Goal: Transaction & Acquisition: Purchase product/service

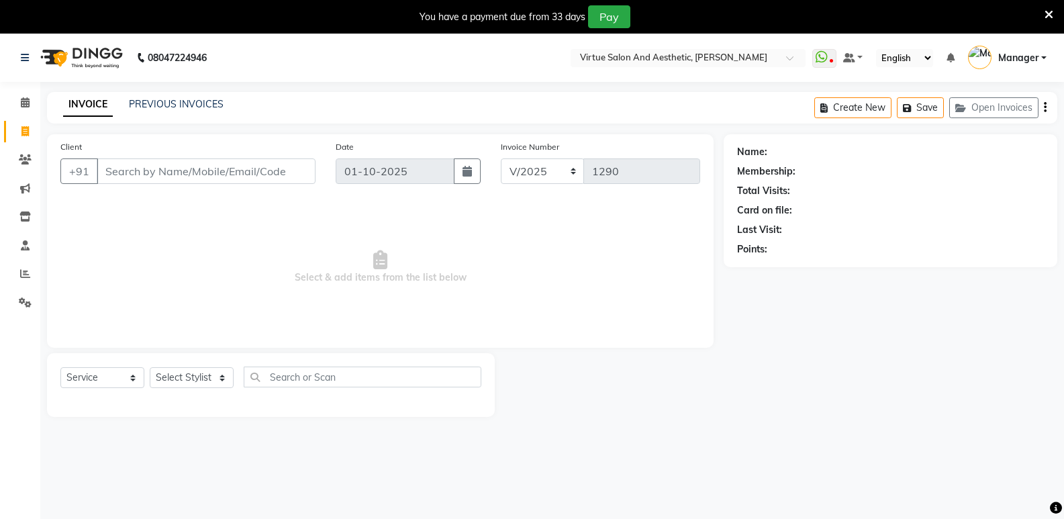
select select "service"
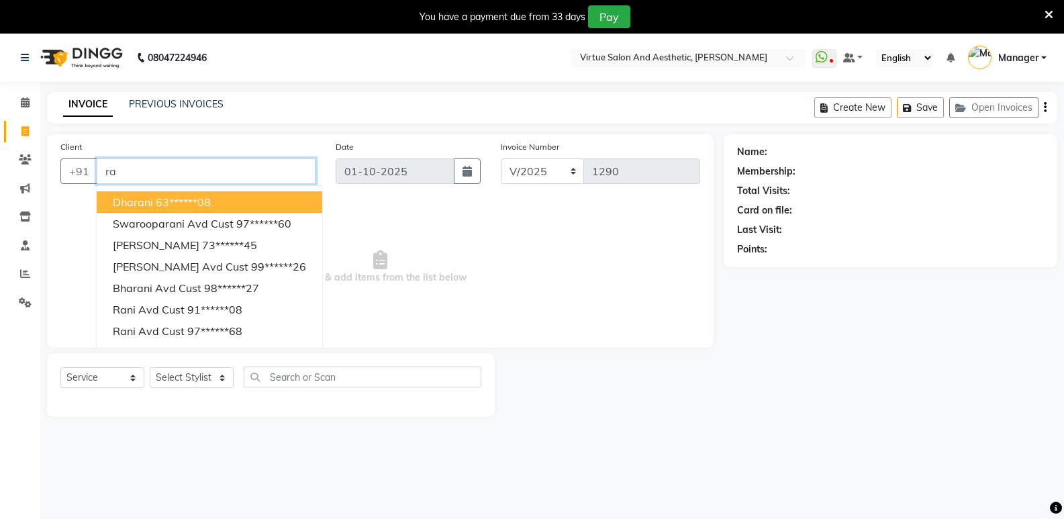
type input "r"
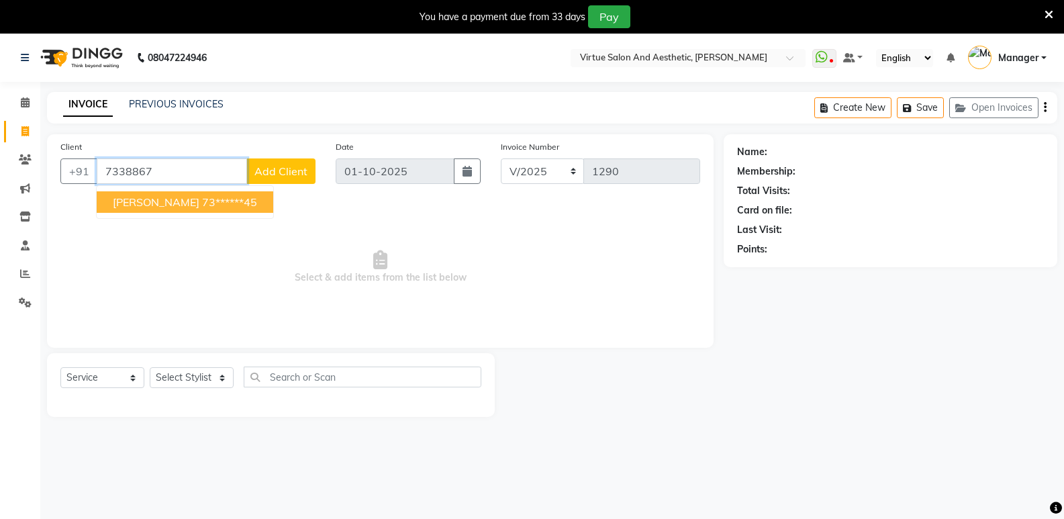
click at [202, 204] on ngb-highlight "73******45" at bounding box center [229, 201] width 55 height 13
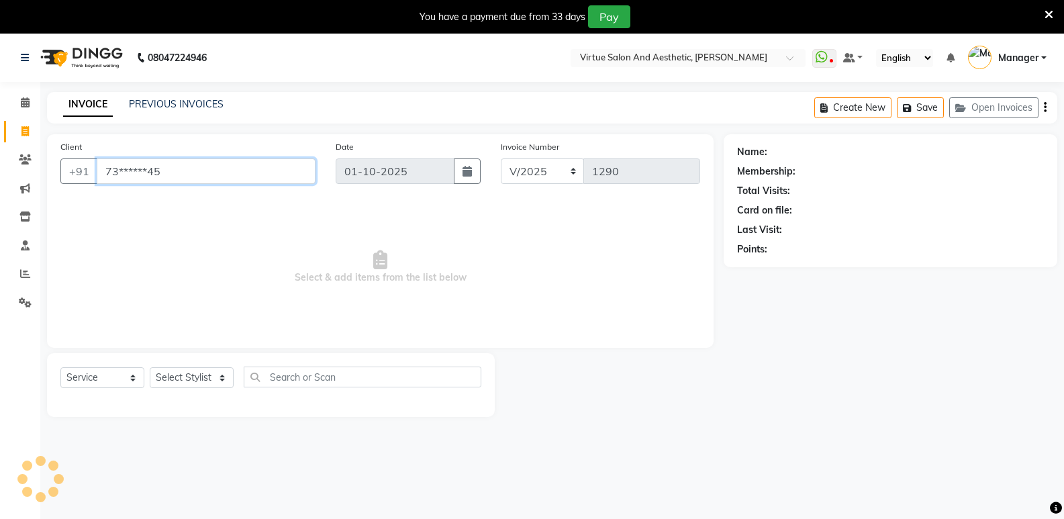
type input "73******45"
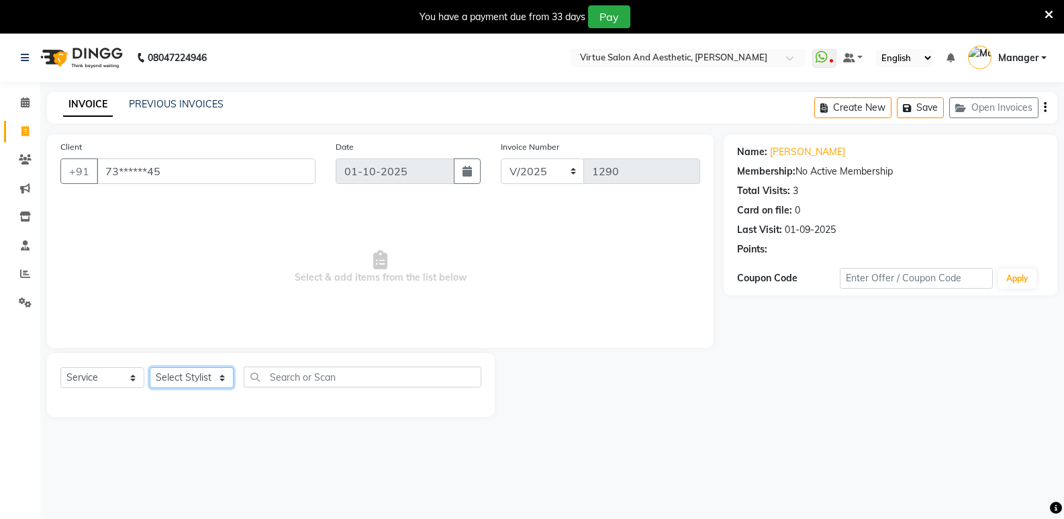
click at [182, 381] on select "Select Stylist ADMIN Ashwini ASWANI DIVYA Kanna keerthana Manager MONICA PRIYA …" at bounding box center [192, 377] width 84 height 21
select select "31534"
click at [150, 367] on select "Select Stylist ADMIN Ashwini ASWANI DIVYA Kanna keerthana Manager MONICA PRIYA …" at bounding box center [192, 377] width 84 height 21
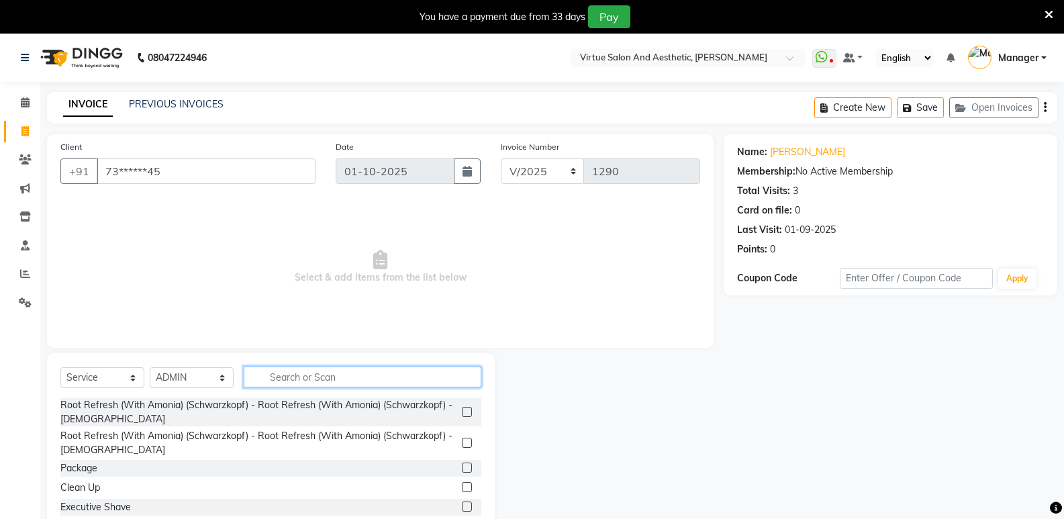
click at [307, 377] on input "text" at bounding box center [363, 377] width 238 height 21
click at [299, 378] on input "text" at bounding box center [363, 377] width 238 height 21
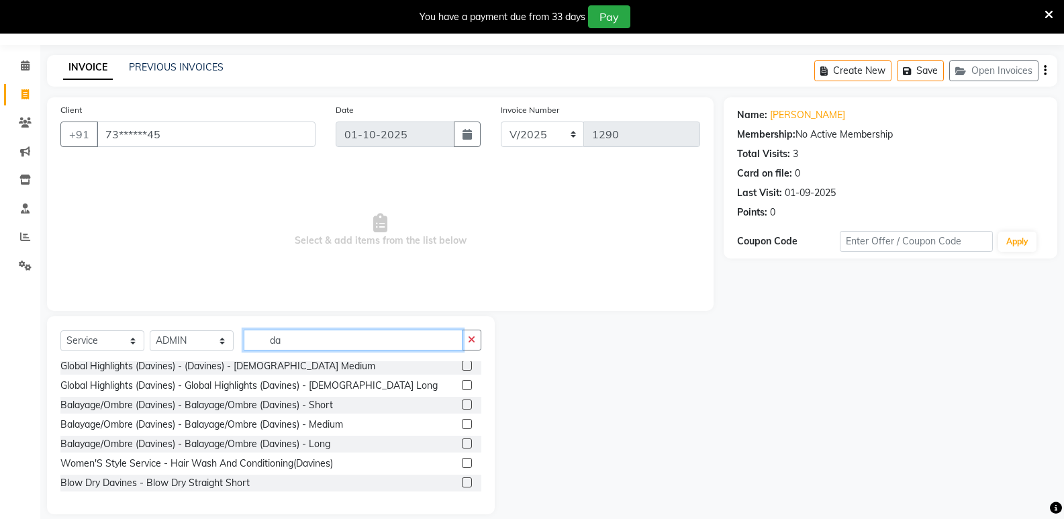
scroll to position [52, 0]
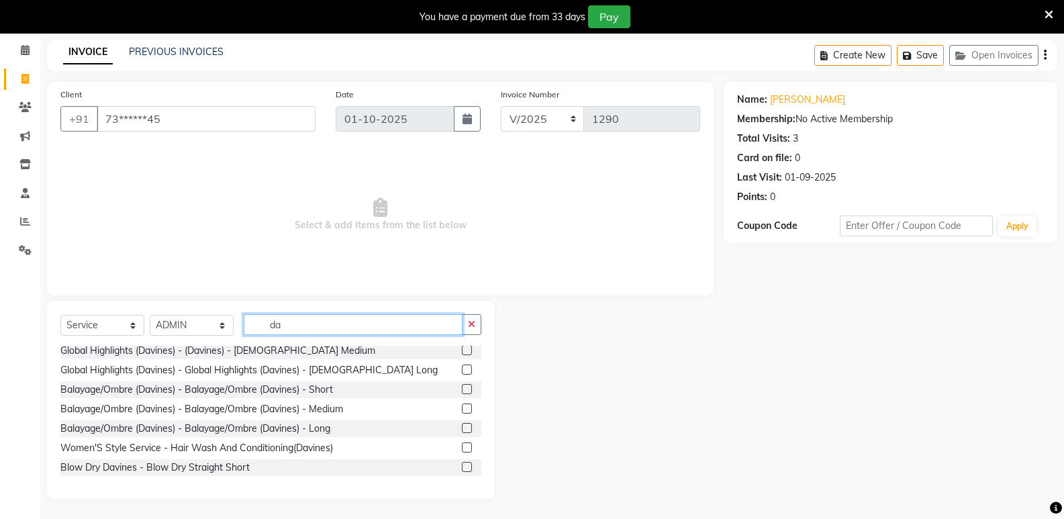
click at [335, 321] on input "da" at bounding box center [353, 324] width 219 height 21
type input "d"
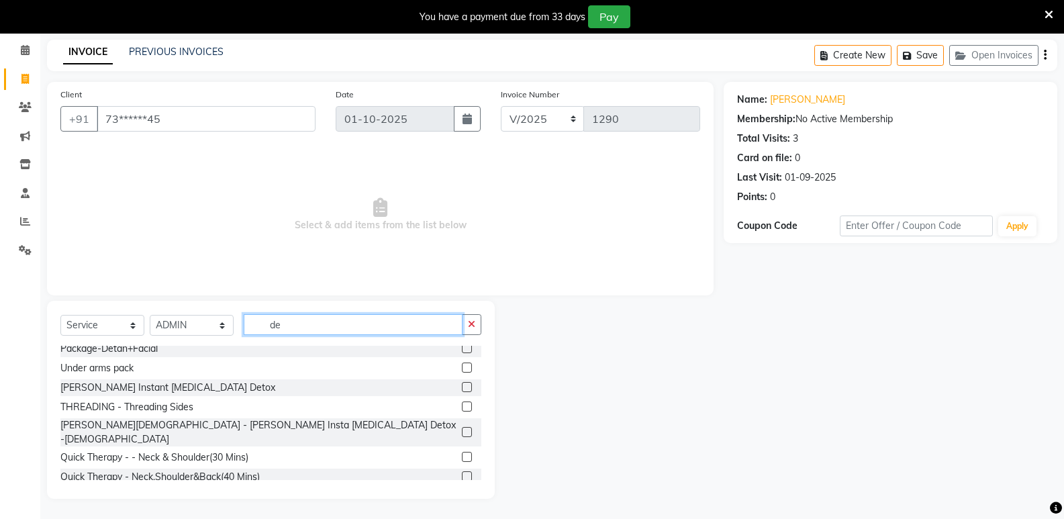
scroll to position [150, 0]
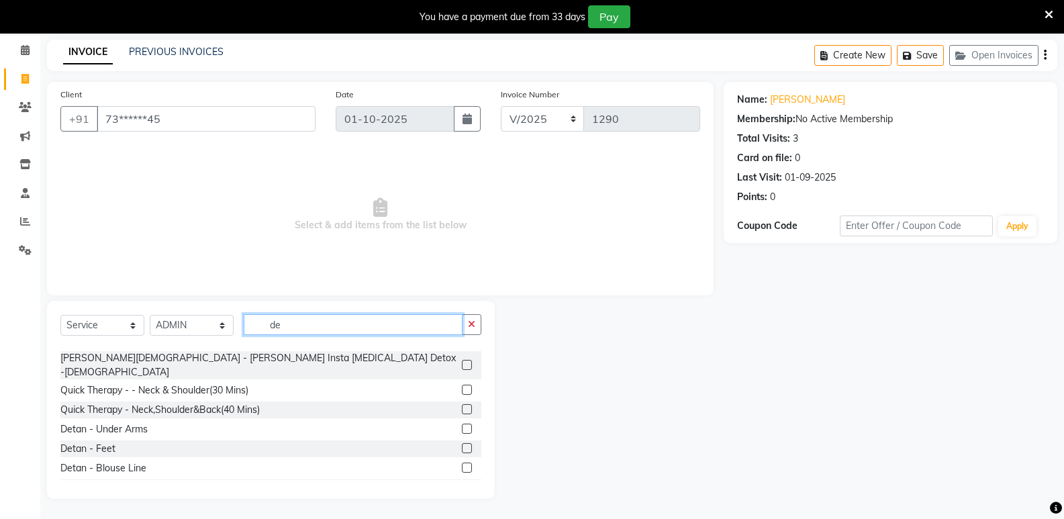
type input "de"
click at [462, 482] on label at bounding box center [467, 487] width 10 height 10
click at [462, 483] on input "checkbox" at bounding box center [466, 487] width 9 height 9
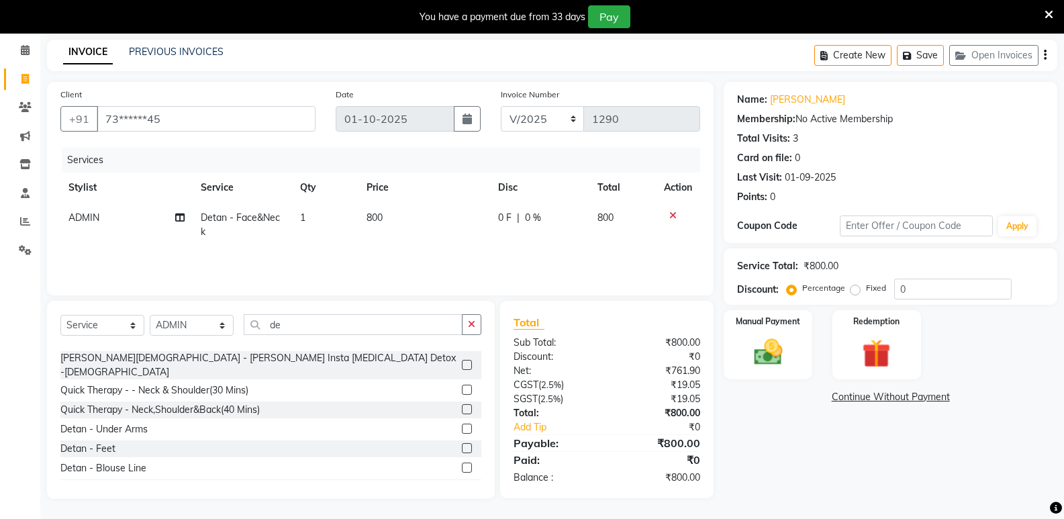
checkbox input "false"
click at [417, 232] on td "800" at bounding box center [424, 225] width 132 height 44
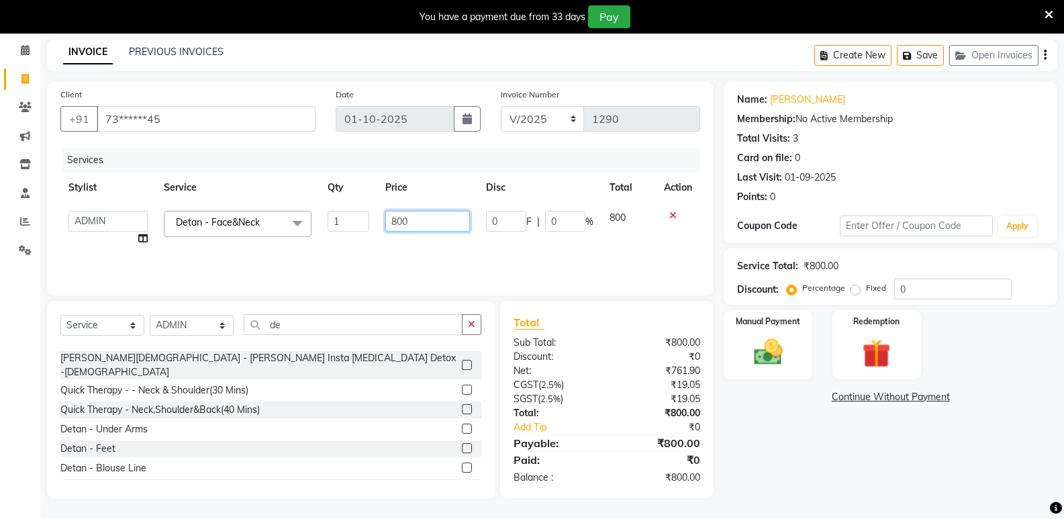
click at [424, 221] on input "800" at bounding box center [427, 221] width 84 height 21
type input "8"
type input "500"
click at [618, 356] on div "₹0" at bounding box center [658, 357] width 103 height 14
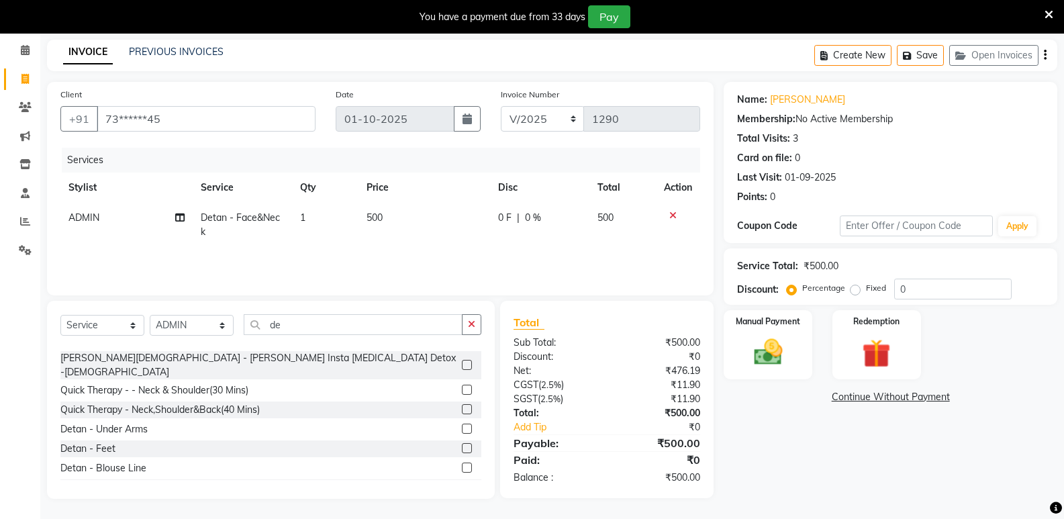
click at [1044, 55] on icon "button" at bounding box center [1045, 55] width 3 height 1
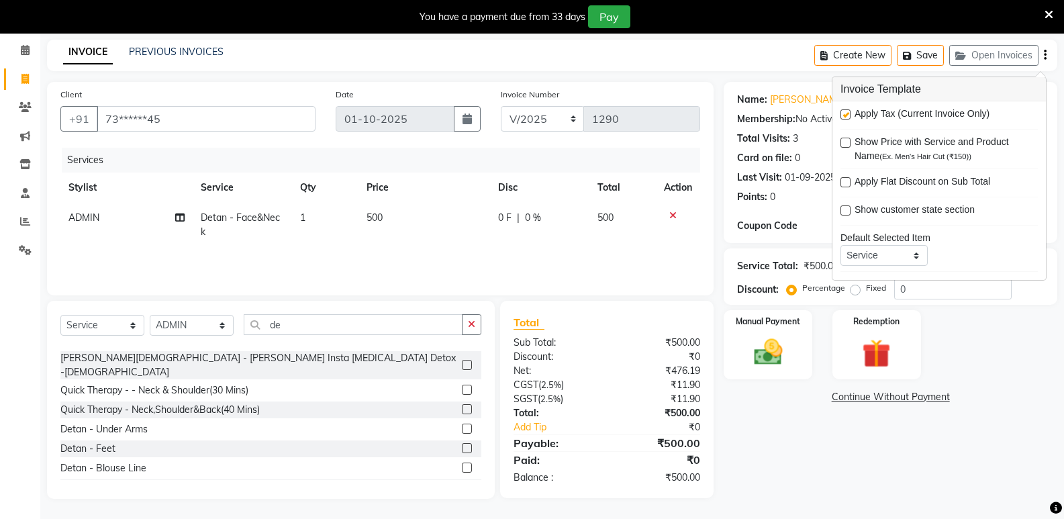
click at [583, 407] on div "Total:" at bounding box center [554, 413] width 103 height 14
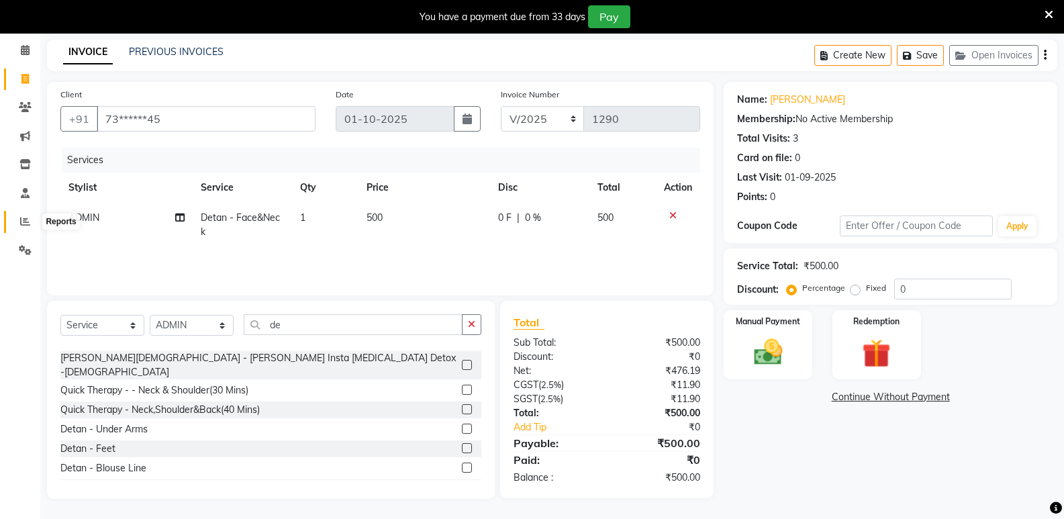
click at [23, 223] on icon at bounding box center [25, 221] width 10 height 10
click at [922, 54] on button "Save" at bounding box center [920, 55] width 47 height 21
click at [385, 220] on td "500" at bounding box center [424, 225] width 132 height 44
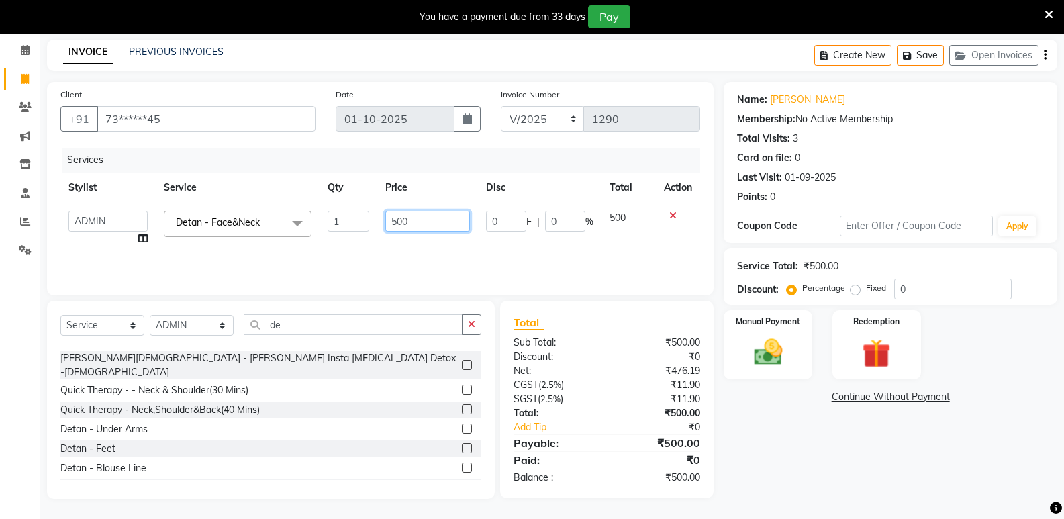
click at [409, 214] on input "500" at bounding box center [427, 221] width 84 height 21
type input "501"
click at [581, 419] on div "Total:" at bounding box center [554, 413] width 103 height 14
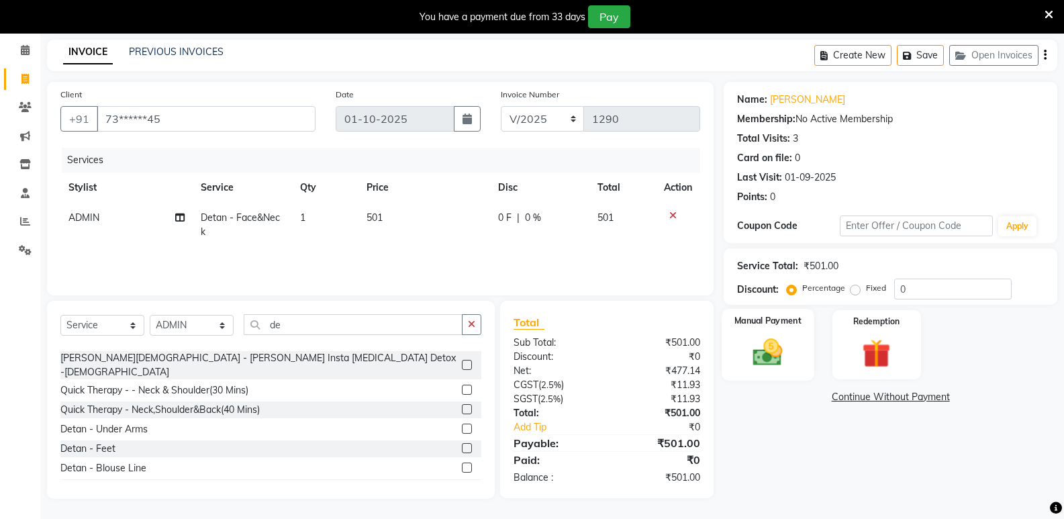
click at [773, 358] on img at bounding box center [768, 352] width 48 height 34
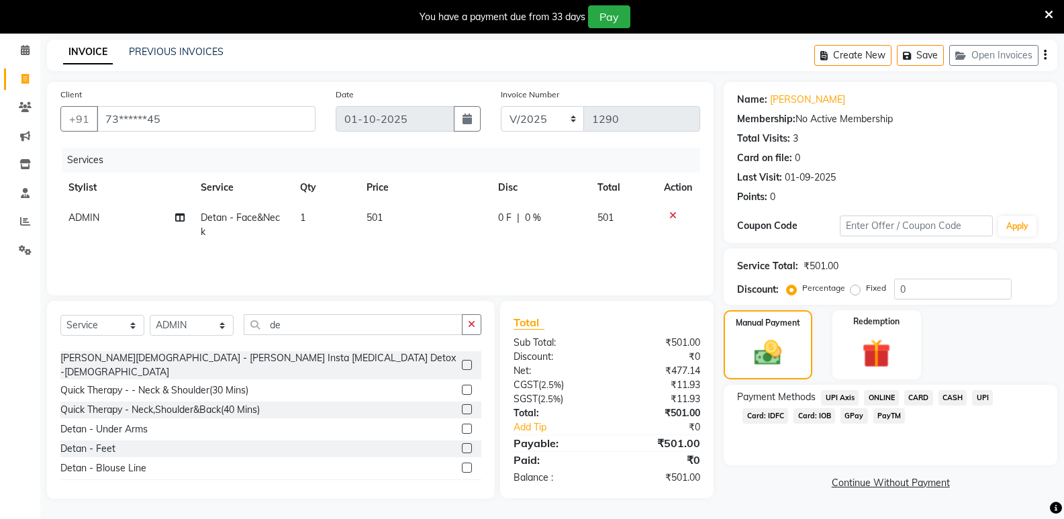
click at [892, 393] on span "ONLINE" at bounding box center [881, 397] width 35 height 15
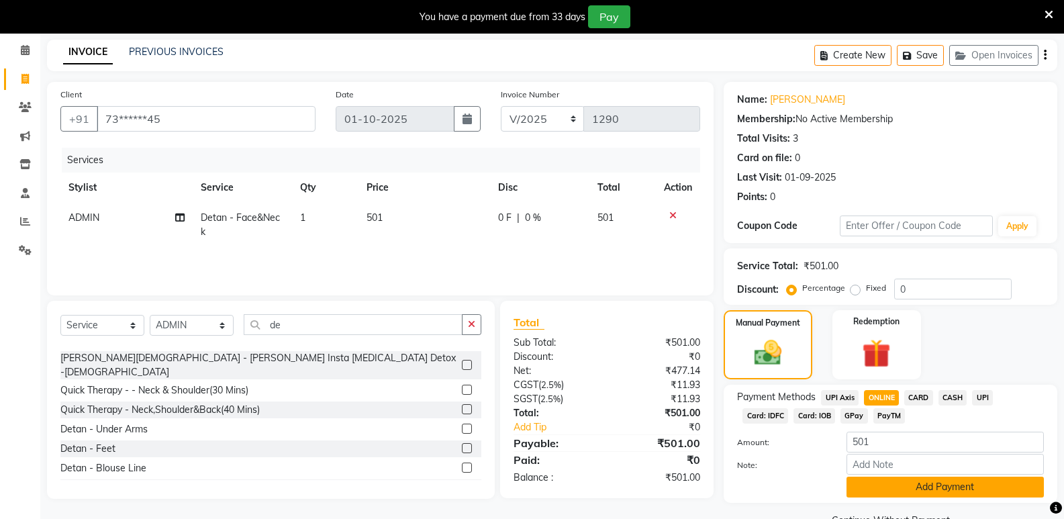
click at [890, 490] on button "Add Payment" at bounding box center [945, 487] width 197 height 21
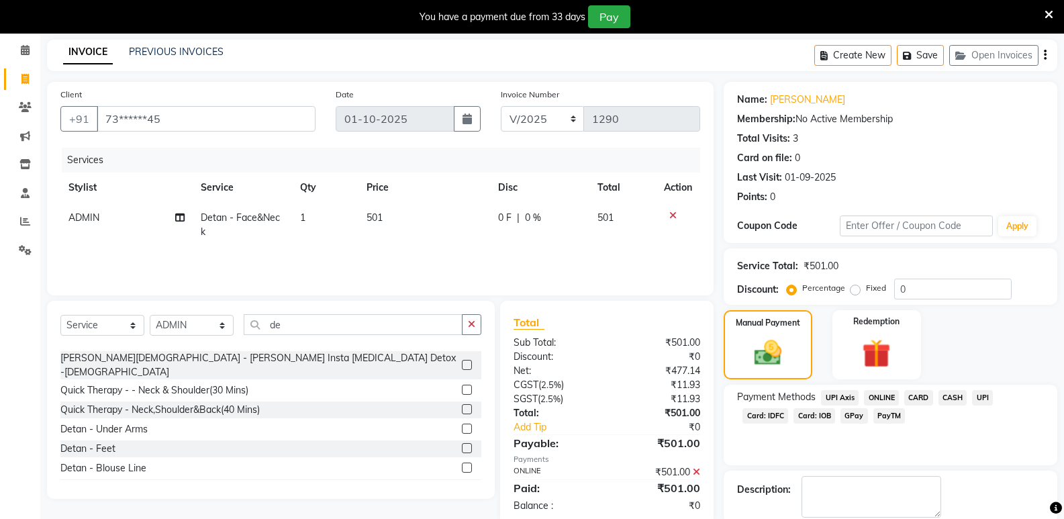
scroll to position [122, 0]
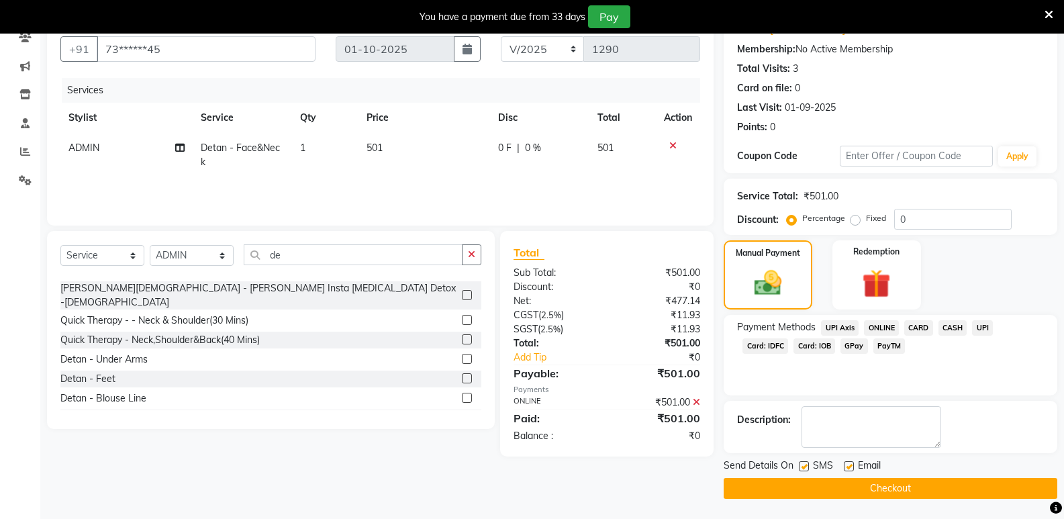
click at [820, 495] on button "Checkout" at bounding box center [891, 488] width 334 height 21
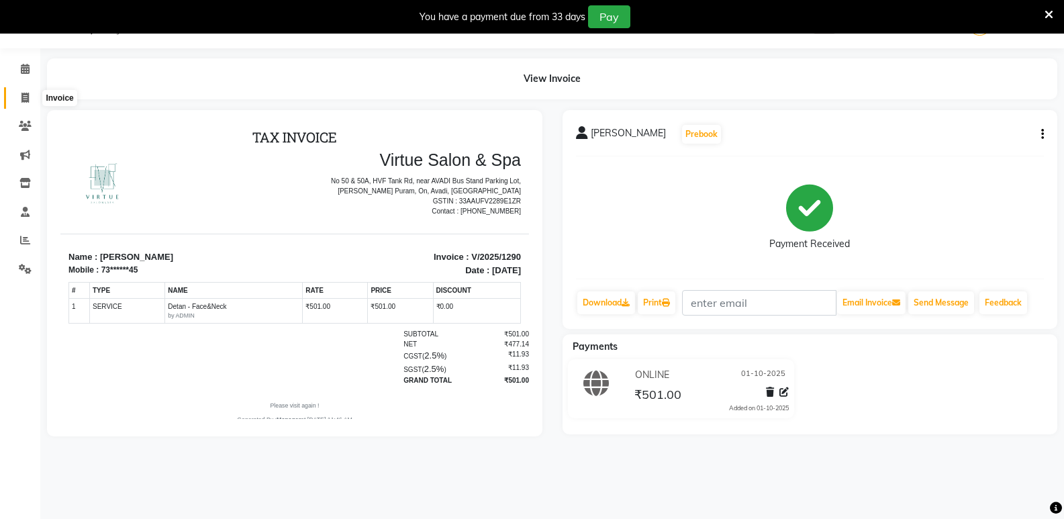
click at [23, 96] on icon at bounding box center [24, 98] width 7 height 10
select select "service"
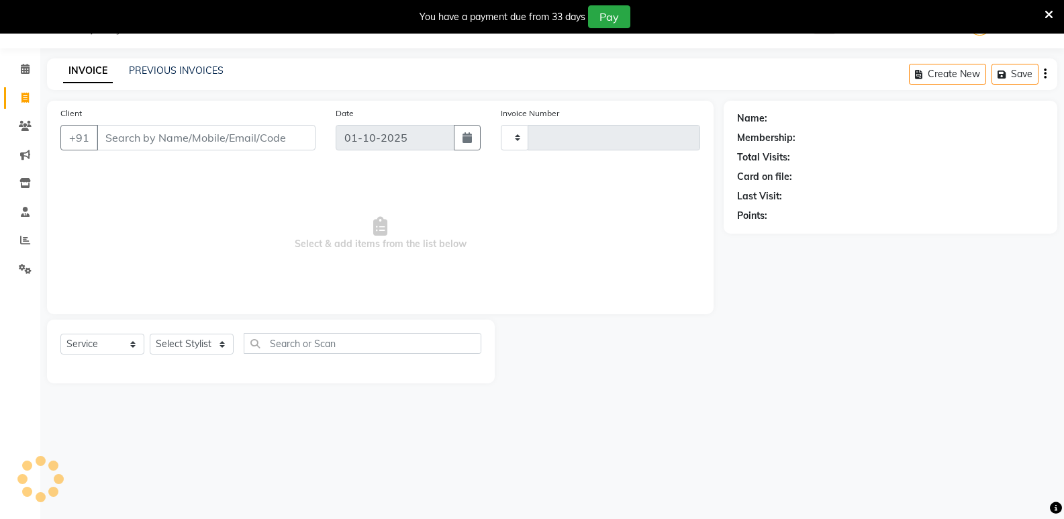
type input "1291"
select select "4611"
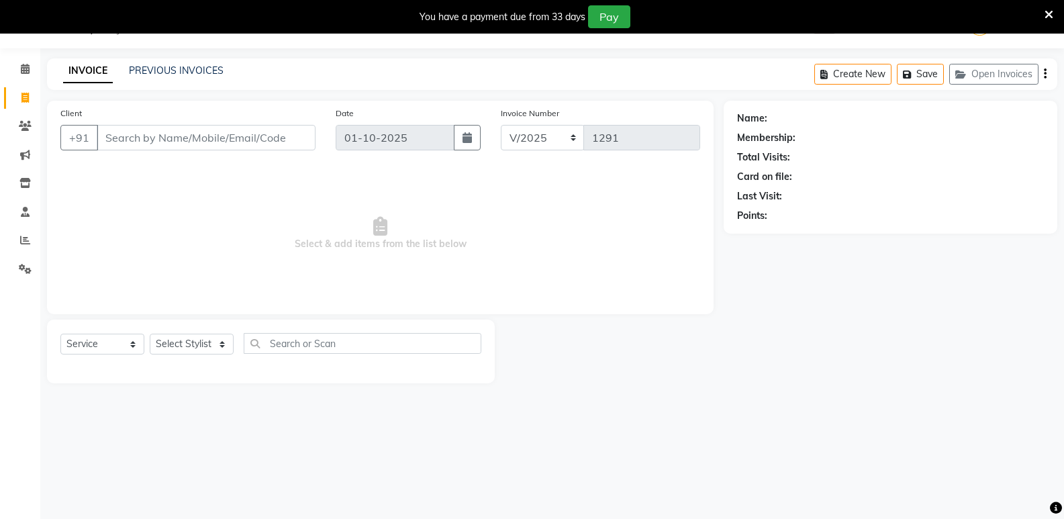
click at [138, 140] on input "Client" at bounding box center [206, 138] width 219 height 26
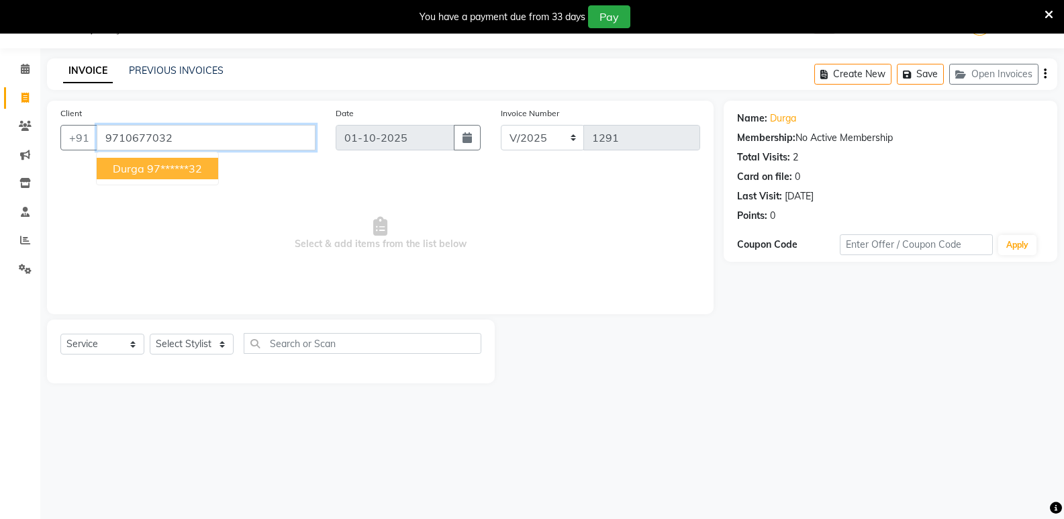
click at [191, 139] on input "9710677032" at bounding box center [206, 138] width 219 height 26
type input "9"
click at [202, 171] on ngb-highlight "95******67" at bounding box center [229, 168] width 55 height 13
type input "95******67"
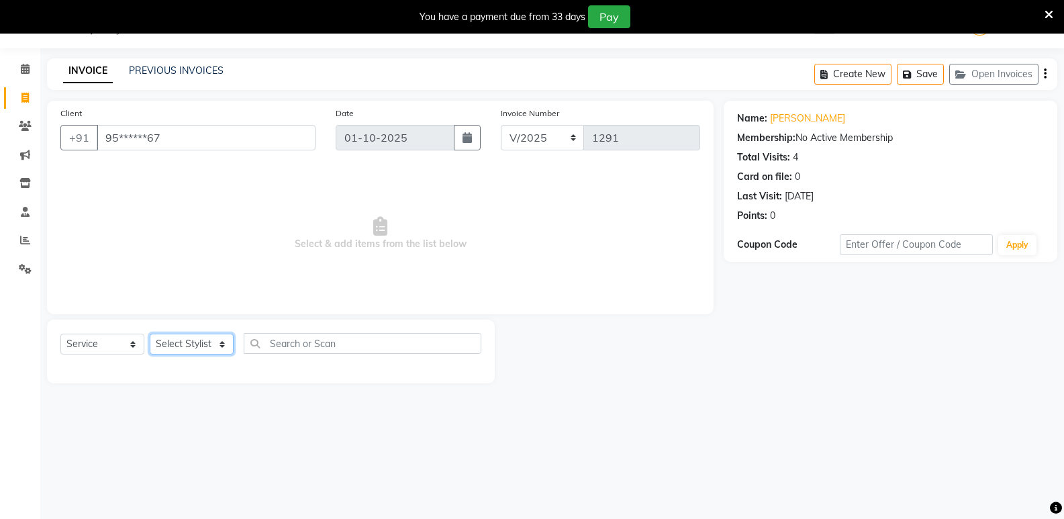
click at [194, 342] on select "Select Stylist [PERSON_NAME] [PERSON_NAME] Manager [PERSON_NAME] PRIYA [PERSON_…" at bounding box center [192, 344] width 84 height 21
select select "64178"
click at [150, 334] on select "Select Stylist [PERSON_NAME] [PERSON_NAME] Manager [PERSON_NAME] PRIYA [PERSON_…" at bounding box center [192, 344] width 84 height 21
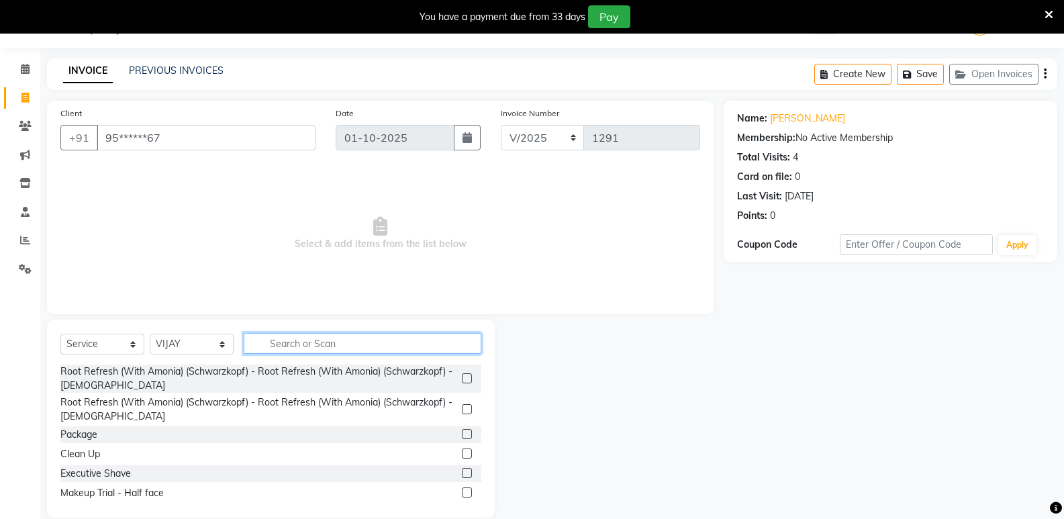
click at [281, 340] on input "text" at bounding box center [363, 343] width 238 height 21
click at [304, 345] on input "text" at bounding box center [363, 343] width 238 height 21
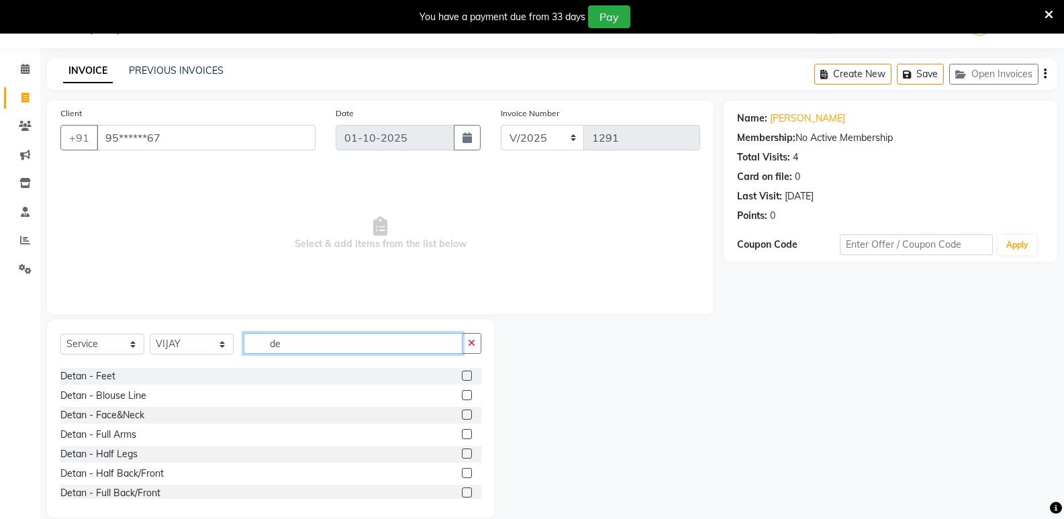
scroll to position [269, 0]
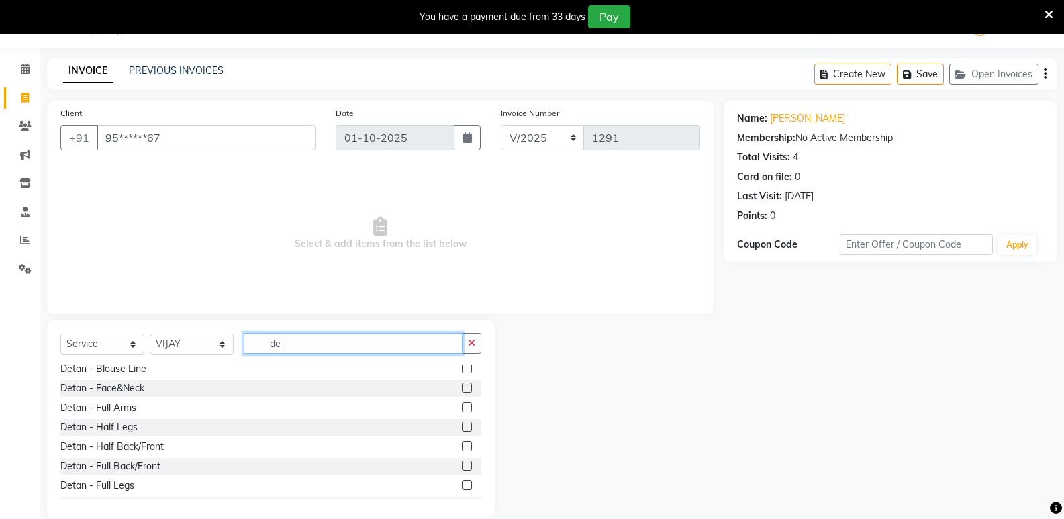
type input "de"
click at [462, 383] on label at bounding box center [467, 388] width 10 height 10
click at [462, 384] on input "checkbox" at bounding box center [466, 388] width 9 height 9
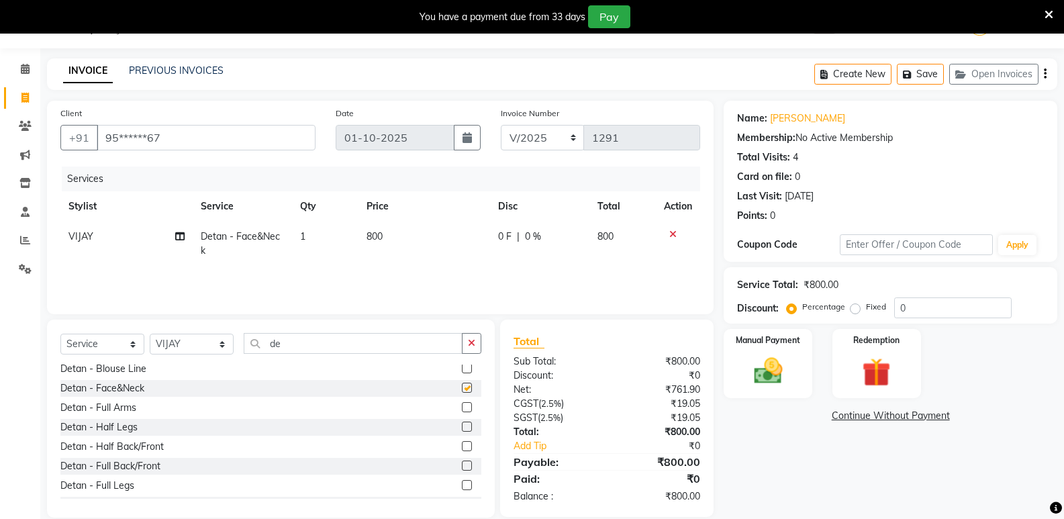
checkbox input "false"
click at [420, 226] on td "800" at bounding box center [424, 244] width 132 height 44
select select "64178"
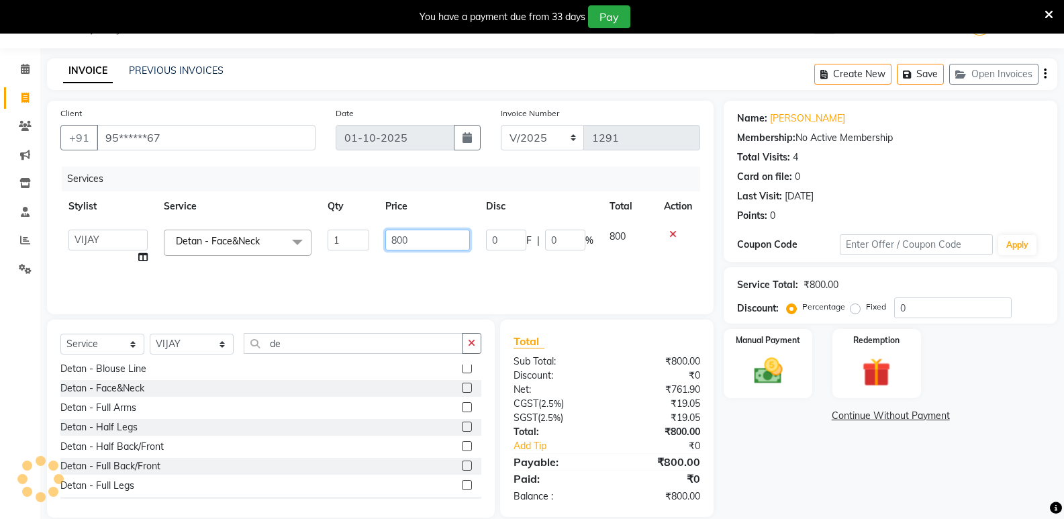
click at [420, 238] on input "800" at bounding box center [427, 240] width 84 height 21
type input "8"
type input "600"
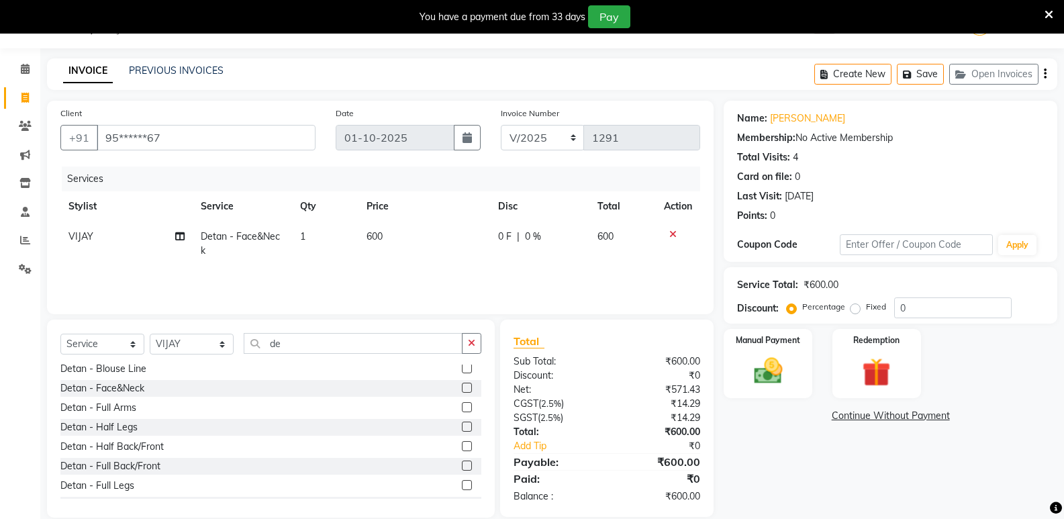
click at [581, 429] on div "Total:" at bounding box center [554, 432] width 103 height 14
click at [751, 373] on img at bounding box center [768, 371] width 48 height 34
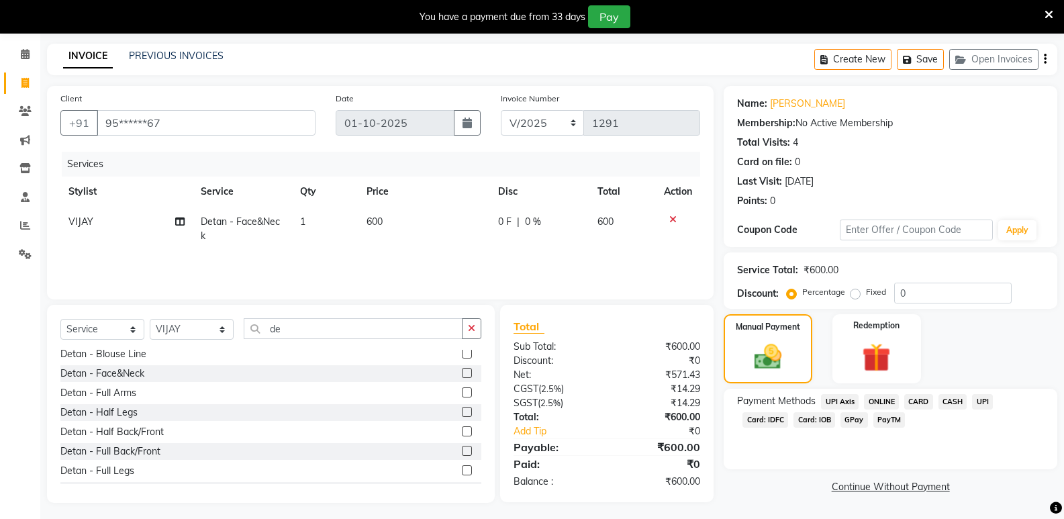
scroll to position [52, 0]
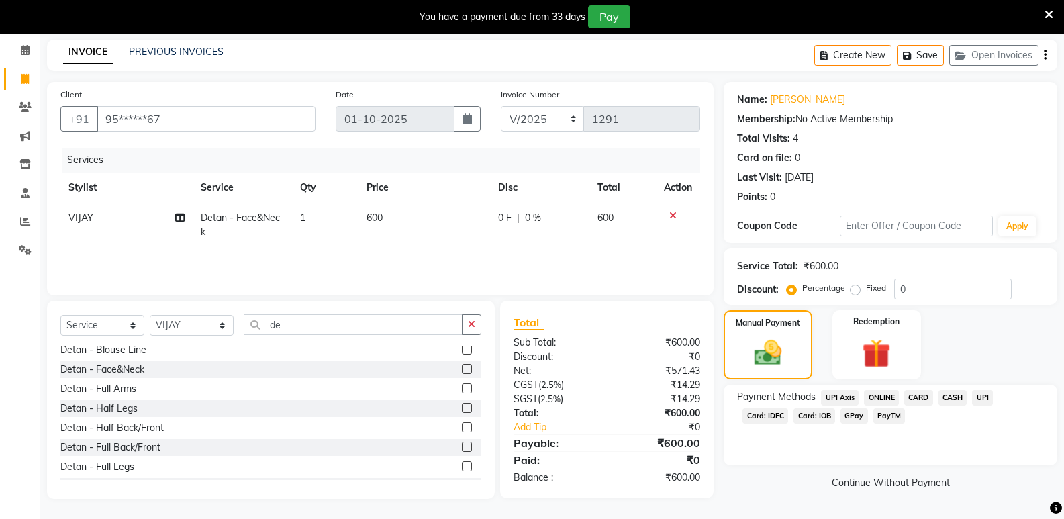
click at [887, 398] on span "ONLINE" at bounding box center [881, 397] width 35 height 15
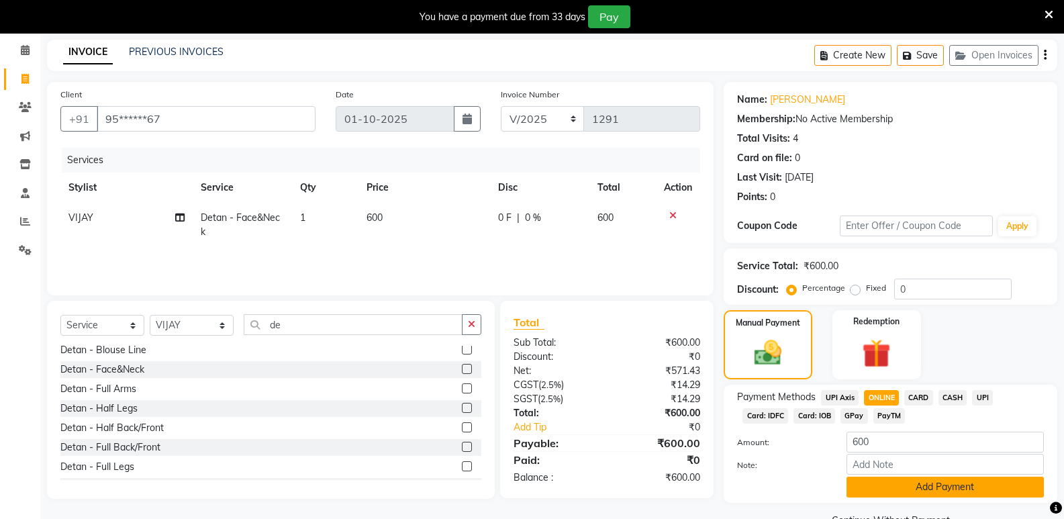
click at [887, 485] on button "Add Payment" at bounding box center [945, 487] width 197 height 21
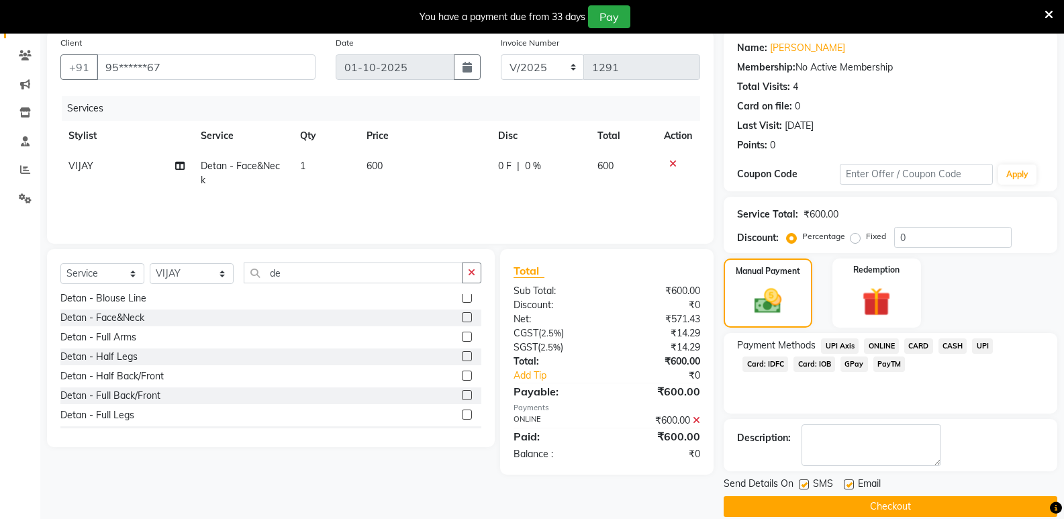
scroll to position [119, 0]
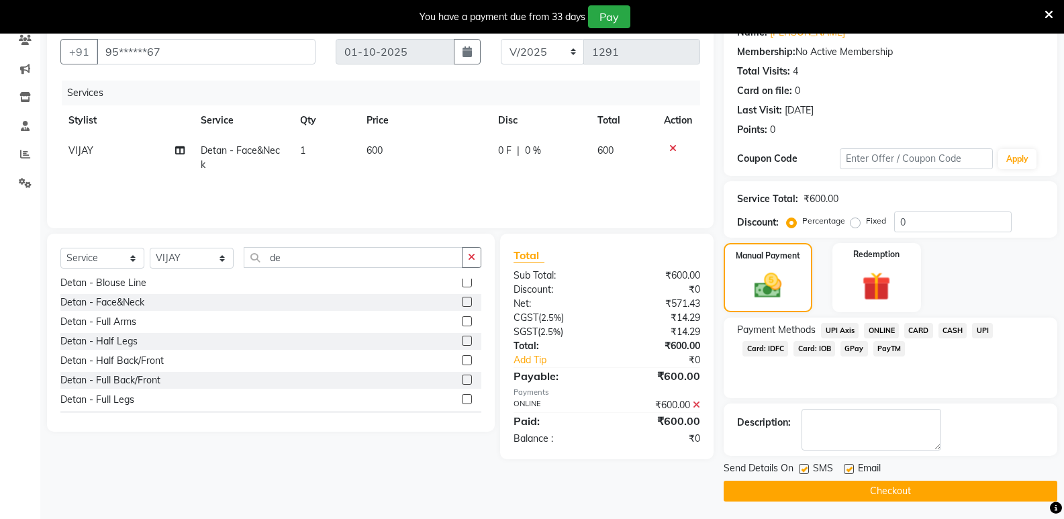
click at [881, 489] on button "Checkout" at bounding box center [891, 491] width 334 height 21
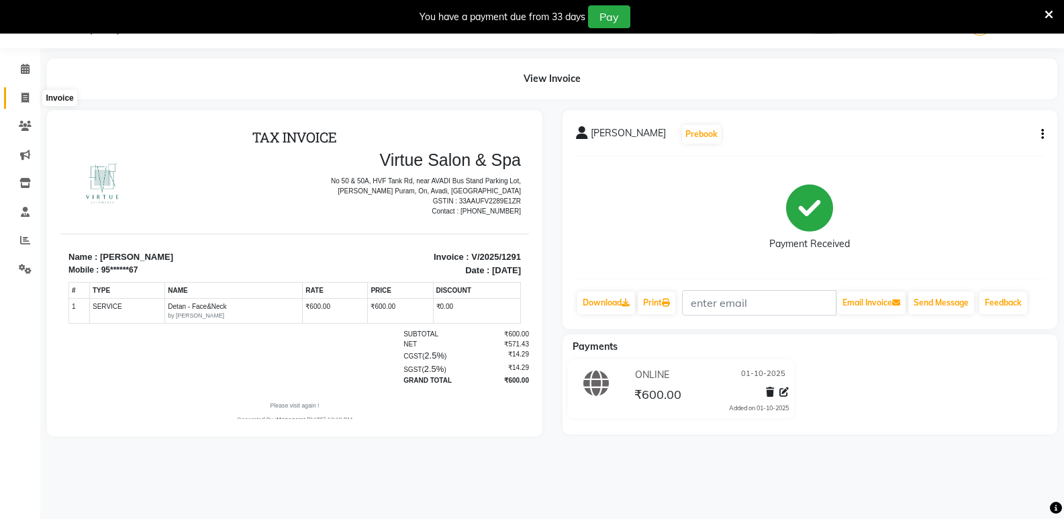
click at [21, 103] on span at bounding box center [24, 98] width 23 height 15
select select "service"
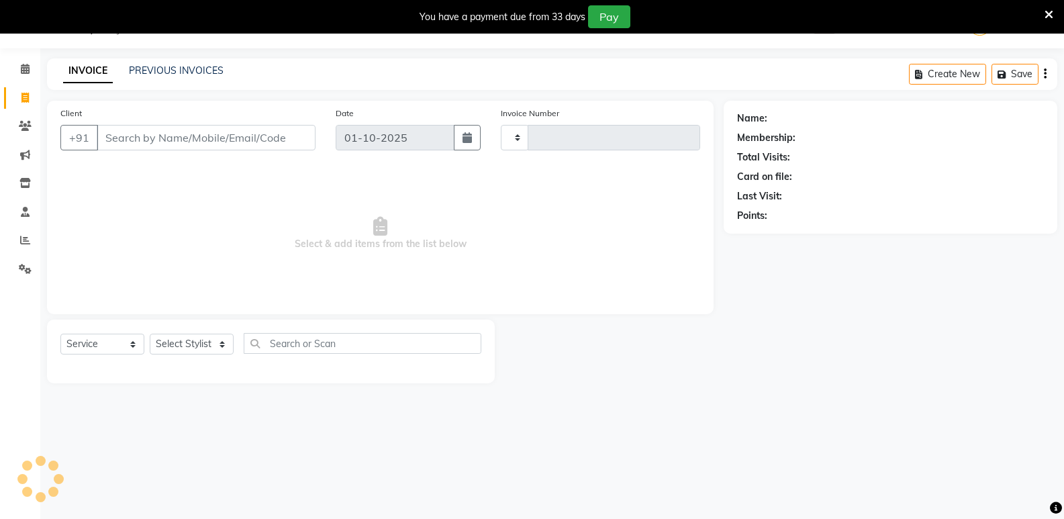
type input "1292"
select select "4611"
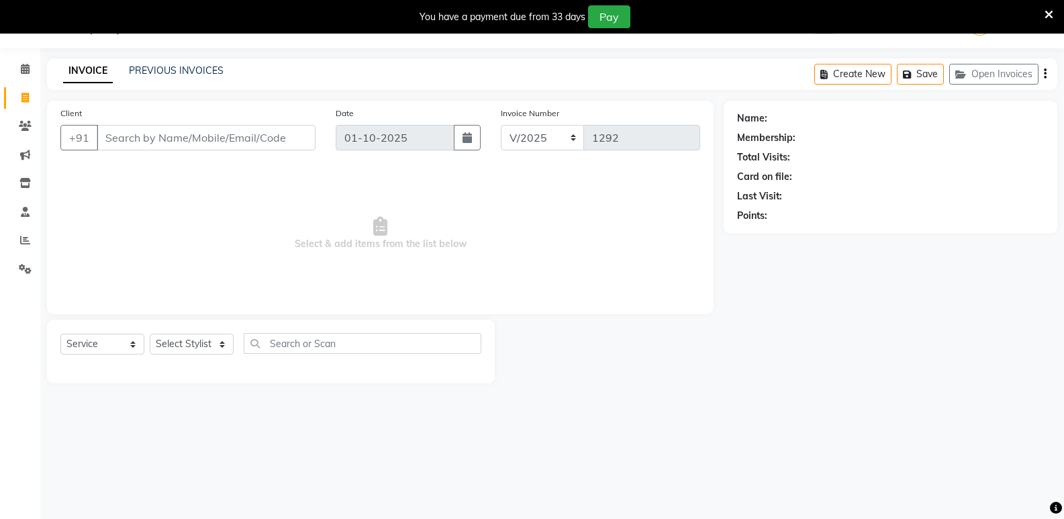
click at [140, 134] on input "Client" at bounding box center [206, 138] width 219 height 26
type input "8438332418"
click at [261, 131] on span "Add Client" at bounding box center [280, 137] width 53 height 13
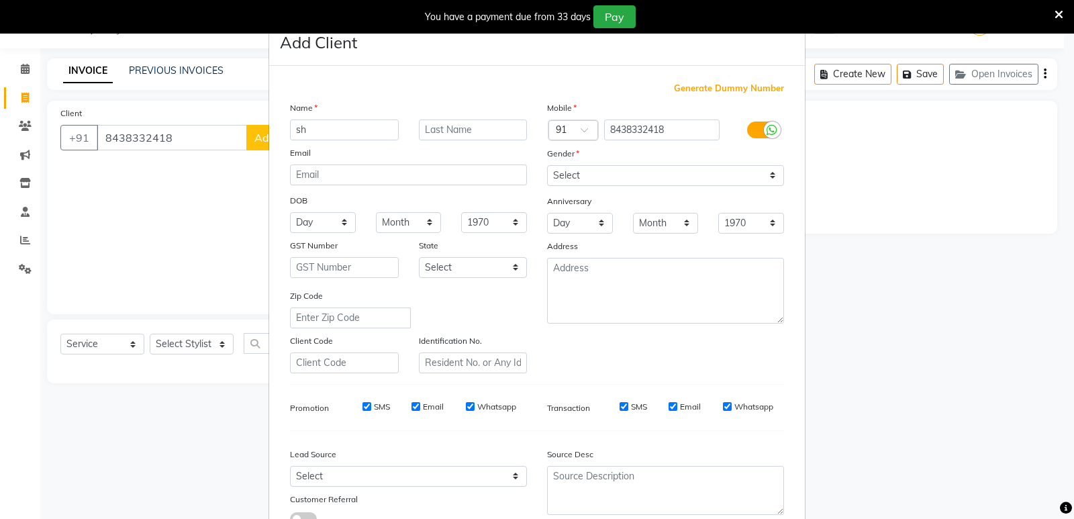
type input "s"
type input "SHINY"
click at [557, 185] on select "Select Male Female Other Prefer Not To Say" at bounding box center [665, 175] width 237 height 21
select select "[DEMOGRAPHIC_DATA]"
click at [547, 165] on select "Select Male Female Other Prefer Not To Say" at bounding box center [665, 175] width 237 height 21
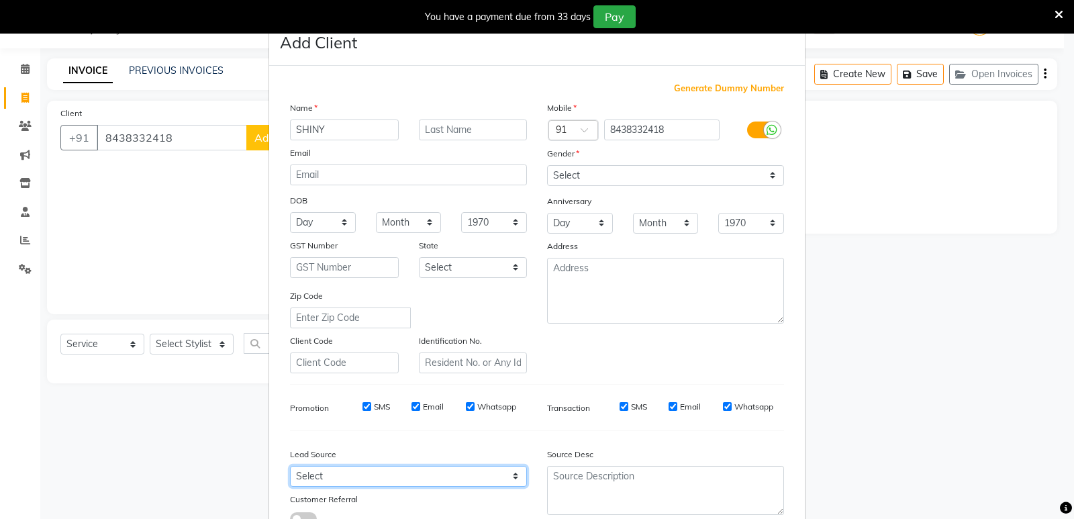
click at [316, 474] on select "Select Walk-in Referral Internet Friend Word of Mouth Advertisement Facebook Ju…" at bounding box center [408, 476] width 237 height 21
select select "43945"
click at [290, 466] on select "Select Walk-in Referral Internet Friend Word of Mouth Advertisement Facebook Ju…" at bounding box center [408, 476] width 237 height 21
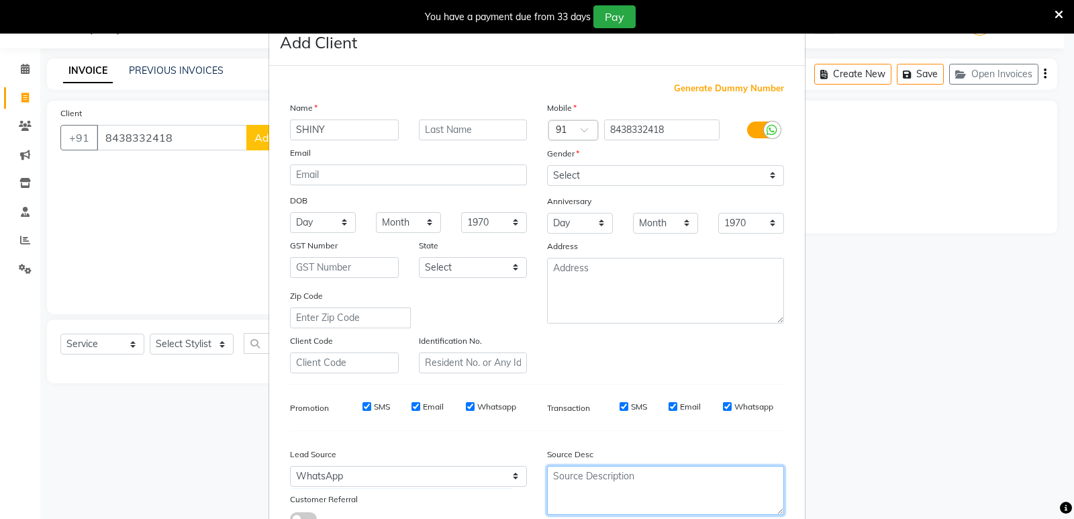
click at [609, 490] on textarea at bounding box center [665, 490] width 237 height 49
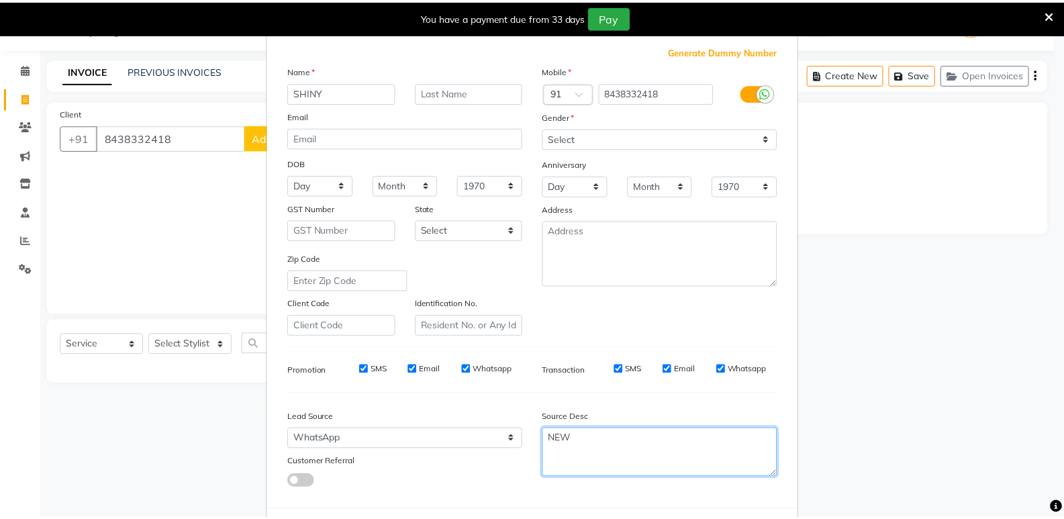
scroll to position [101, 0]
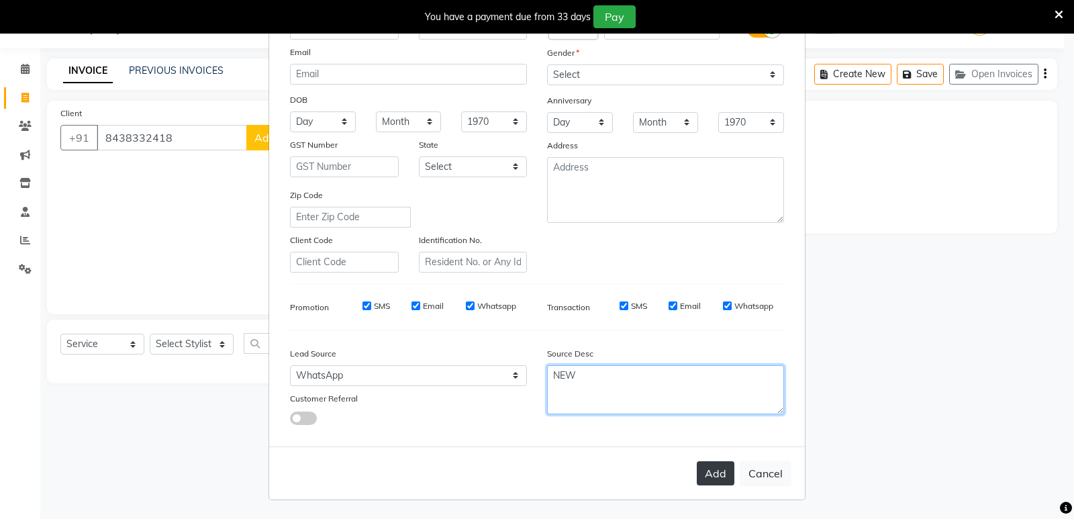
type textarea "NEW"
click at [698, 471] on button "Add" at bounding box center [716, 473] width 38 height 24
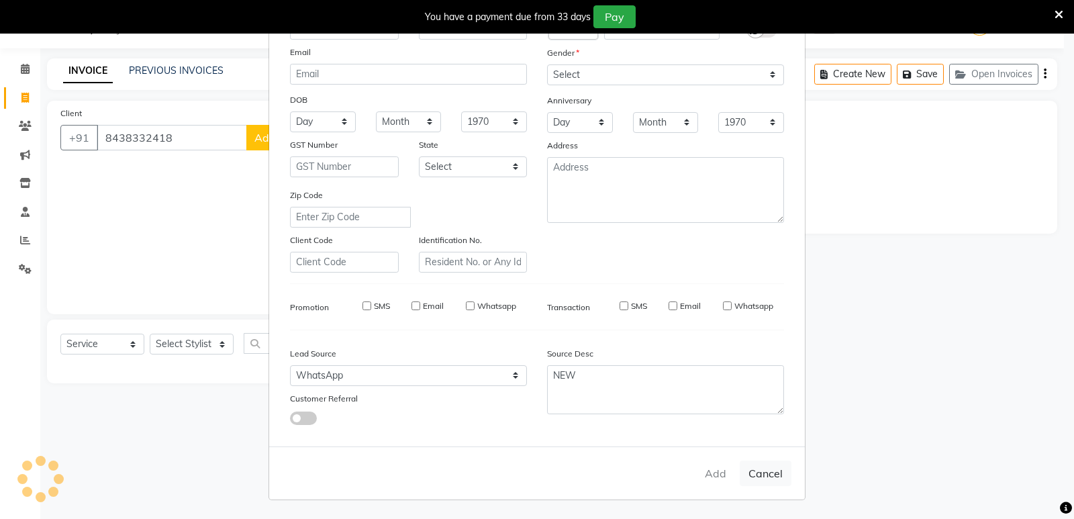
type input "84******18"
select select
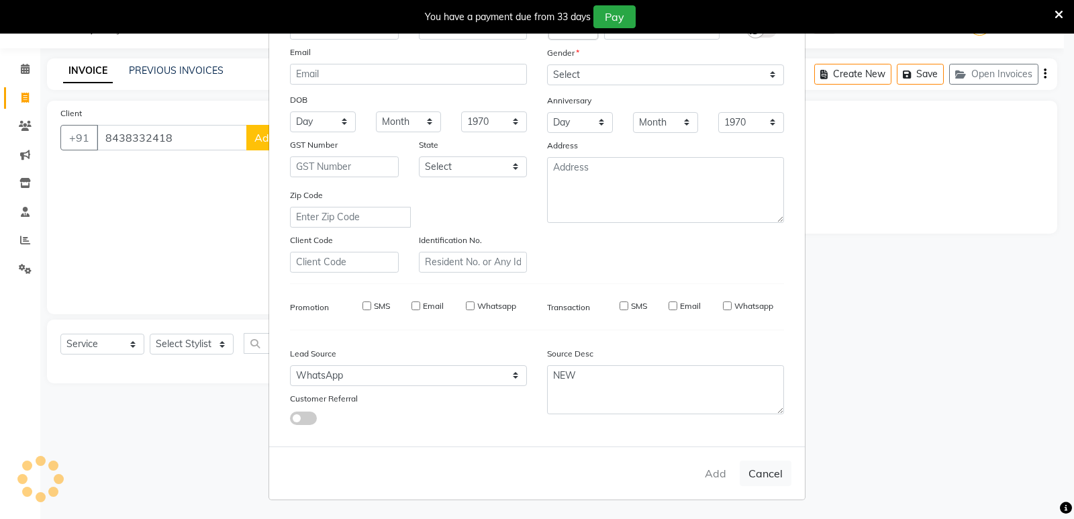
select select
checkbox input "false"
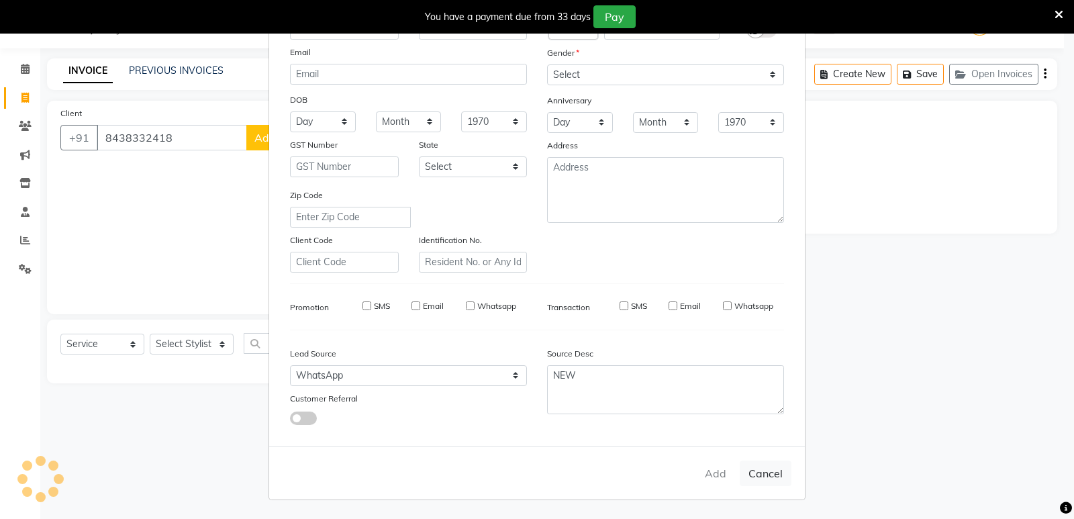
checkbox input "false"
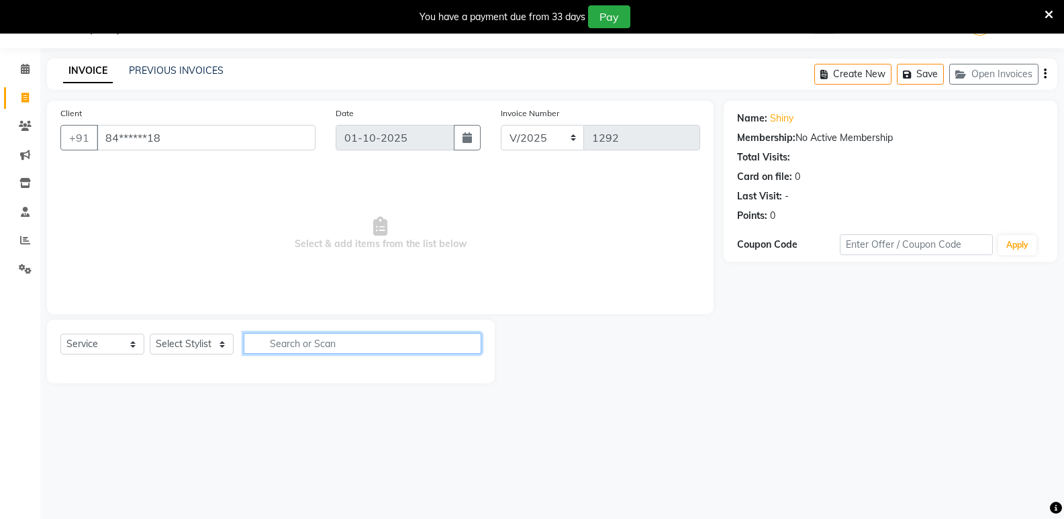
click at [340, 337] on input "text" at bounding box center [363, 343] width 238 height 21
click at [173, 353] on select "Select Stylist [PERSON_NAME] [PERSON_NAME] Manager [PERSON_NAME] PRIYA [PERSON_…" at bounding box center [192, 344] width 84 height 21
select select "92936"
click at [150, 334] on select "Select Stylist [PERSON_NAME] [PERSON_NAME] Manager [PERSON_NAME] PRIYA [PERSON_…" at bounding box center [192, 344] width 84 height 21
click at [299, 344] on input "text" at bounding box center [363, 343] width 238 height 21
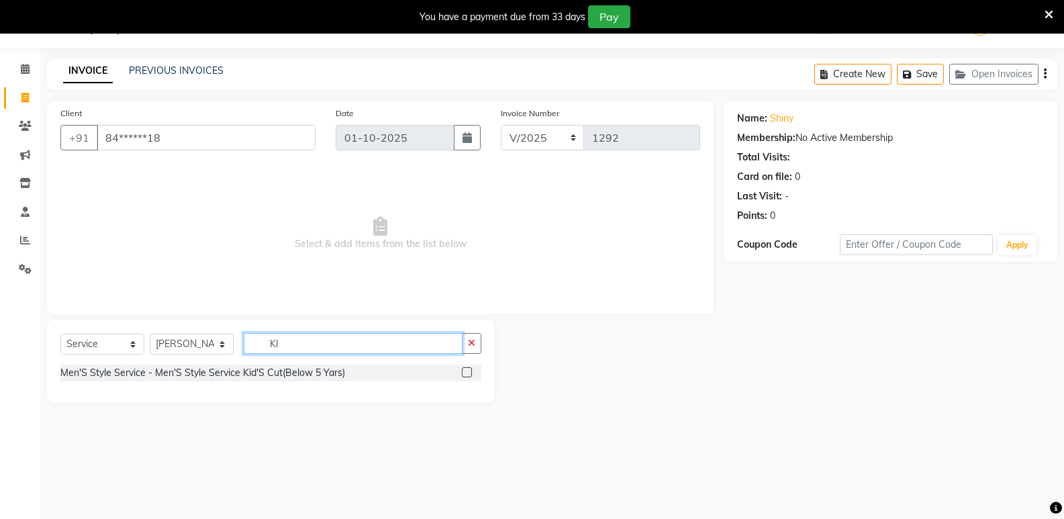
type input "K"
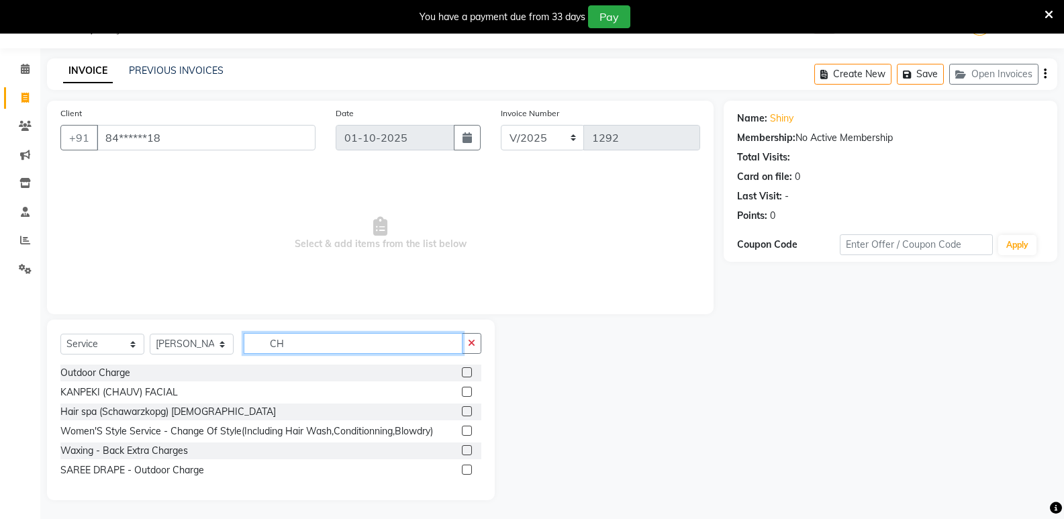
type input "C"
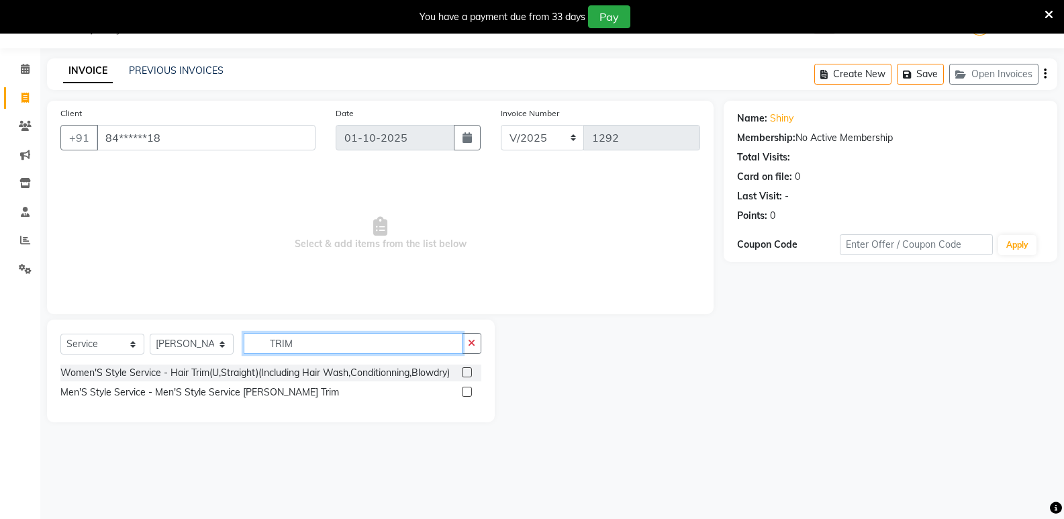
type input "TRIM"
click at [461, 373] on div "Women'S Style Service - Hair Trim(U,Straight)(Including Hair Wash,Conditionning…" at bounding box center [270, 373] width 421 height 17
click at [467, 373] on label at bounding box center [467, 372] width 10 height 10
click at [467, 373] on input "checkbox" at bounding box center [466, 373] width 9 height 9
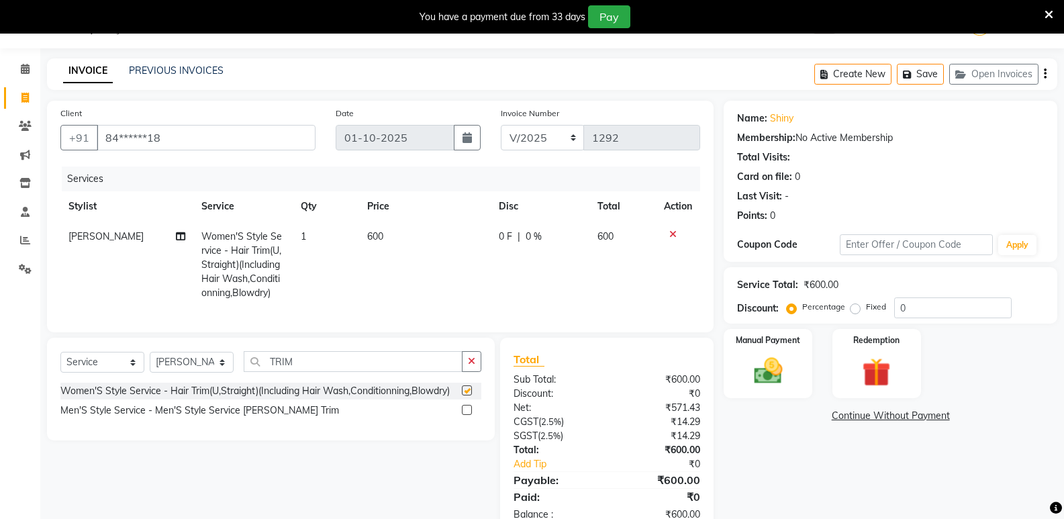
checkbox input "false"
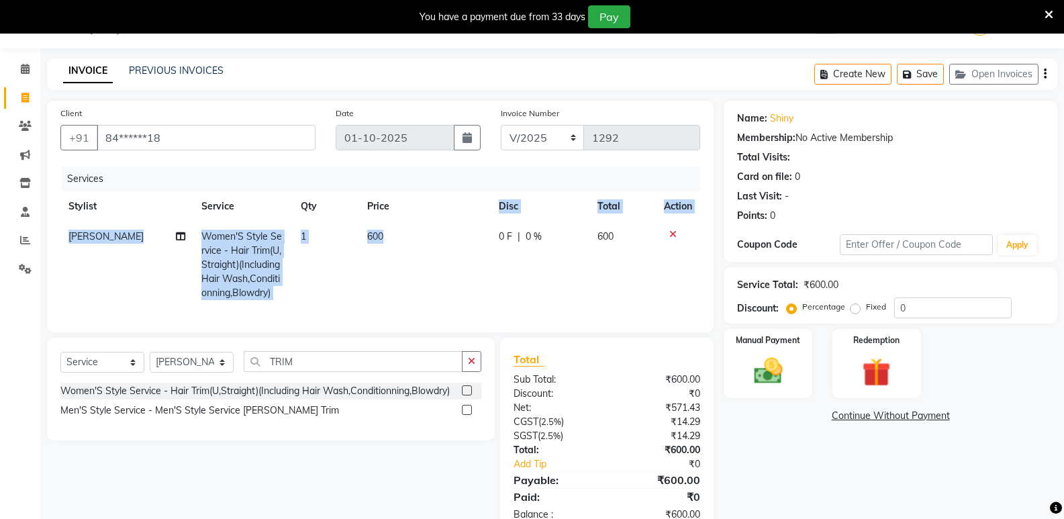
click at [422, 223] on table "Stylist Service Qty Price Disc Total Action sasi Women'S Style Service - Hair T…" at bounding box center [380, 249] width 640 height 117
click at [408, 244] on td "600" at bounding box center [425, 265] width 132 height 87
select select "92936"
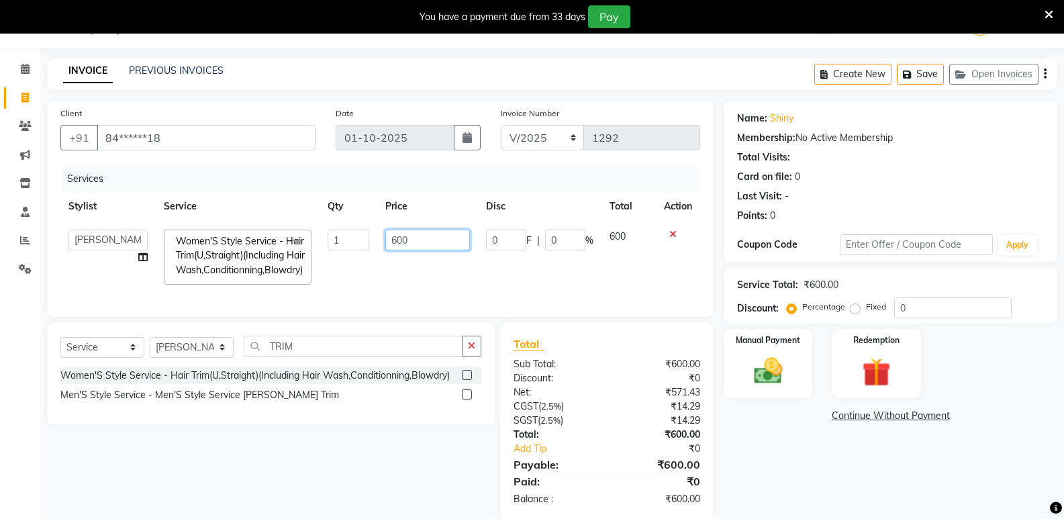
click at [422, 236] on input "600" at bounding box center [427, 240] width 84 height 21
type input "6"
type input "1155"
click at [346, 252] on td "1" at bounding box center [349, 257] width 58 height 71
select select "92936"
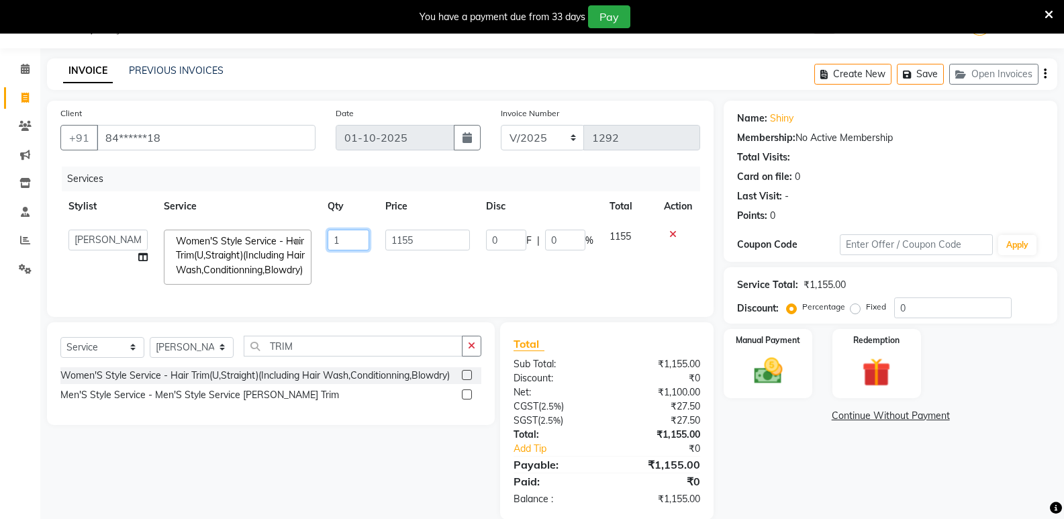
click at [351, 242] on input "1" at bounding box center [349, 240] width 42 height 21
type input "2"
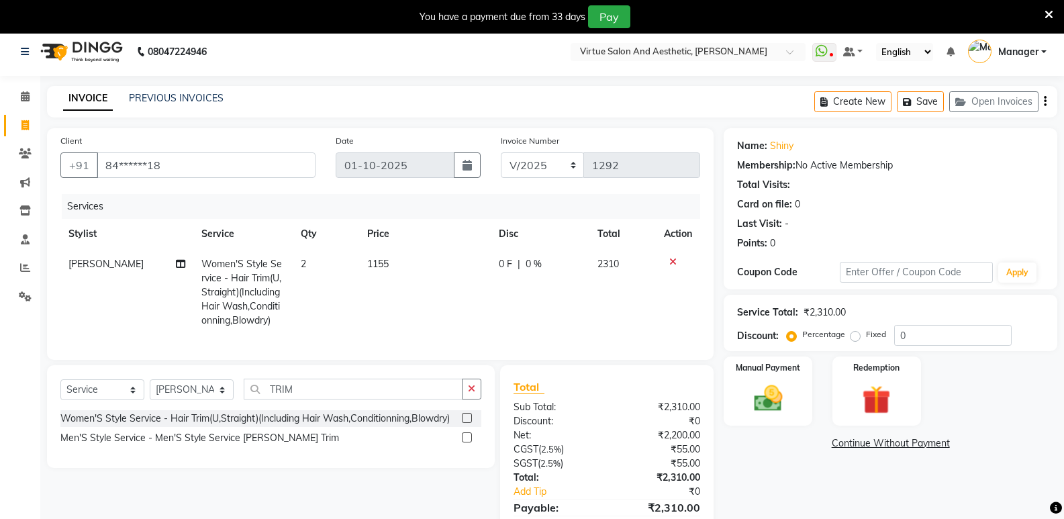
scroll to position [0, 0]
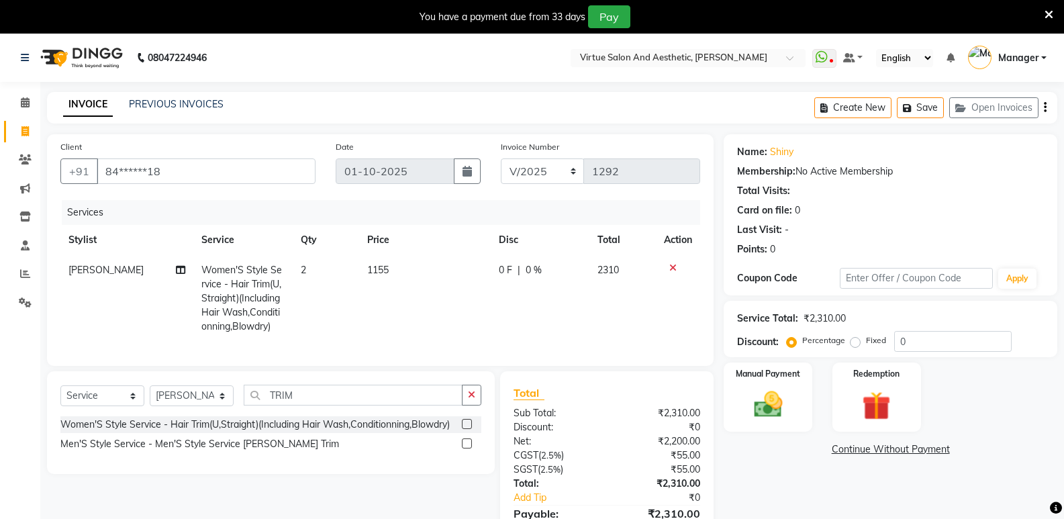
click at [1048, 111] on div "Create New Save Open Invoices" at bounding box center [935, 108] width 243 height 32
click at [1040, 113] on div "Create New Save Open Invoices" at bounding box center [935, 108] width 243 height 32
click at [1047, 110] on div "Create New Save Open Invoices" at bounding box center [935, 108] width 243 height 32
click at [1047, 109] on div "Create New Save Open Invoices" at bounding box center [935, 108] width 243 height 32
click at [1044, 107] on icon "button" at bounding box center [1045, 107] width 3 height 1
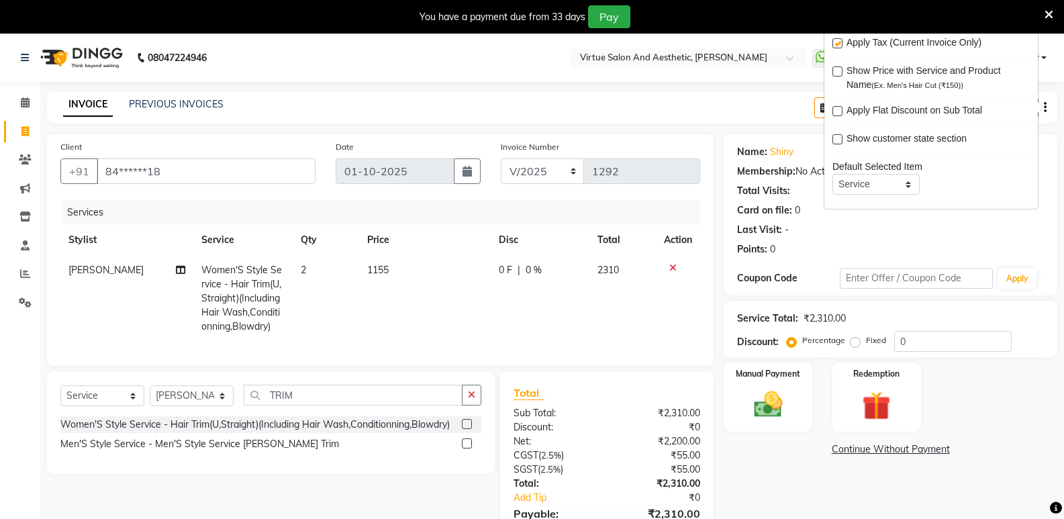
click at [587, 491] on div "Total:" at bounding box center [554, 484] width 103 height 14
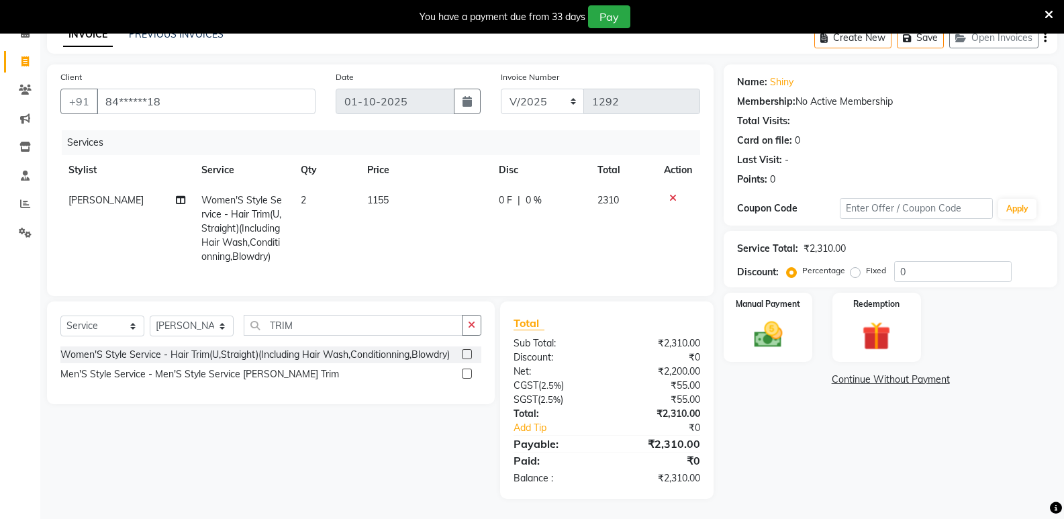
scroll to position [80, 0]
click at [403, 203] on td "1155" at bounding box center [425, 228] width 132 height 87
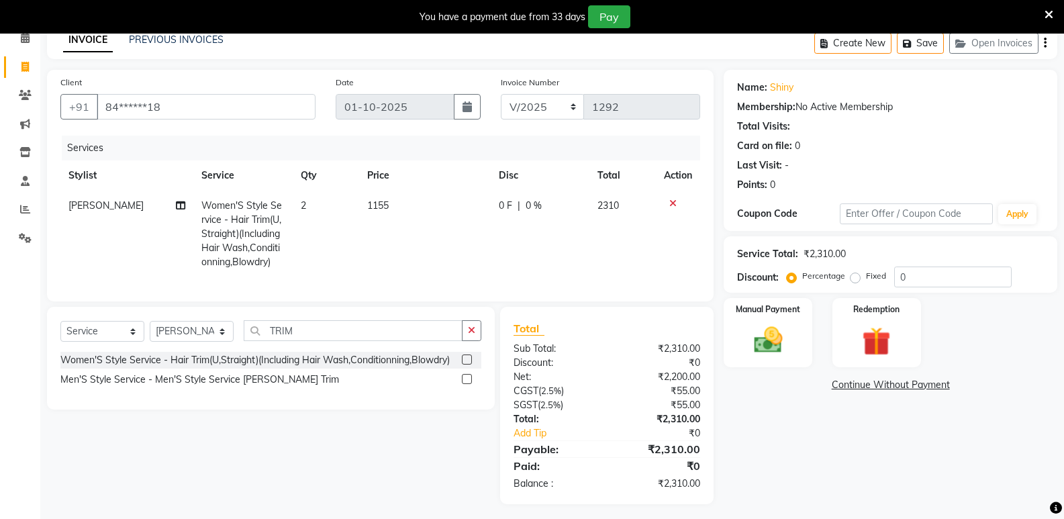
select select "92936"
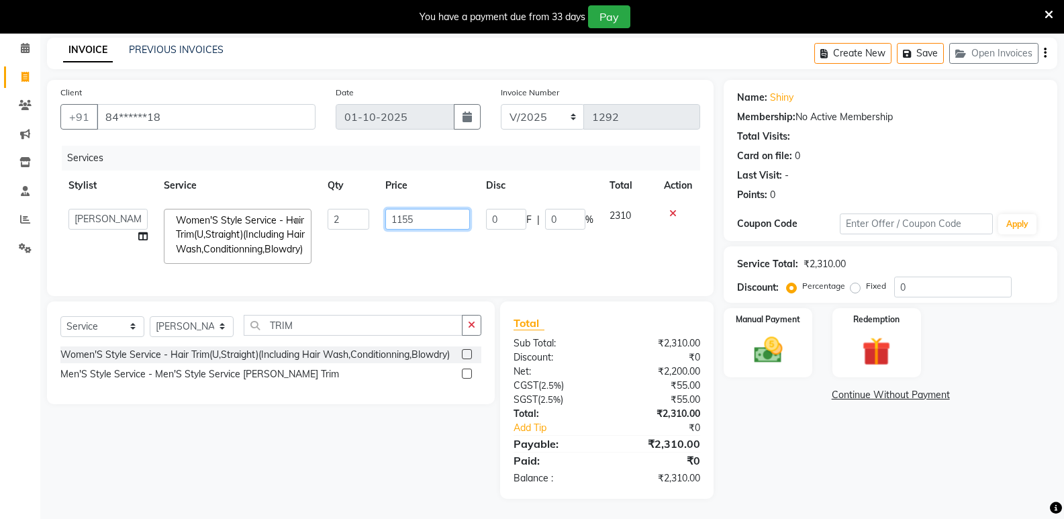
click at [442, 210] on input "1155" at bounding box center [427, 219] width 84 height 21
type input "1100"
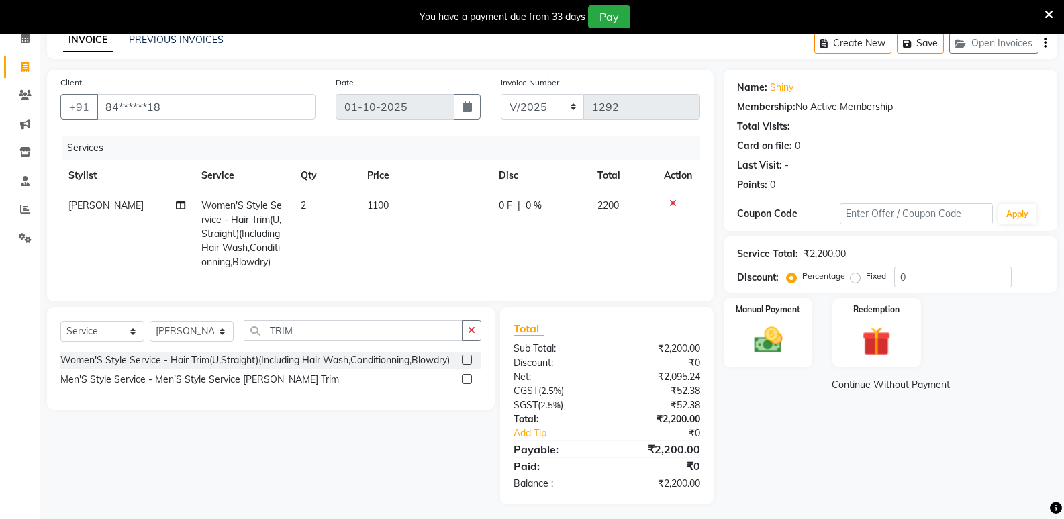
click at [409, 205] on td "1100" at bounding box center [425, 234] width 132 height 87
select select "92936"
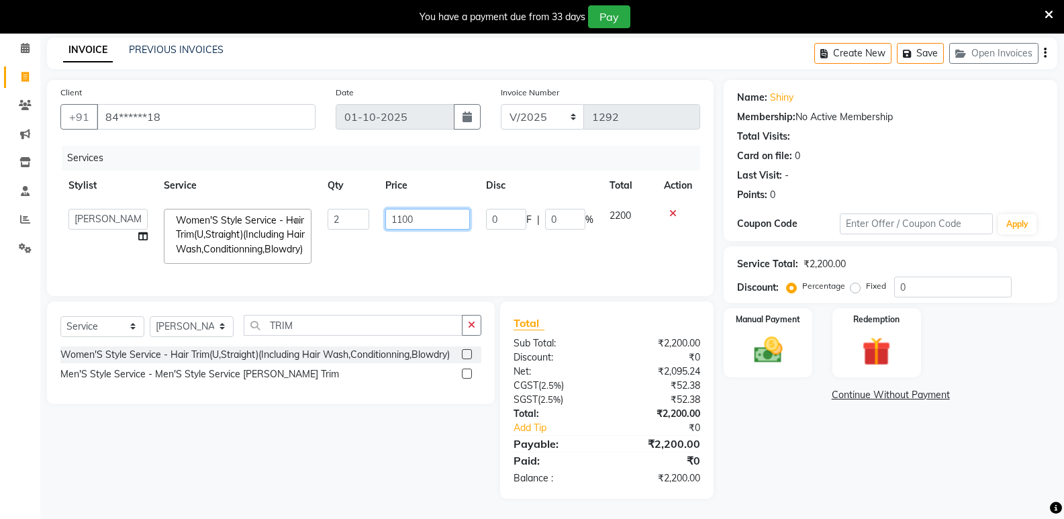
click at [442, 209] on input "1100" at bounding box center [427, 219] width 84 height 21
type input "1"
type input "1100"
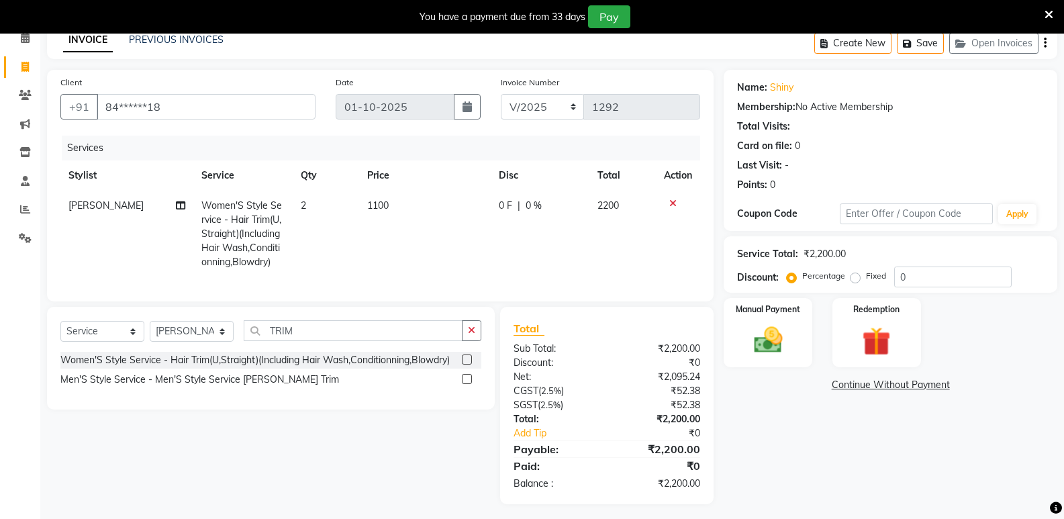
click at [318, 203] on td "2" at bounding box center [326, 234] width 66 height 87
select select "92936"
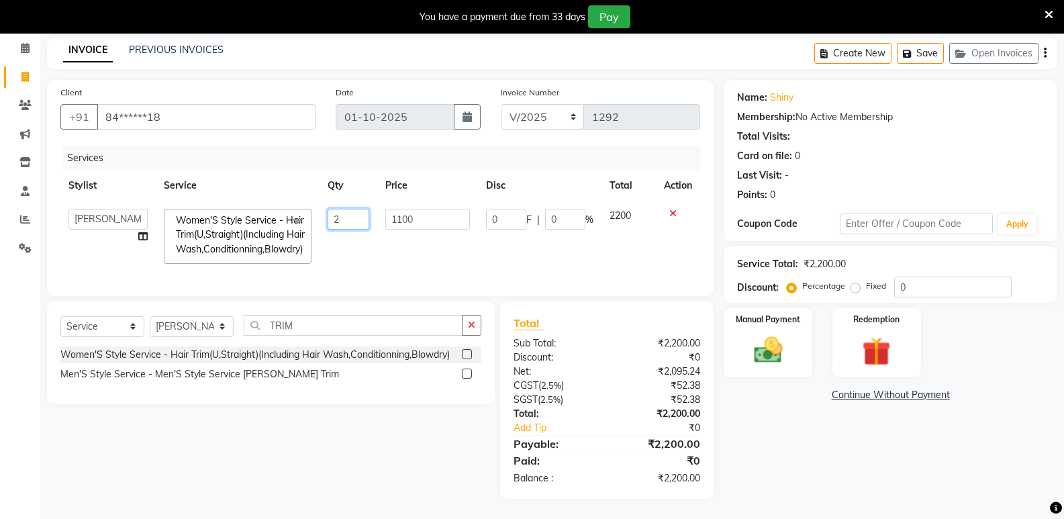
click at [343, 211] on input "2" at bounding box center [349, 219] width 42 height 21
type input "2"
click at [632, 375] on div "Total Sub Total: ₹2,200.00 Discount: ₹0 Net: ₹2,095.24 CGST ( 2.5% ) ₹52.38 SGS…" at bounding box center [607, 400] width 187 height 171
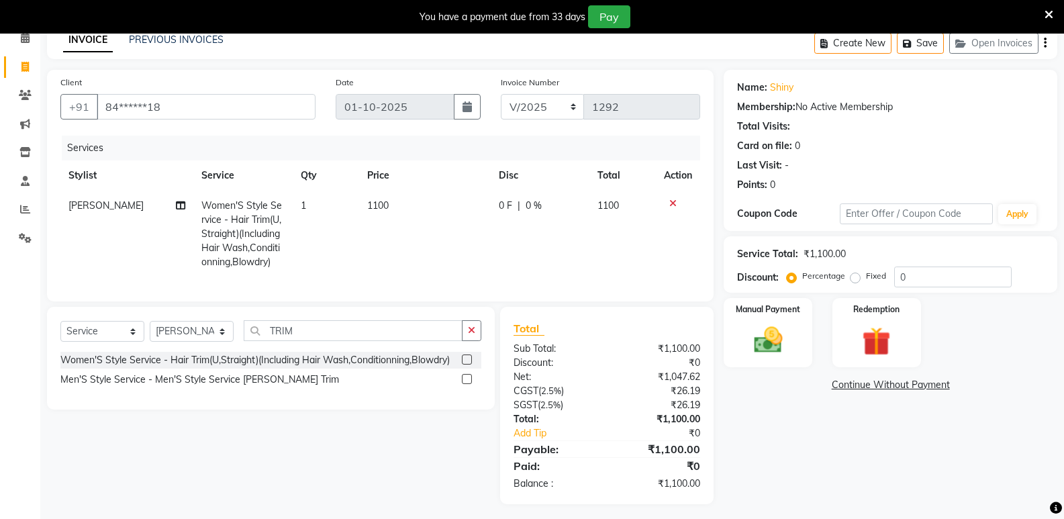
click at [395, 206] on td "1100" at bounding box center [425, 234] width 132 height 87
select select "92936"
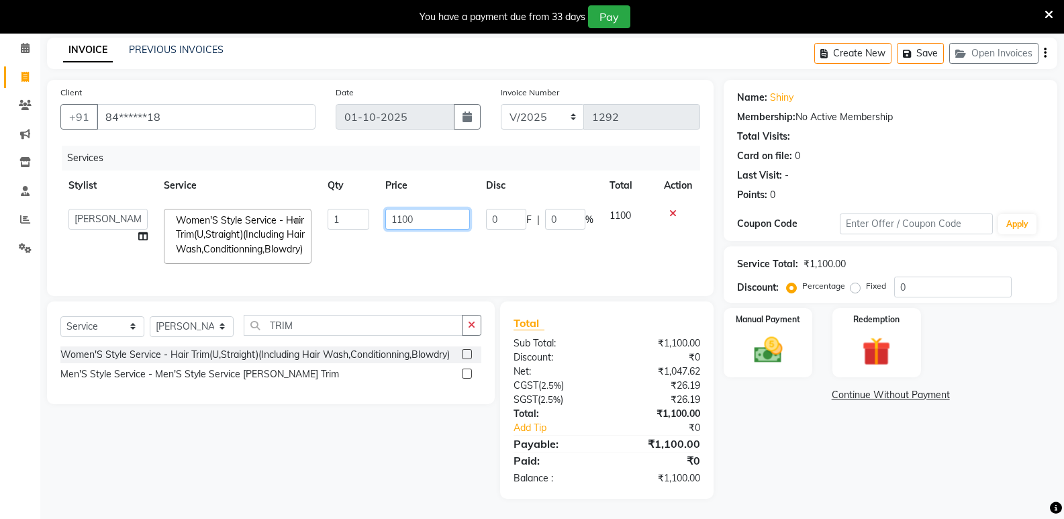
click at [442, 209] on input "1100" at bounding box center [427, 219] width 84 height 21
type input "1"
type input "350"
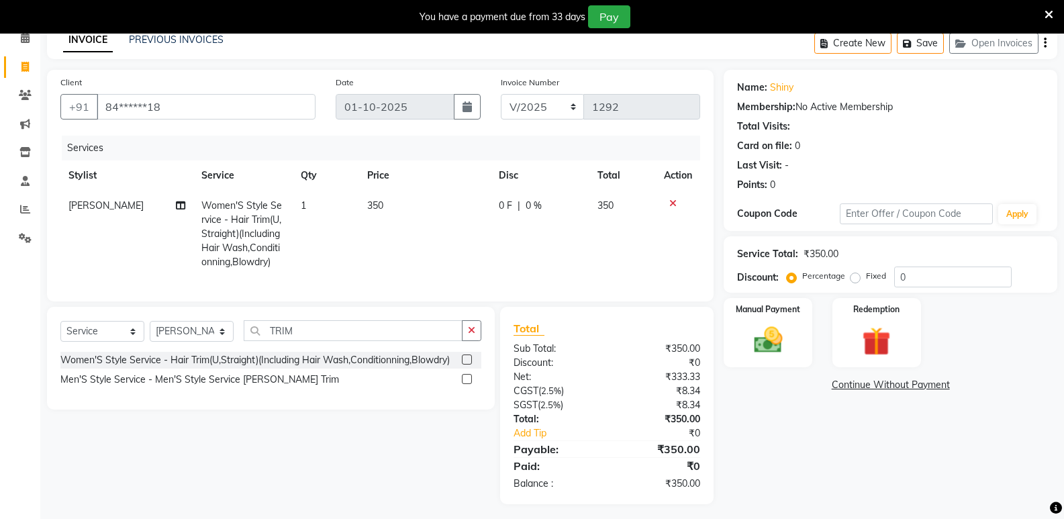
click at [470, 365] on label at bounding box center [467, 359] width 10 height 10
click at [470, 365] on input "checkbox" at bounding box center [466, 360] width 9 height 9
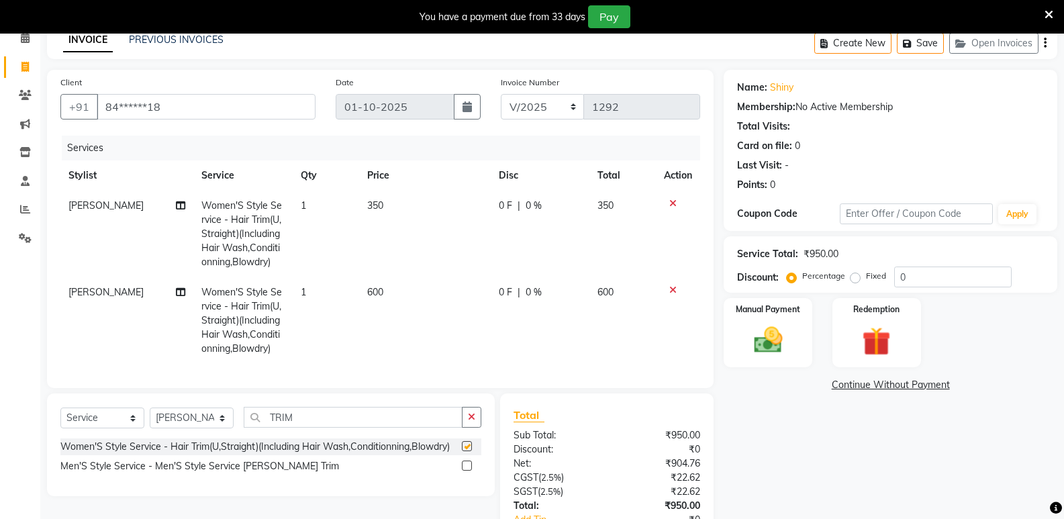
checkbox input "false"
click at [421, 308] on td "600" at bounding box center [425, 320] width 132 height 87
select select "92936"
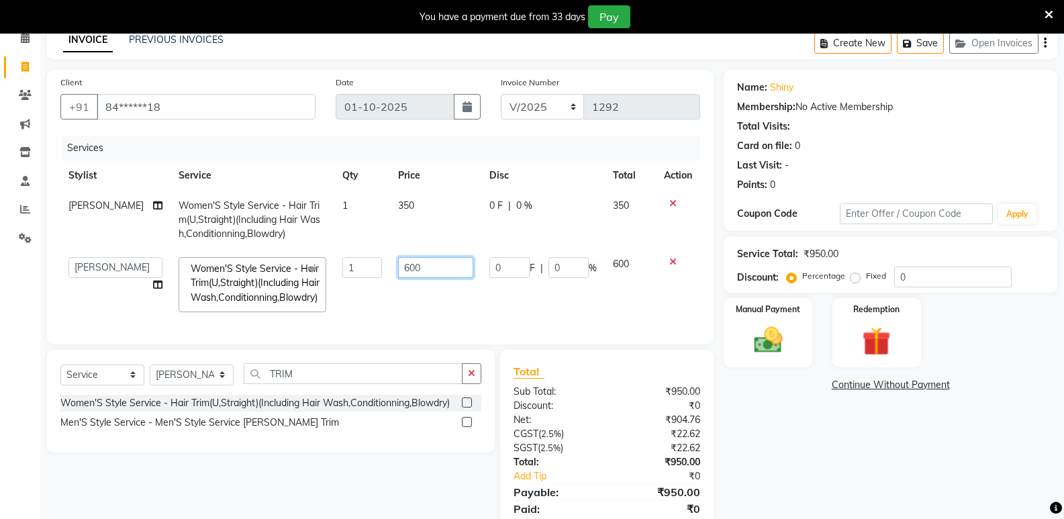
click at [435, 262] on input "600" at bounding box center [435, 267] width 75 height 21
type input "6"
type input "750"
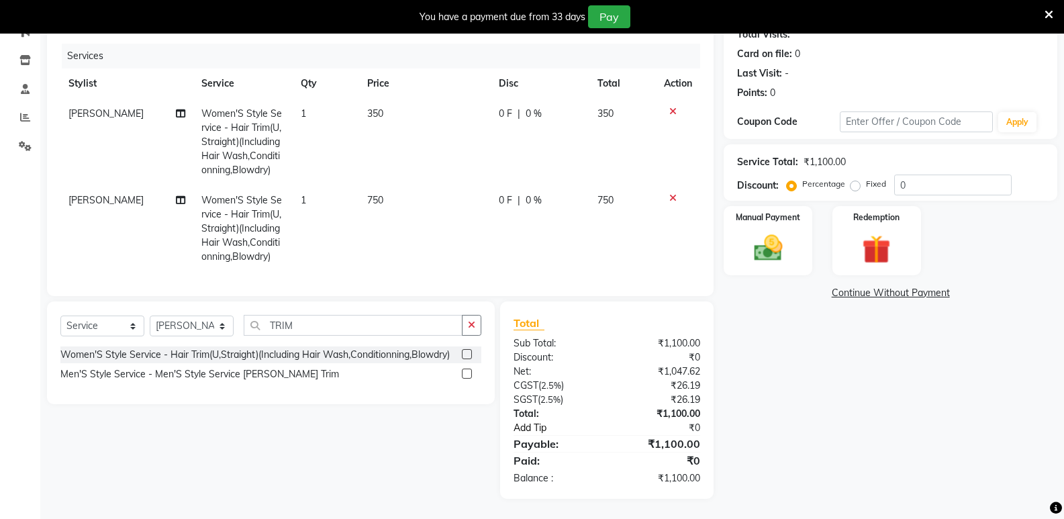
scroll to position [166, 0]
click at [399, 105] on td "350" at bounding box center [425, 142] width 132 height 87
select select "92936"
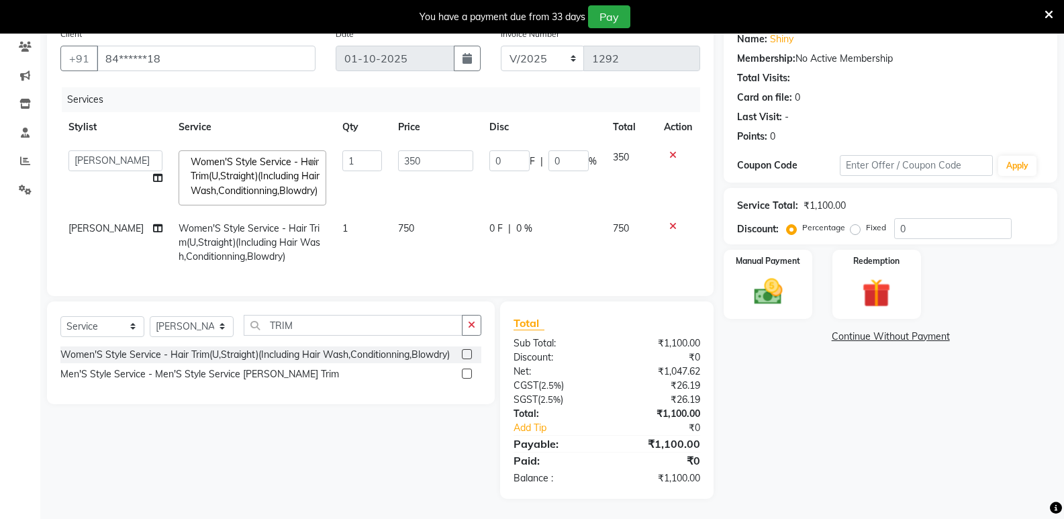
scroll to position [123, 0]
click at [432, 150] on input "350" at bounding box center [435, 160] width 75 height 21
type input "367"
click at [419, 232] on td "750" at bounding box center [435, 242] width 91 height 58
select select "92936"
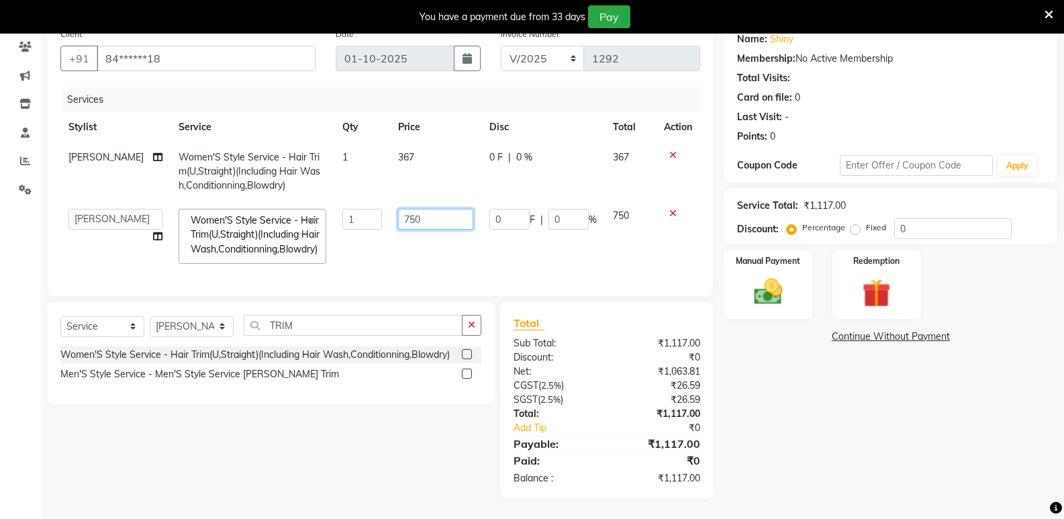
click at [434, 211] on input "750" at bounding box center [435, 219] width 75 height 21
type input "787"
click at [586, 352] on div "Total Sub Total: ₹1,117.00 Discount: ₹0 Net: ₹1,063.81 CGST ( 2.5% ) ₹26.59 SGS…" at bounding box center [606, 399] width 213 height 197
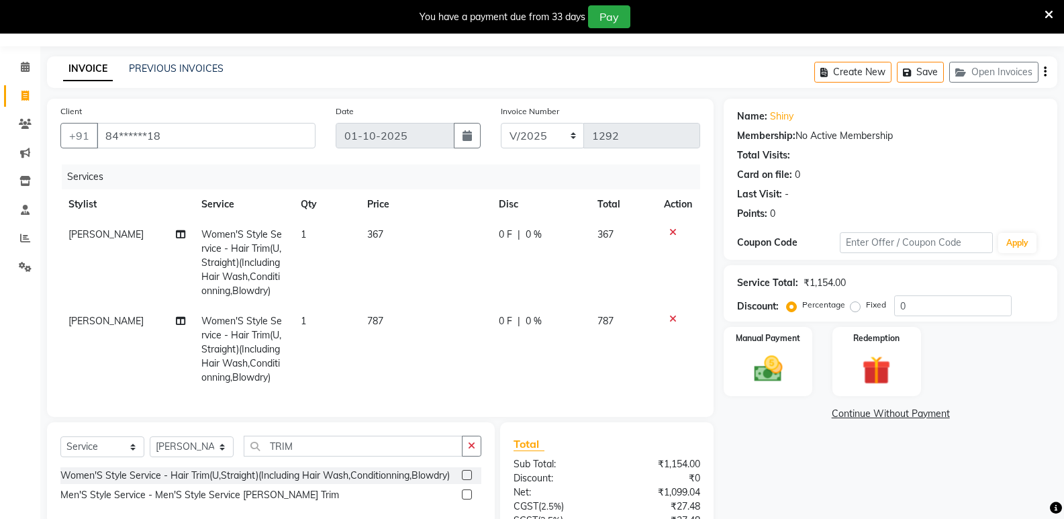
scroll to position [0, 0]
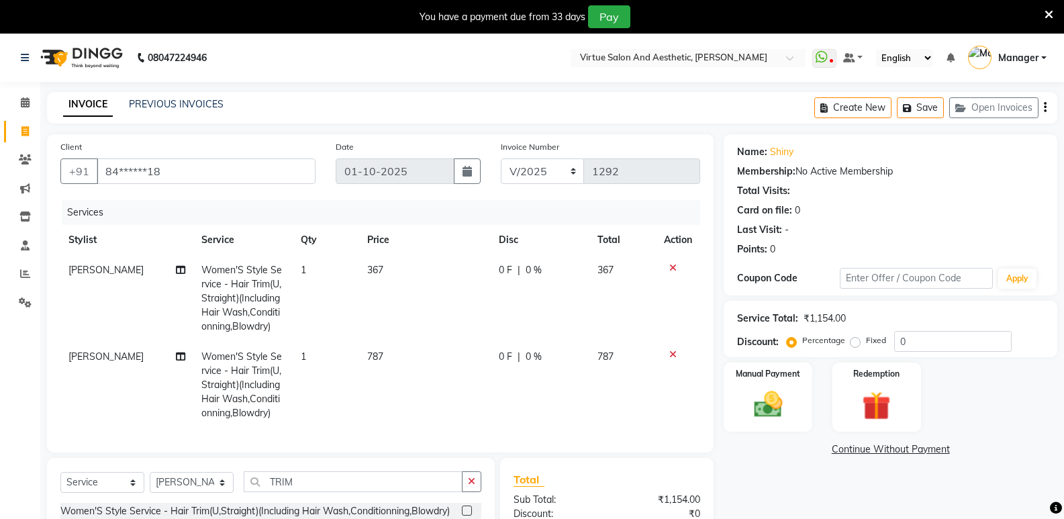
click at [1045, 113] on button "button" at bounding box center [1045, 108] width 3 height 32
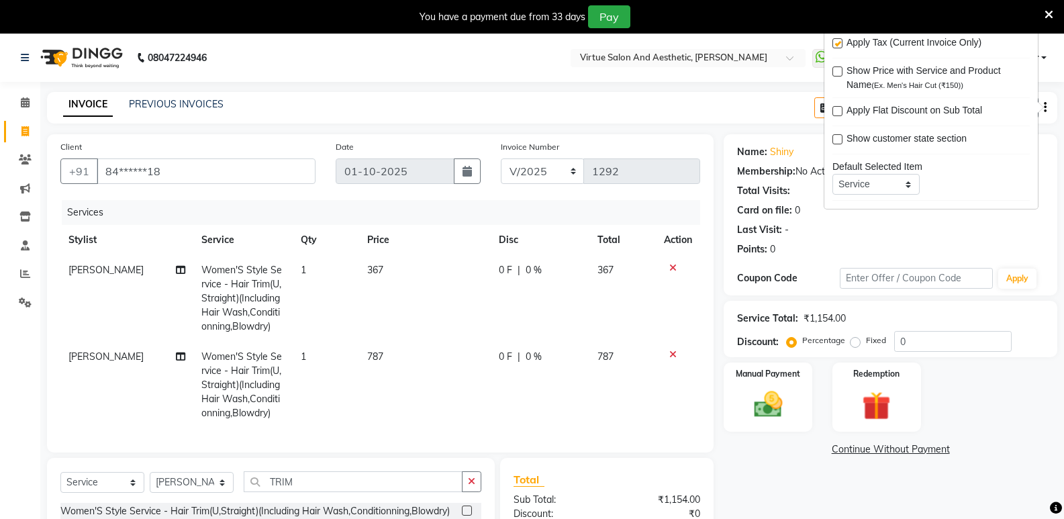
click at [838, 44] on label at bounding box center [837, 43] width 10 height 10
click at [838, 44] on input "checkbox" at bounding box center [836, 44] width 9 height 9
checkbox input "false"
click at [773, 460] on div "Name: Shiny Membership: No Active Membership Total Visits: Card on file: 0 Last…" at bounding box center [896, 380] width 344 height 493
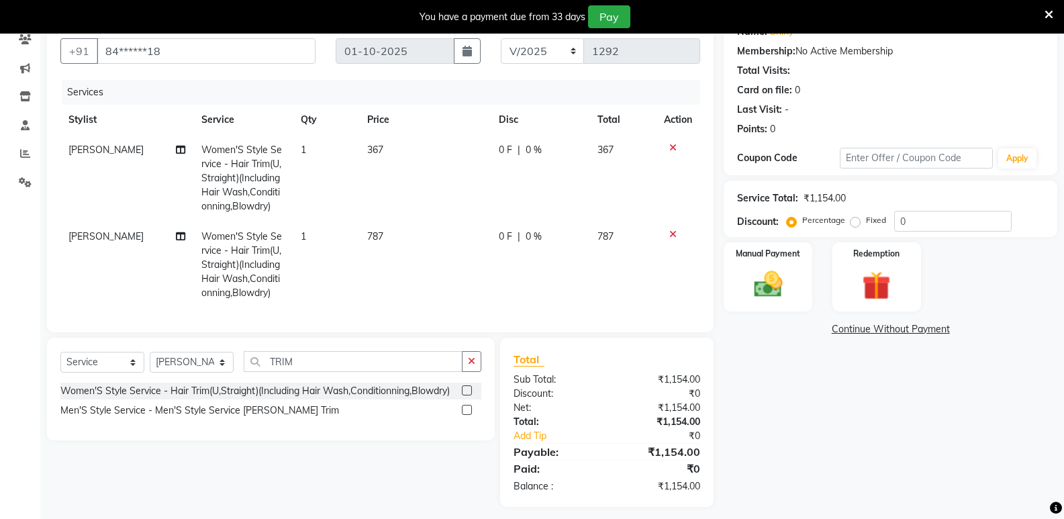
scroll to position [134, 0]
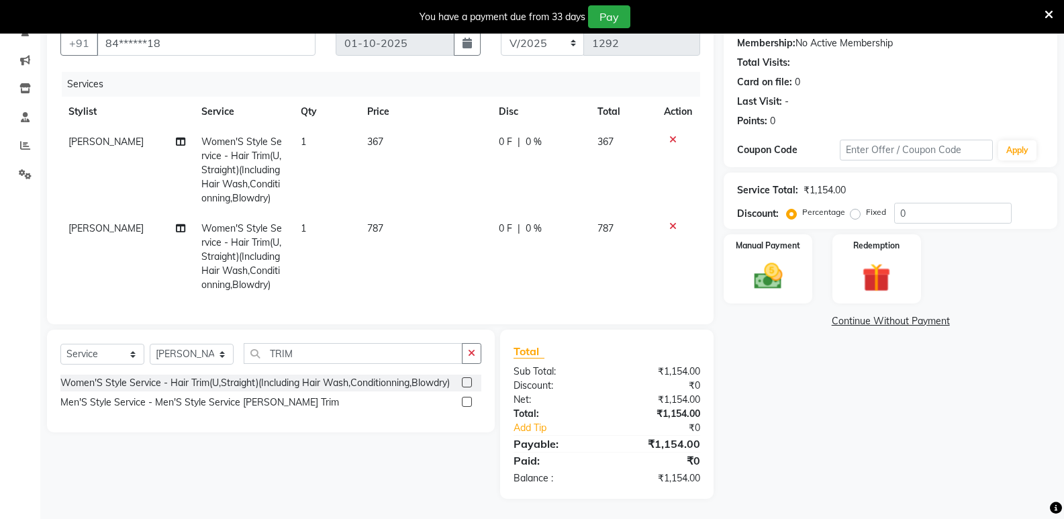
click at [395, 129] on td "367" at bounding box center [425, 170] width 132 height 87
select select "92936"
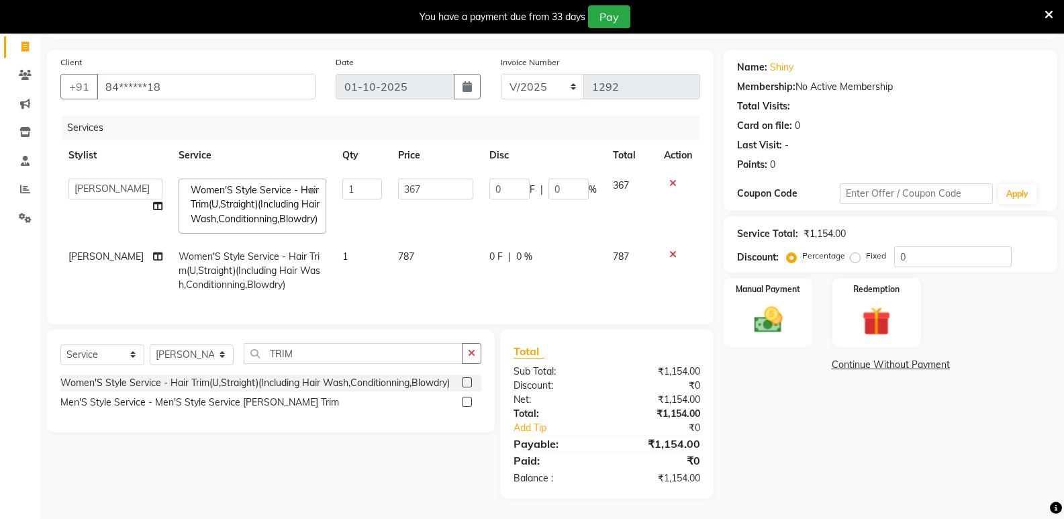
scroll to position [95, 0]
type input "3"
type input "367"
click at [588, 390] on div "Total Sub Total: ₹1,154.00 Discount: ₹0 Net: ₹1,154.00 Total: ₹1,154.00 Add Tip…" at bounding box center [607, 414] width 187 height 142
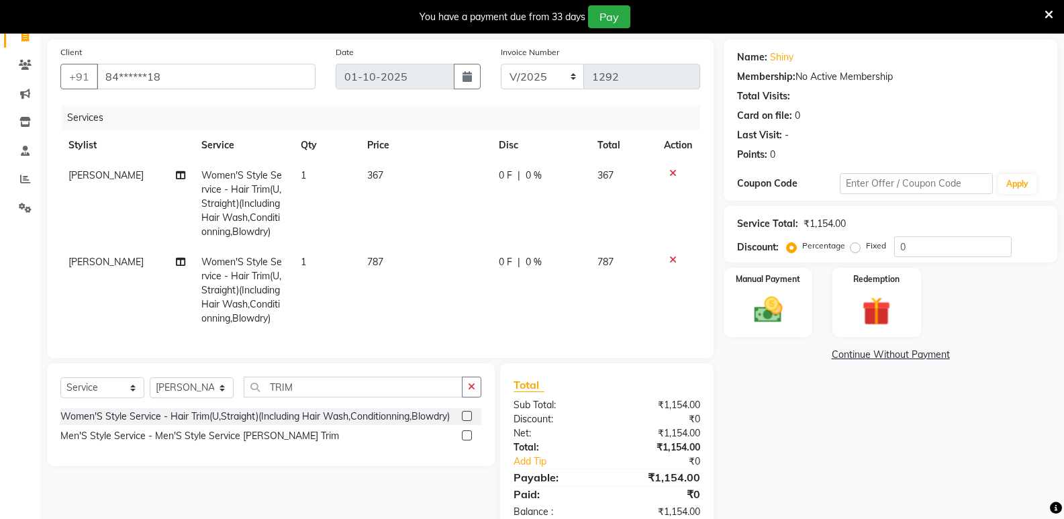
click at [421, 272] on td "787" at bounding box center [425, 290] width 132 height 87
select select "92936"
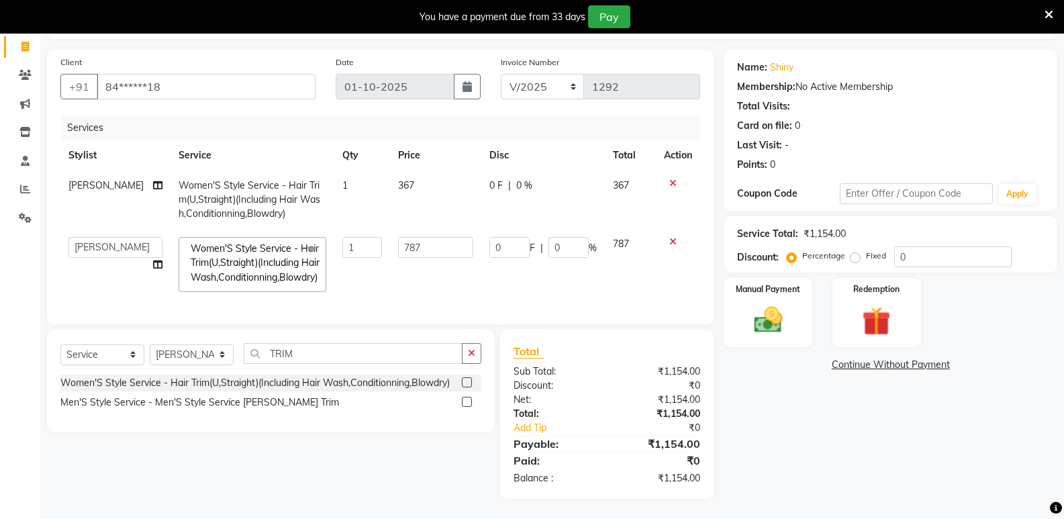
click at [438, 242] on input "787" at bounding box center [435, 247] width 75 height 21
type input "750"
click at [422, 171] on td "367" at bounding box center [435, 200] width 91 height 58
select select "92936"
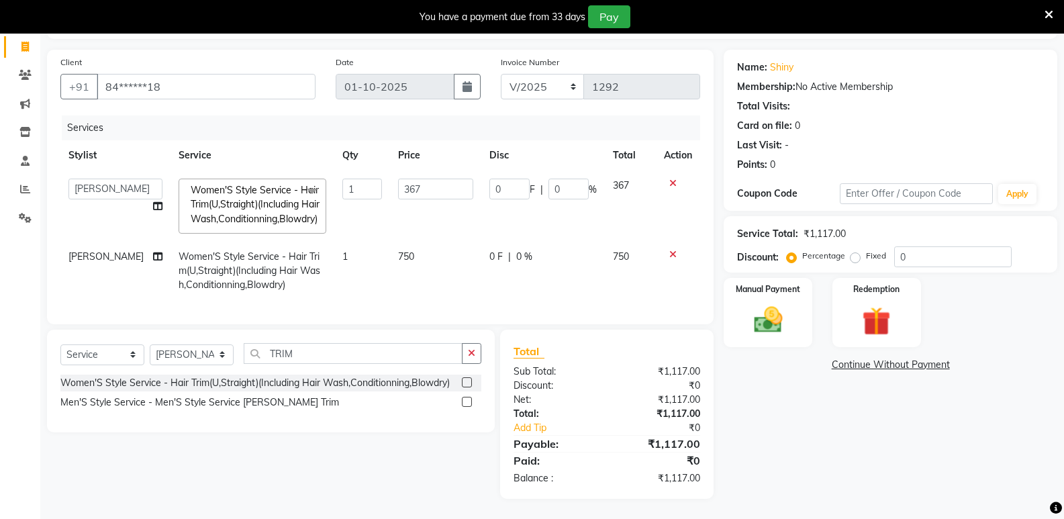
click at [432, 171] on td "367" at bounding box center [435, 206] width 91 height 71
click at [428, 179] on input "367" at bounding box center [435, 189] width 75 height 21
type input "350"
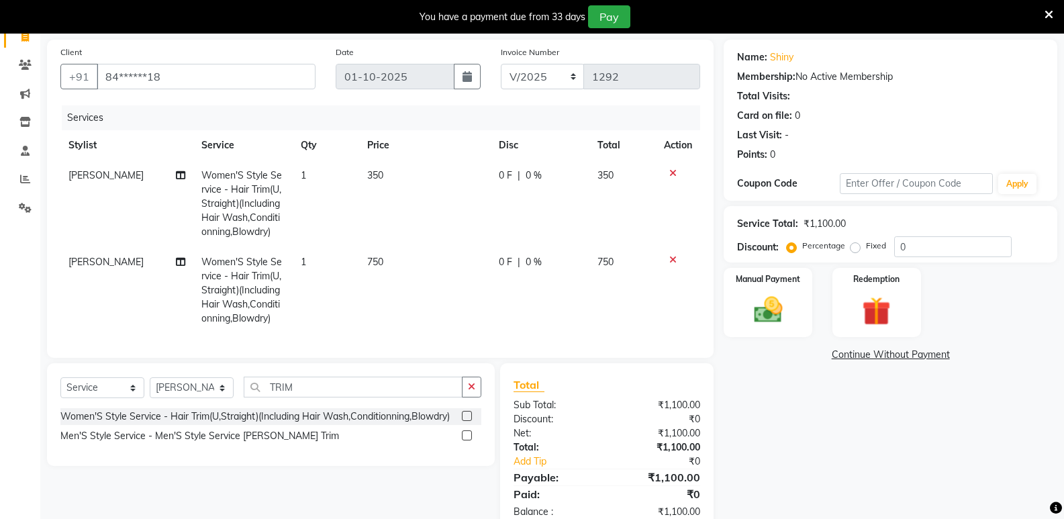
click at [585, 447] on div "Total Sub Total: ₹1,100.00 Discount: ₹0 Net: ₹1,100.00 Total: ₹1,100.00 Add Tip…" at bounding box center [607, 448] width 187 height 142
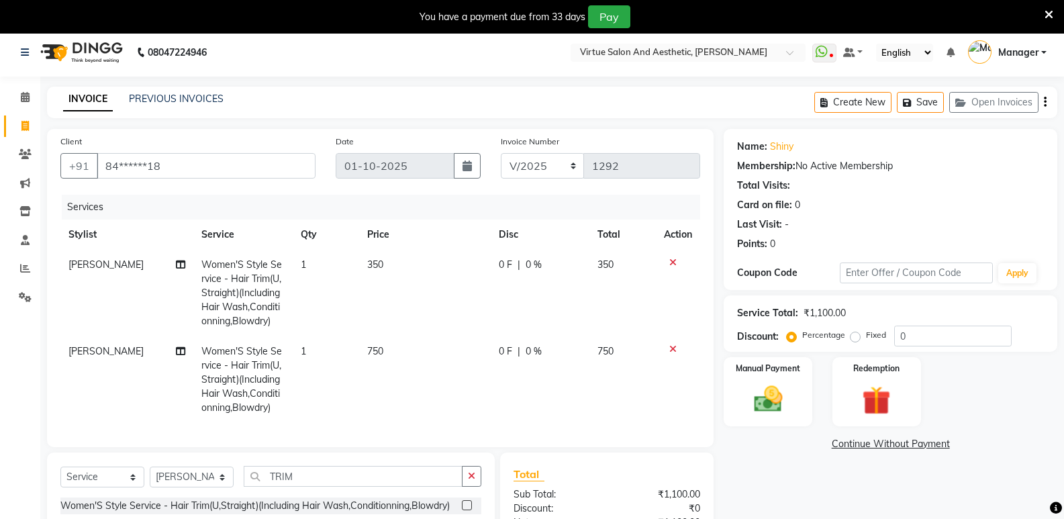
scroll to position [0, 0]
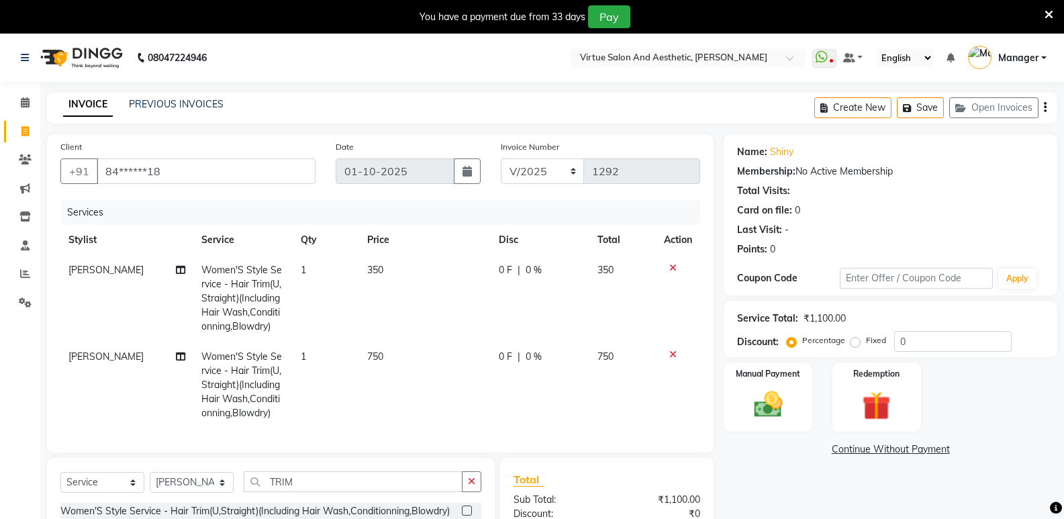
click at [1049, 109] on div "Create New Save Open Invoices" at bounding box center [935, 108] width 243 height 32
click at [1043, 104] on div "Create New Save Open Invoices" at bounding box center [935, 108] width 243 height 32
click at [1044, 108] on div "Create New Save Open Invoices" at bounding box center [935, 108] width 243 height 32
click at [1045, 108] on icon "button" at bounding box center [1045, 107] width 3 height 1
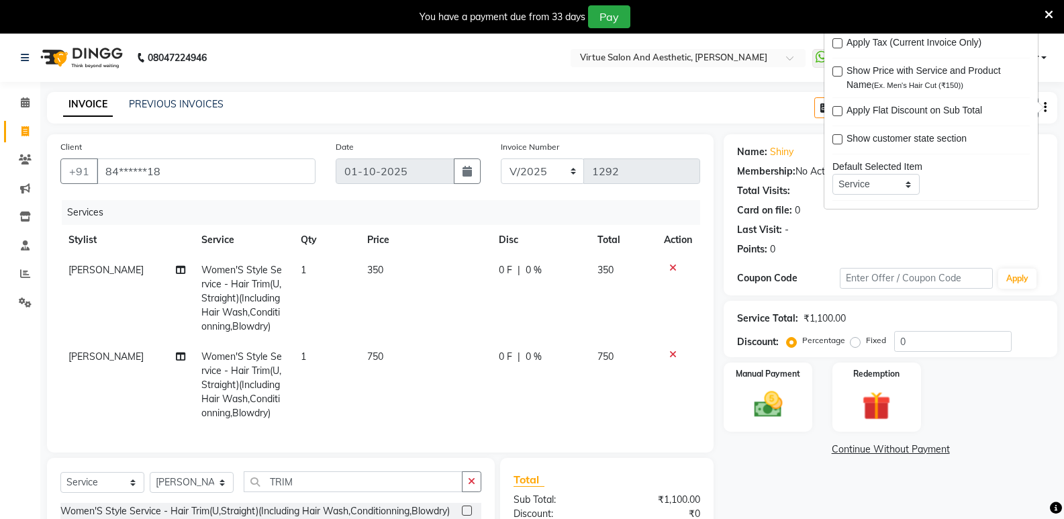
click at [842, 44] on label at bounding box center [837, 43] width 10 height 10
click at [841, 44] on input "checkbox" at bounding box center [836, 44] width 9 height 9
checkbox input "true"
click at [470, 66] on nav "08047224946 Select Location × Virtue Salon And Aesthetic, Avadi WhatsApp Status…" at bounding box center [532, 58] width 1064 height 48
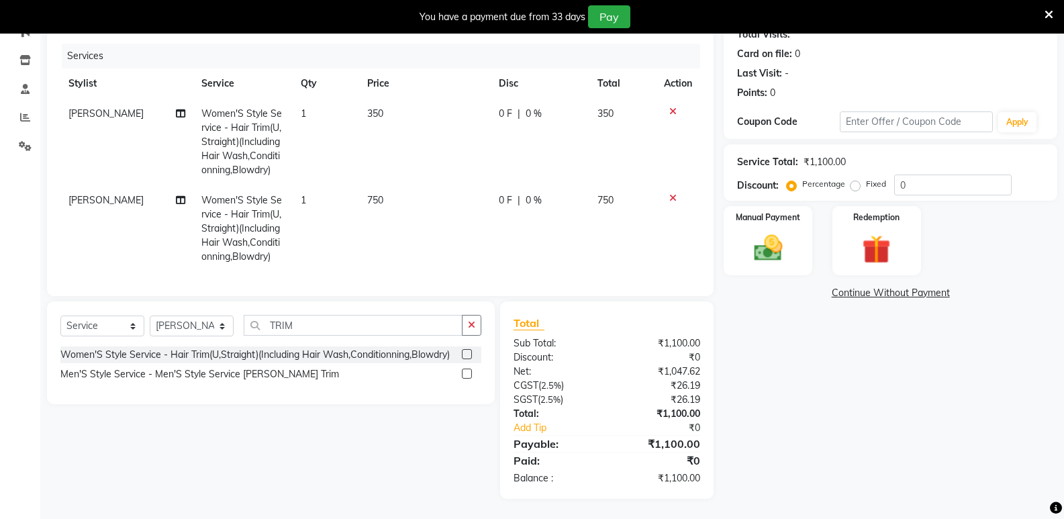
scroll to position [166, 0]
click at [771, 472] on div "Name: Shiny Membership: No Active Membership Total Visits: Card on file: 0 Last…" at bounding box center [896, 238] width 344 height 521
click at [420, 197] on td "750" at bounding box center [425, 228] width 132 height 87
select select "92936"
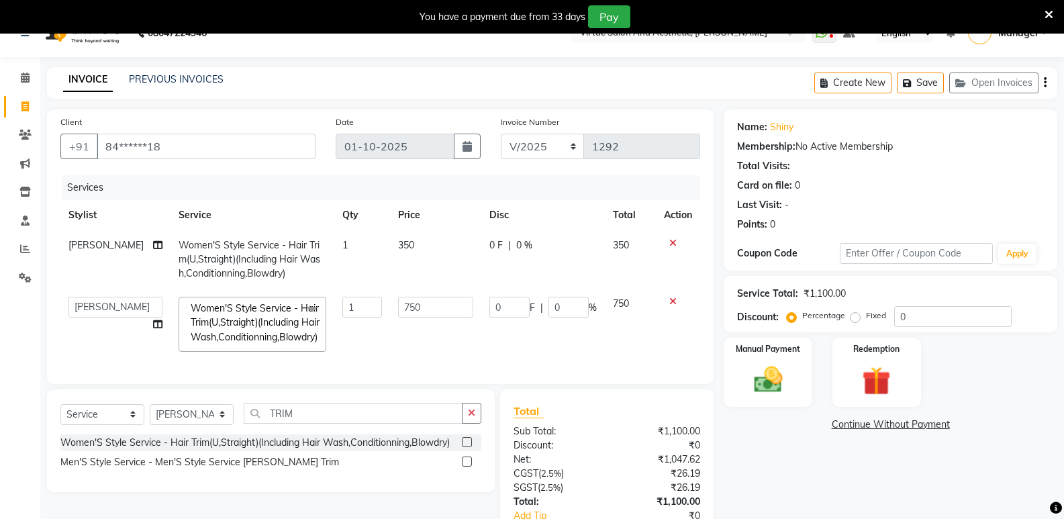
scroll to position [0, 0]
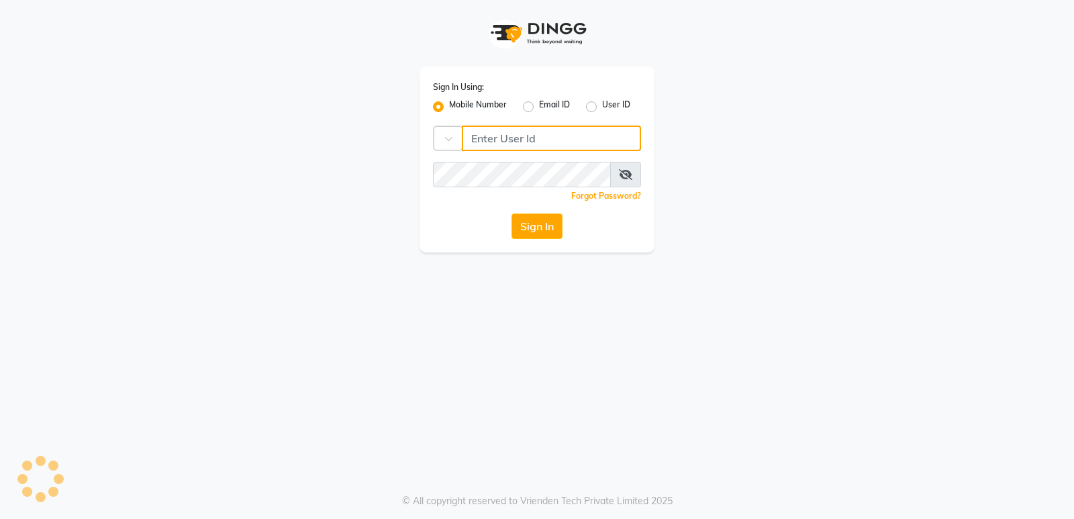
type input "7305434843"
click at [534, 223] on button "Sign In" at bounding box center [537, 226] width 51 height 26
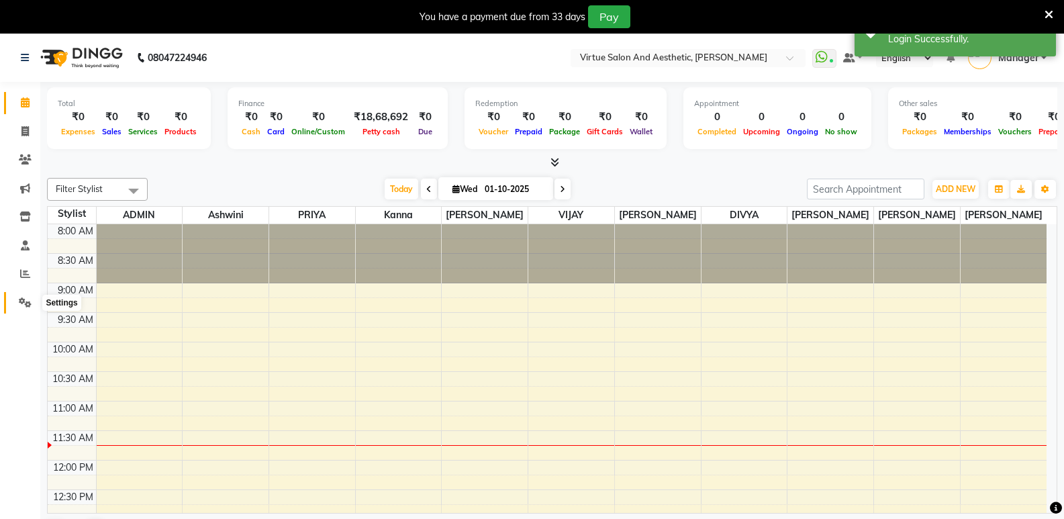
click at [24, 297] on icon at bounding box center [25, 302] width 13 height 10
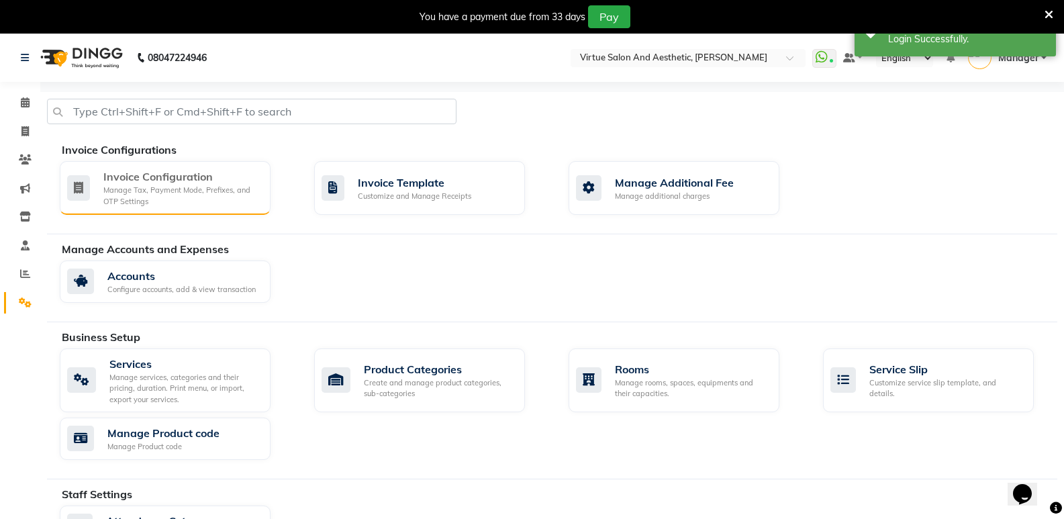
click at [162, 178] on div "Invoice Configuration" at bounding box center [181, 176] width 156 height 16
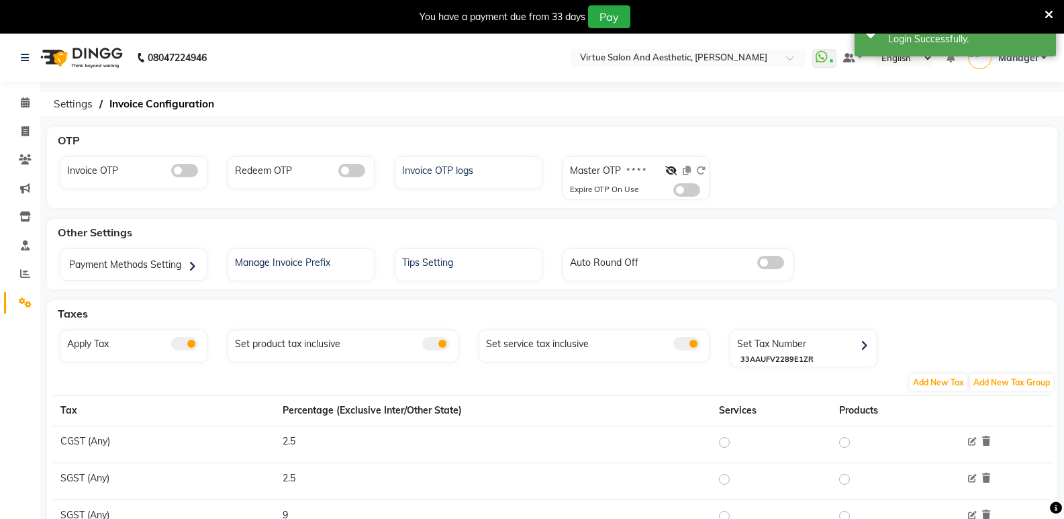
click at [185, 344] on span at bounding box center [184, 343] width 27 height 13
click at [171, 346] on input "checkbox" at bounding box center [171, 346] width 0 height 0
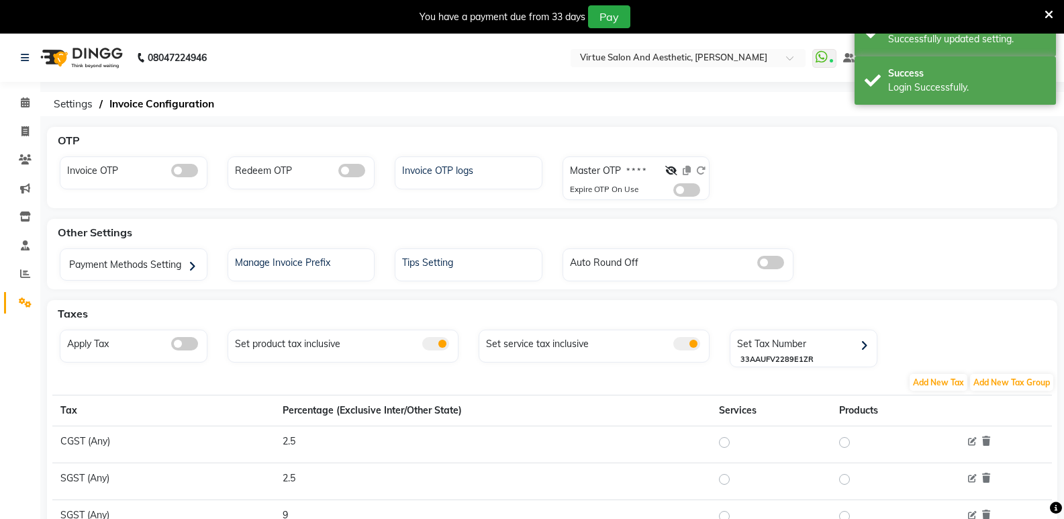
click at [185, 344] on span at bounding box center [184, 343] width 27 height 13
click at [171, 346] on input "checkbox" at bounding box center [171, 346] width 0 height 0
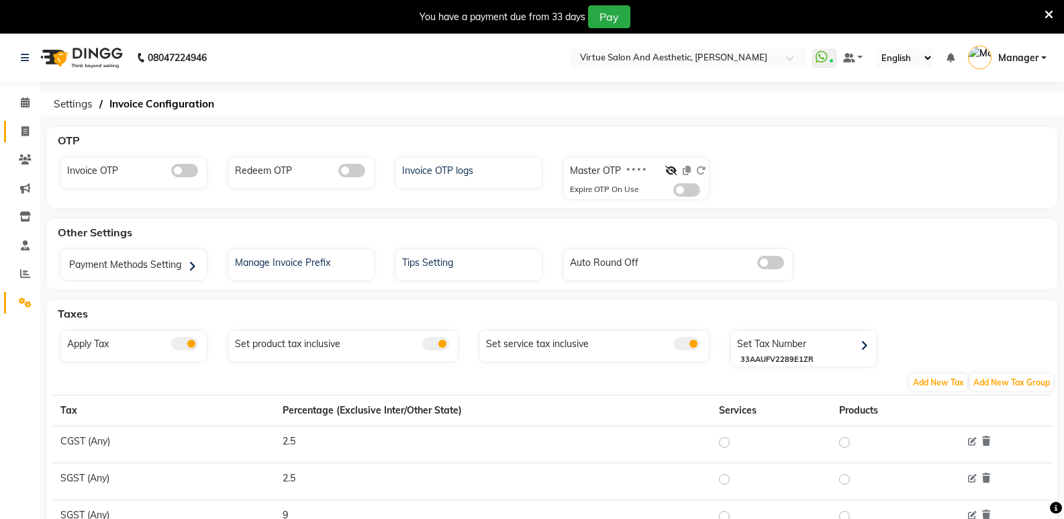
click at [22, 130] on icon at bounding box center [24, 131] width 7 height 10
select select "service"
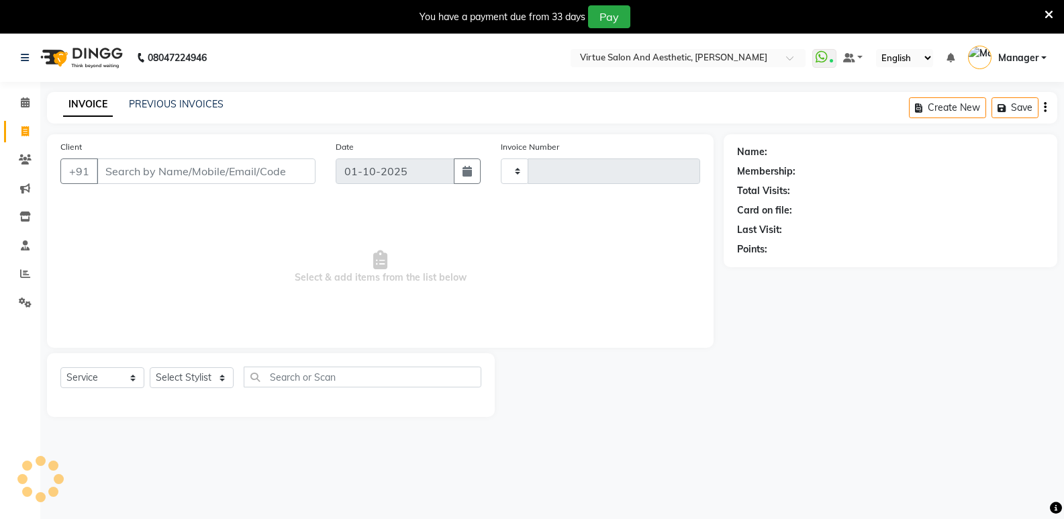
scroll to position [34, 0]
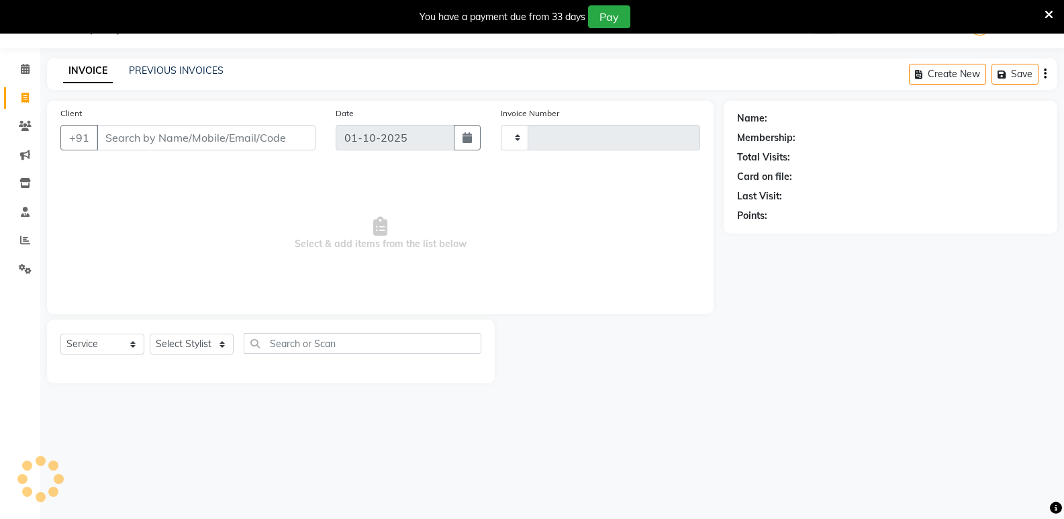
type input "1292"
select select "4611"
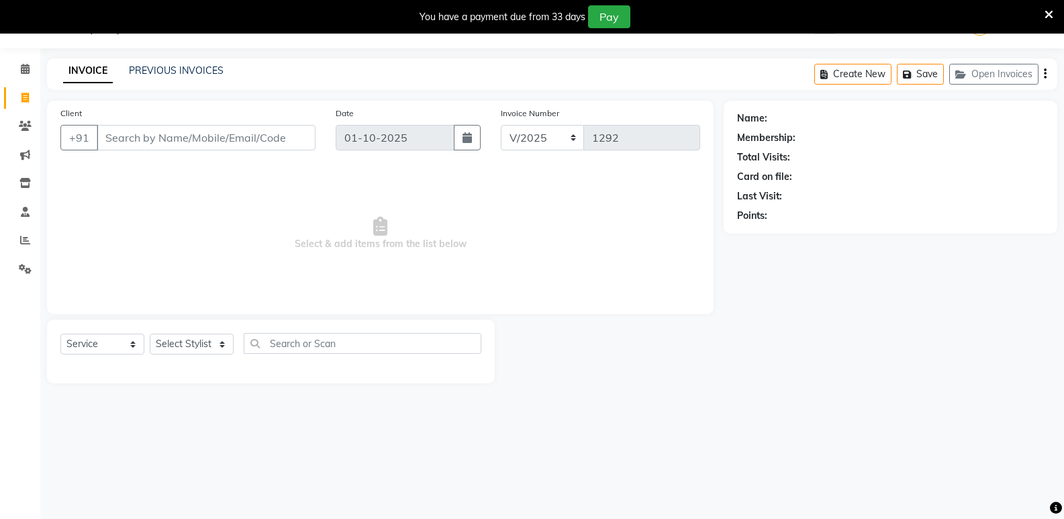
click at [160, 77] on div "PREVIOUS INVOICES" at bounding box center [176, 71] width 95 height 14
click at [162, 69] on link "PREVIOUS INVOICES" at bounding box center [176, 70] width 95 height 12
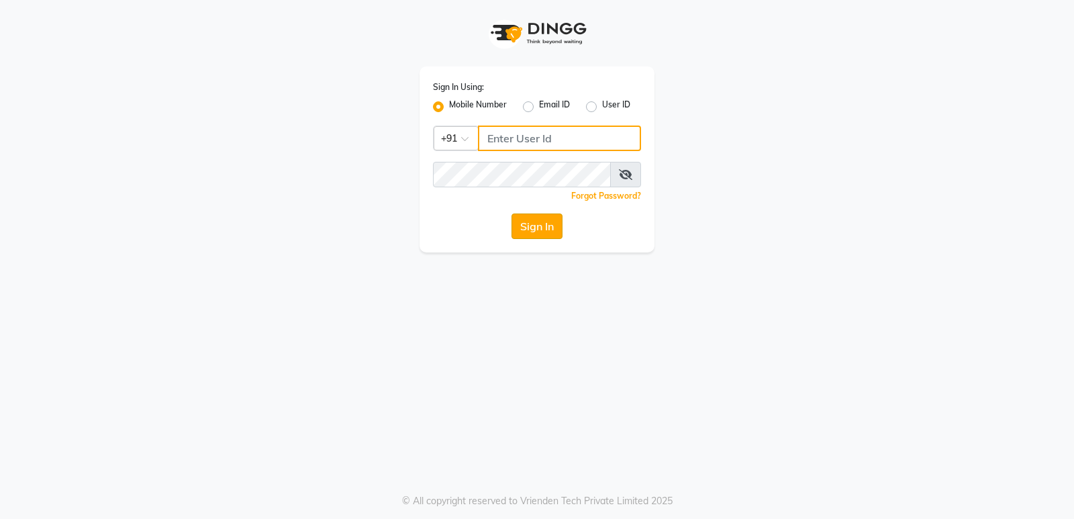
type input "7305434843"
click at [522, 234] on button "Sign In" at bounding box center [537, 226] width 51 height 26
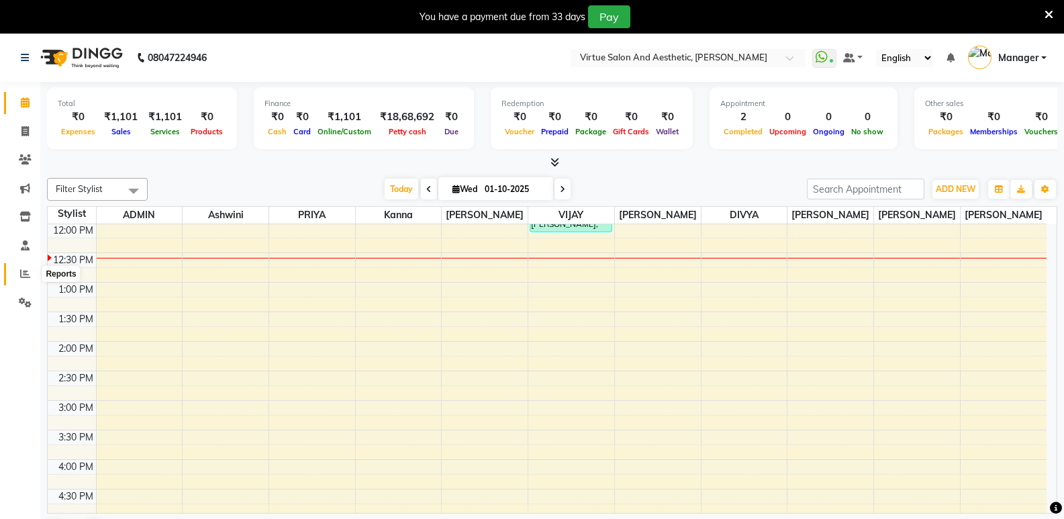
click at [25, 277] on icon at bounding box center [25, 274] width 10 height 10
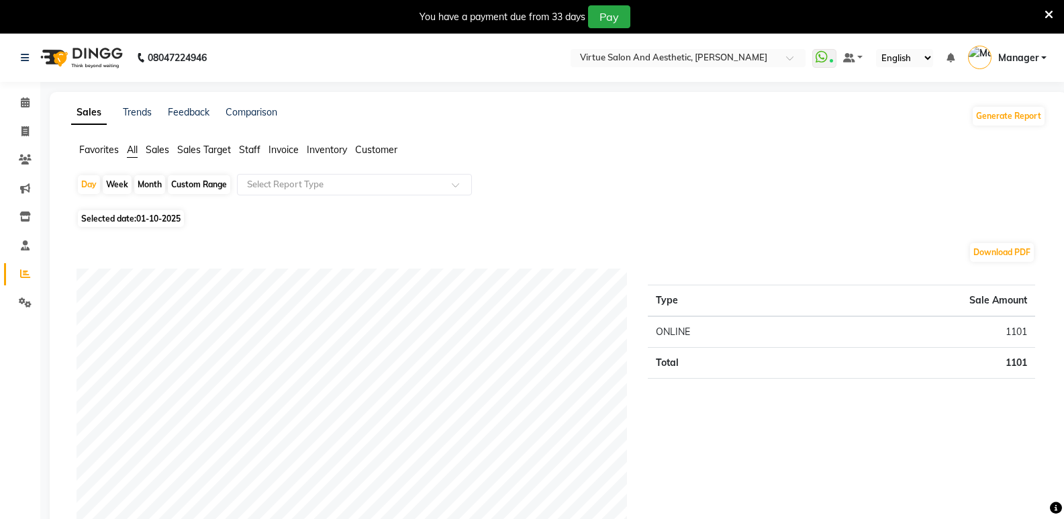
click at [258, 150] on span "Staff" at bounding box center [249, 150] width 21 height 12
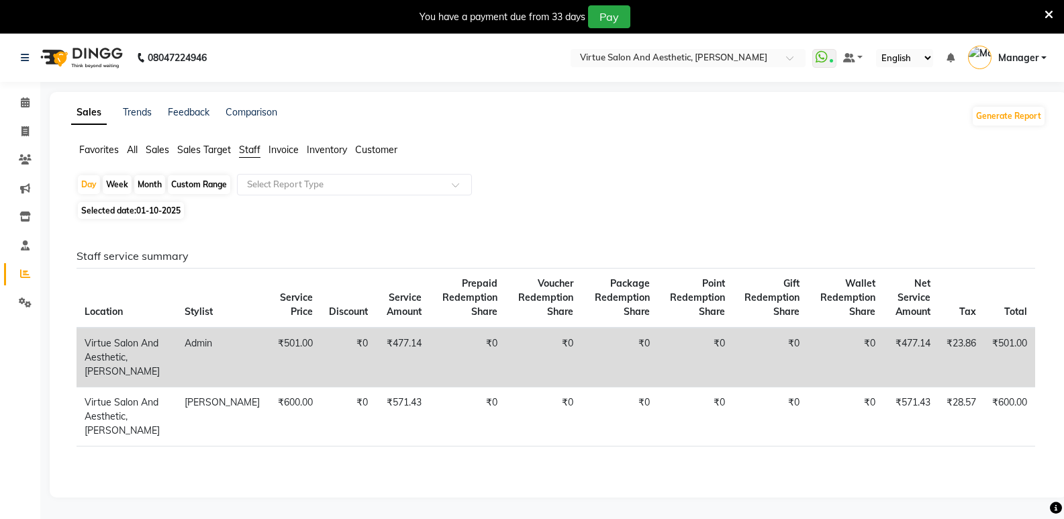
click at [160, 150] on span "Sales" at bounding box center [157, 150] width 23 height 12
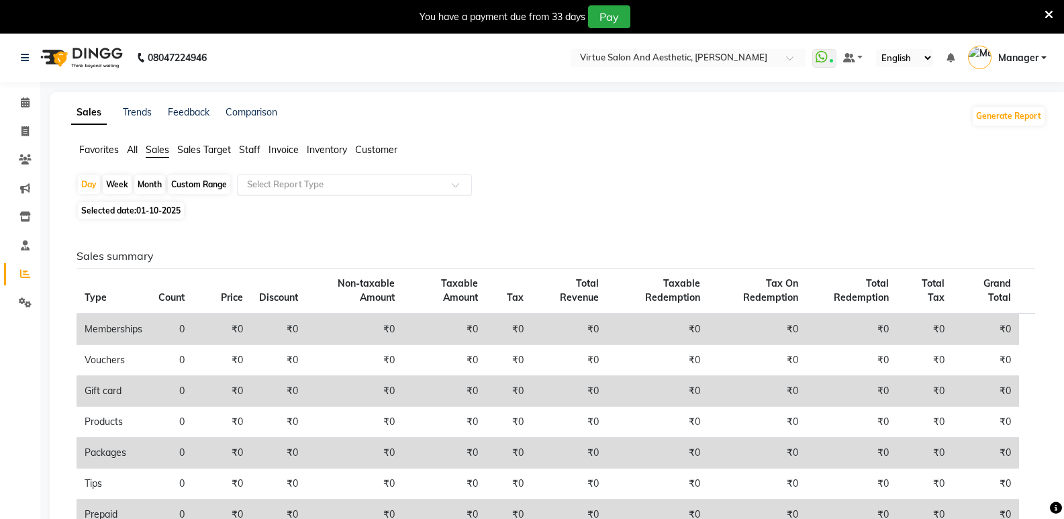
click at [291, 189] on input "text" at bounding box center [340, 184] width 193 height 13
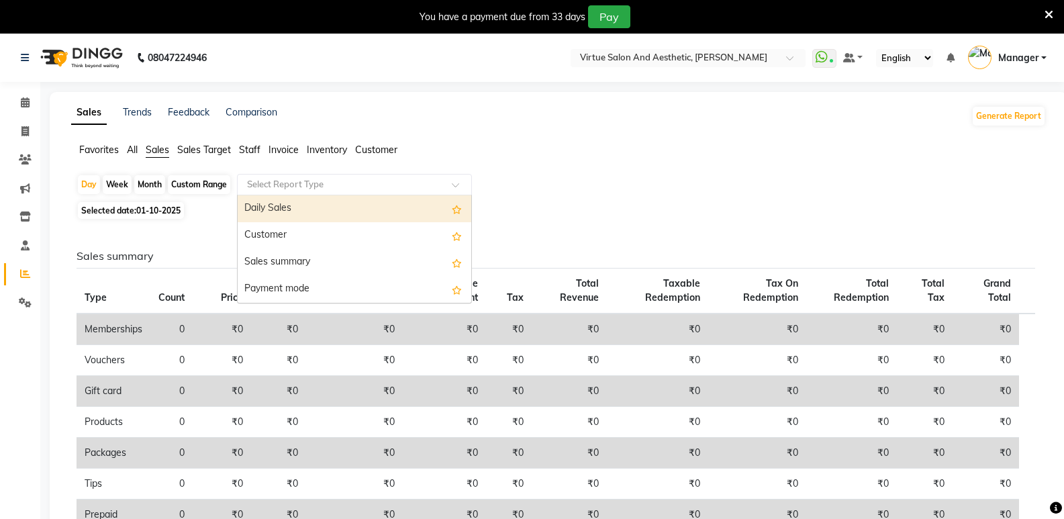
click at [247, 146] on span "Staff" at bounding box center [249, 150] width 21 height 12
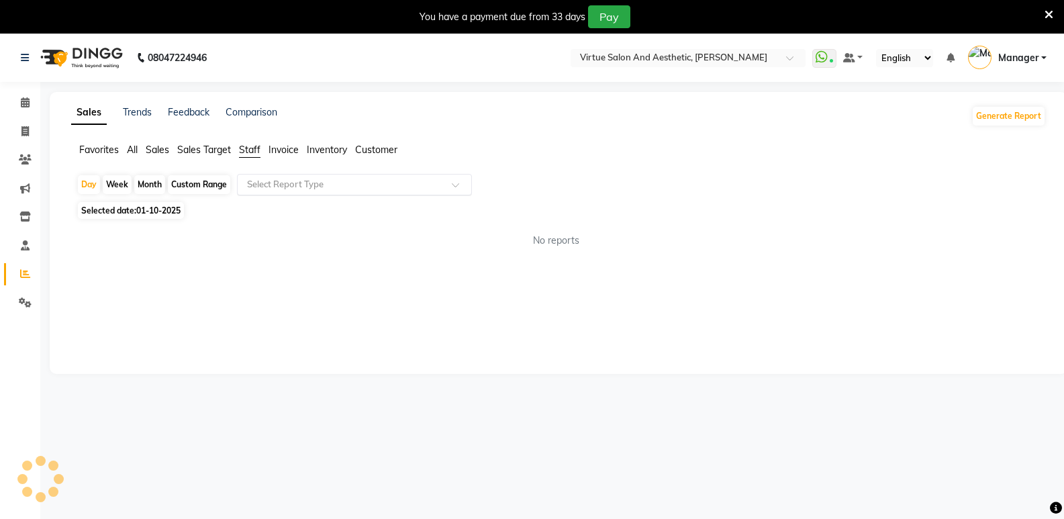
click at [280, 189] on input "text" at bounding box center [340, 184] width 193 height 13
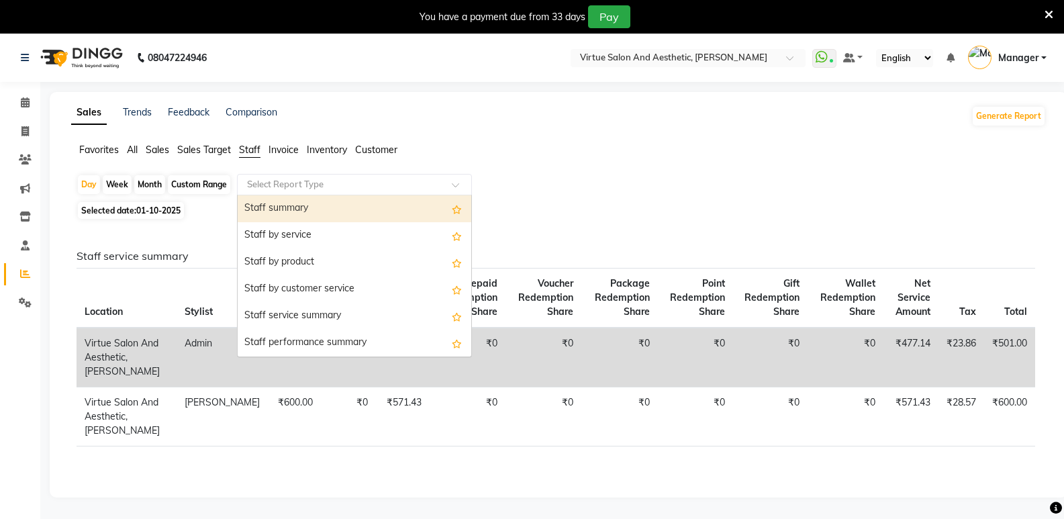
click at [281, 209] on div "Staff summary" at bounding box center [355, 208] width 234 height 27
select select "full_report"
select select "csv"
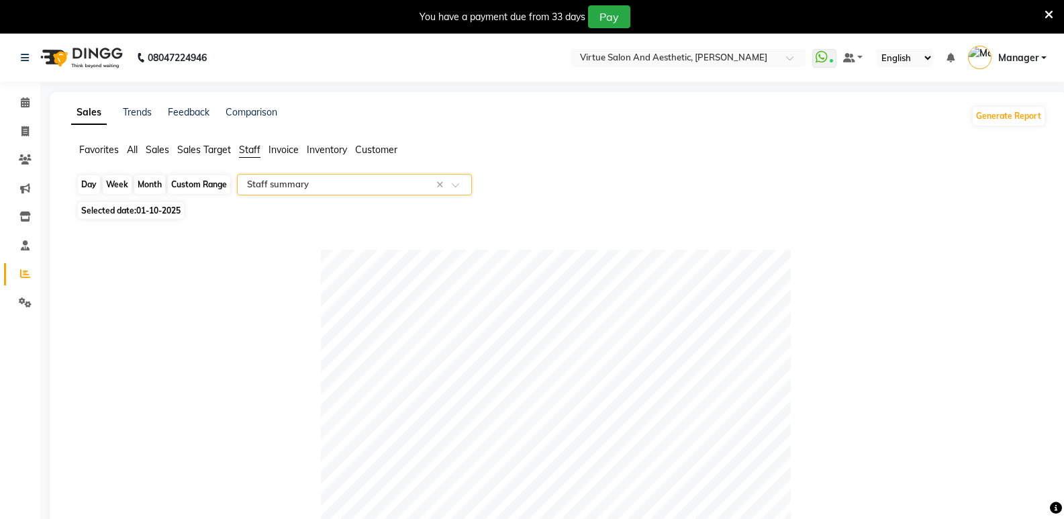
click at [93, 187] on div "Day" at bounding box center [89, 184] width 22 height 19
select select "10"
select select "2025"
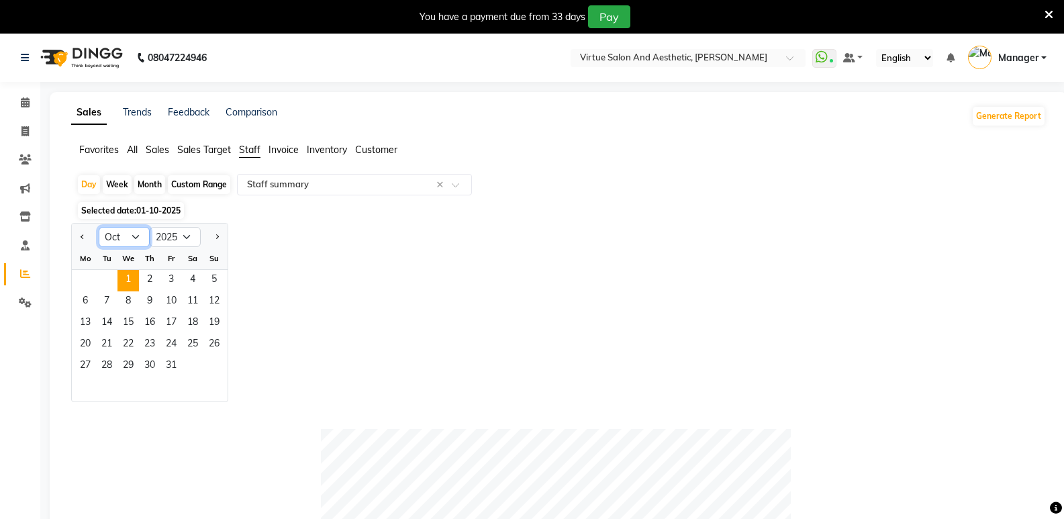
click at [134, 239] on select "Jan Feb Mar Apr May Jun [DATE] Aug Sep Oct Nov Dec" at bounding box center [124, 237] width 51 height 20
select select "9"
click at [99, 227] on select "Jan Feb Mar Apr May Jun [DATE] Aug Sep Oct Nov Dec" at bounding box center [124, 237] width 51 height 20
click at [86, 367] on span "29" at bounding box center [85, 366] width 21 height 21
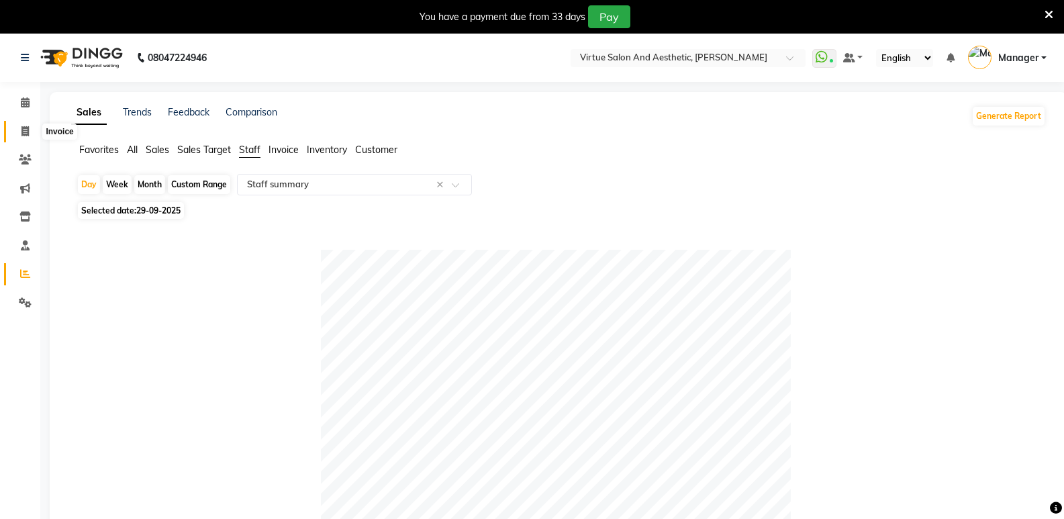
click at [22, 137] on span at bounding box center [24, 131] width 23 height 15
select select "service"
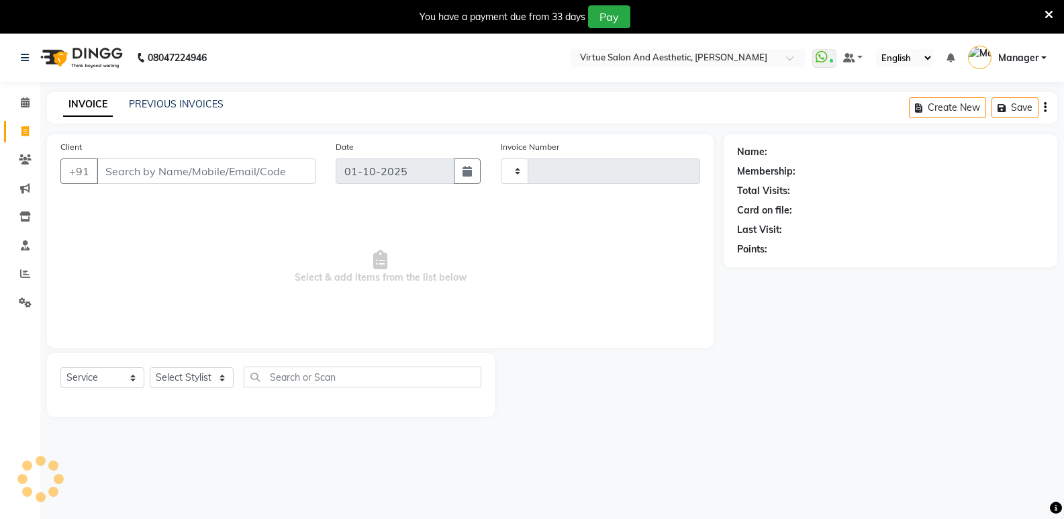
scroll to position [34, 0]
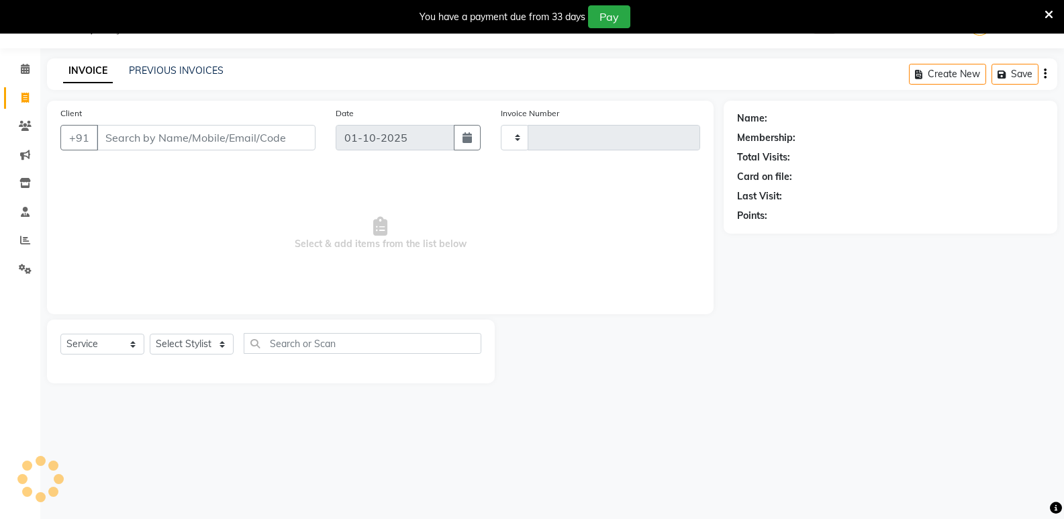
type input "1292"
select select "4611"
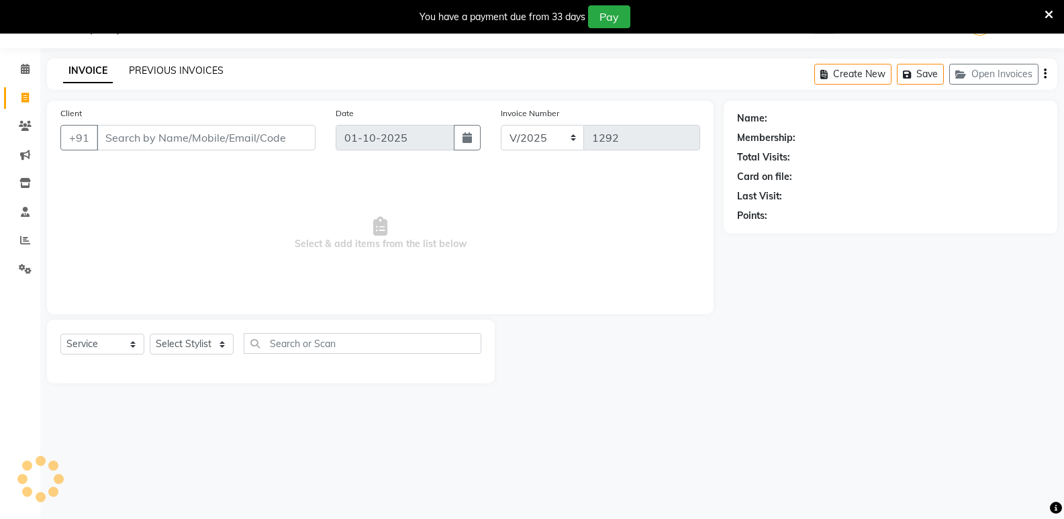
click at [158, 65] on link "PREVIOUS INVOICES" at bounding box center [176, 70] width 95 height 12
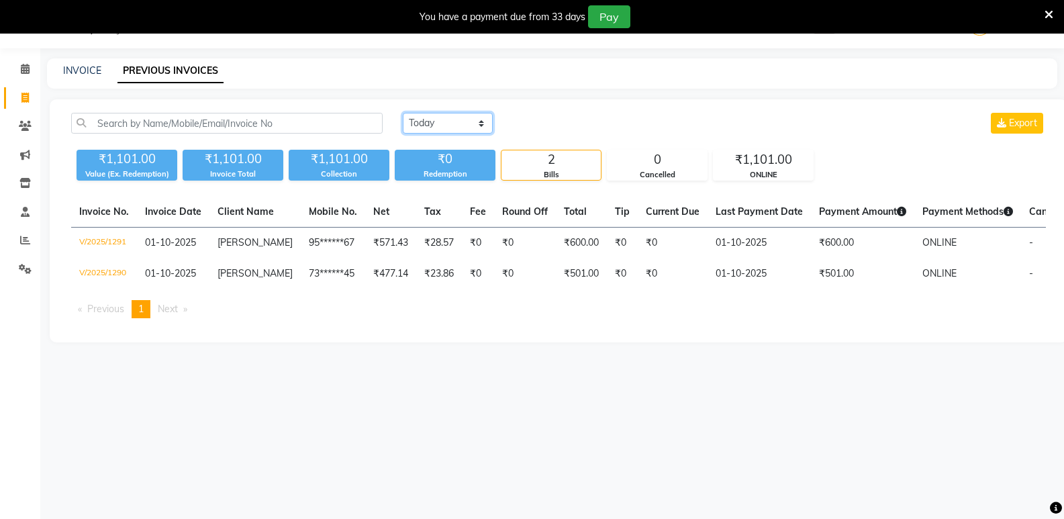
click at [411, 118] on select "[DATE] [DATE] Custom Range" at bounding box center [448, 123] width 90 height 21
select select "range"
click at [403, 113] on select "[DATE] [DATE] Custom Range" at bounding box center [448, 123] width 90 height 21
click at [558, 128] on input "01-10-2025" at bounding box center [557, 123] width 94 height 19
select select "10"
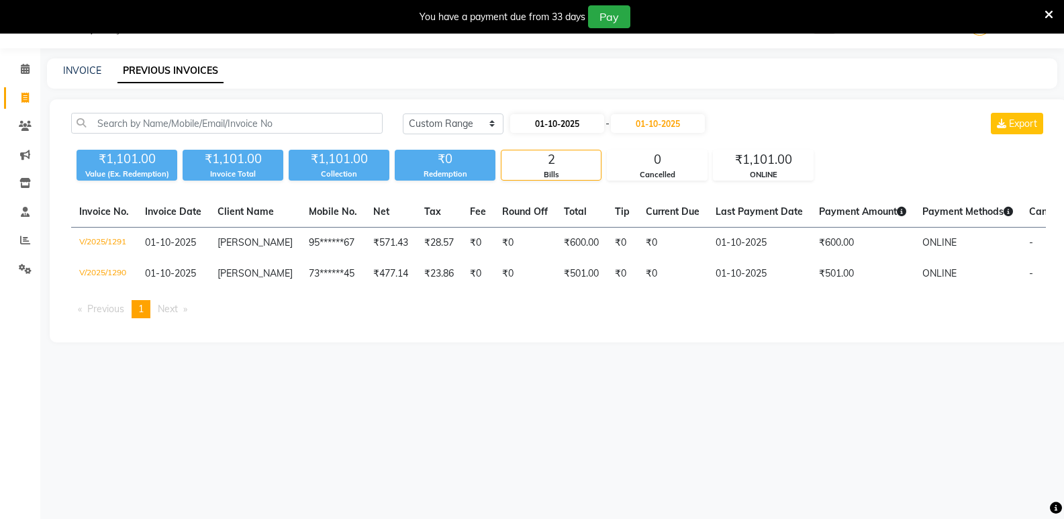
select select "2025"
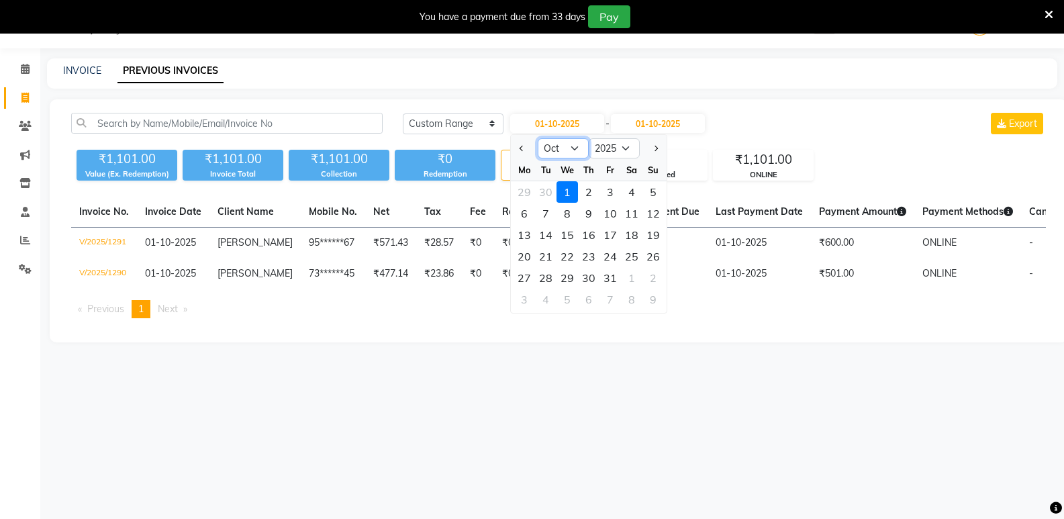
drag, startPoint x: 563, startPoint y: 146, endPoint x: 561, endPoint y: 156, distance: 10.8
click at [563, 146] on select "Jan Feb Mar Apr May Jun [DATE] Aug Sep Oct Nov Dec" at bounding box center [563, 148] width 51 height 20
select select "9"
click at [538, 138] on select "Jan Feb Mar Apr May Jun [DATE] Aug Sep Oct Nov Dec" at bounding box center [563, 148] width 51 height 20
click at [522, 277] on div "29" at bounding box center [524, 277] width 21 height 21
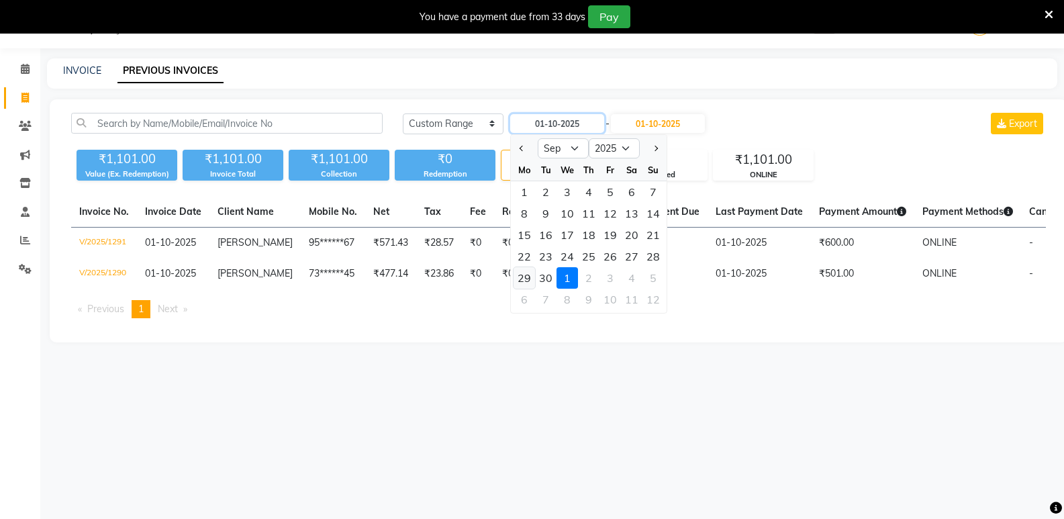
type input "29-09-2025"
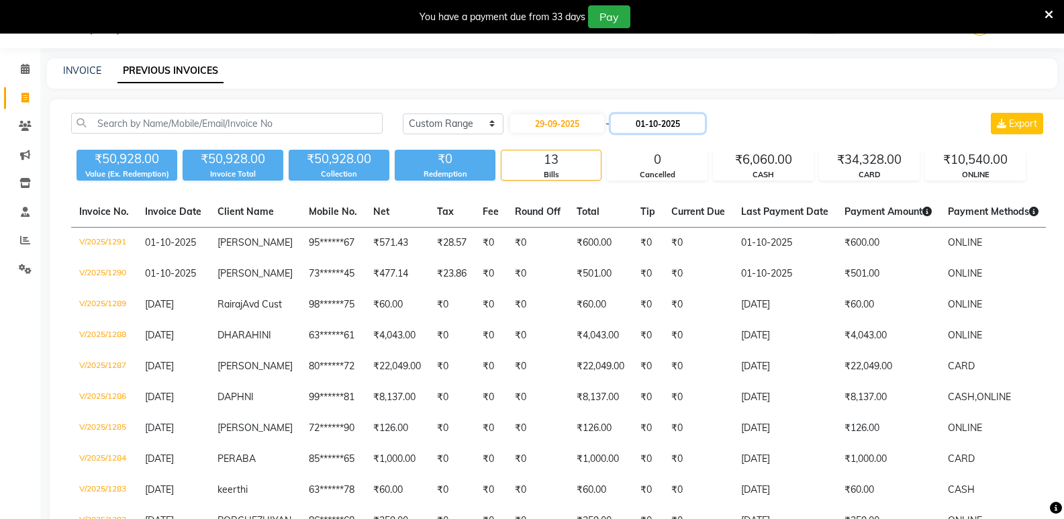
click at [654, 124] on input "01-10-2025" at bounding box center [658, 123] width 94 height 19
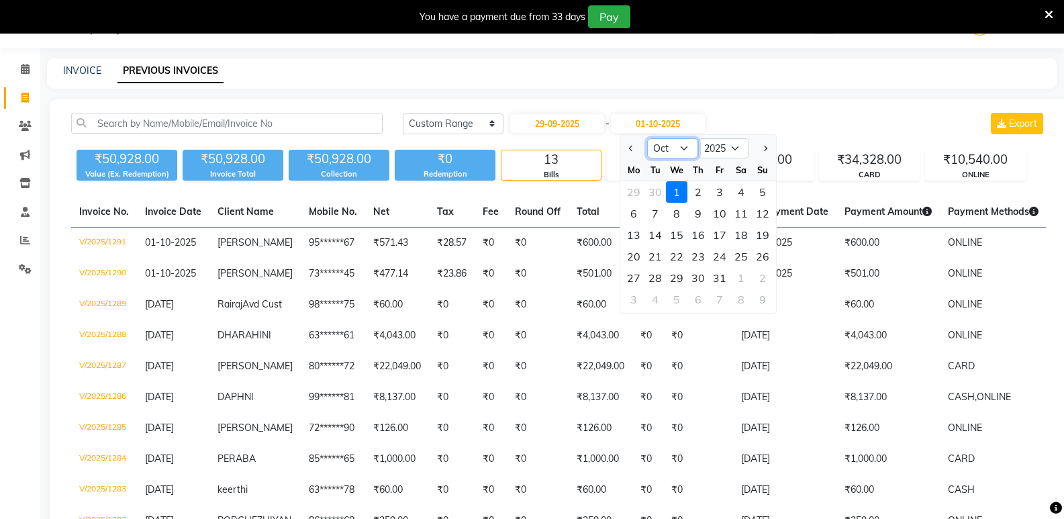
click at [654, 149] on select "Sep Oct Nov Dec" at bounding box center [672, 148] width 51 height 20
select select "9"
click at [647, 138] on select "Sep Oct Nov Dec" at bounding box center [672, 148] width 51 height 20
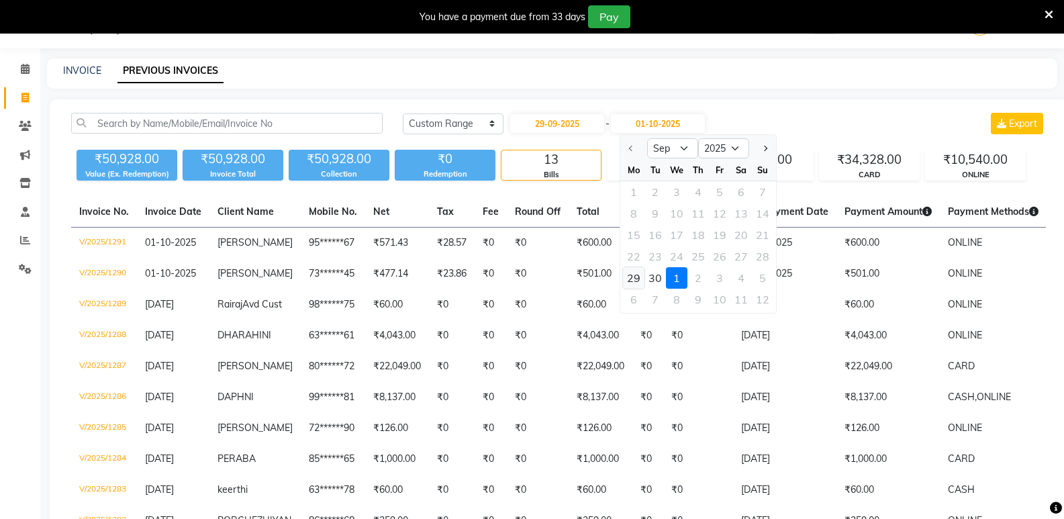
click at [635, 282] on div "29" at bounding box center [633, 277] width 21 height 21
type input "29-09-2025"
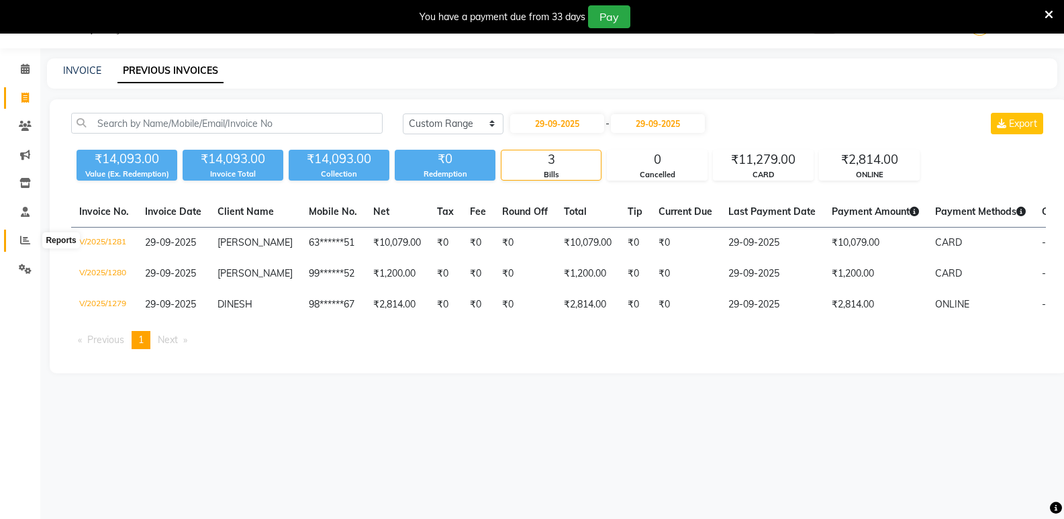
click at [19, 247] on span at bounding box center [24, 240] width 23 height 15
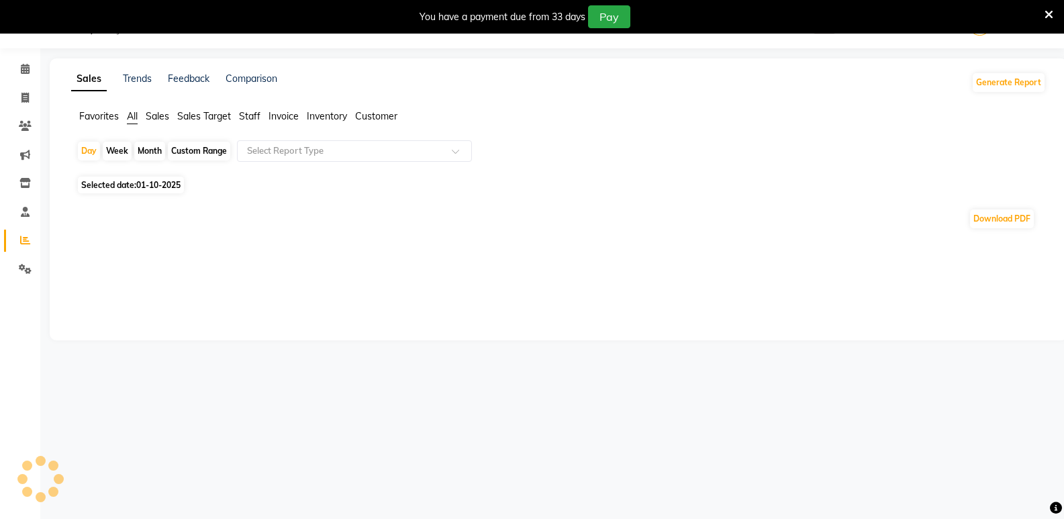
click at [163, 113] on span "Sales" at bounding box center [157, 116] width 23 height 12
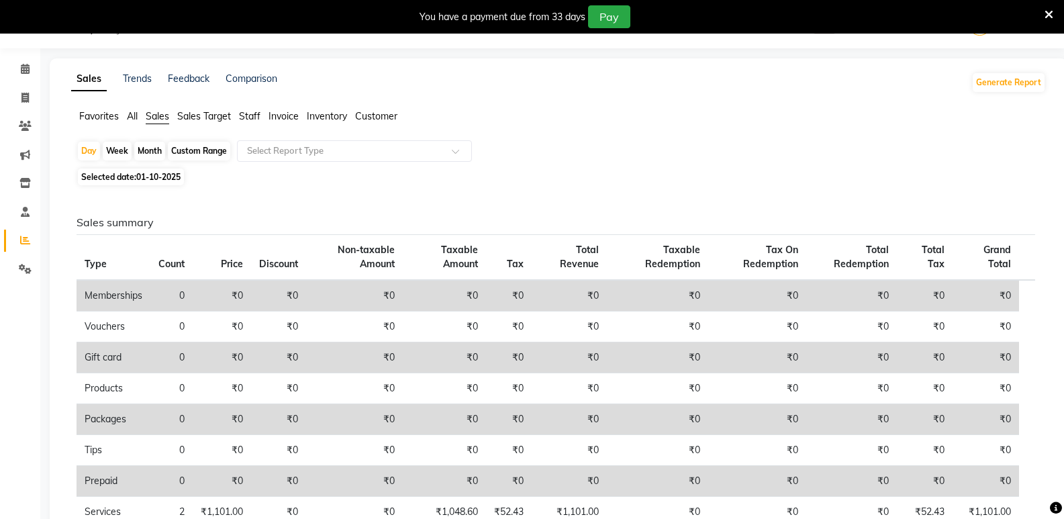
click at [164, 183] on span "Selected date: [DATE]" at bounding box center [131, 176] width 106 height 17
select select "10"
select select "2025"
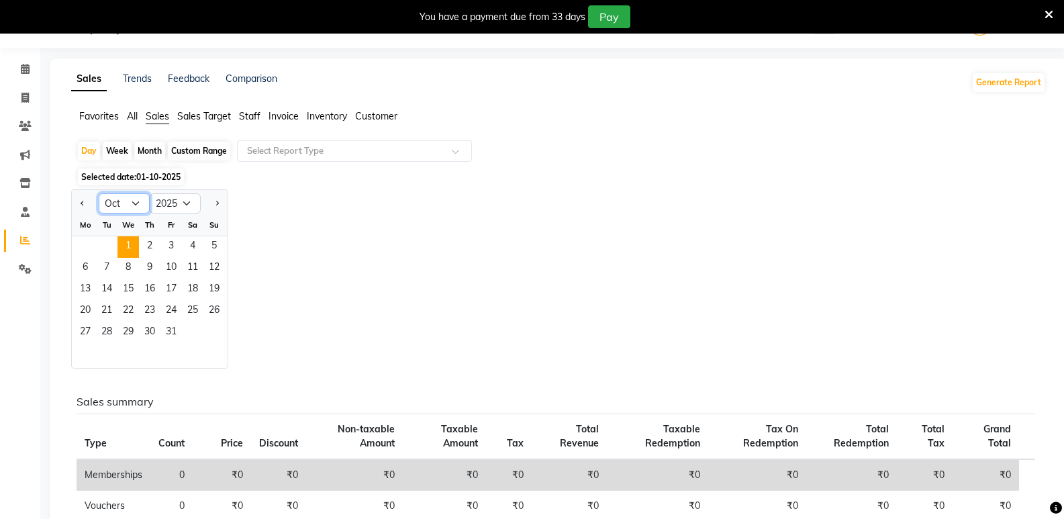
click at [126, 209] on select "Jan Feb Mar Apr May Jun [DATE] Aug Sep Oct Nov Dec" at bounding box center [124, 203] width 51 height 20
select select "9"
click at [99, 193] on select "Jan Feb Mar Apr May Jun [DATE] Aug Sep Oct Nov Dec" at bounding box center [124, 203] width 51 height 20
click at [85, 332] on span "29" at bounding box center [85, 332] width 21 height 21
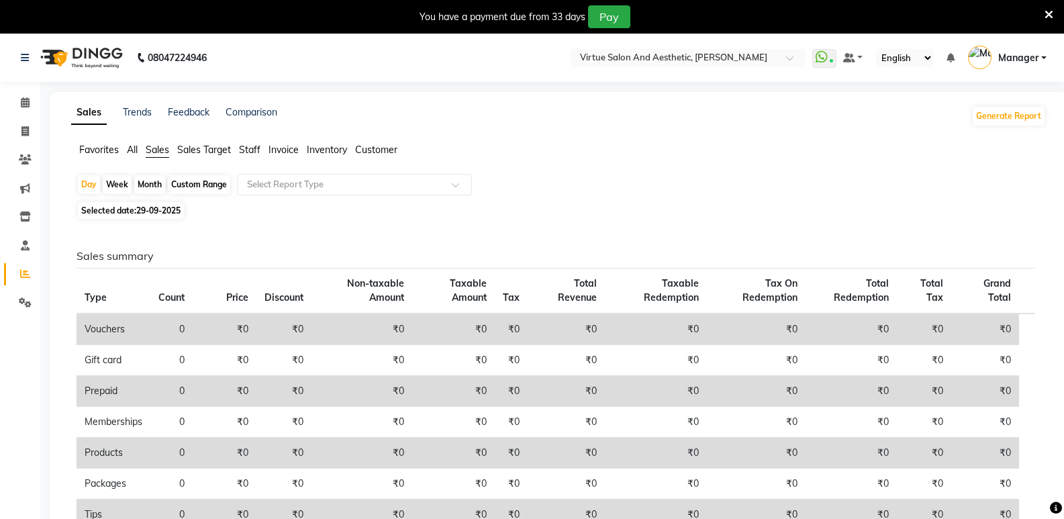
click at [251, 140] on div "Sales Trends Feedback Comparison Generate Report Favorites All Sales Sales Targ…" at bounding box center [559, 437] width 1018 height 691
click at [370, 150] on span "Customer" at bounding box center [376, 150] width 42 height 12
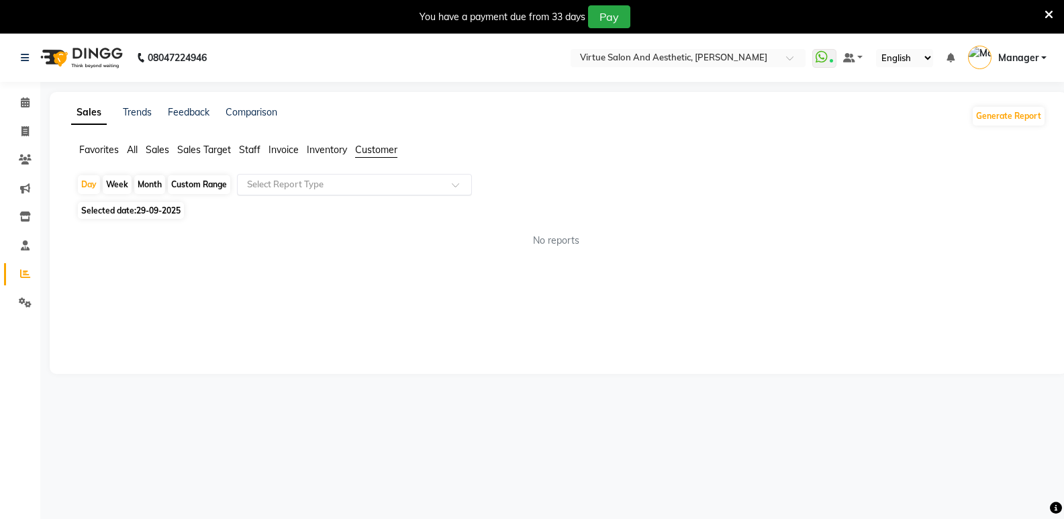
click at [293, 189] on input "text" at bounding box center [340, 184] width 193 height 13
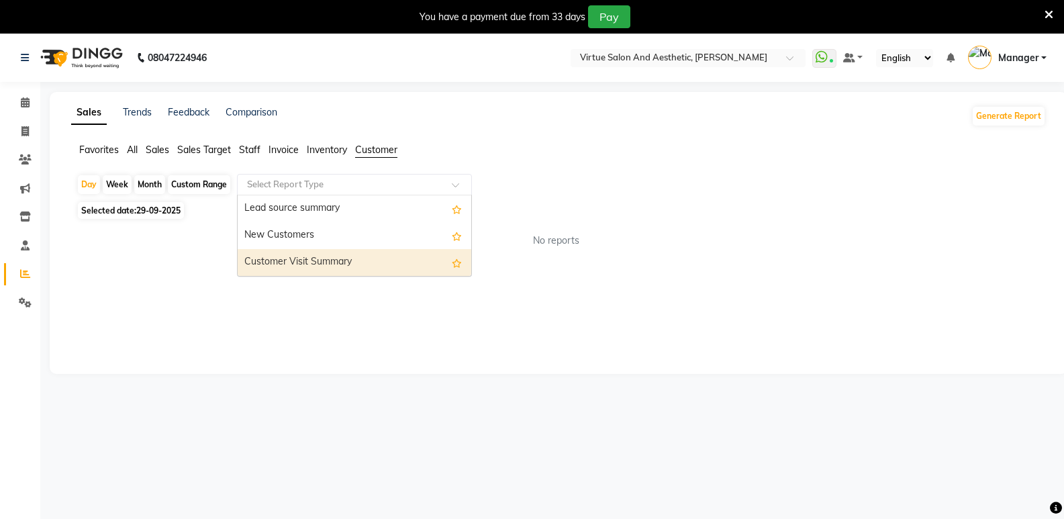
click at [292, 256] on div "Customer Visit Summary" at bounding box center [355, 262] width 234 height 27
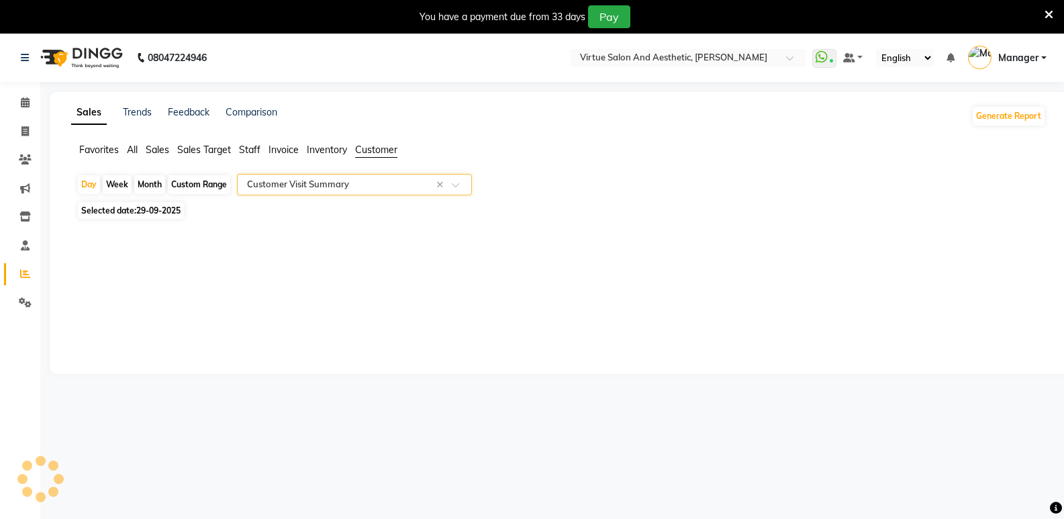
select select "full_report"
select select "csv"
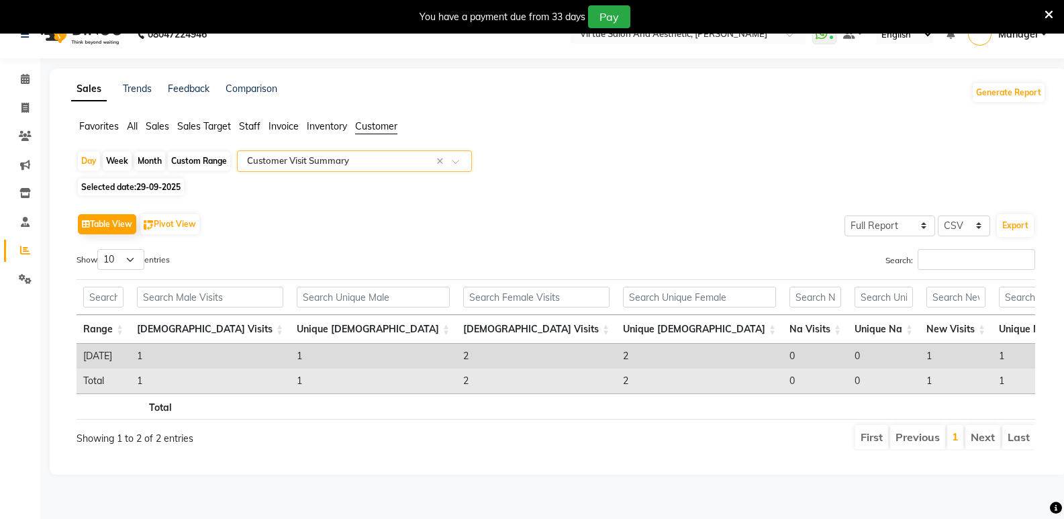
scroll to position [34, 0]
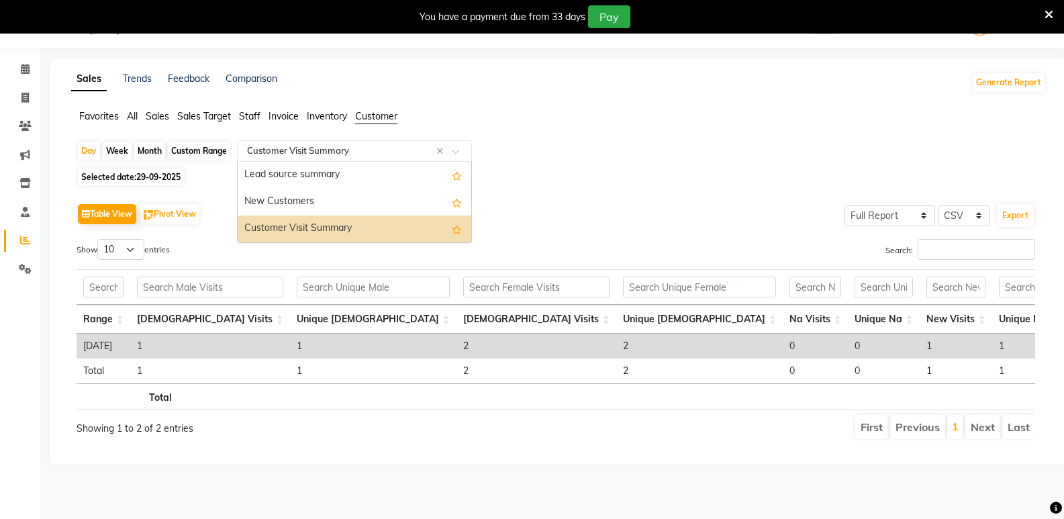
click at [396, 140] on div "Select Report Type × Customer Visit Summary ×" at bounding box center [354, 150] width 235 height 21
click at [386, 199] on div "New Customers" at bounding box center [355, 202] width 234 height 27
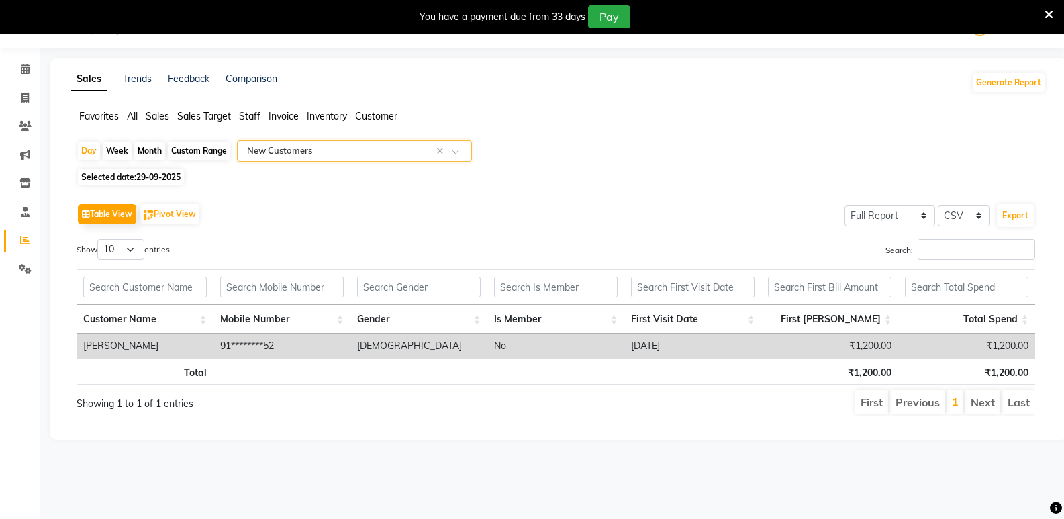
click at [129, 181] on span "Selected date: [DATE]" at bounding box center [131, 176] width 106 height 17
select select "9"
select select "2025"
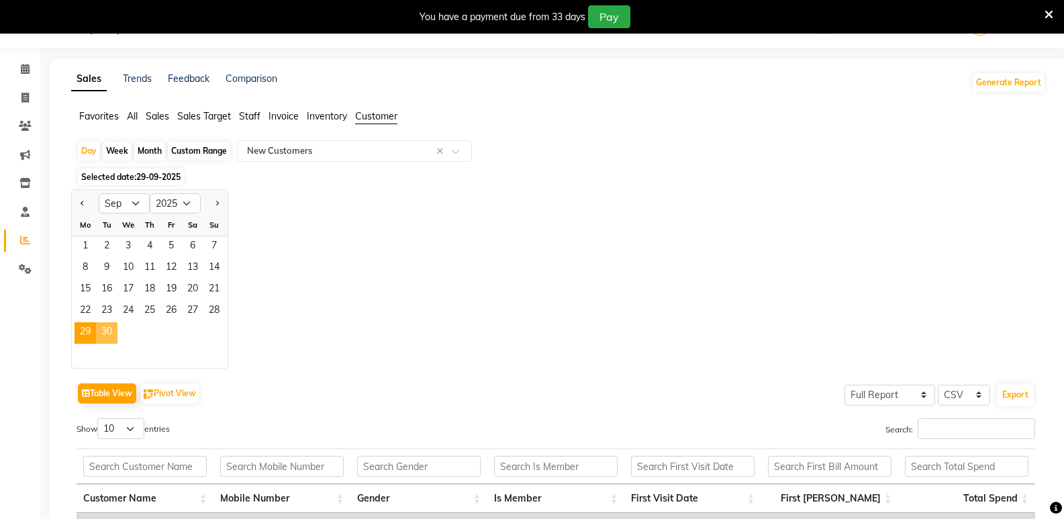
click at [109, 329] on span "30" at bounding box center [106, 332] width 21 height 21
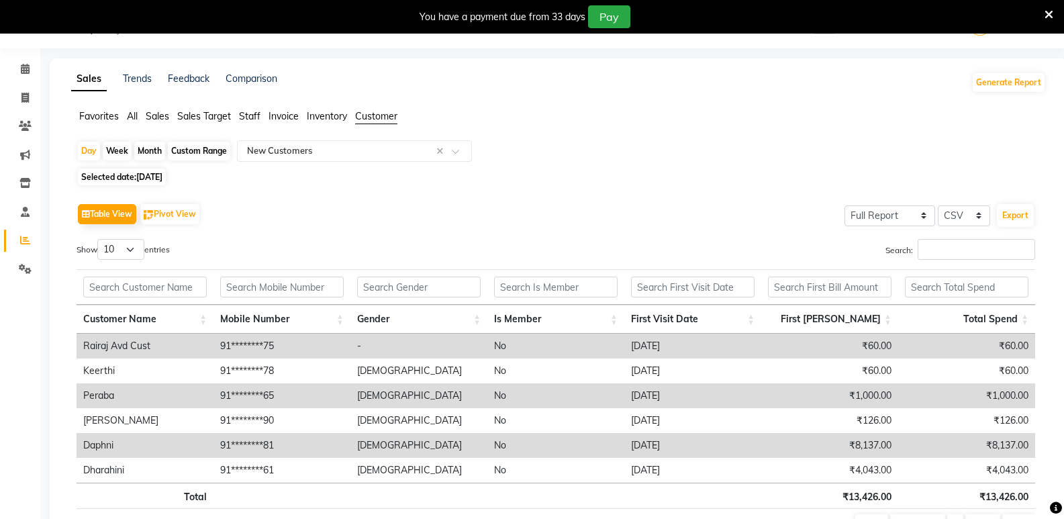
click at [160, 117] on span "Sales" at bounding box center [157, 116] width 23 height 12
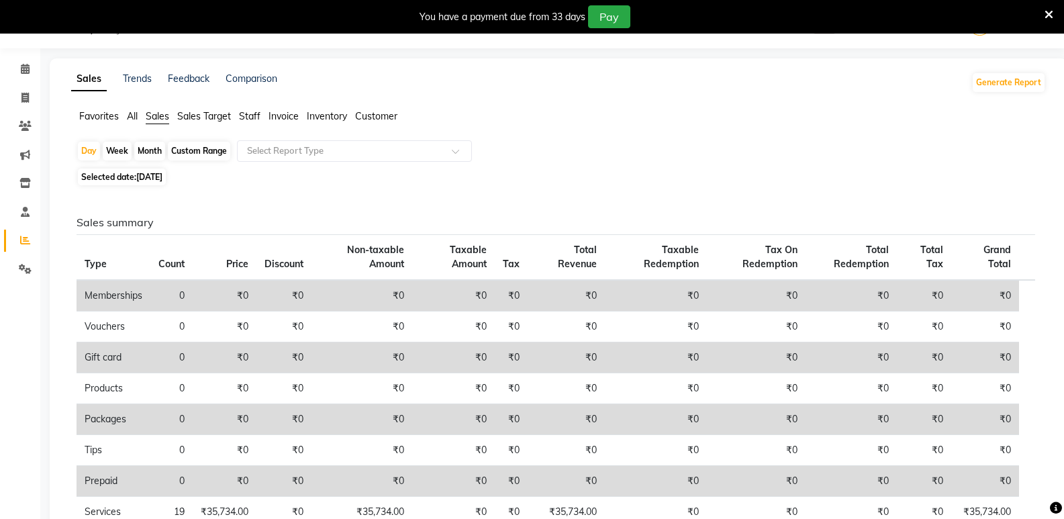
click at [156, 173] on span "[DATE]" at bounding box center [149, 177] width 26 height 10
select select "9"
select select "2025"
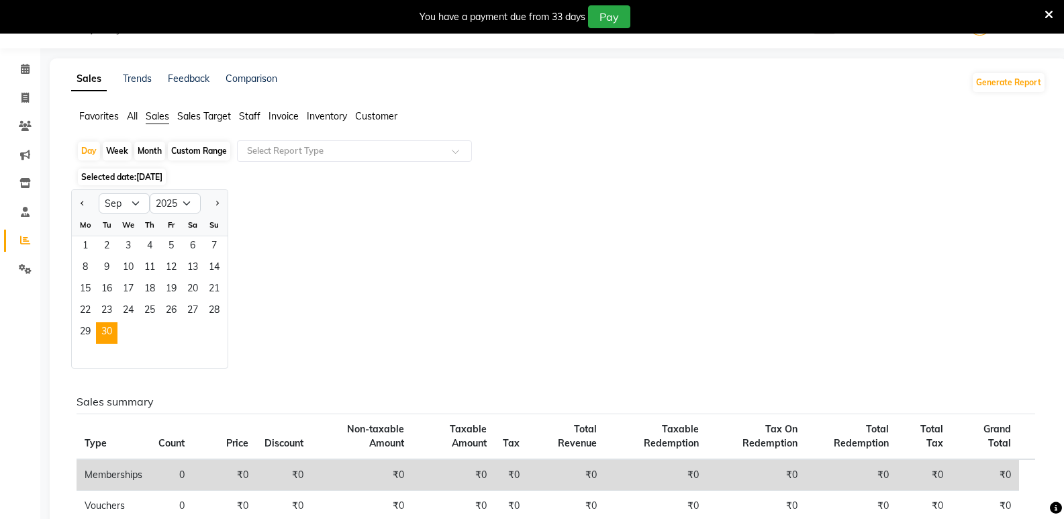
click at [156, 173] on span "[DATE]" at bounding box center [149, 177] width 26 height 10
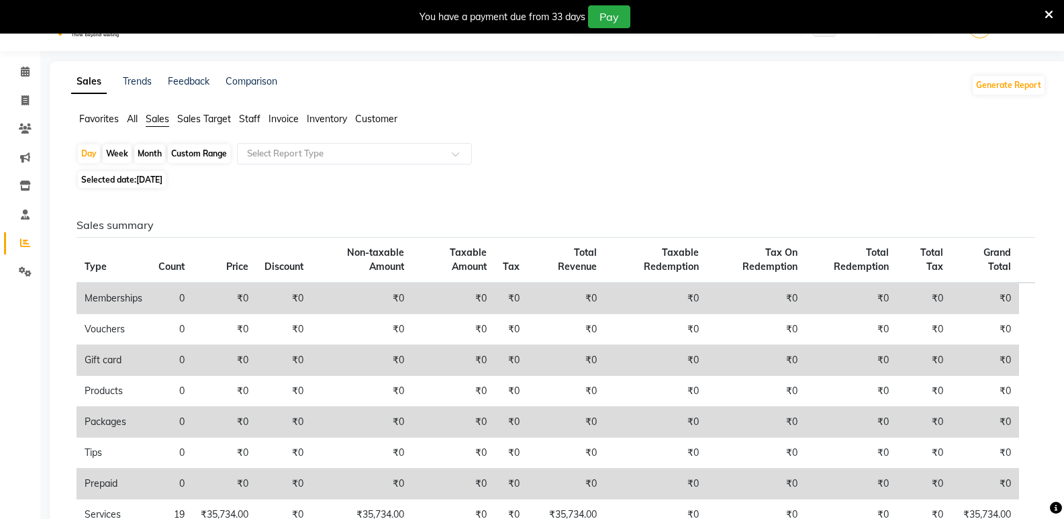
scroll to position [0, 0]
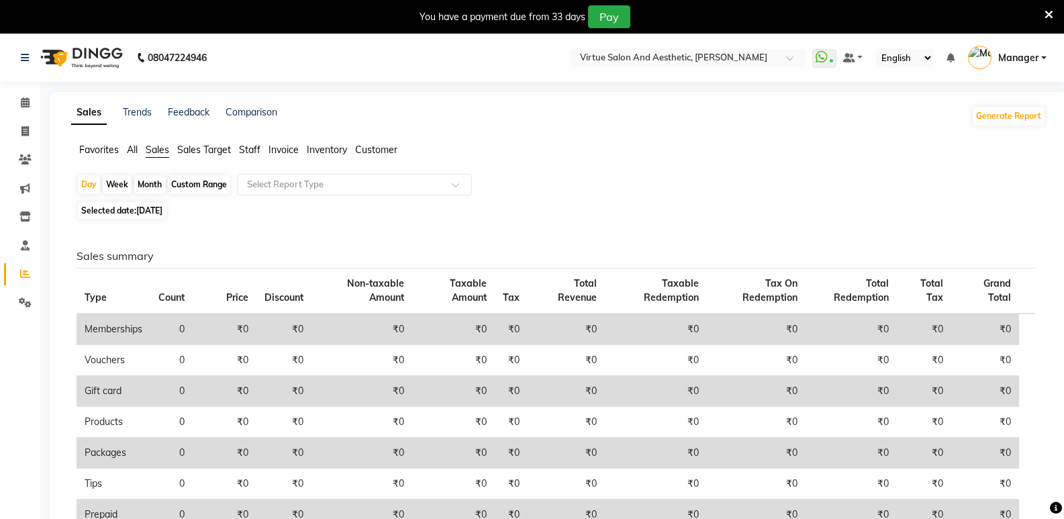
click at [247, 148] on span "Staff" at bounding box center [249, 150] width 21 height 12
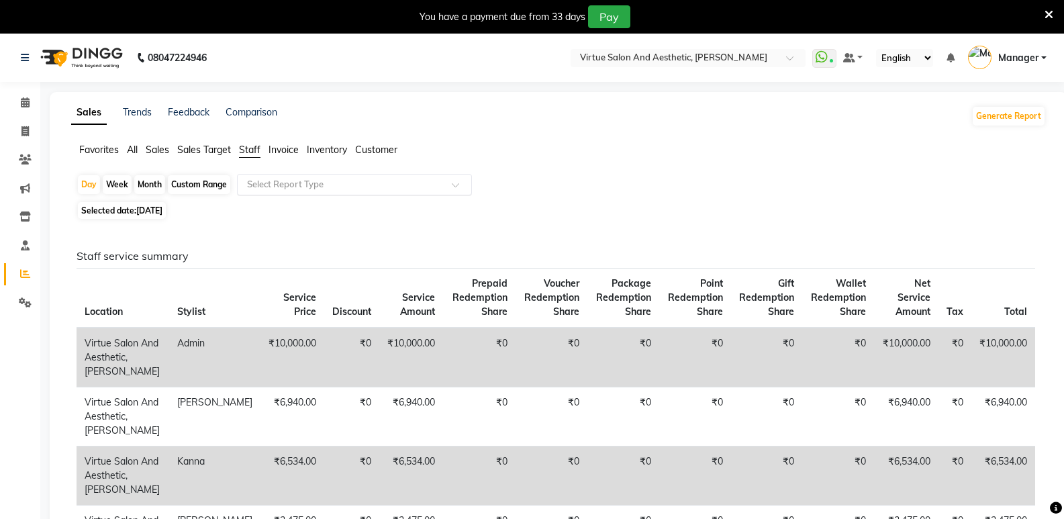
click at [264, 185] on input "text" at bounding box center [340, 184] width 193 height 13
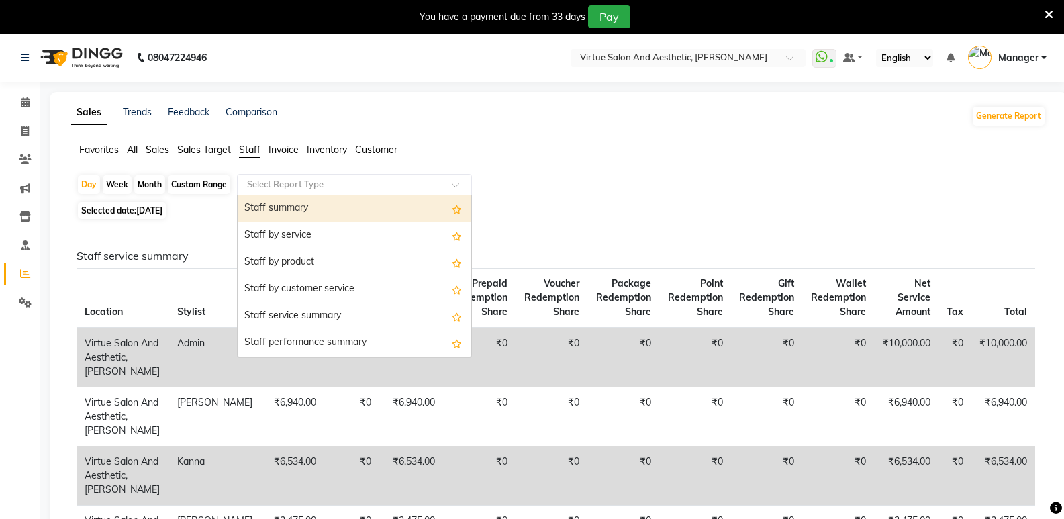
click at [271, 203] on div "Staff summary" at bounding box center [355, 208] width 234 height 27
select select "full_report"
select select "csv"
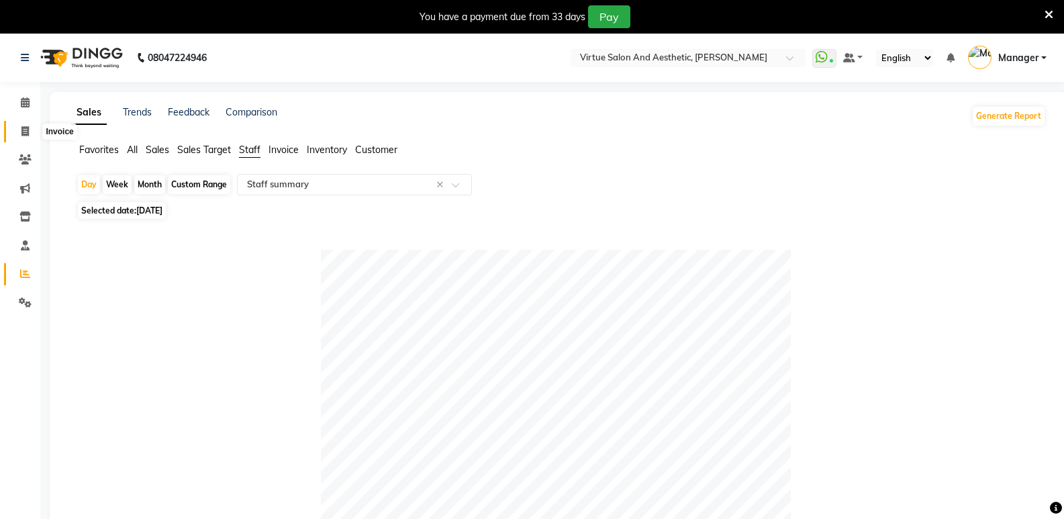
drag, startPoint x: 13, startPoint y: 128, endPoint x: 0, endPoint y: 130, distance: 13.5
click at [11, 128] on link "Invoice" at bounding box center [20, 132] width 32 height 22
select select "service"
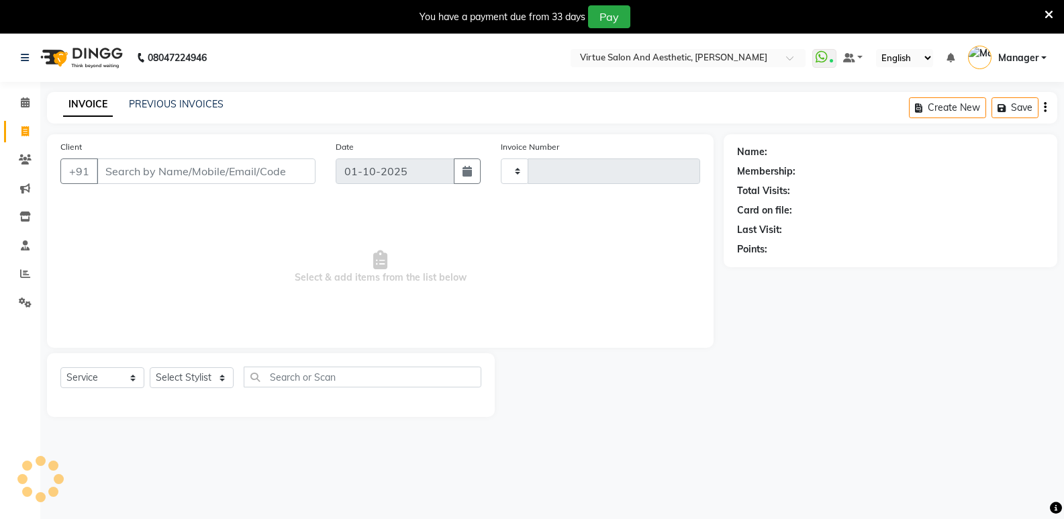
scroll to position [34, 0]
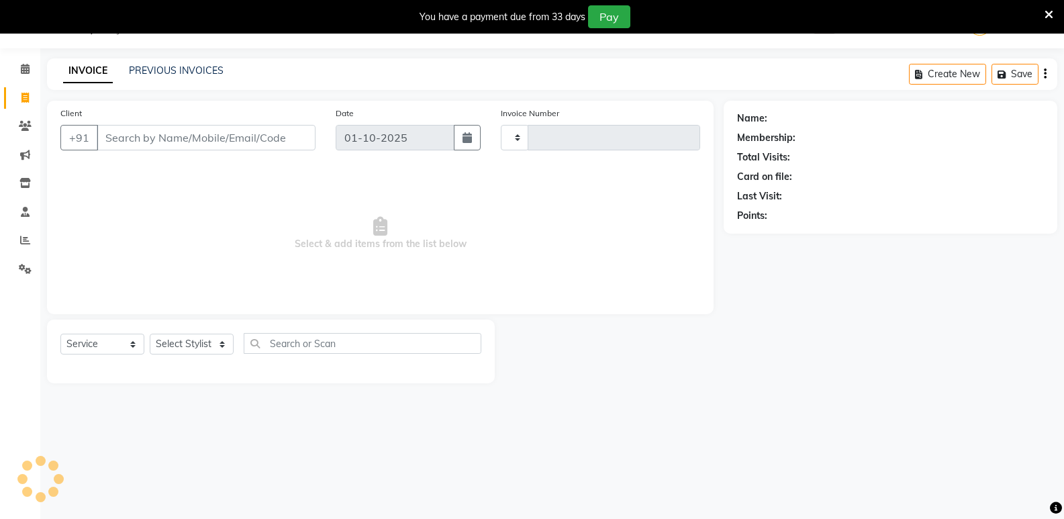
type input "1292"
select select "4611"
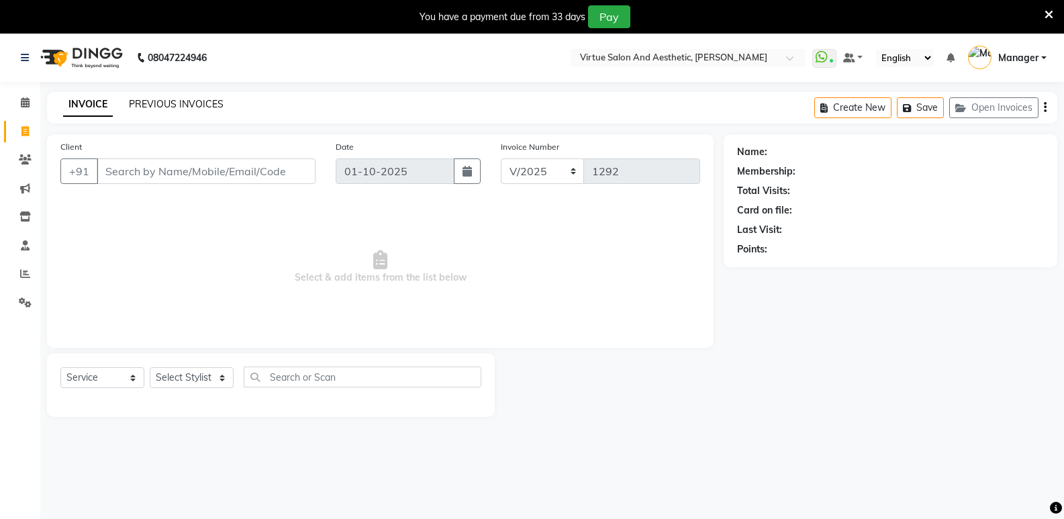
click at [162, 98] on link "PREVIOUS INVOICES" at bounding box center [176, 104] width 95 height 12
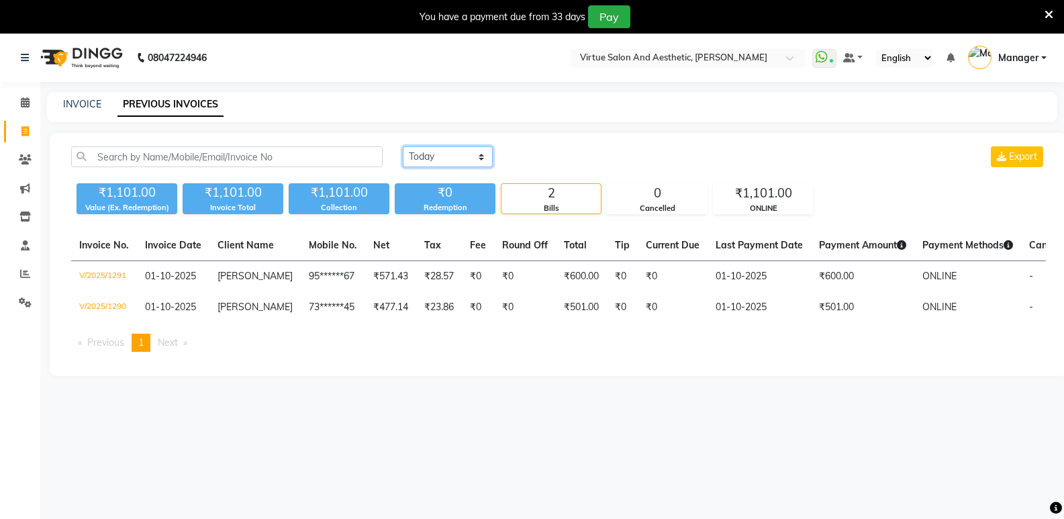
drag, startPoint x: 438, startPoint y: 158, endPoint x: 437, endPoint y: 166, distance: 8.1
click at [438, 158] on select "[DATE] [DATE] Custom Range" at bounding box center [448, 156] width 90 height 21
select select "[DATE]"
click at [403, 146] on select "[DATE] [DATE] Custom Range" at bounding box center [448, 156] width 90 height 21
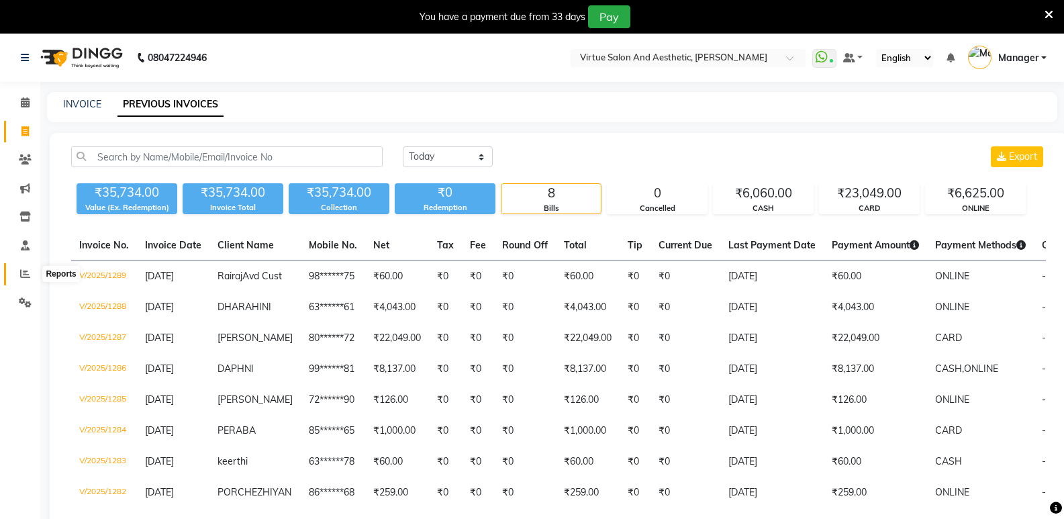
click at [23, 274] on icon at bounding box center [25, 274] width 10 height 10
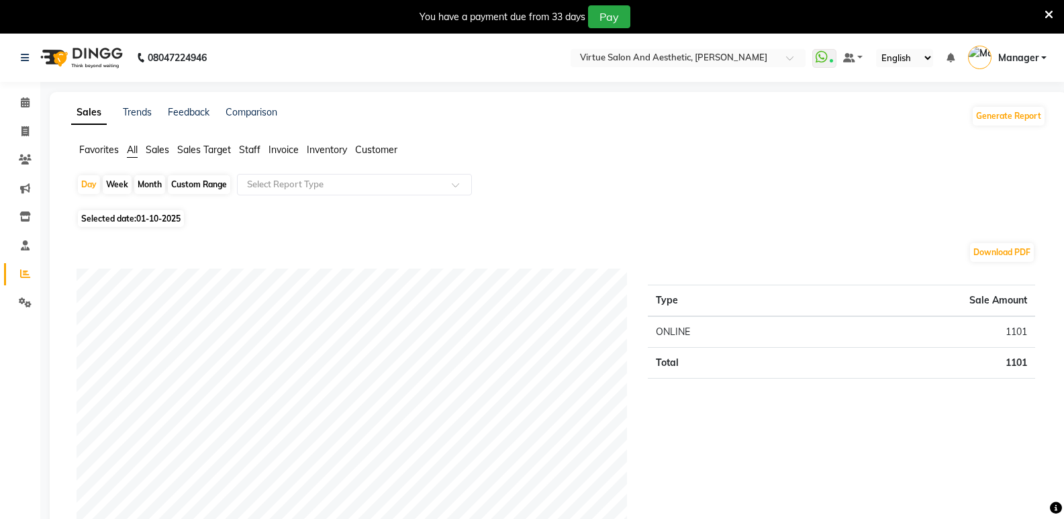
click at [252, 152] on span "Staff" at bounding box center [249, 150] width 21 height 12
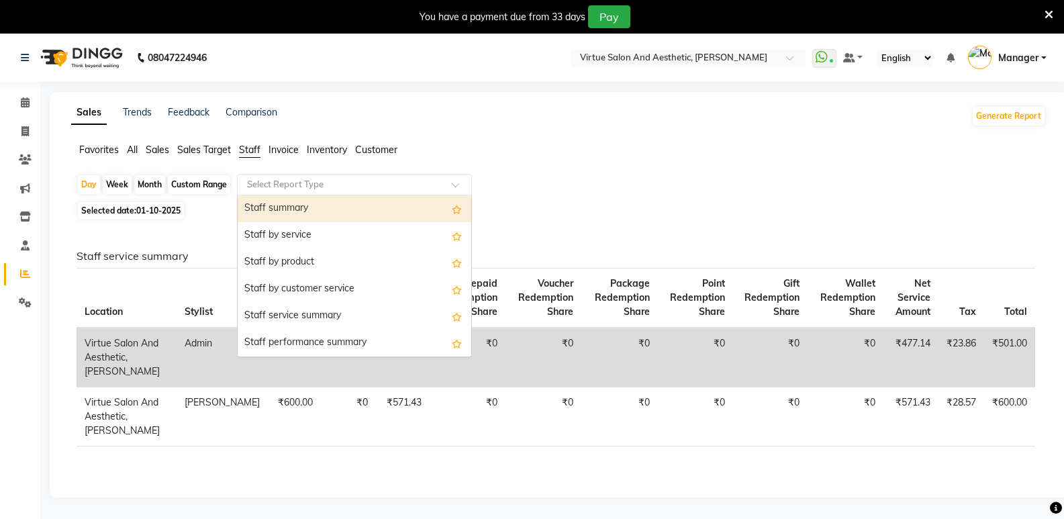
click at [291, 180] on input "text" at bounding box center [340, 184] width 193 height 13
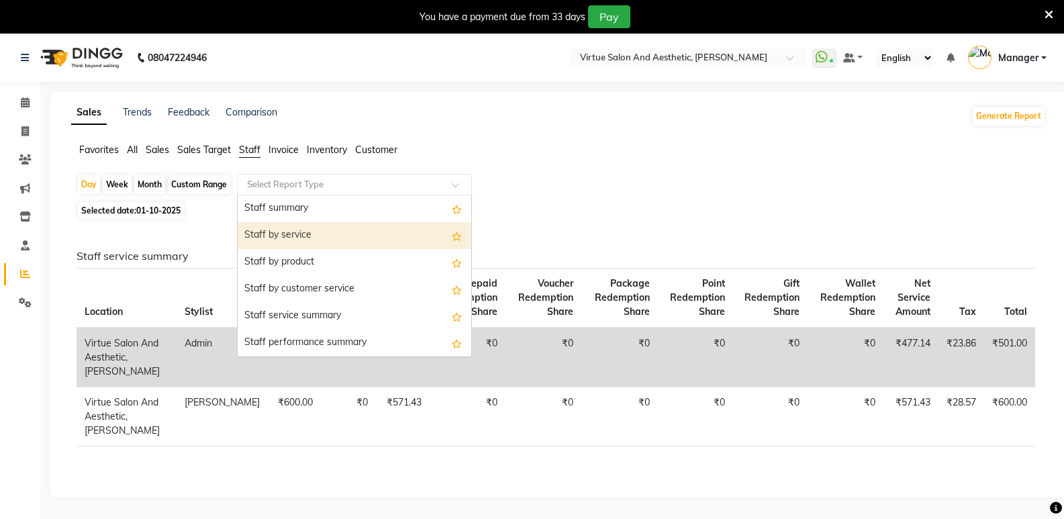
click at [299, 231] on div "Staff by service" at bounding box center [355, 235] width 234 height 27
select select "full_report"
select select "csv"
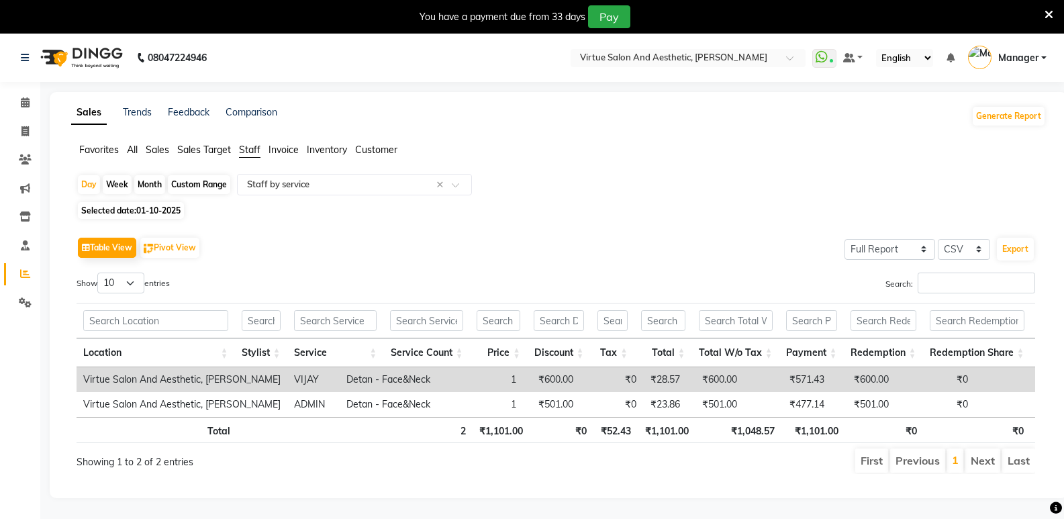
click at [117, 208] on span "Selected date: [DATE]" at bounding box center [131, 210] width 106 height 17
select select "10"
select select "2025"
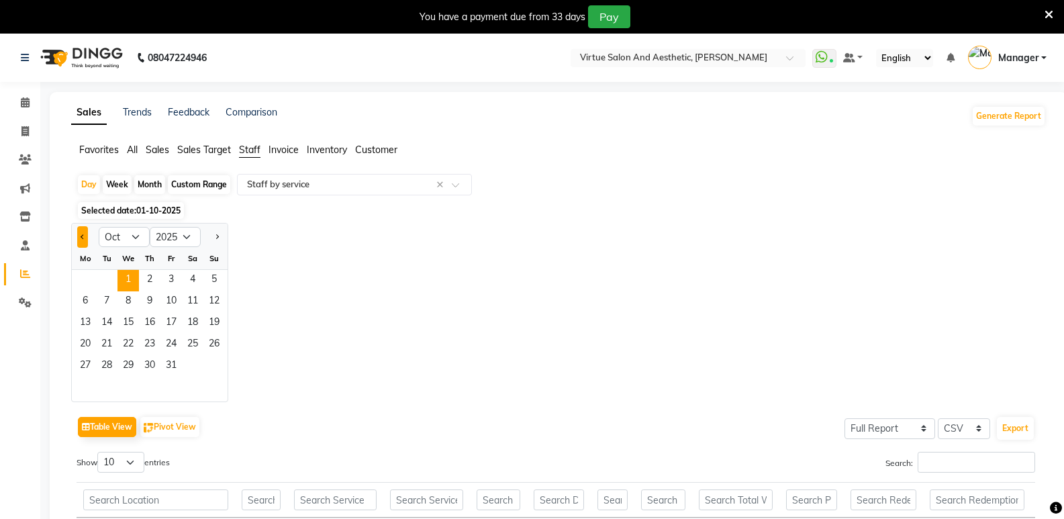
click at [83, 235] on span "Previous month" at bounding box center [83, 236] width 5 height 5
select select "9"
click at [113, 366] on span "30" at bounding box center [106, 366] width 21 height 21
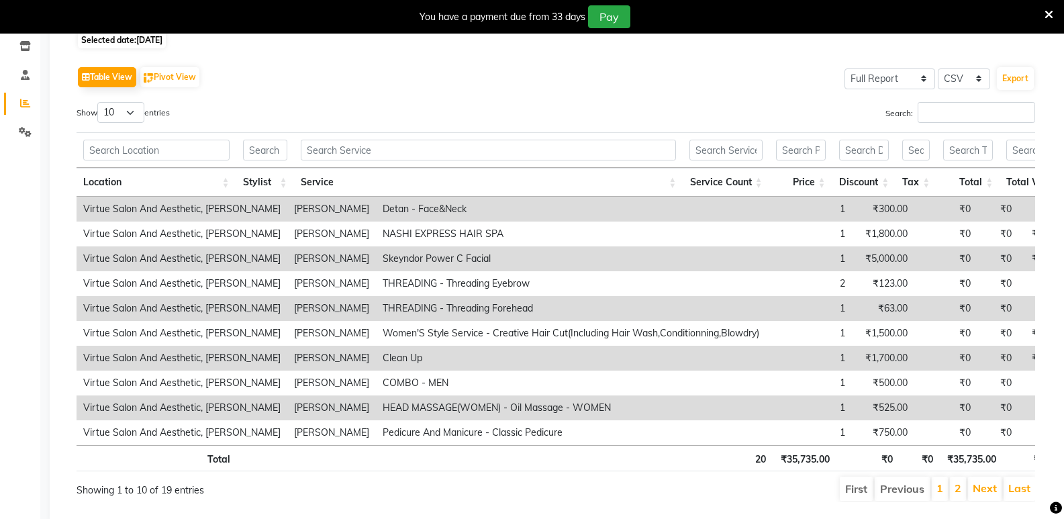
scroll to position [201, 0]
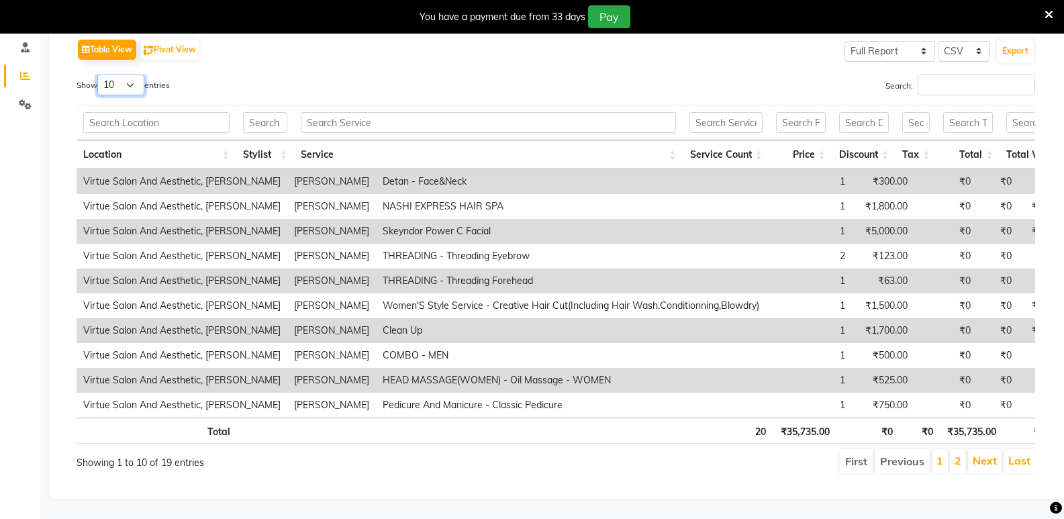
click at [113, 81] on select "10 25 50 100" at bounding box center [120, 85] width 47 height 21
select select "25"
click at [99, 75] on select "10 25 50 100" at bounding box center [120, 85] width 47 height 21
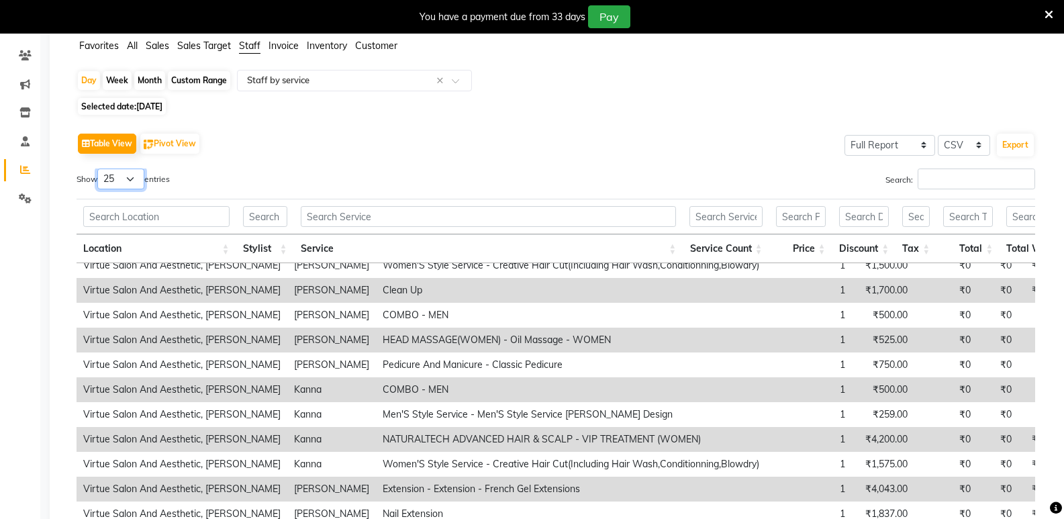
scroll to position [0, 0]
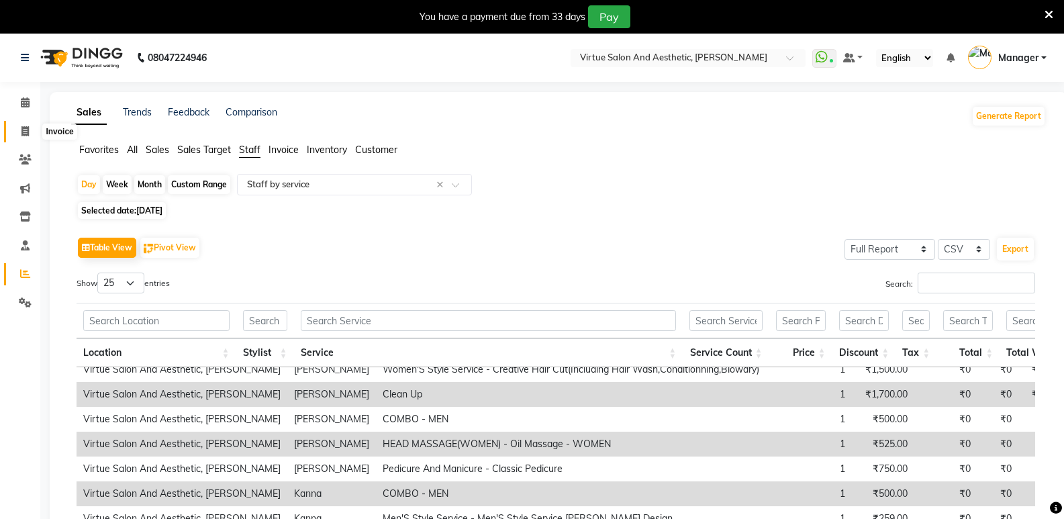
click at [25, 138] on span at bounding box center [24, 131] width 23 height 15
select select "service"
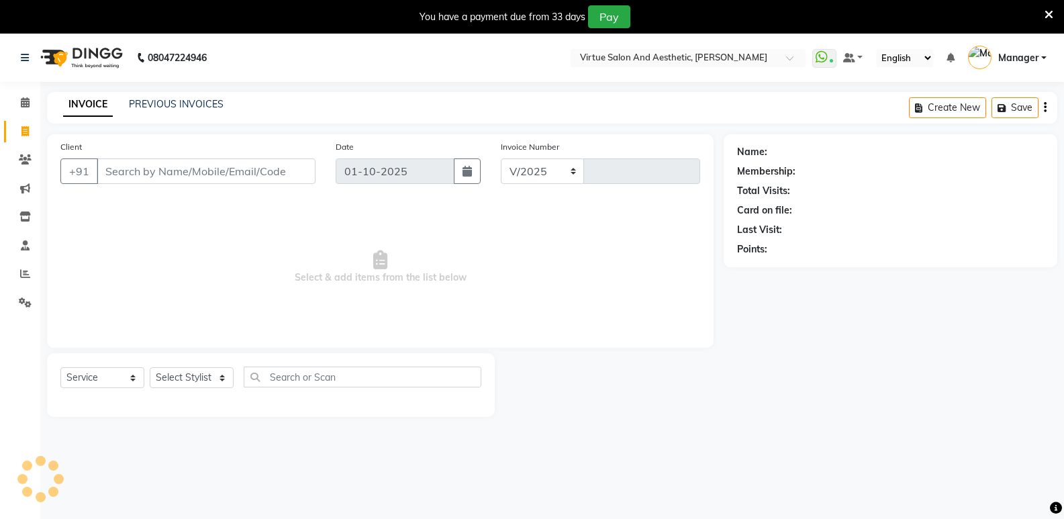
select select "4611"
type input "1292"
click at [136, 175] on input "Client" at bounding box center [206, 171] width 219 height 26
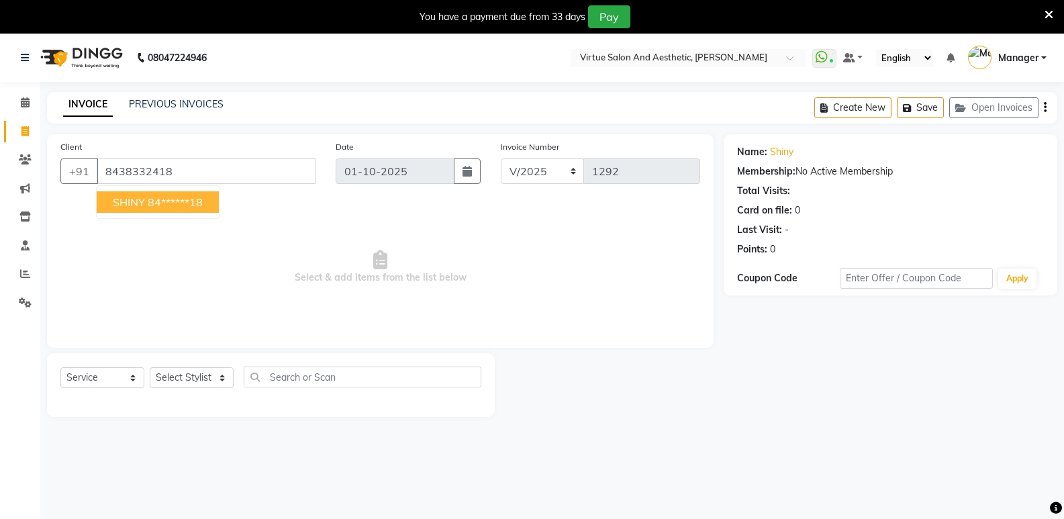
click at [144, 202] on span "SHINY" at bounding box center [129, 201] width 32 height 13
type input "84******18"
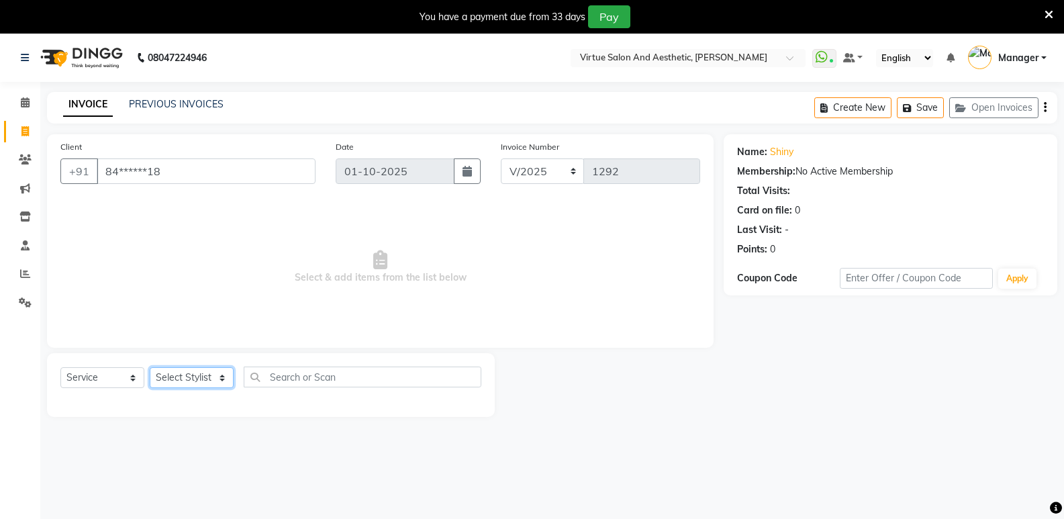
click at [162, 383] on select "Select Stylist [PERSON_NAME] [PERSON_NAME] Manager [PERSON_NAME] PRIYA [PERSON_…" at bounding box center [192, 377] width 84 height 21
select select "92936"
click at [150, 367] on select "Select Stylist [PERSON_NAME] [PERSON_NAME] Manager [PERSON_NAME] PRIYA [PERSON_…" at bounding box center [192, 377] width 84 height 21
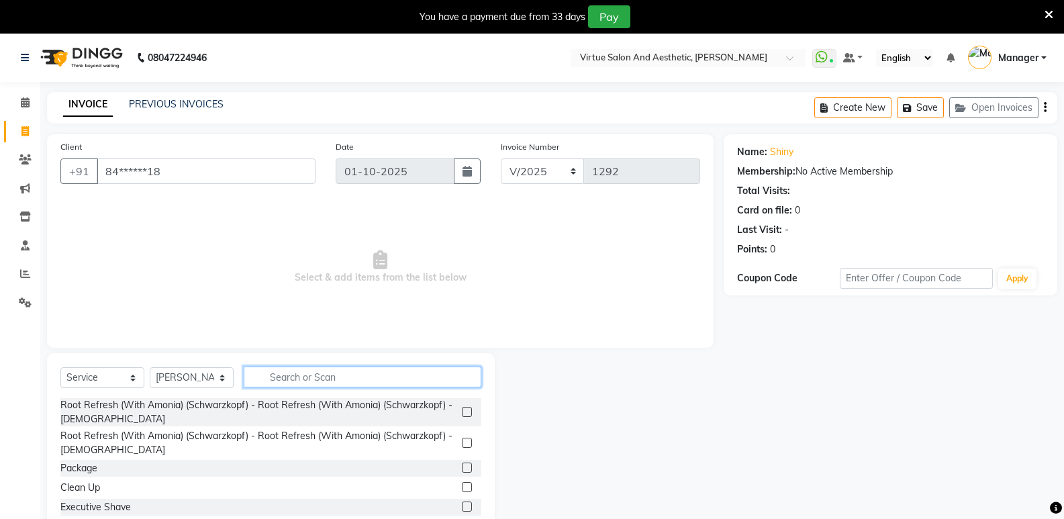
click at [281, 373] on input "text" at bounding box center [363, 377] width 238 height 21
click at [302, 375] on input "text" at bounding box center [363, 377] width 238 height 21
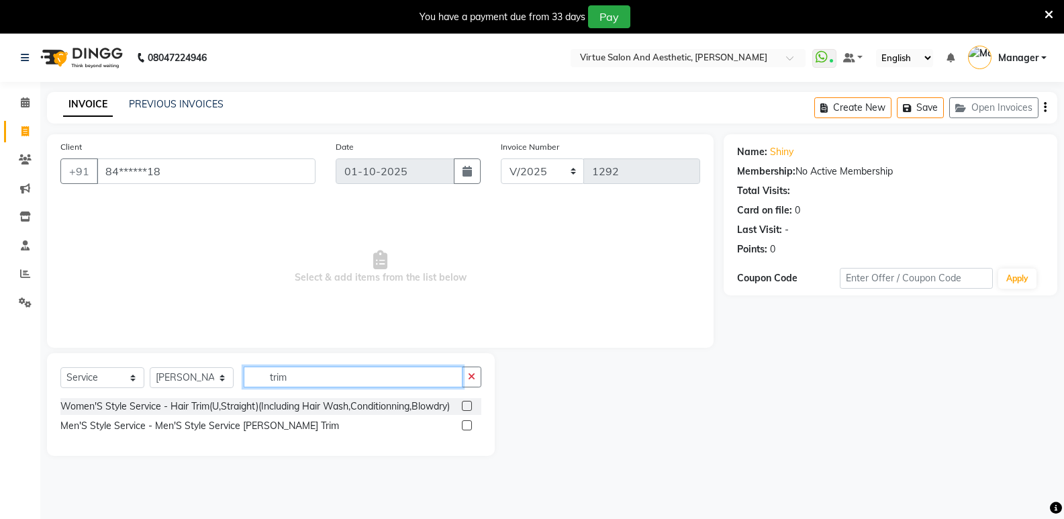
type input "trim"
click at [468, 409] on label at bounding box center [467, 406] width 10 height 10
click at [468, 409] on input "checkbox" at bounding box center [466, 406] width 9 height 9
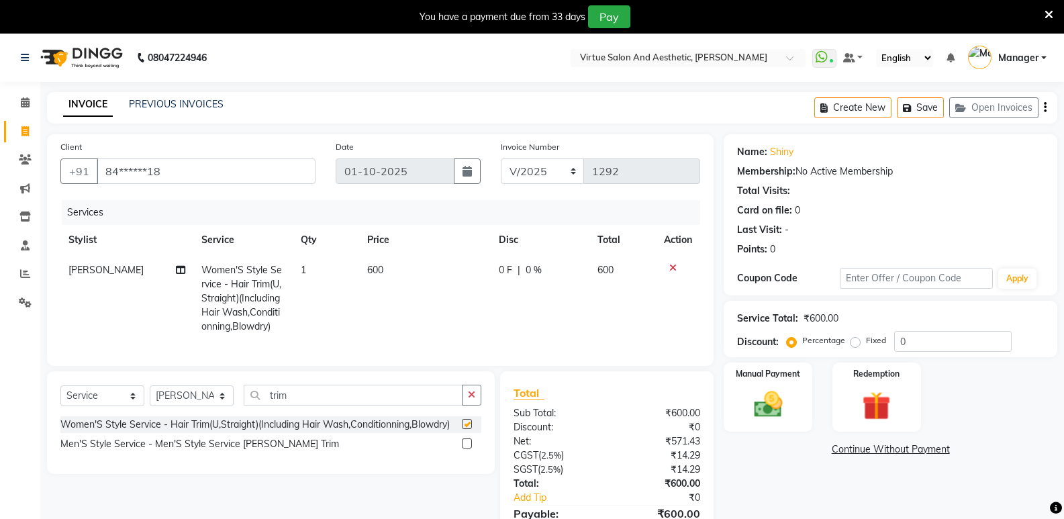
checkbox input "false"
click at [394, 252] on th "Price" at bounding box center [425, 240] width 132 height 30
click at [403, 275] on td "600" at bounding box center [425, 298] width 132 height 87
select select "92936"
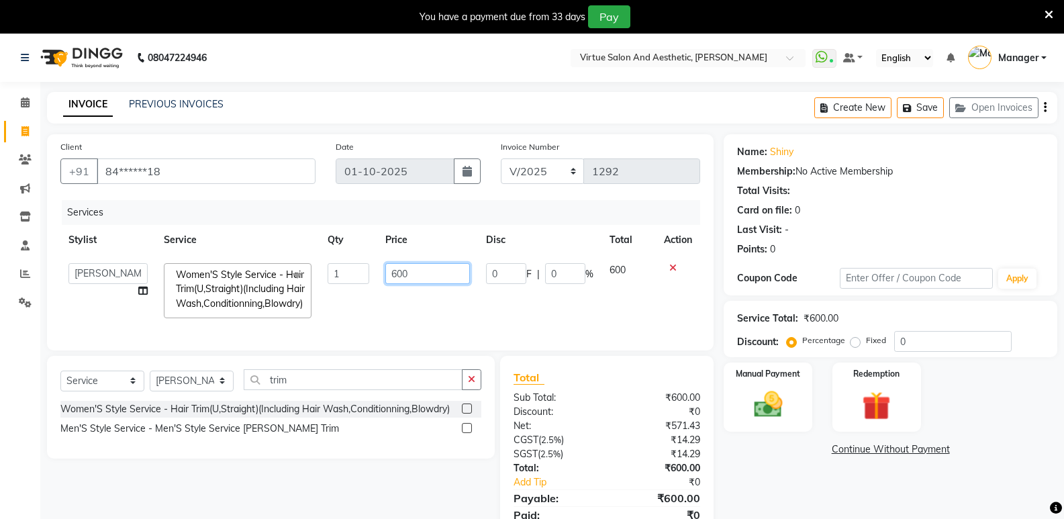
click at [446, 271] on input "600" at bounding box center [427, 273] width 84 height 21
type input "6"
type input "350"
click at [633, 475] on div "Total Sub Total: ₹600.00 Discount: ₹0 Net: ₹571.43 CGST ( 2.5% ) ₹14.29 SGST ( …" at bounding box center [607, 454] width 187 height 171
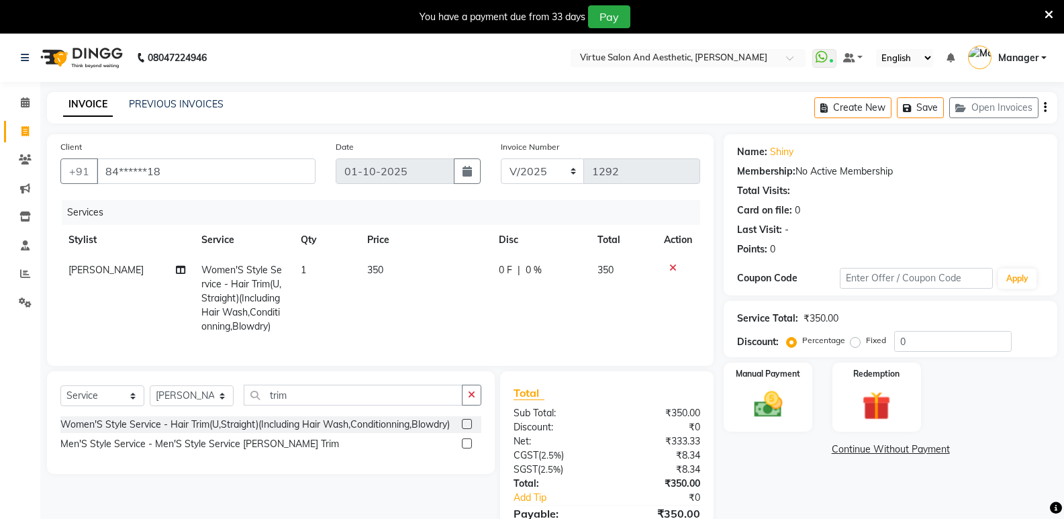
click at [470, 429] on label at bounding box center [467, 424] width 10 height 10
click at [470, 429] on input "checkbox" at bounding box center [466, 424] width 9 height 9
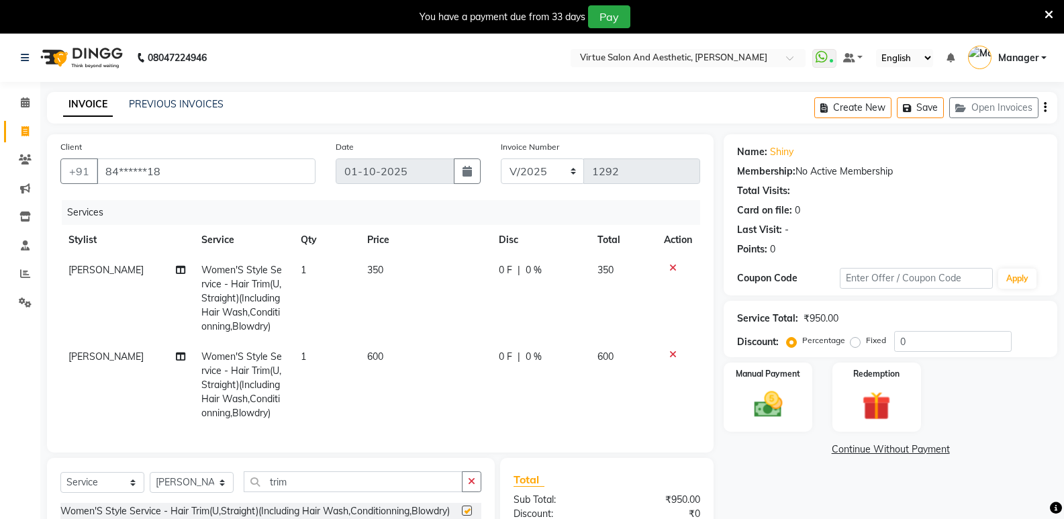
checkbox input "false"
click at [396, 341] on td "350" at bounding box center [425, 298] width 132 height 87
select select "92936"
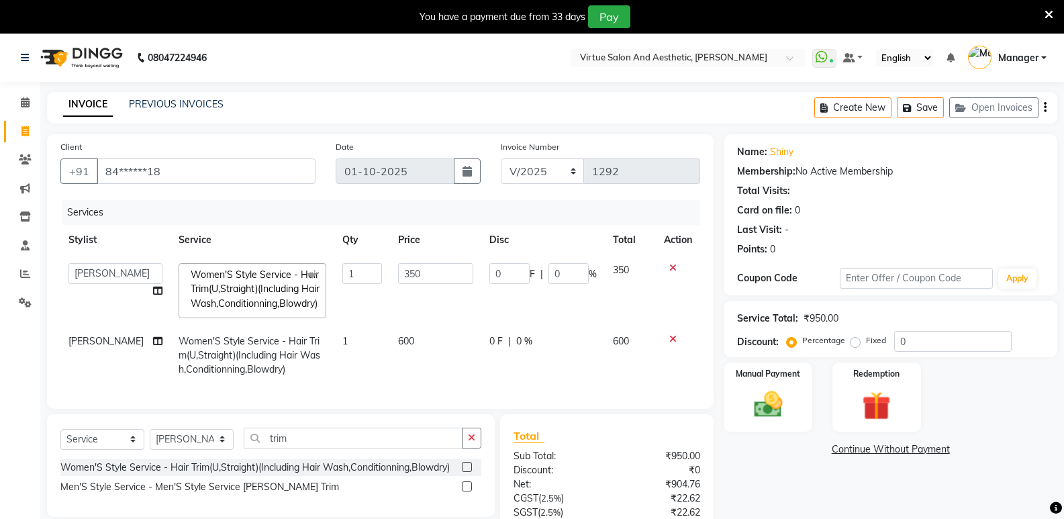
click at [423, 341] on td "600" at bounding box center [435, 355] width 91 height 58
select select "92936"
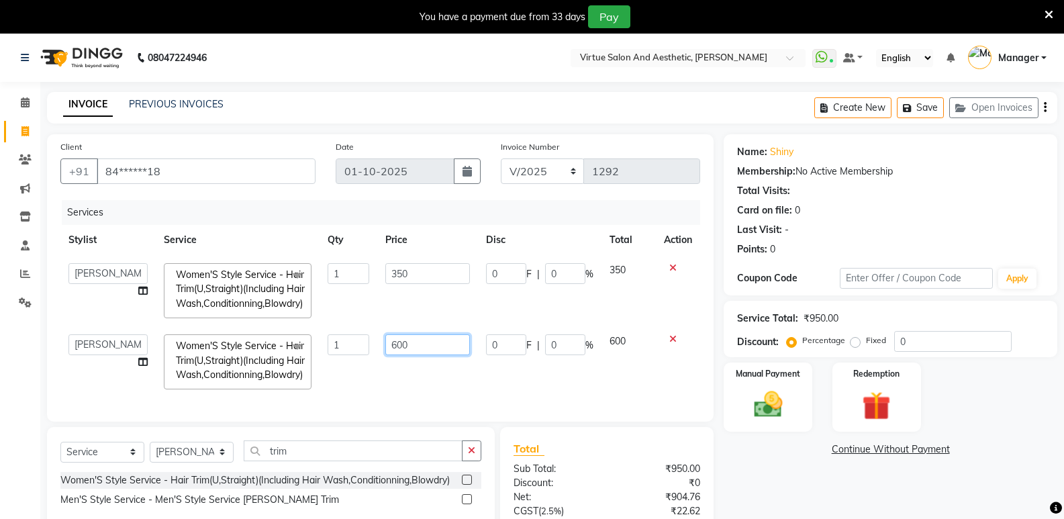
click at [423, 341] on input "600" at bounding box center [427, 344] width 84 height 21
type input "6"
type input "750"
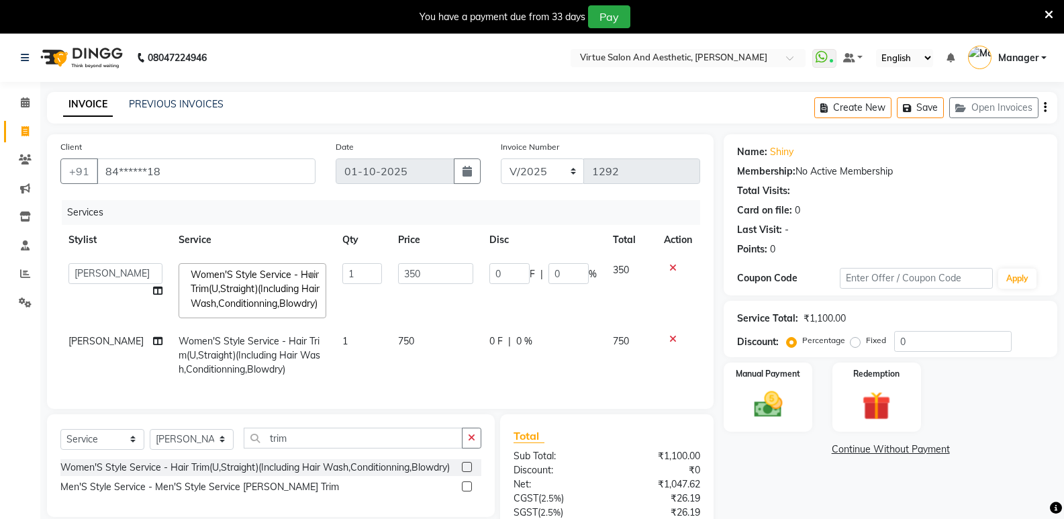
click at [603, 492] on div "Total Sub Total: ₹1,100.00 Discount: ₹0 Net: ₹1,047.62 CGST ( 2.5% ) ₹26.19 SGS…" at bounding box center [607, 513] width 187 height 171
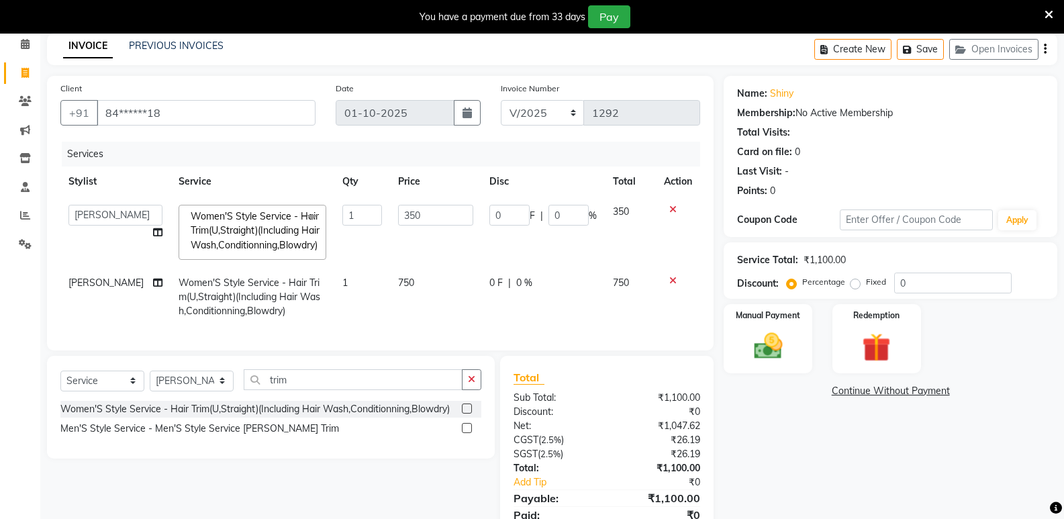
scroll to position [56, 0]
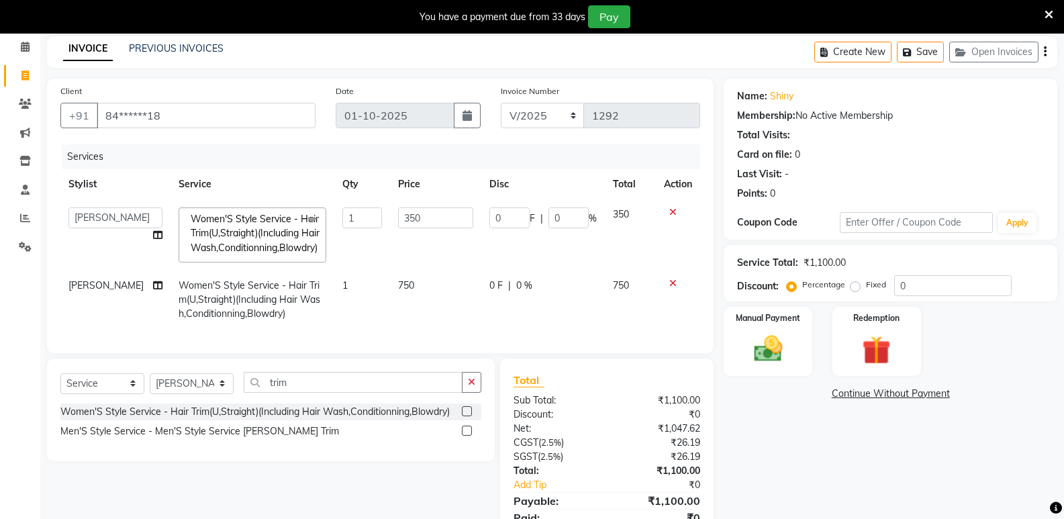
click at [1050, 50] on div "Create New Save Open Invoices" at bounding box center [935, 52] width 243 height 32
click at [1046, 52] on icon "button" at bounding box center [1045, 52] width 3 height 1
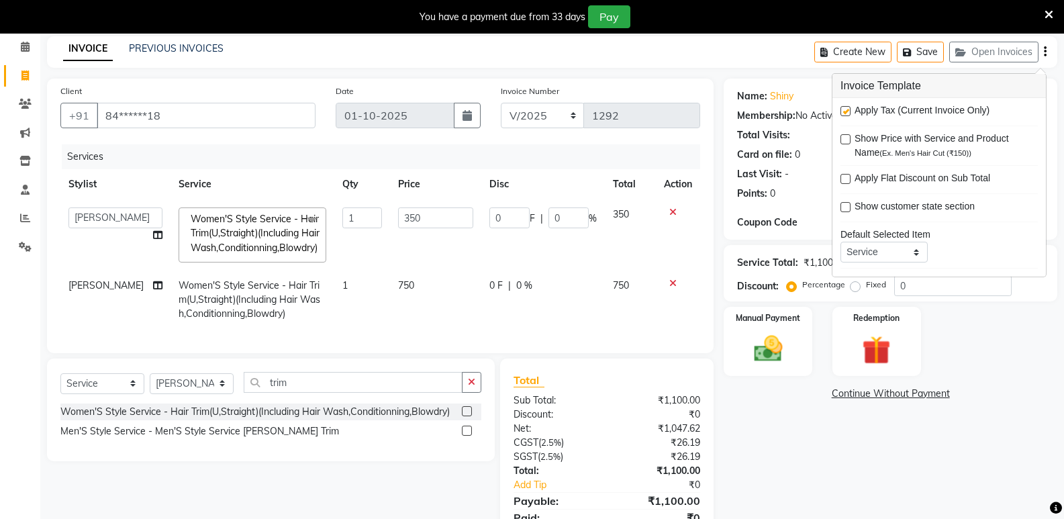
click at [844, 112] on label at bounding box center [845, 111] width 10 height 10
click at [844, 112] on input "checkbox" at bounding box center [844, 111] width 9 height 9
checkbox input "false"
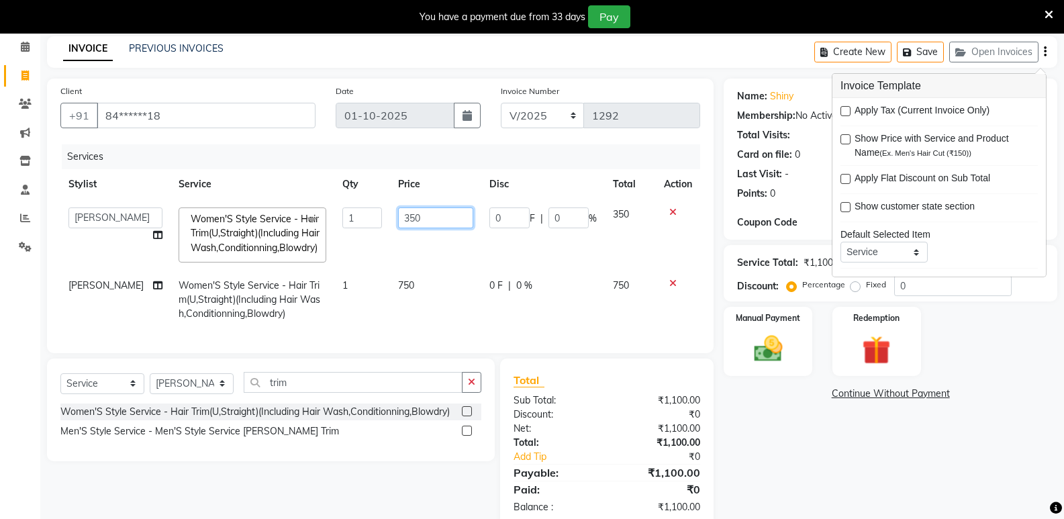
click at [435, 222] on input "350" at bounding box center [435, 217] width 75 height 21
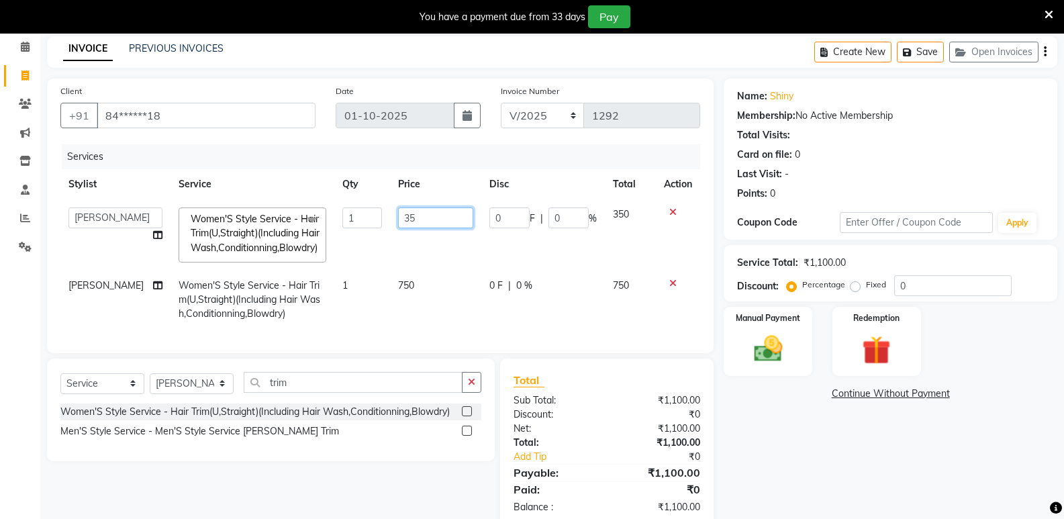
type input "3"
type input "1100"
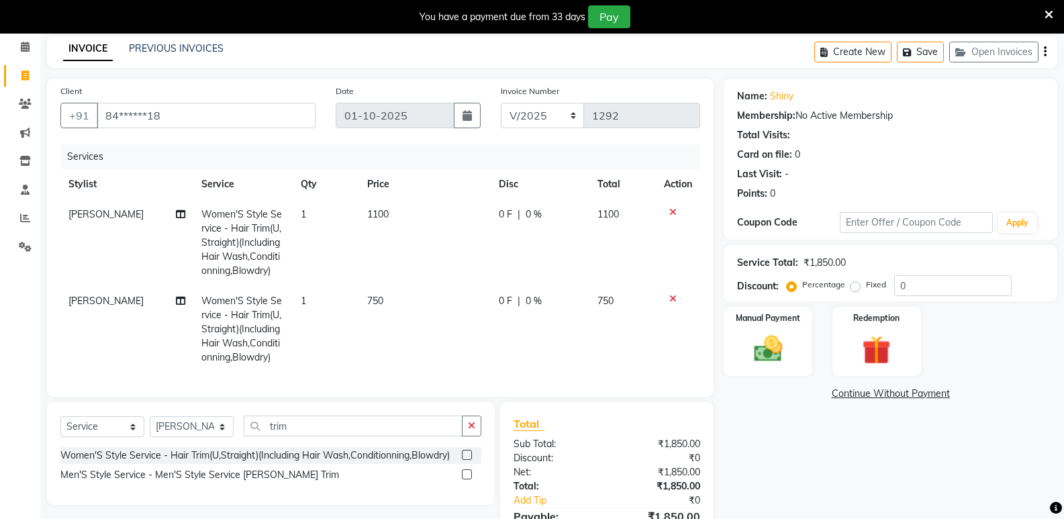
click at [324, 222] on td "1" at bounding box center [326, 242] width 66 height 87
select select "92936"
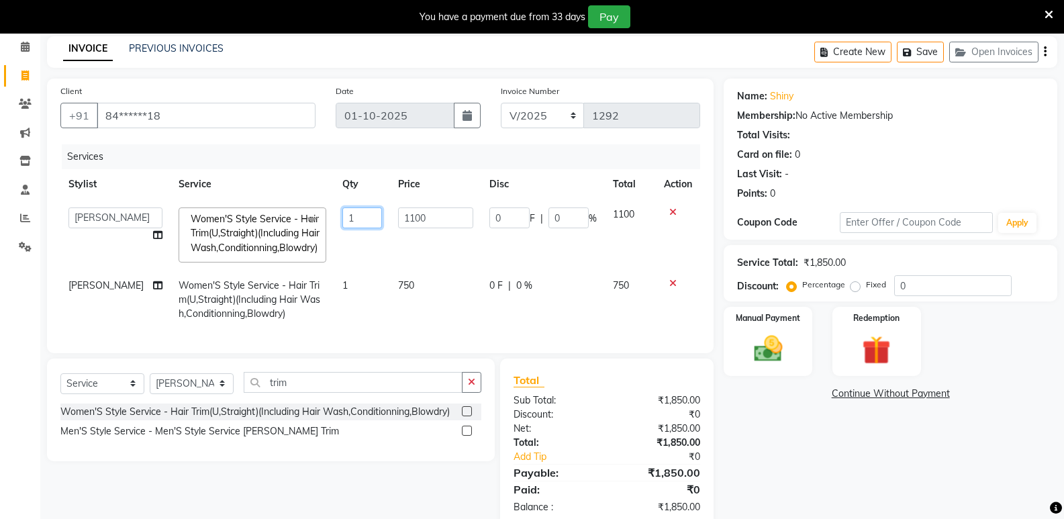
click at [342, 224] on input "1" at bounding box center [362, 217] width 40 height 21
type input "2"
click at [673, 285] on tbody "[PERSON_NAME] DIVYA [PERSON_NAME] Manager [PERSON_NAME] [PERSON_NAME] [PERSON_N…" at bounding box center [380, 264] width 640 height 130
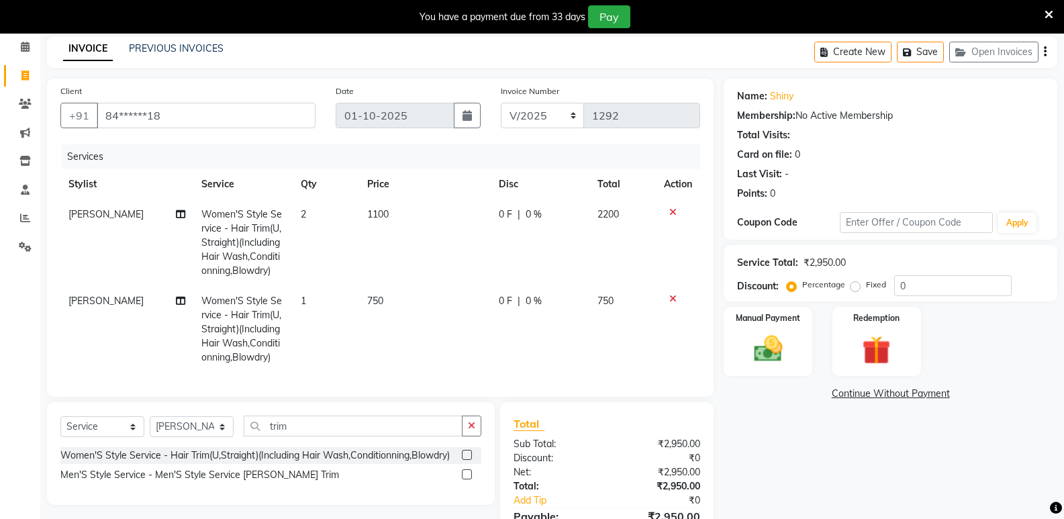
click at [1045, 52] on icon "button" at bounding box center [1045, 52] width 3 height 1
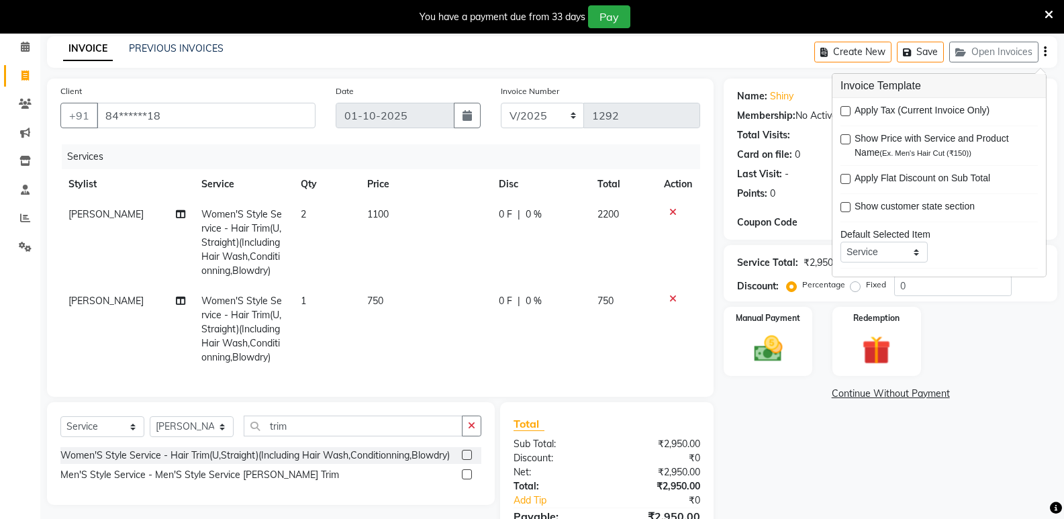
click at [675, 297] on icon at bounding box center [672, 298] width 7 height 9
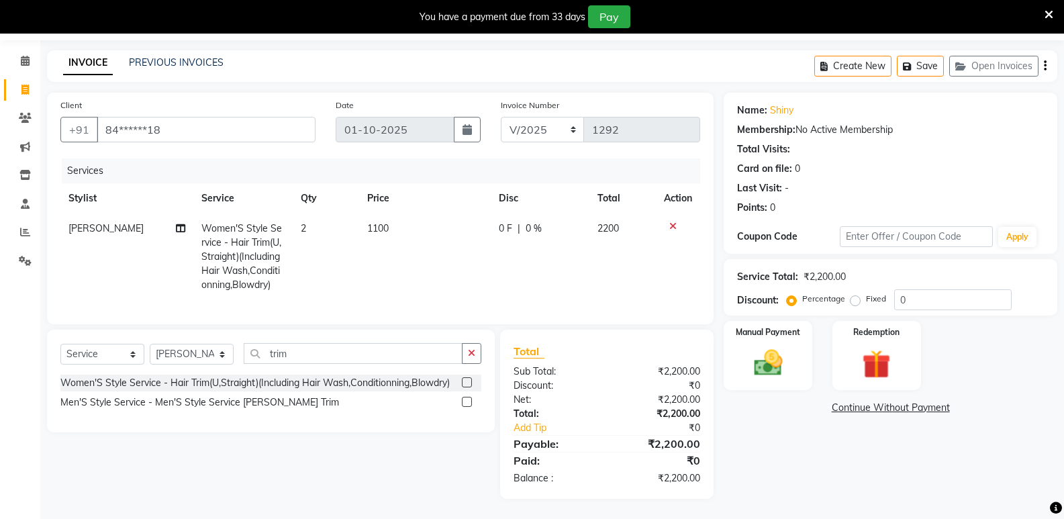
scroll to position [52, 0]
click at [616, 222] on span "2200" at bounding box center [607, 228] width 21 height 12
select select "92936"
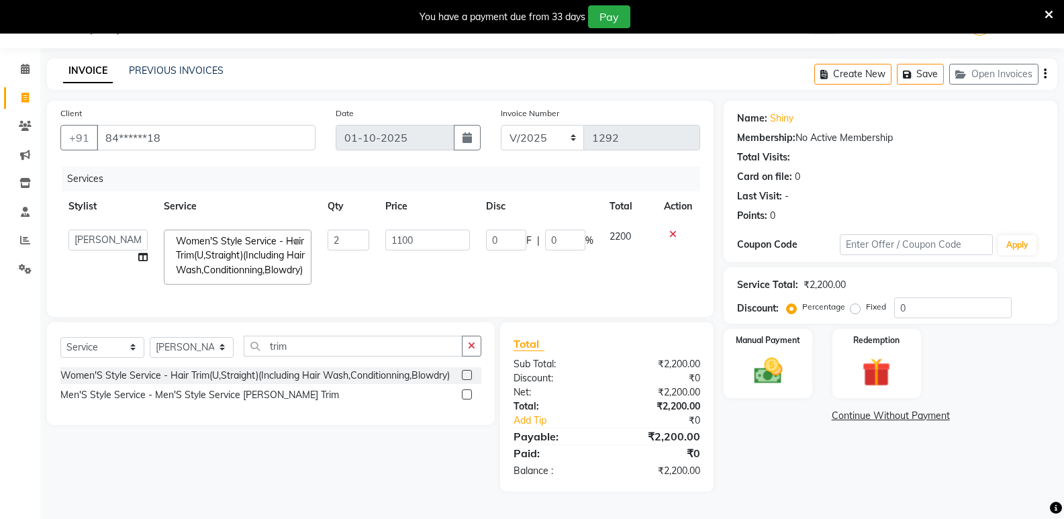
scroll to position [36, 0]
click at [643, 232] on td "2200" at bounding box center [628, 257] width 55 height 71
click at [456, 243] on input "1100" at bounding box center [427, 240] width 84 height 21
type input "1155"
click at [628, 437] on div "Total Sub Total: ₹2,200.00 Discount: ₹0 Net: ₹2,200.00 Total: ₹2,200.00 Add Tip…" at bounding box center [607, 407] width 187 height 142
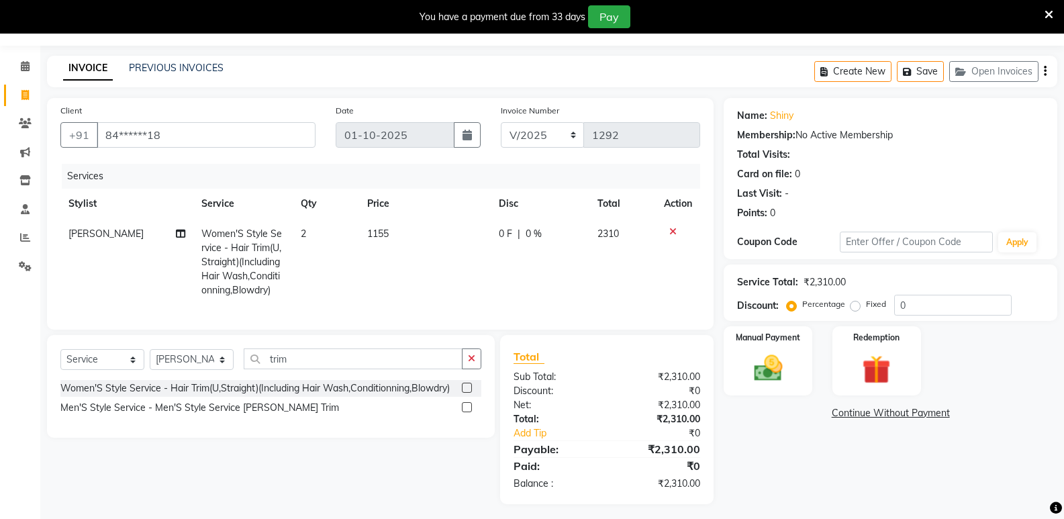
click at [1040, 73] on div "Create New Save Open Invoices" at bounding box center [935, 72] width 243 height 32
click at [1045, 71] on icon "button" at bounding box center [1045, 71] width 3 height 1
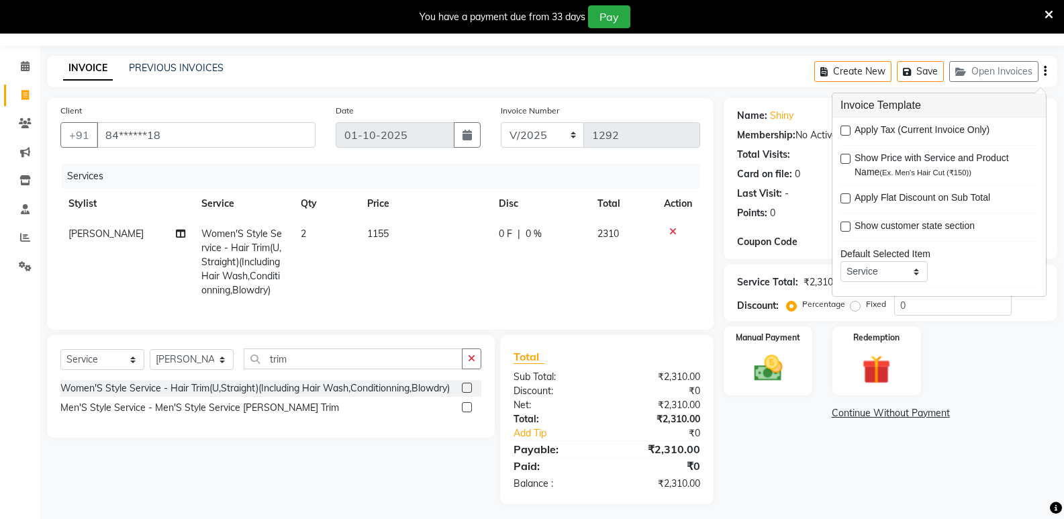
click at [415, 242] on td "1155" at bounding box center [425, 262] width 132 height 87
select select "92936"
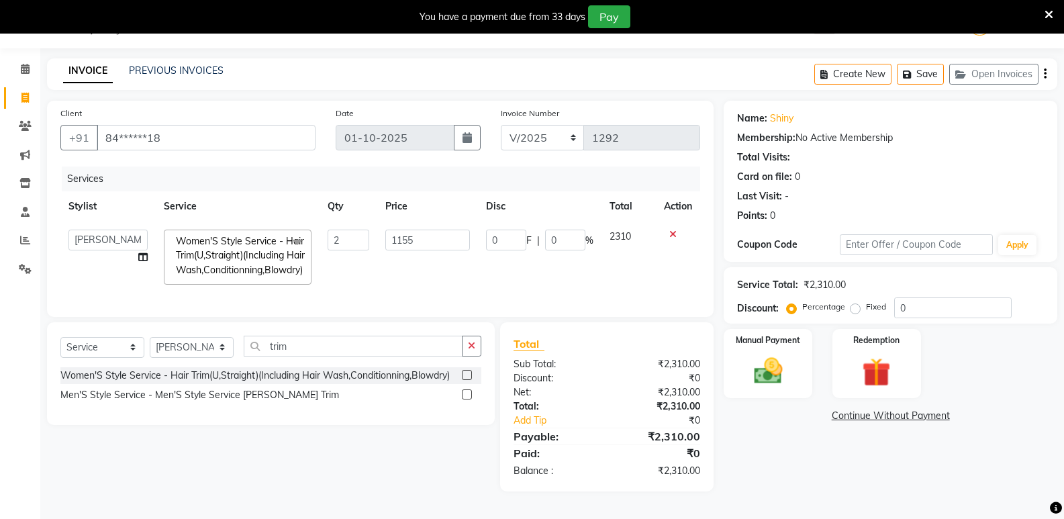
click at [425, 237] on input "1155" at bounding box center [427, 240] width 84 height 21
type input "1100"
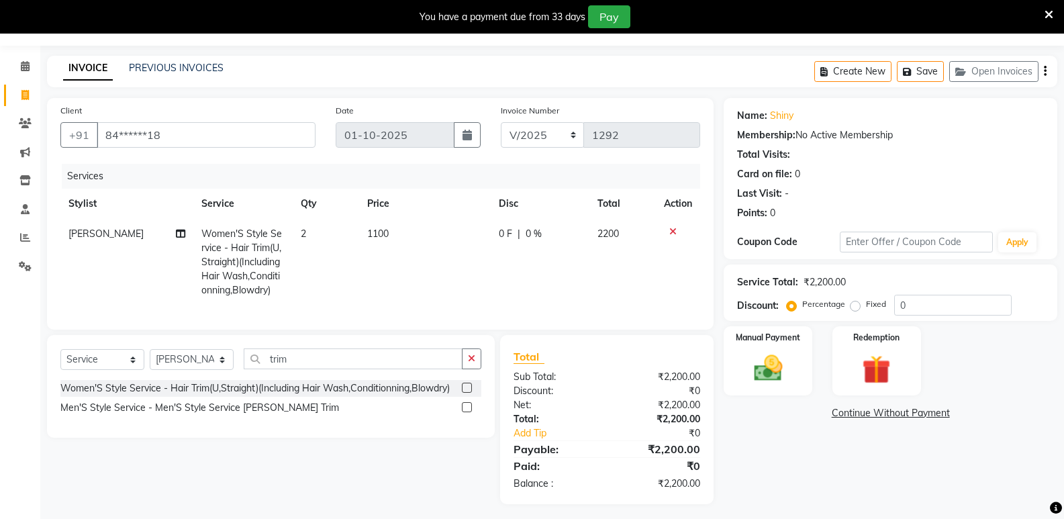
click at [305, 236] on td "2" at bounding box center [326, 262] width 66 height 87
select select "92936"
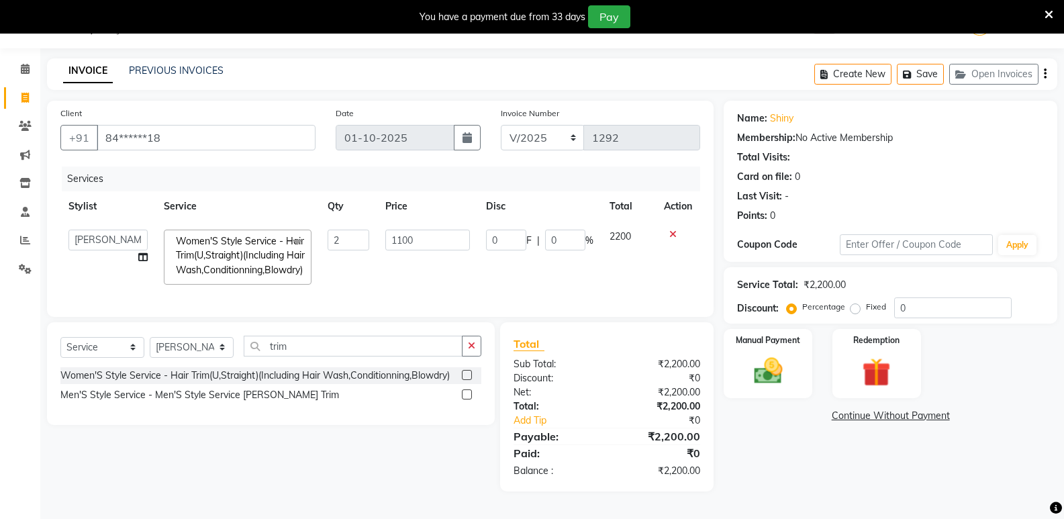
click at [338, 233] on input "2" at bounding box center [349, 240] width 42 height 21
type input "1"
click at [610, 428] on div "Total Sub Total: ₹2,200.00 Discount: ₹0 Net: ₹2,200.00 Total: ₹2,200.00 Add Tip…" at bounding box center [607, 407] width 187 height 142
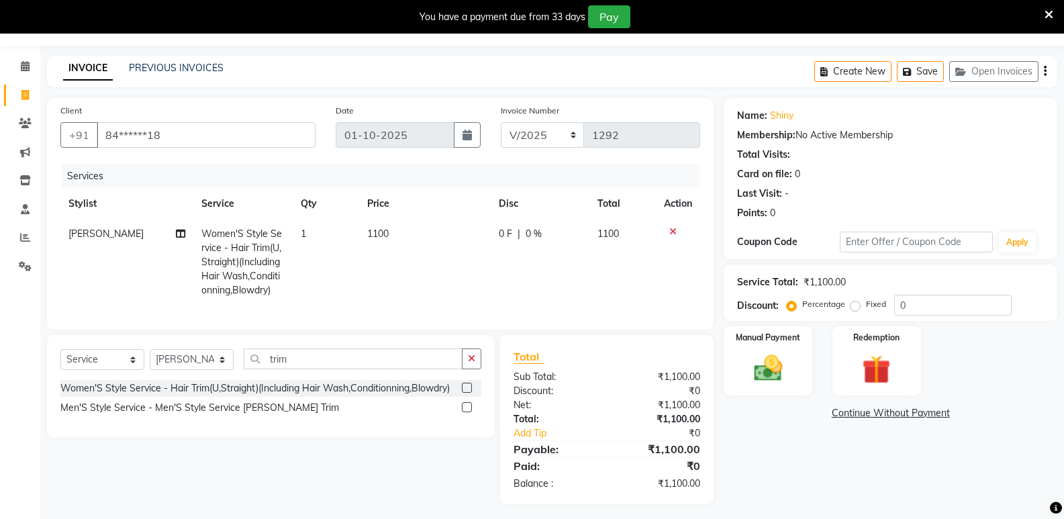
click at [465, 393] on label at bounding box center [467, 388] width 10 height 10
click at [465, 393] on input "checkbox" at bounding box center [466, 388] width 9 height 9
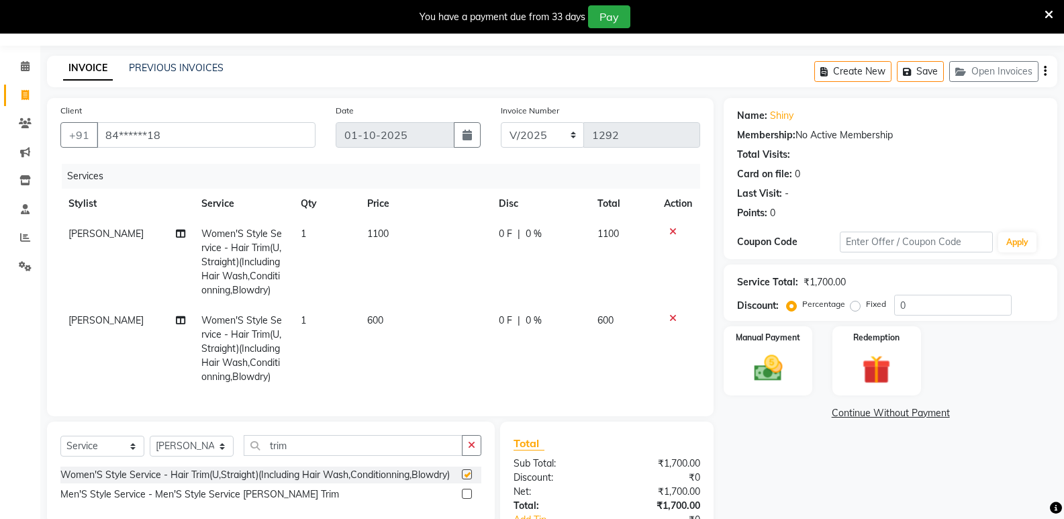
checkbox input "false"
click at [405, 256] on td "1100" at bounding box center [425, 262] width 132 height 87
select select "92936"
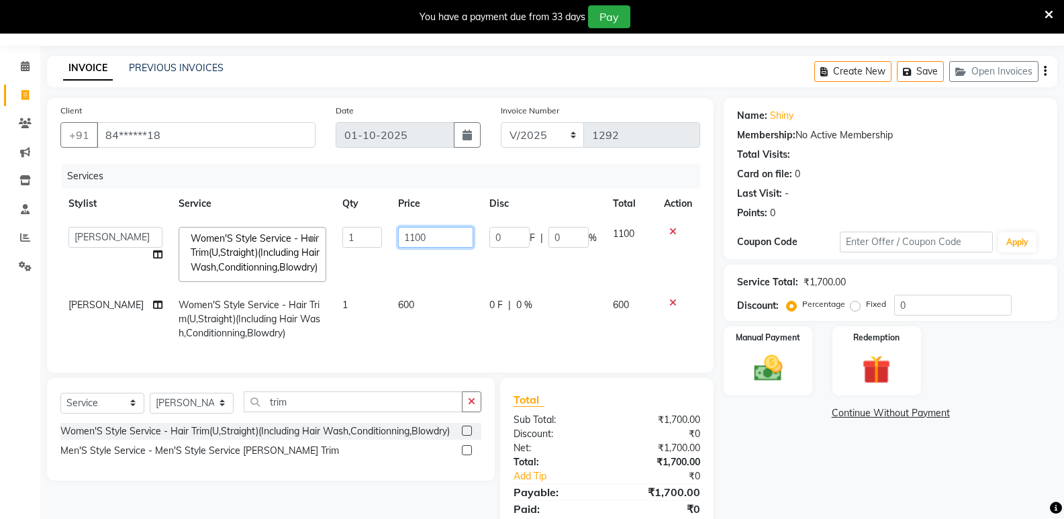
click at [430, 240] on input "1100" at bounding box center [435, 237] width 75 height 21
type input "1"
type input "350"
click at [409, 301] on tbody "[PERSON_NAME] DIVYA [PERSON_NAME] Manager [PERSON_NAME] [PERSON_NAME] [PERSON_N…" at bounding box center [380, 284] width 640 height 130
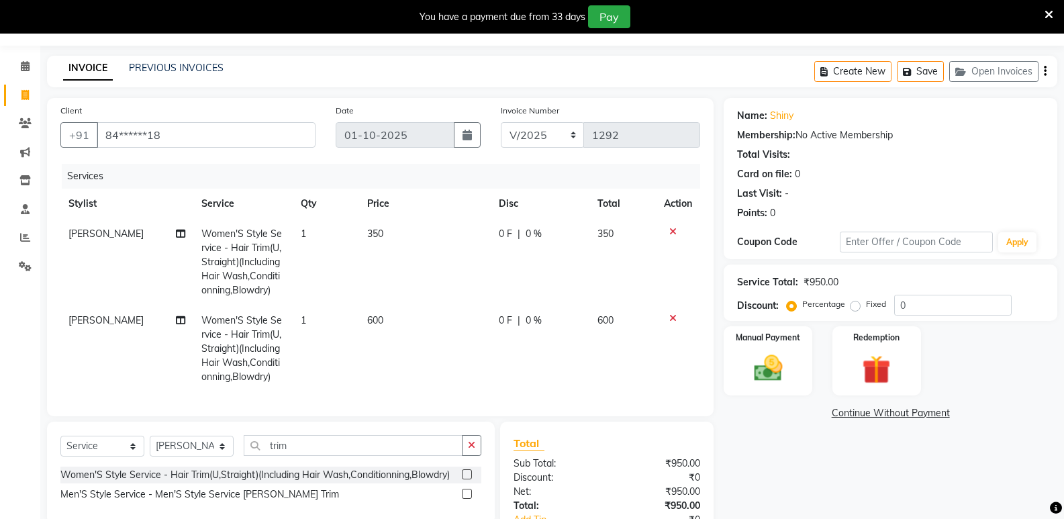
drag, startPoint x: 369, startPoint y: 343, endPoint x: 387, endPoint y: 324, distance: 26.6
click at [379, 328] on td "600" at bounding box center [425, 348] width 132 height 87
select select "92936"
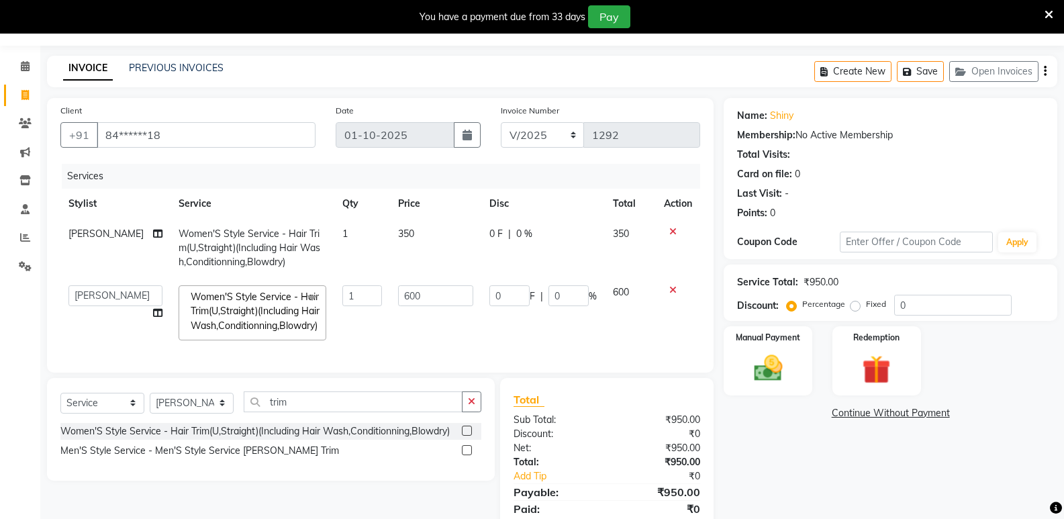
click at [446, 301] on input "600" at bounding box center [435, 295] width 75 height 21
type input "6"
type input "750"
click at [611, 448] on div "Total Sub Total: ₹950.00 Discount: ₹0 Net: ₹950.00 Total: ₹950.00 Add Tip ₹0 Pa…" at bounding box center [607, 462] width 187 height 142
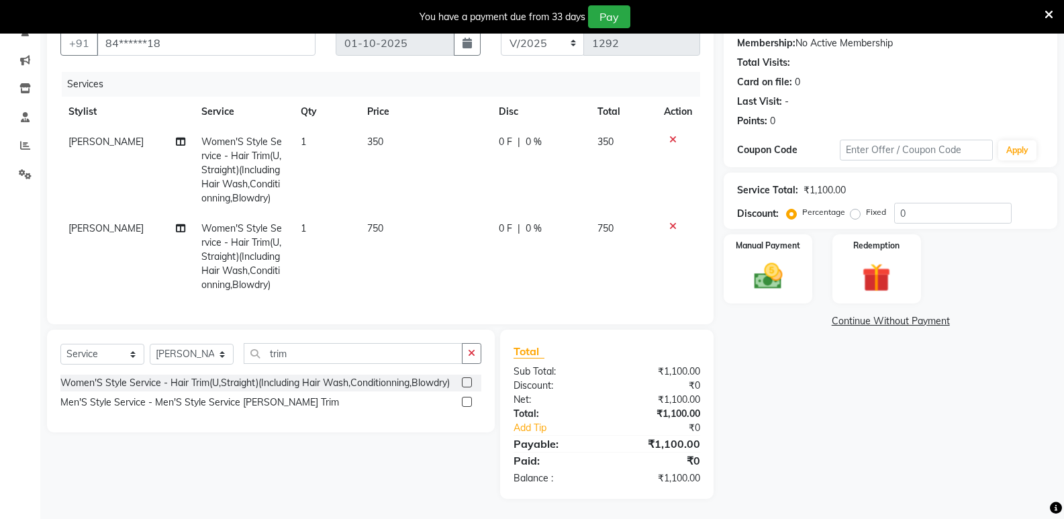
scroll to position [0, 0]
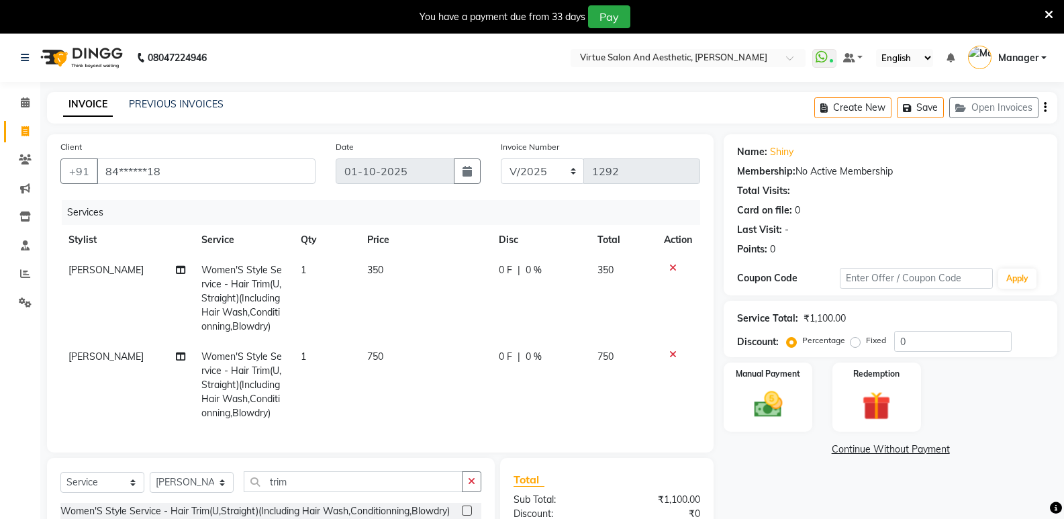
click at [1044, 108] on icon "button" at bounding box center [1045, 107] width 3 height 1
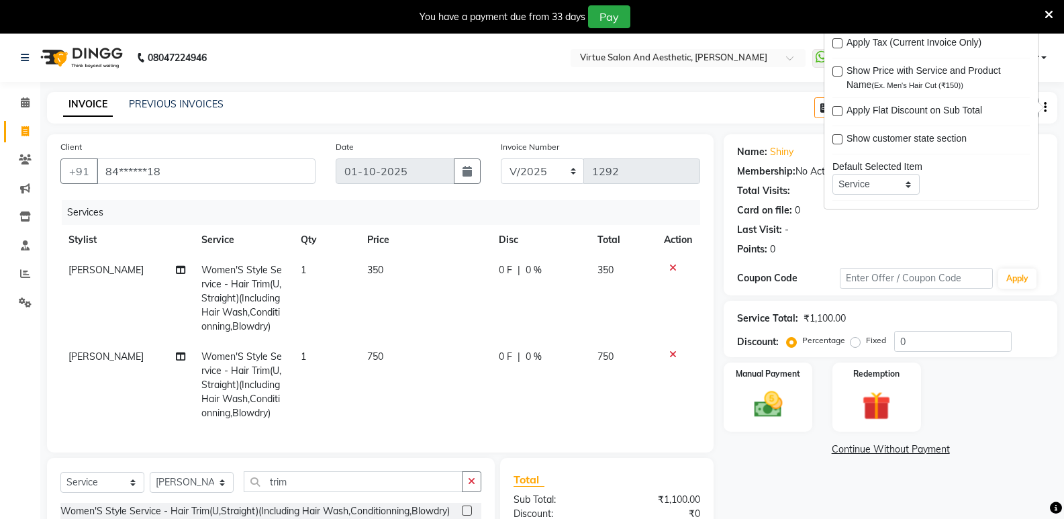
click at [842, 44] on div "Apply Tax (Current Invoice Only)" at bounding box center [930, 44] width 197 height 17
click at [839, 41] on label at bounding box center [837, 43] width 10 height 10
click at [839, 41] on input "checkbox" at bounding box center [836, 44] width 9 height 9
checkbox input "true"
click at [1002, 403] on div "Manual Payment Redemption" at bounding box center [891, 397] width 354 height 69
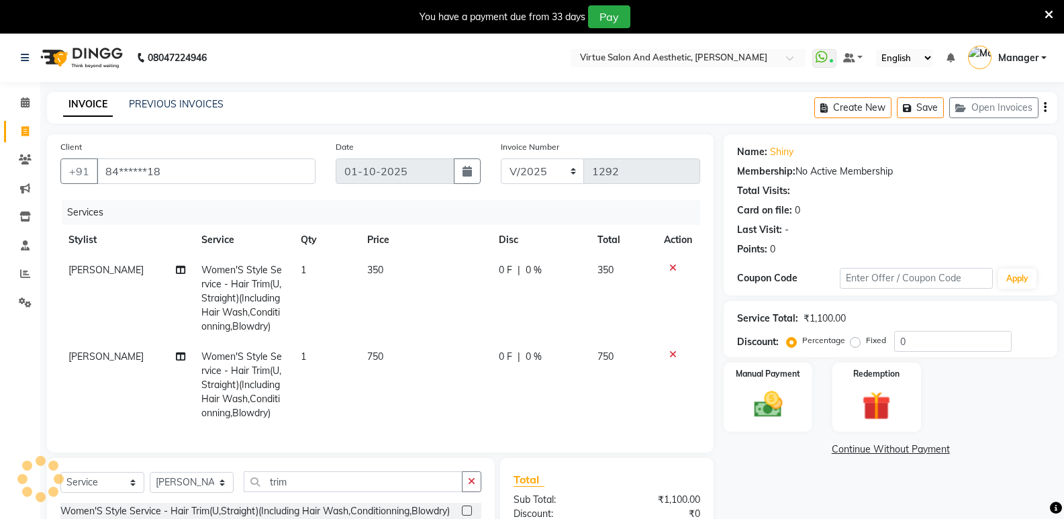
scroll to position [166, 0]
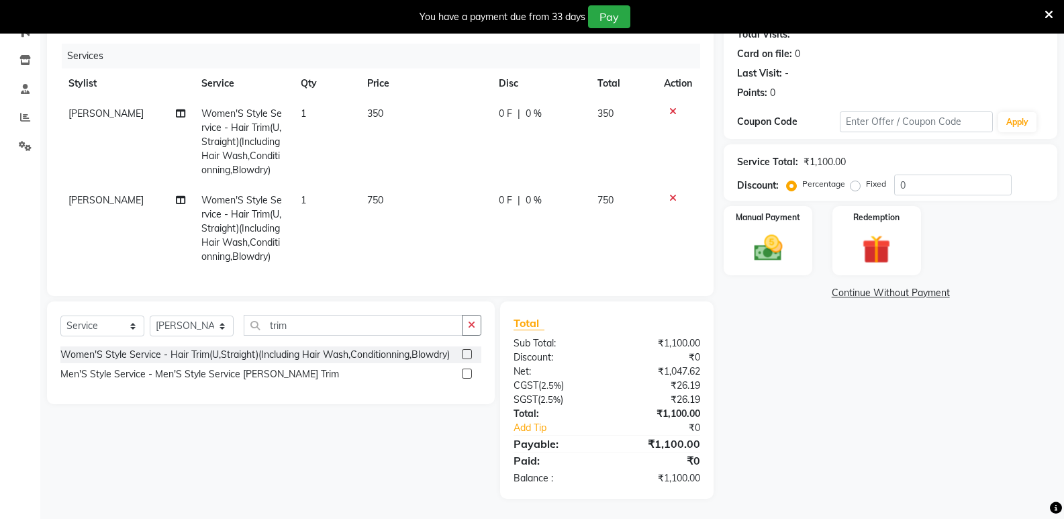
click at [831, 401] on div "Name: Shiny Membership: No Active Membership Total Visits: Card on file: 0 Last…" at bounding box center [896, 238] width 344 height 521
click at [367, 107] on span "350" at bounding box center [375, 113] width 16 height 12
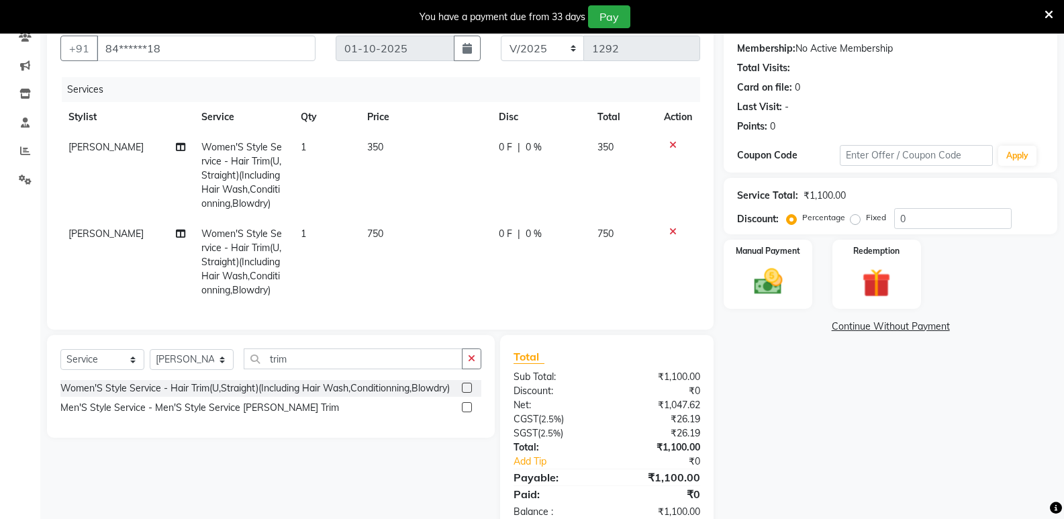
select select "92936"
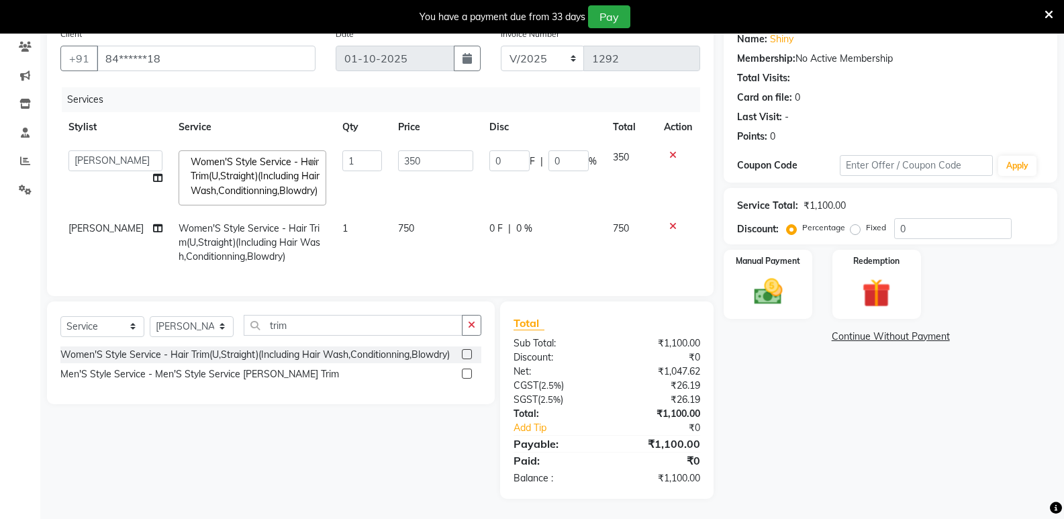
click at [416, 142] on td "350" at bounding box center [435, 177] width 91 height 71
click at [432, 153] on input "350" at bounding box center [435, 160] width 75 height 21
type input "350"
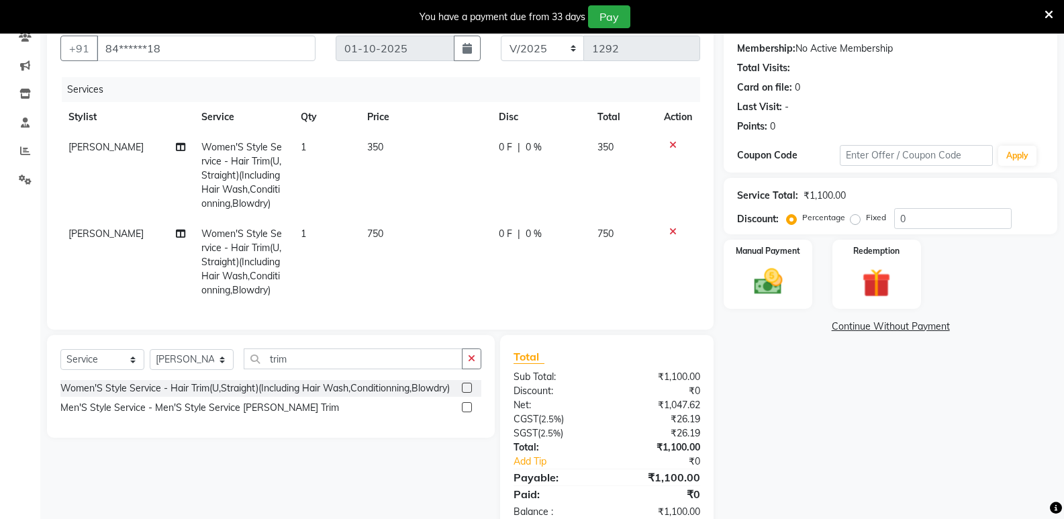
click at [590, 356] on div "Total Sub Total: ₹1,100.00 Discount: ₹0 Net: ₹1,047.62 CGST ( 2.5% ) ₹26.19 SGS…" at bounding box center [606, 433] width 213 height 197
click at [391, 224] on td "750" at bounding box center [425, 262] width 132 height 87
select select "92936"
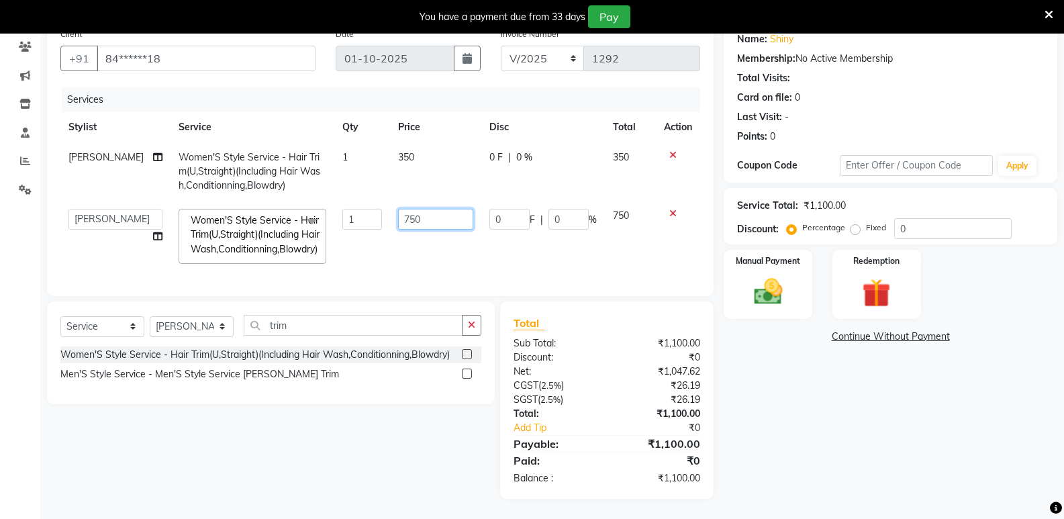
click at [426, 209] on input "750" at bounding box center [435, 219] width 75 height 21
type input "750"
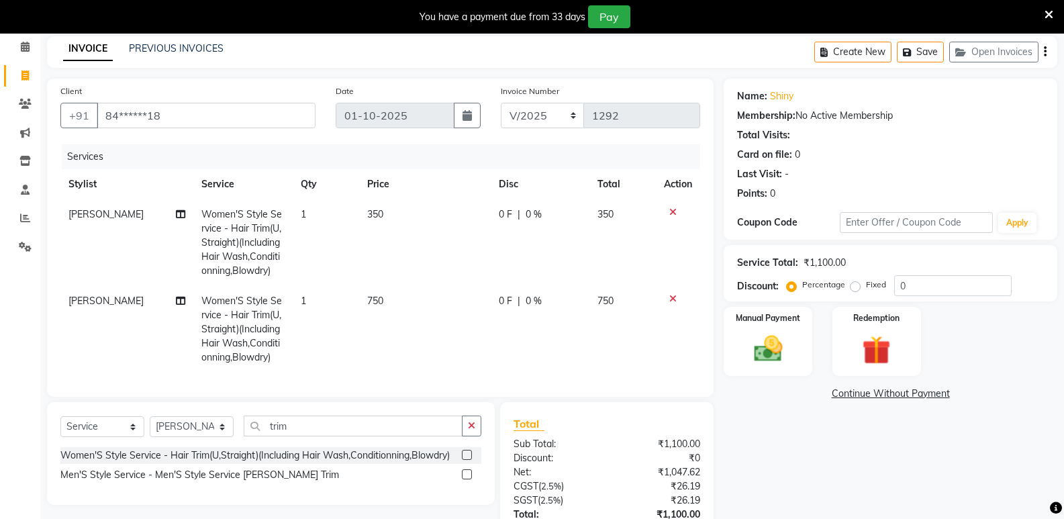
scroll to position [166, 0]
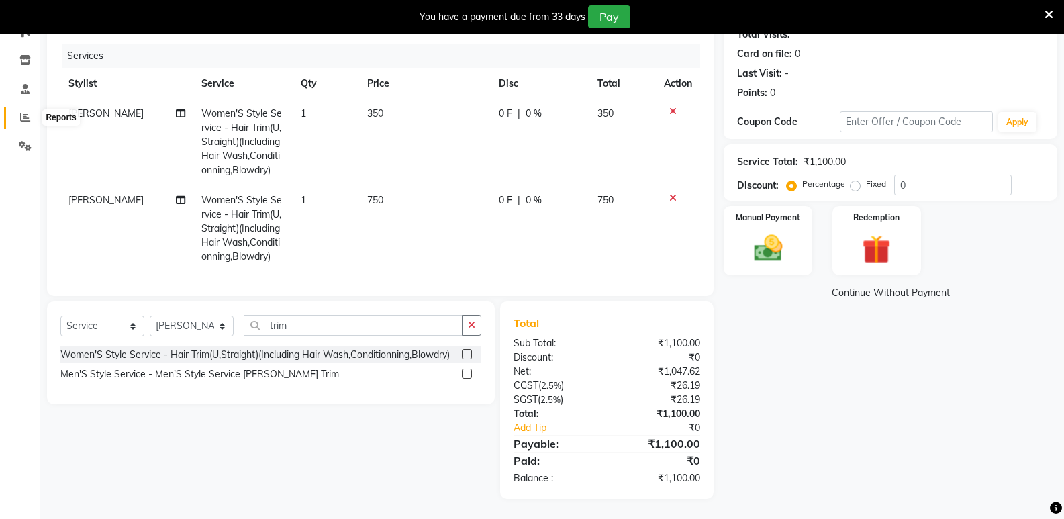
click at [17, 113] on span at bounding box center [24, 117] width 23 height 15
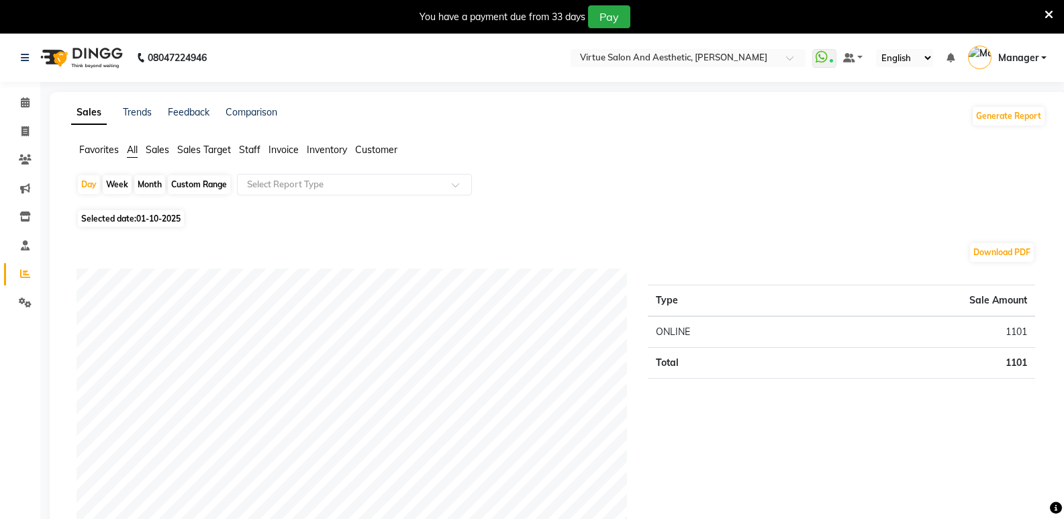
click at [250, 147] on span "Staff" at bounding box center [249, 150] width 21 height 12
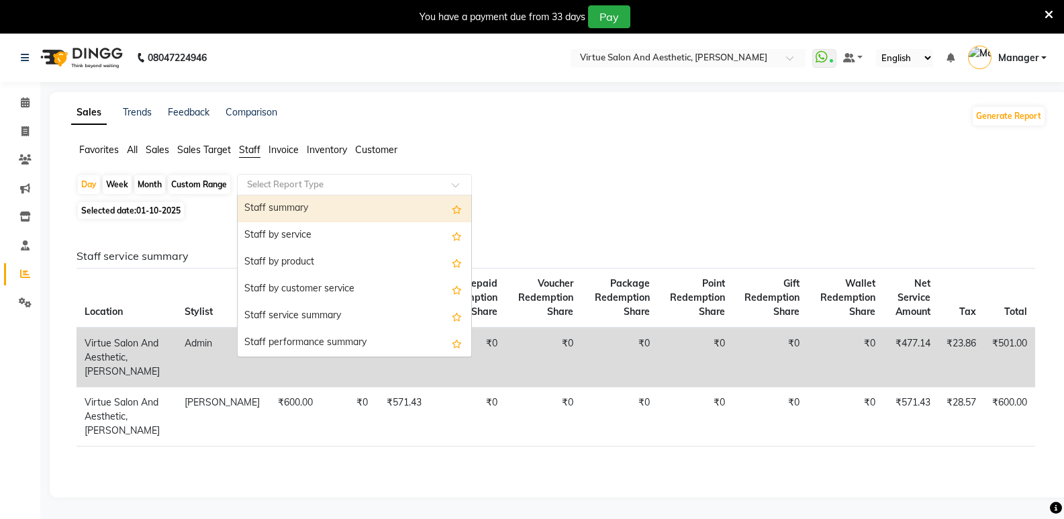
click at [287, 179] on input "text" at bounding box center [340, 184] width 193 height 13
click at [293, 205] on div "Staff summary" at bounding box center [355, 208] width 234 height 27
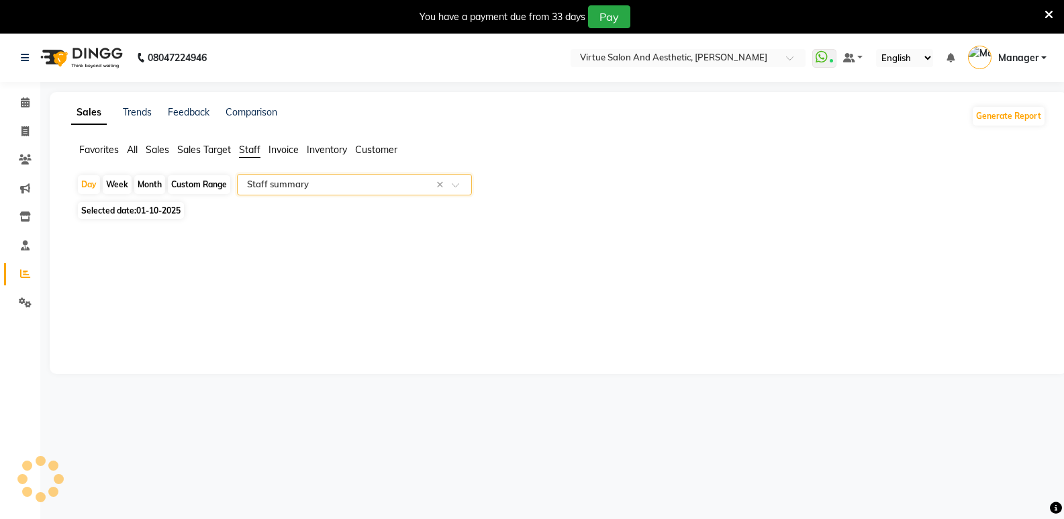
select select "full_report"
select select "csv"
click at [23, 309] on span at bounding box center [24, 302] width 23 height 15
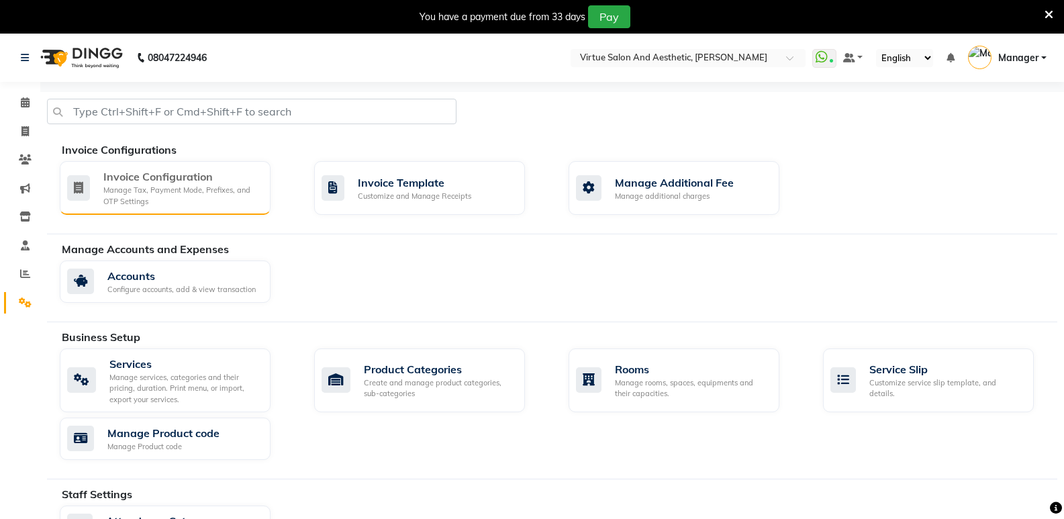
click at [171, 209] on div "Invoice Configuration Manage Tax, Payment Mode, Prefixes, and OTP Settings" at bounding box center [165, 188] width 211 height 54
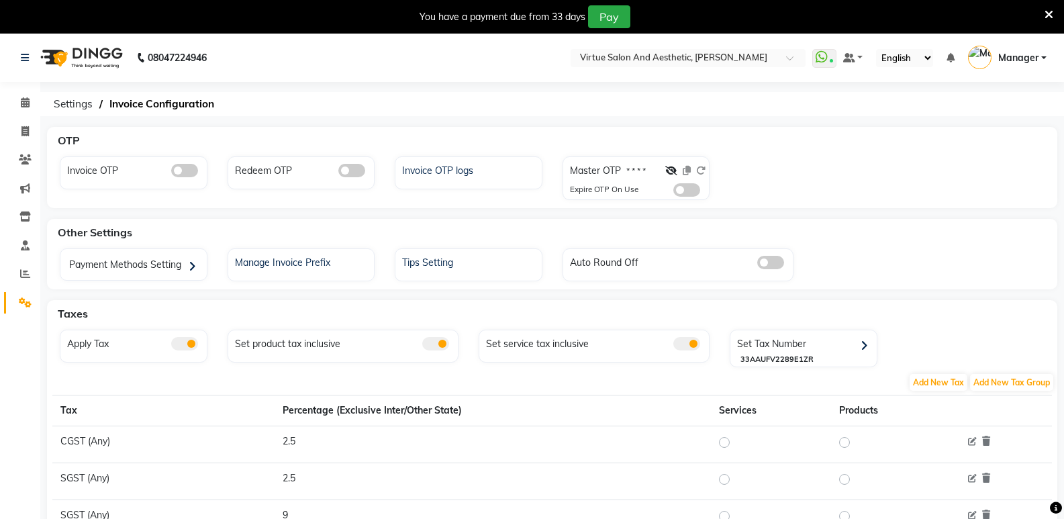
click at [185, 344] on span at bounding box center [184, 343] width 27 height 13
click at [171, 346] on input "checkbox" at bounding box center [171, 346] width 0 height 0
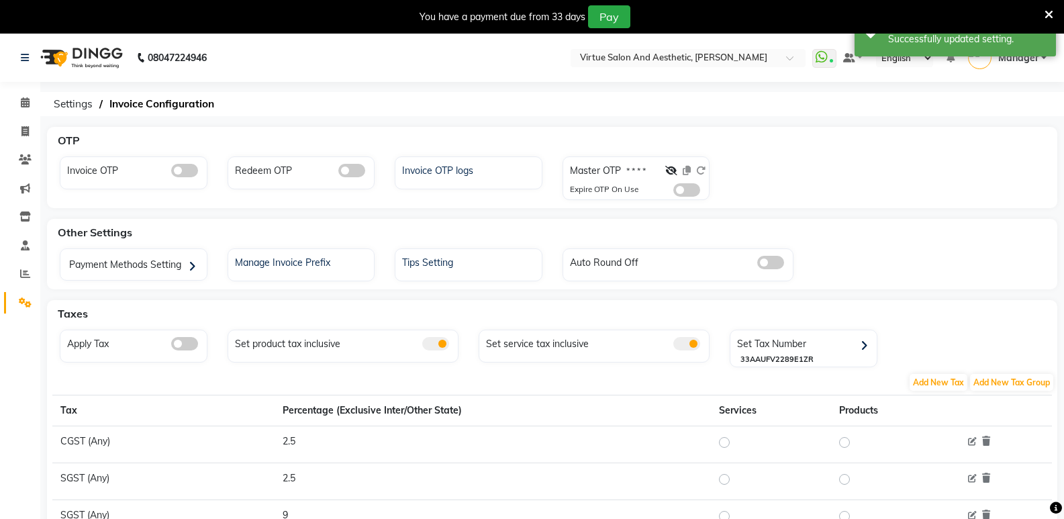
click at [185, 344] on span at bounding box center [184, 343] width 27 height 13
click at [171, 346] on input "checkbox" at bounding box center [171, 346] width 0 height 0
click at [23, 132] on icon at bounding box center [24, 131] width 7 height 10
select select "service"
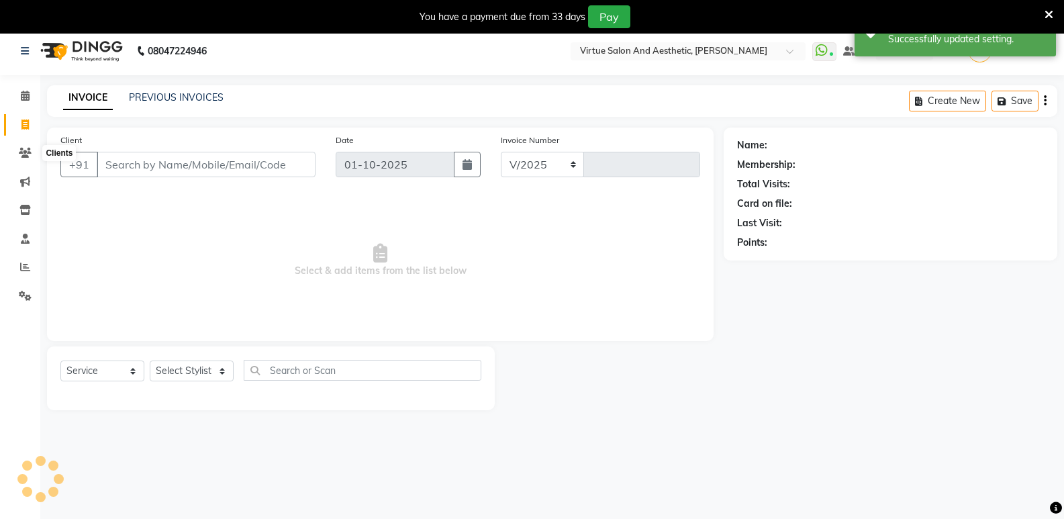
select select "4611"
type input "1292"
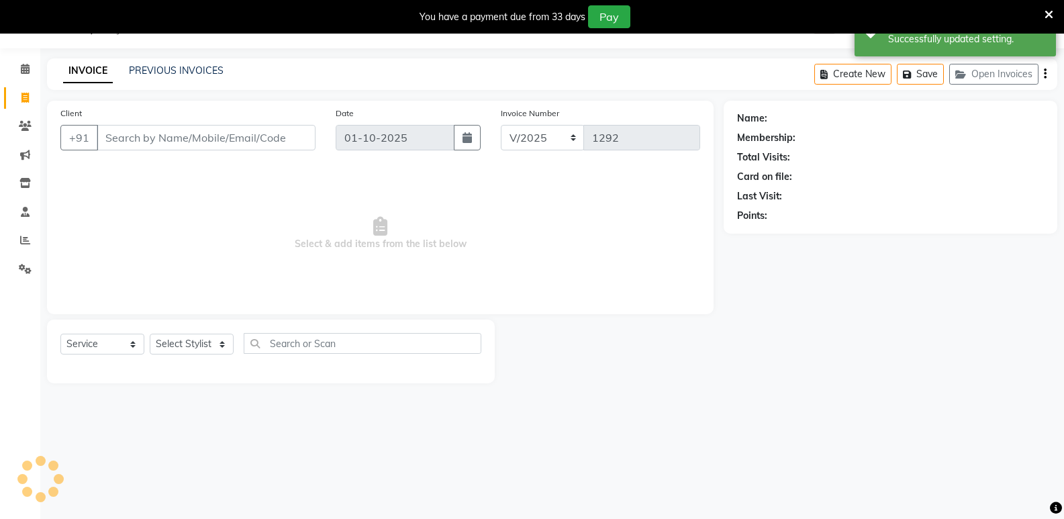
click at [166, 142] on input "Client" at bounding box center [206, 138] width 219 height 26
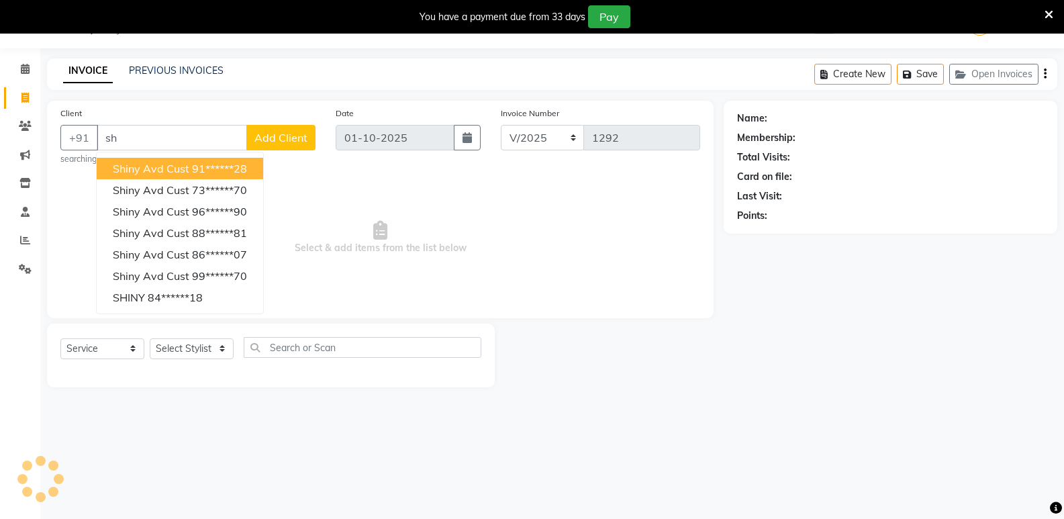
type input "s"
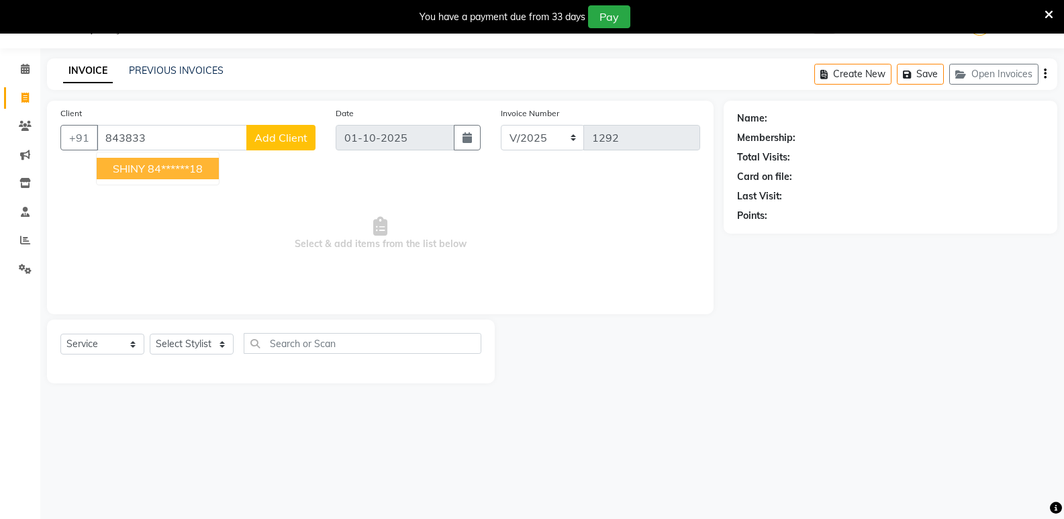
click at [149, 168] on ngb-highlight "84******18" at bounding box center [175, 168] width 55 height 13
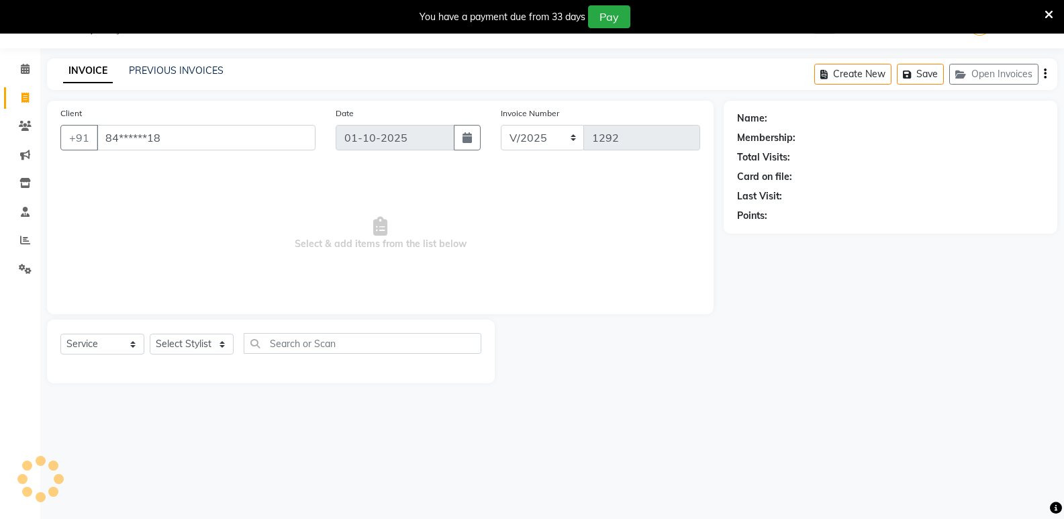
type input "84******18"
click at [183, 348] on select "Select Stylist [PERSON_NAME] [PERSON_NAME] Manager [PERSON_NAME] PRIYA [PERSON_…" at bounding box center [192, 344] width 84 height 21
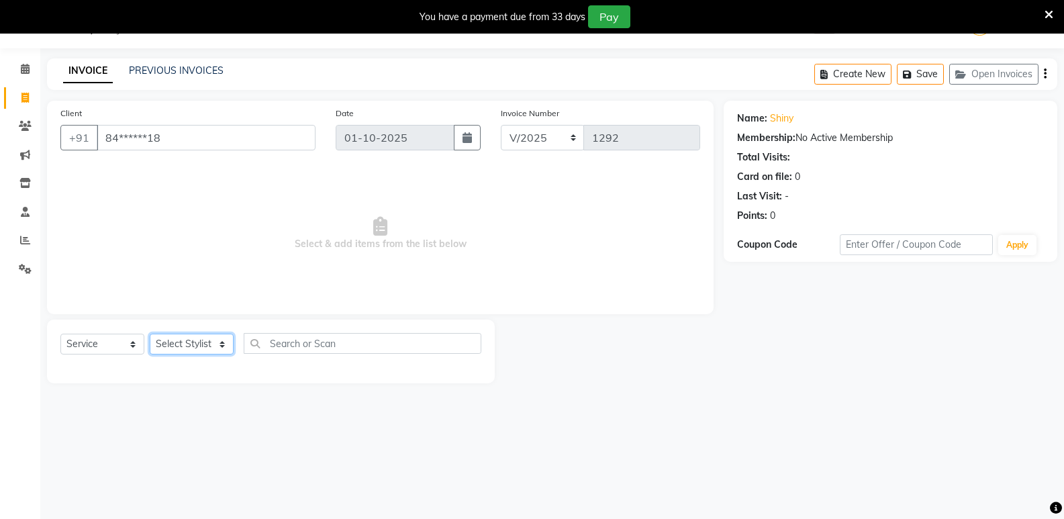
select select "92936"
click at [150, 334] on select "Select Stylist [PERSON_NAME] [PERSON_NAME] Manager [PERSON_NAME] PRIYA [PERSON_…" at bounding box center [192, 344] width 84 height 21
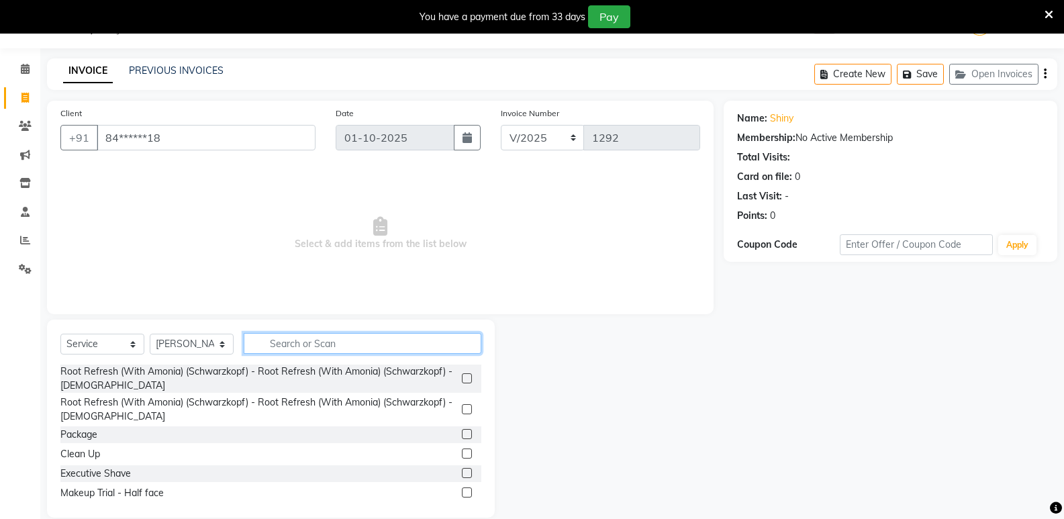
click at [276, 346] on input "text" at bounding box center [363, 343] width 238 height 21
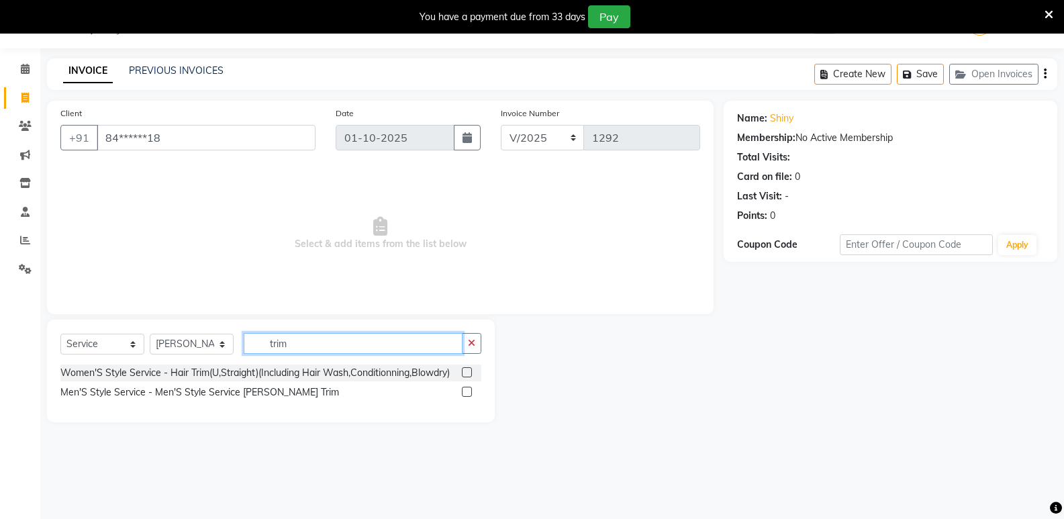
type input "trim"
click at [463, 376] on label at bounding box center [467, 372] width 10 height 10
click at [463, 376] on input "checkbox" at bounding box center [466, 373] width 9 height 9
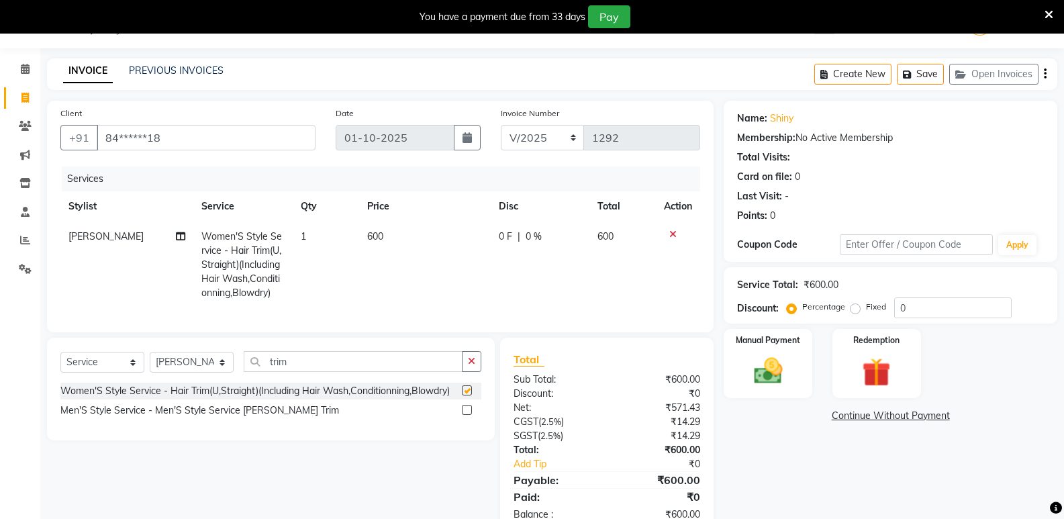
checkbox input "false"
click at [388, 242] on td "600" at bounding box center [425, 265] width 132 height 87
select select "92936"
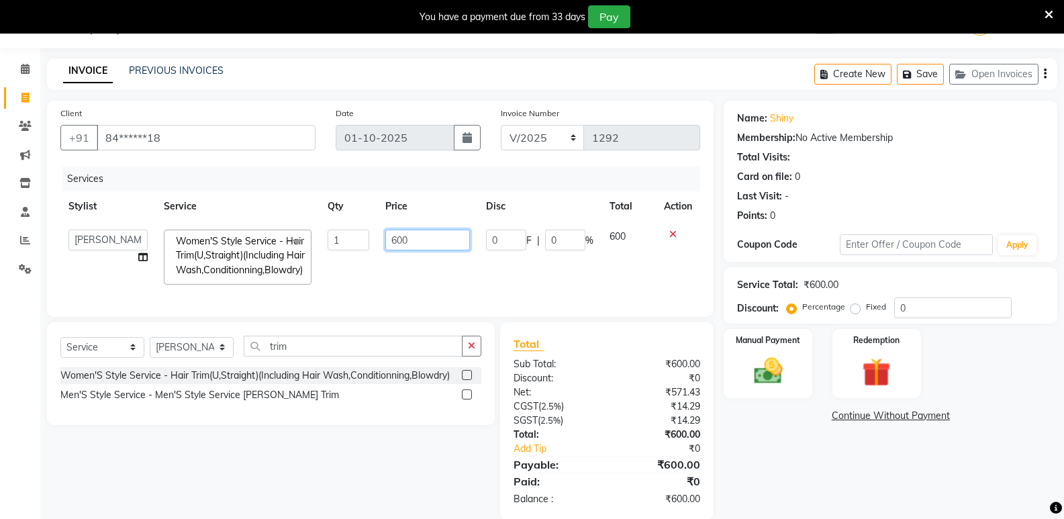
click at [438, 236] on input "600" at bounding box center [427, 240] width 84 height 21
type input "6"
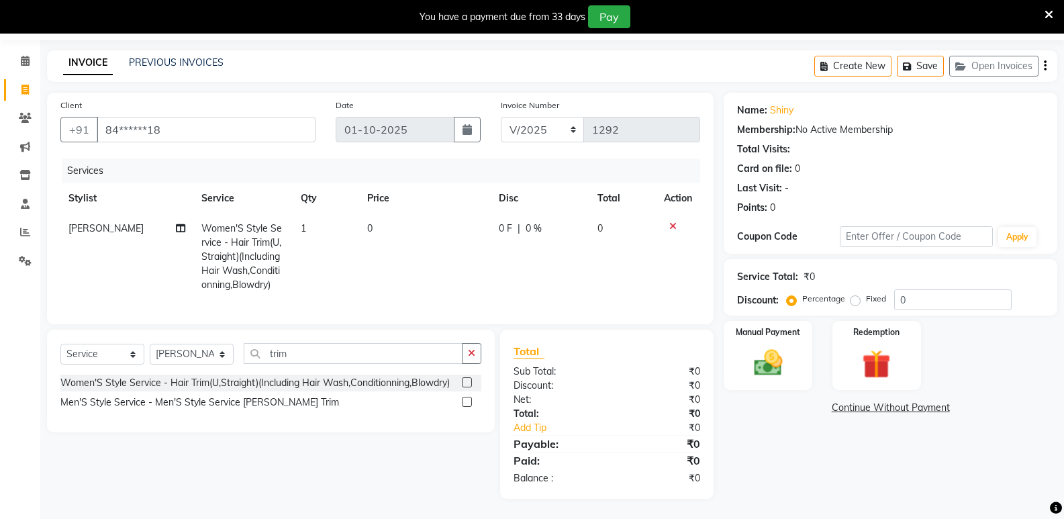
scroll to position [52, 0]
click at [388, 227] on td "0" at bounding box center [425, 256] width 132 height 87
select select "92936"
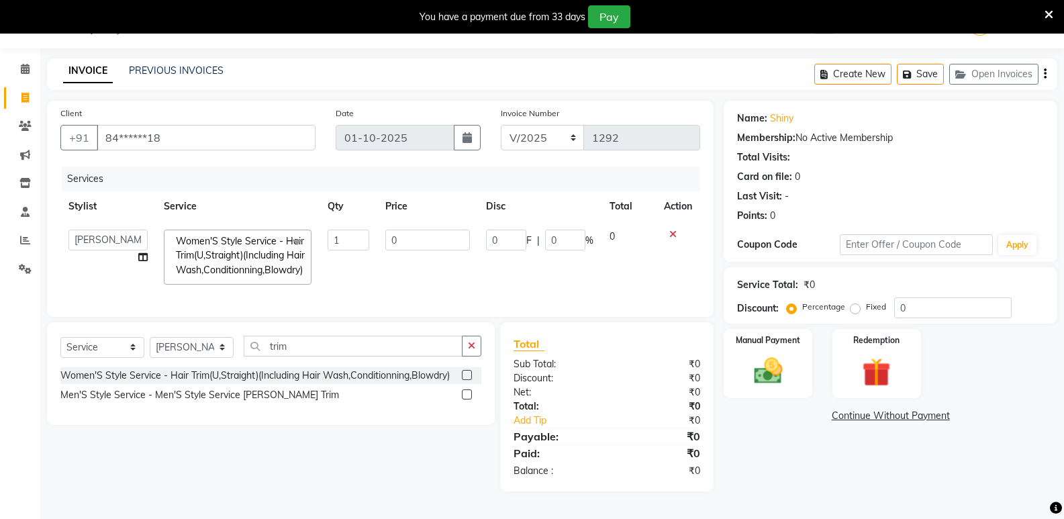
click at [412, 233] on input "0" at bounding box center [427, 240] width 84 height 21
type input "350"
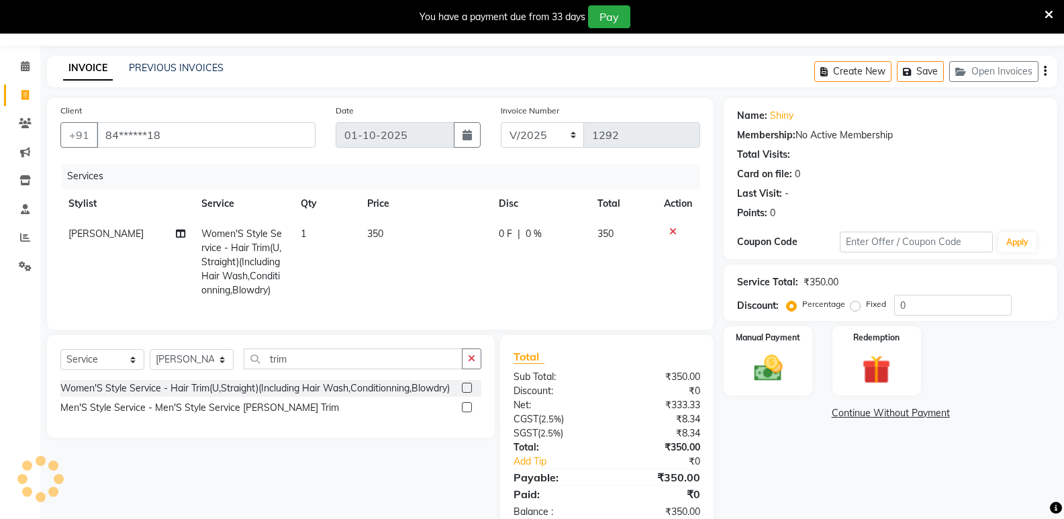
click at [614, 406] on div "Total Sub Total: ₹350.00 Discount: ₹0 Net: ₹333.33 CGST ( 2.5% ) ₹8.34 SGST ( 2…" at bounding box center [607, 433] width 187 height 171
click at [466, 393] on label at bounding box center [467, 388] width 10 height 10
click at [466, 393] on input "checkbox" at bounding box center [466, 388] width 9 height 9
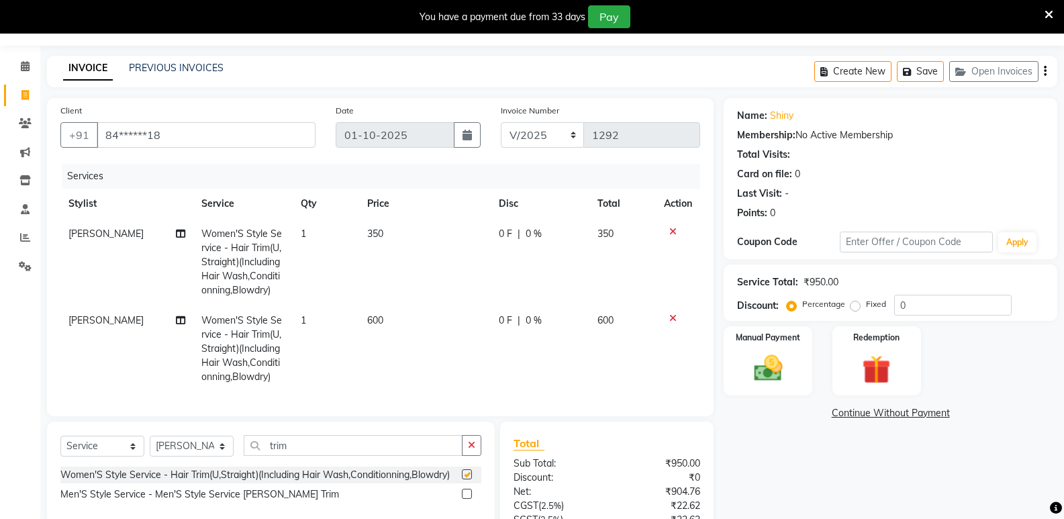
checkbox input "false"
click at [401, 325] on td "600" at bounding box center [425, 348] width 132 height 87
select select "92936"
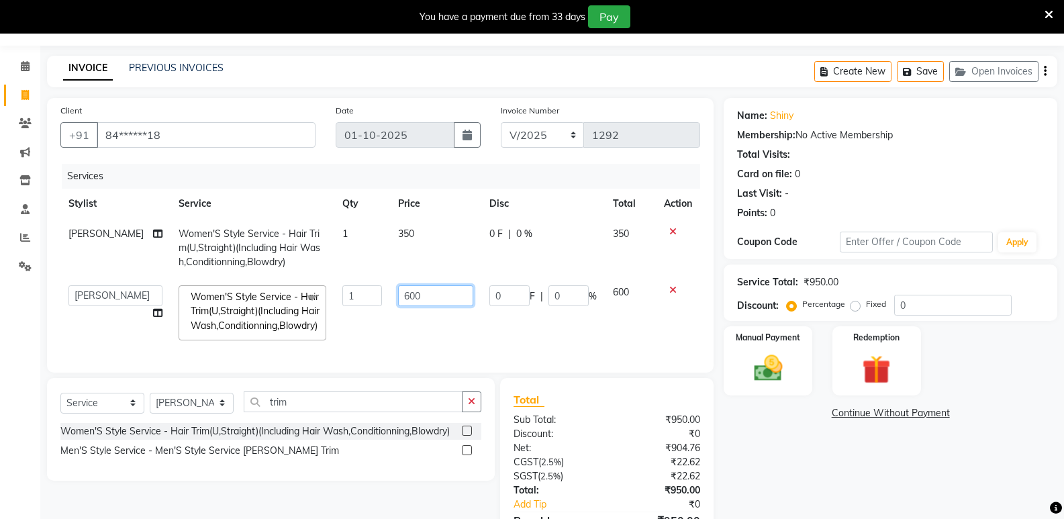
click at [435, 297] on input "600" at bounding box center [435, 295] width 75 height 21
type input "6"
type input "750"
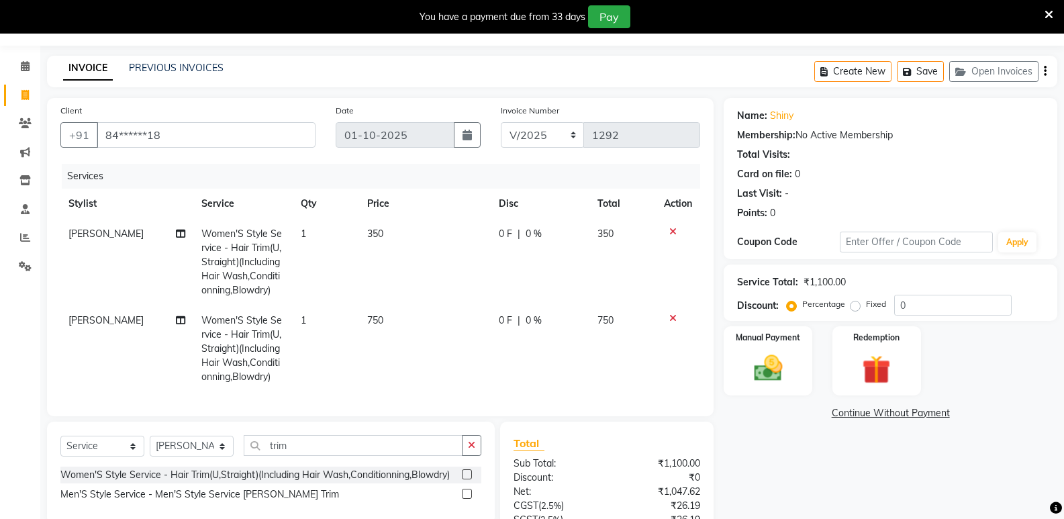
scroll to position [166, 0]
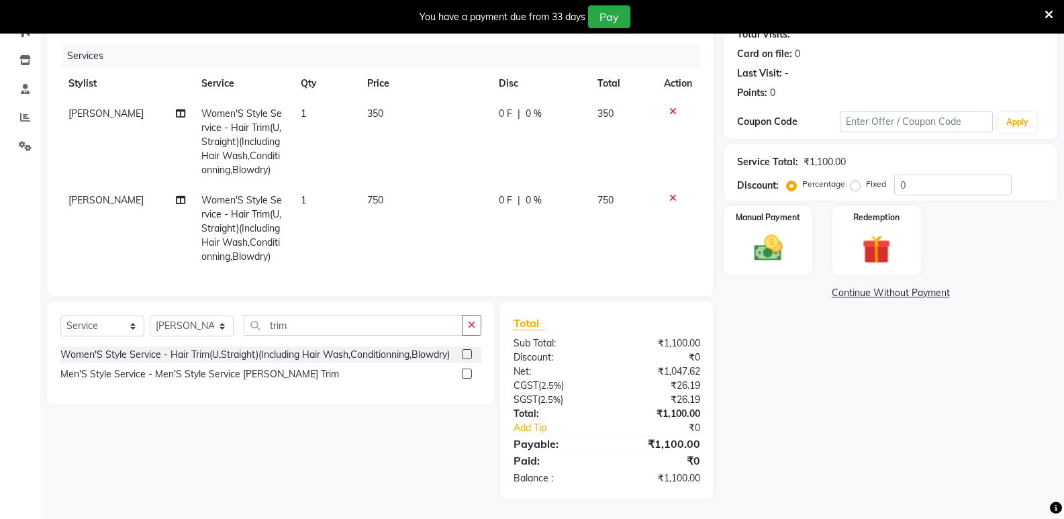
click at [401, 192] on td "750" at bounding box center [425, 228] width 132 height 87
select select "92936"
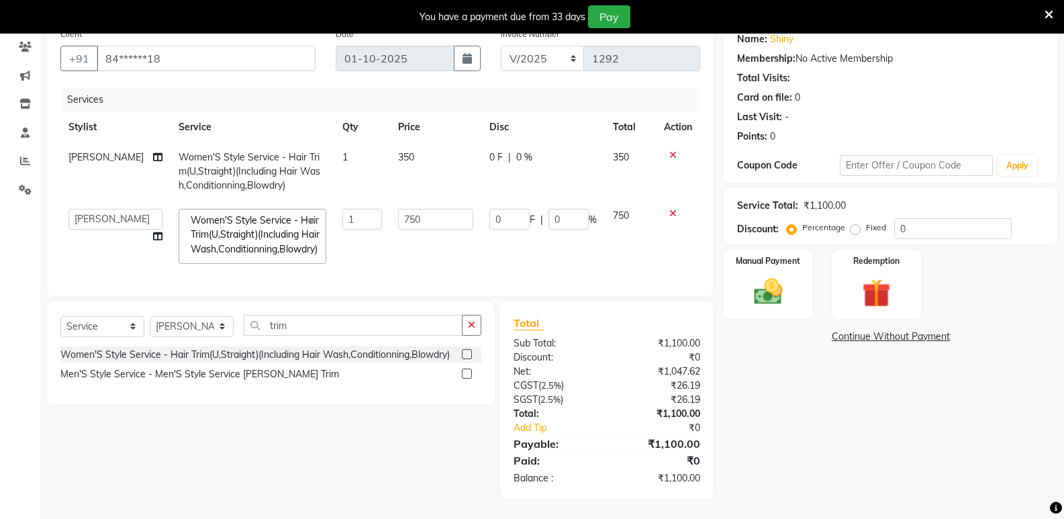
scroll to position [123, 0]
click at [426, 209] on input "750" at bounding box center [435, 219] width 75 height 21
type input "767"
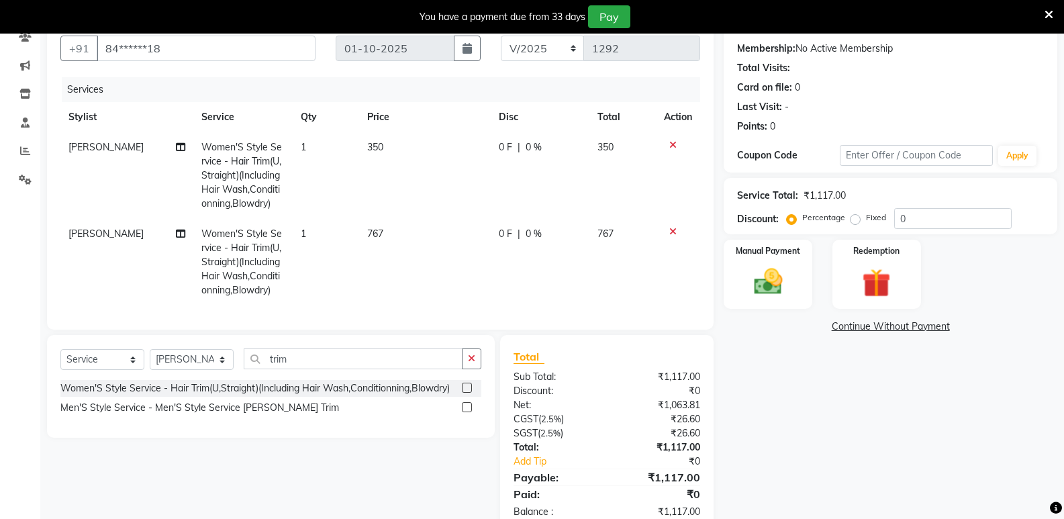
click at [630, 372] on div "Total Sub Total: ₹1,117.00 Discount: ₹0 Net: ₹1,063.81 CGST ( 2.5% ) ₹26.60 SGS…" at bounding box center [607, 433] width 187 height 171
click at [399, 168] on td "350" at bounding box center [425, 175] width 132 height 87
select select "92936"
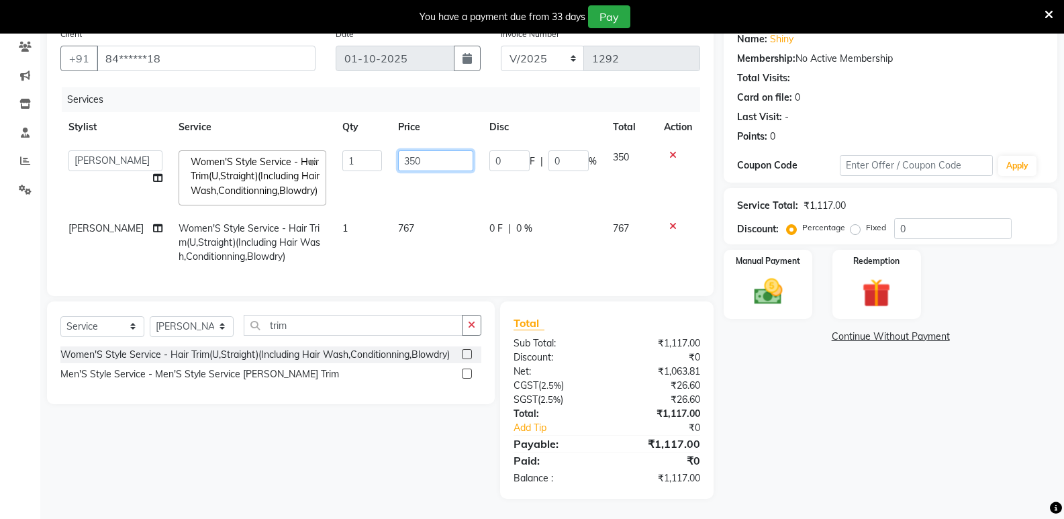
click at [426, 154] on input "350" at bounding box center [435, 160] width 75 height 21
type input "360"
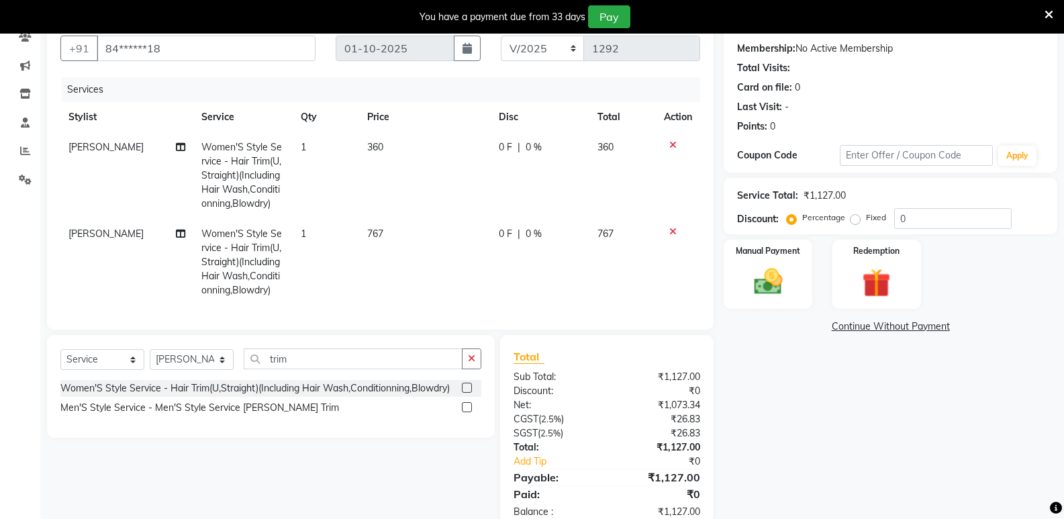
click at [421, 237] on td "767" at bounding box center [425, 262] width 132 height 87
select select "92936"
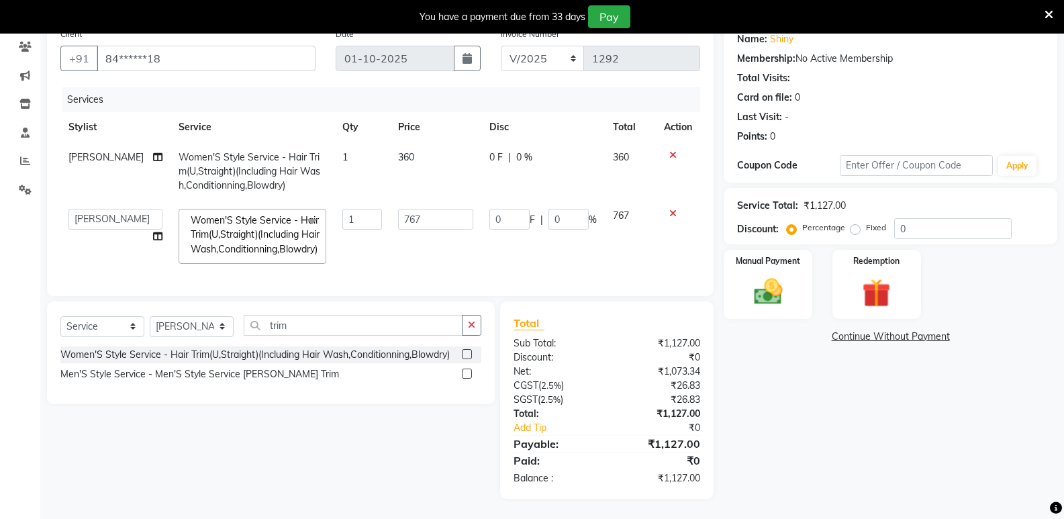
click at [401, 142] on td "360" at bounding box center [435, 171] width 91 height 58
select select "92936"
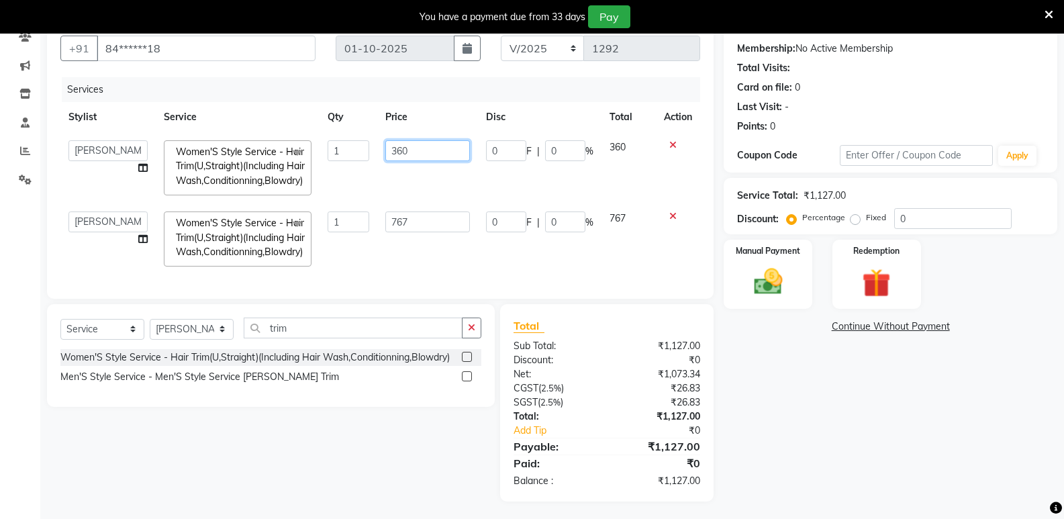
click at [441, 153] on input "360" at bounding box center [427, 150] width 84 height 21
type input "355"
click at [627, 385] on div "Total Sub Total: ₹1,127.00 Discount: ₹0 Net: ₹1,073.34 CGST ( 2.5% ) ₹26.83 SGS…" at bounding box center [607, 403] width 187 height 171
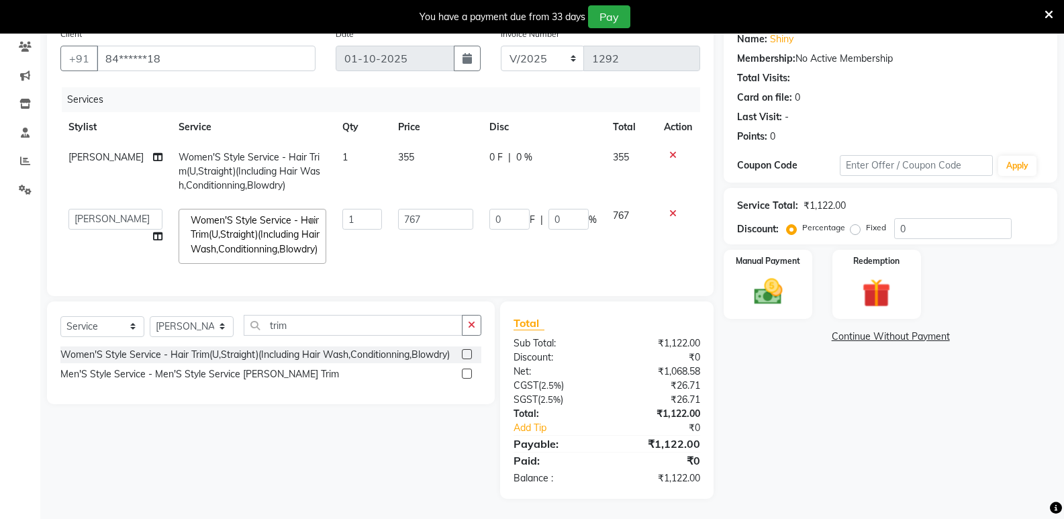
click at [422, 150] on td "355" at bounding box center [435, 171] width 91 height 58
select select "92936"
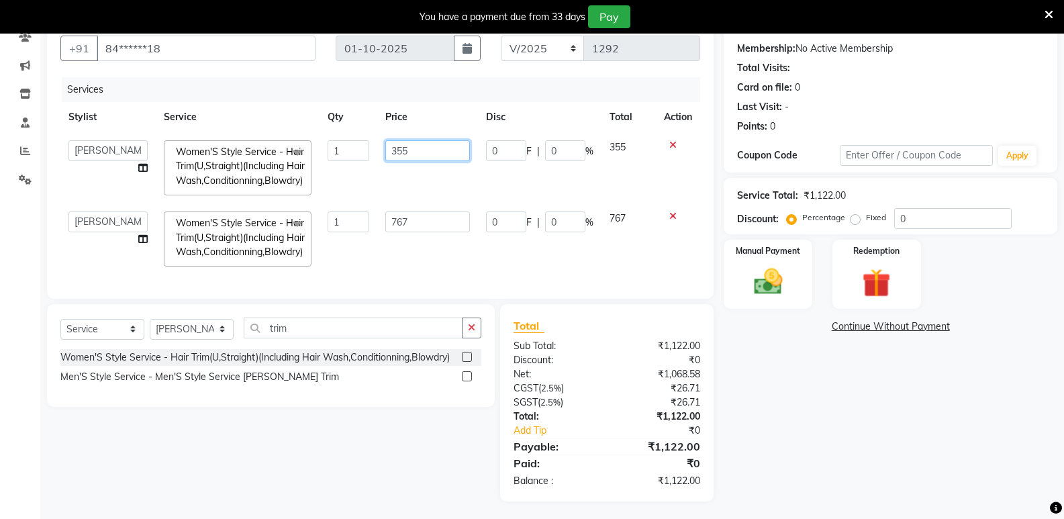
click at [448, 150] on input "355" at bounding box center [427, 150] width 84 height 21
type input "367"
click at [593, 379] on div "Total Sub Total: ₹1,122.00 Discount: ₹0 Net: ₹1,068.58 CGST ( 2.5% ) ₹26.71 SGS…" at bounding box center [607, 403] width 187 height 171
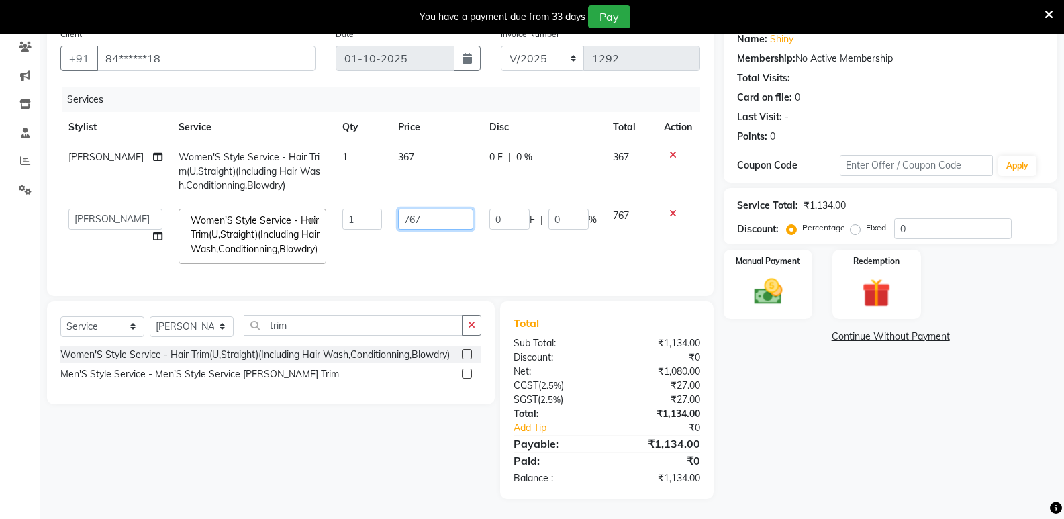
click at [428, 209] on input "767" at bounding box center [435, 219] width 75 height 21
type input "770"
click at [613, 412] on div "Total Sub Total: ₹1,134.00 Discount: ₹0 Net: ₹1,080.00 CGST ( 2.5% ) ₹27.00 SGS…" at bounding box center [607, 400] width 187 height 171
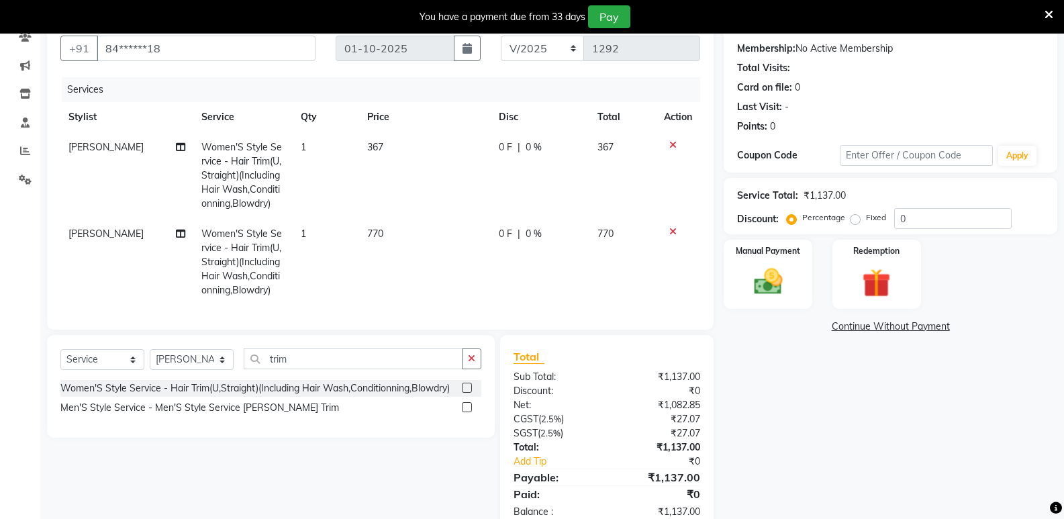
click at [409, 233] on td "770" at bounding box center [425, 262] width 132 height 87
select select "92936"
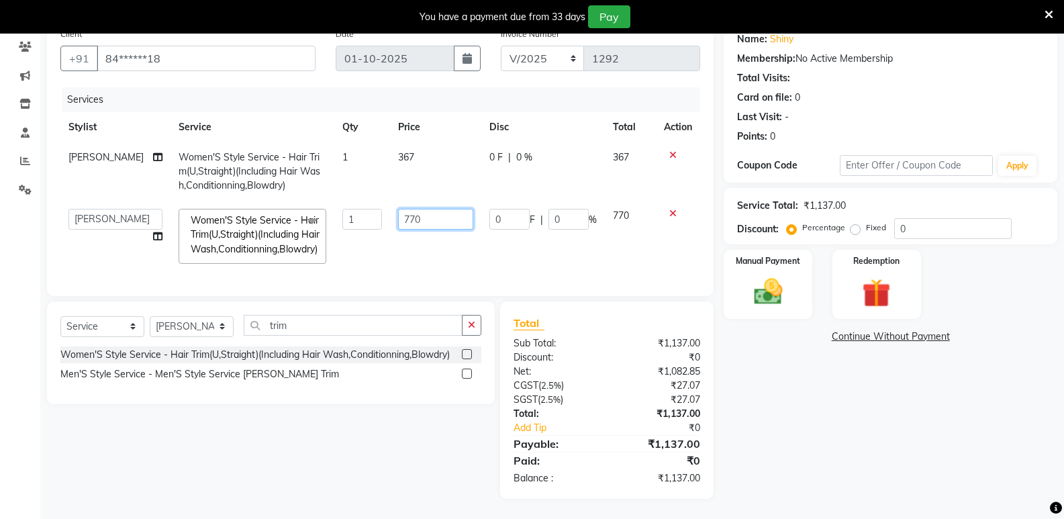
click at [430, 209] on input "770" at bounding box center [435, 219] width 75 height 21
type input "787"
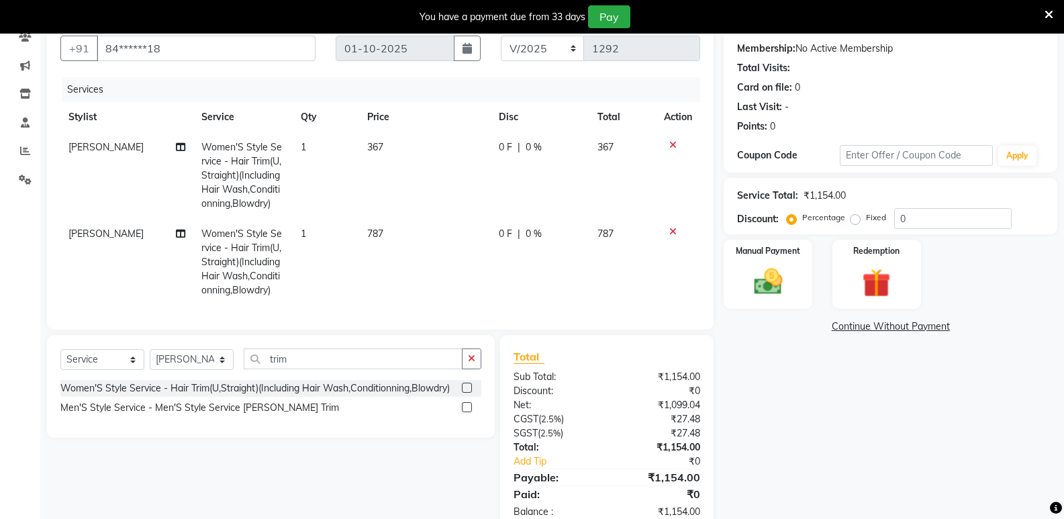
click at [614, 420] on div "Total Sub Total: ₹1,154.00 Discount: ₹0 Net: ₹1,099.04 CGST ( 2.5% ) ₹27.48 SGS…" at bounding box center [607, 433] width 187 height 171
click at [386, 139] on td "367" at bounding box center [425, 175] width 132 height 87
select select "92936"
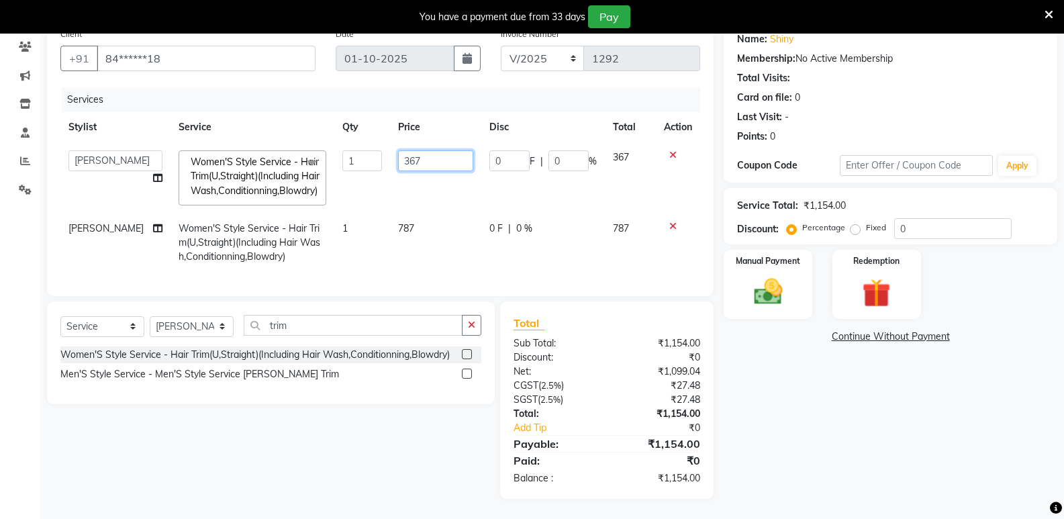
click at [418, 150] on input "367" at bounding box center [435, 160] width 75 height 21
type input "367"
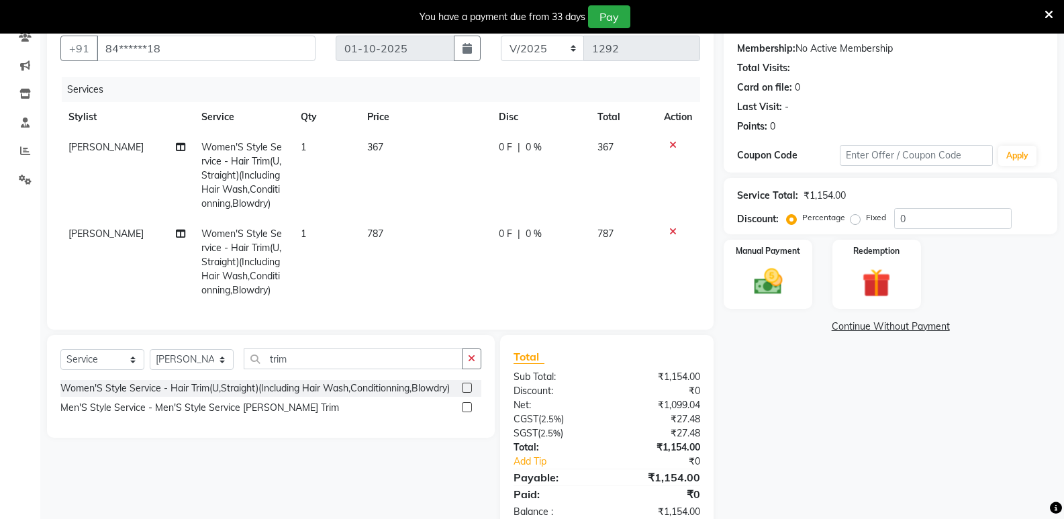
scroll to position [166, 0]
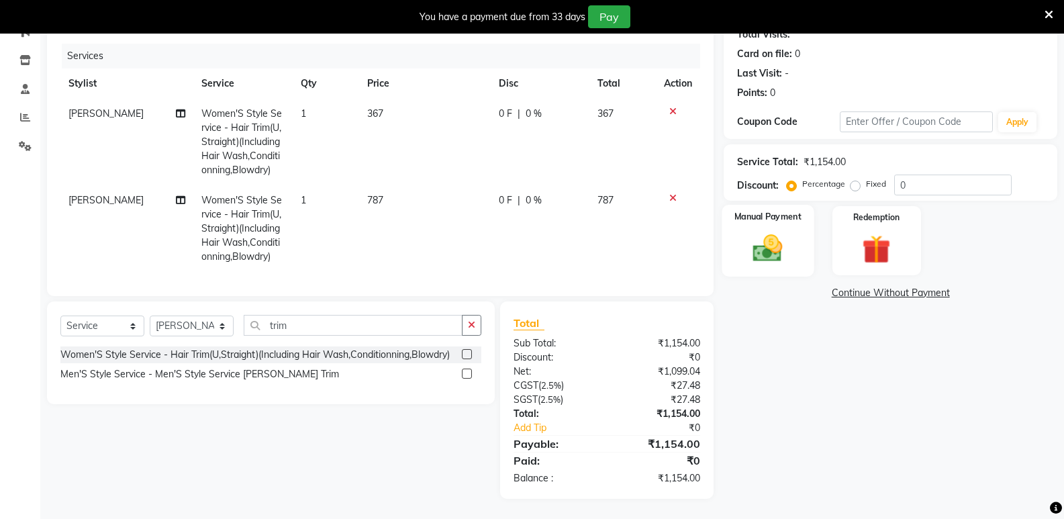
click at [769, 236] on img at bounding box center [768, 248] width 48 height 34
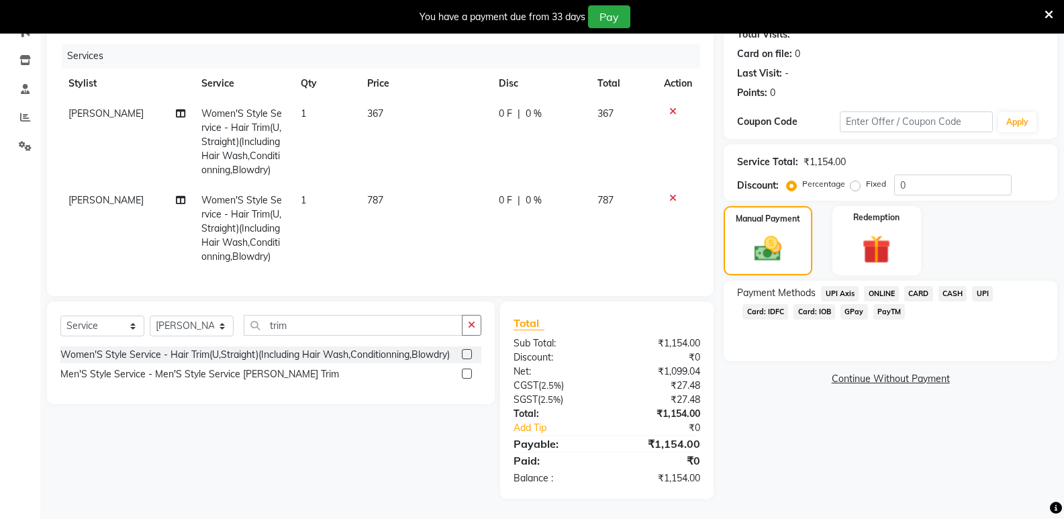
click at [920, 286] on span "CARD" at bounding box center [918, 293] width 29 height 15
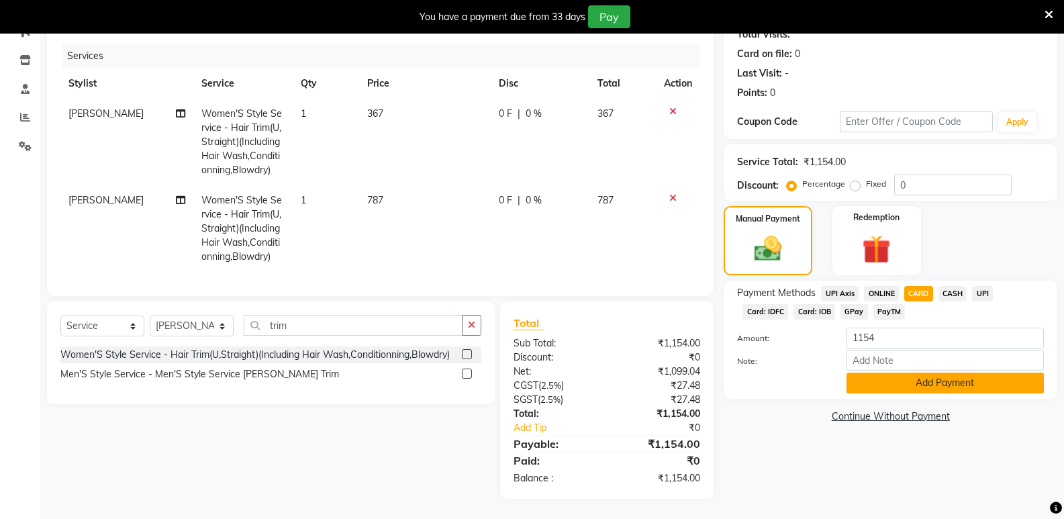
click at [871, 375] on button "Add Payment" at bounding box center [945, 383] width 197 height 21
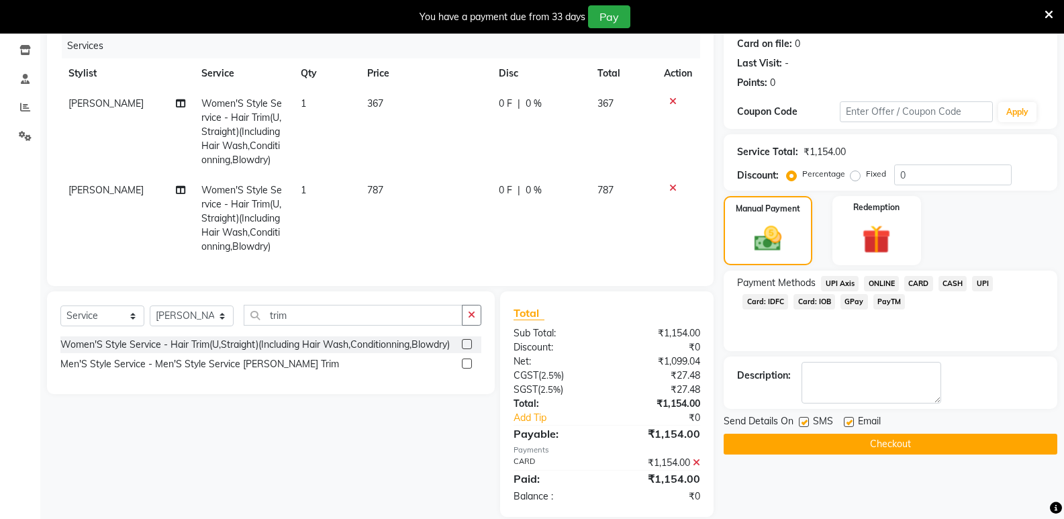
click at [748, 440] on button "Checkout" at bounding box center [891, 444] width 334 height 21
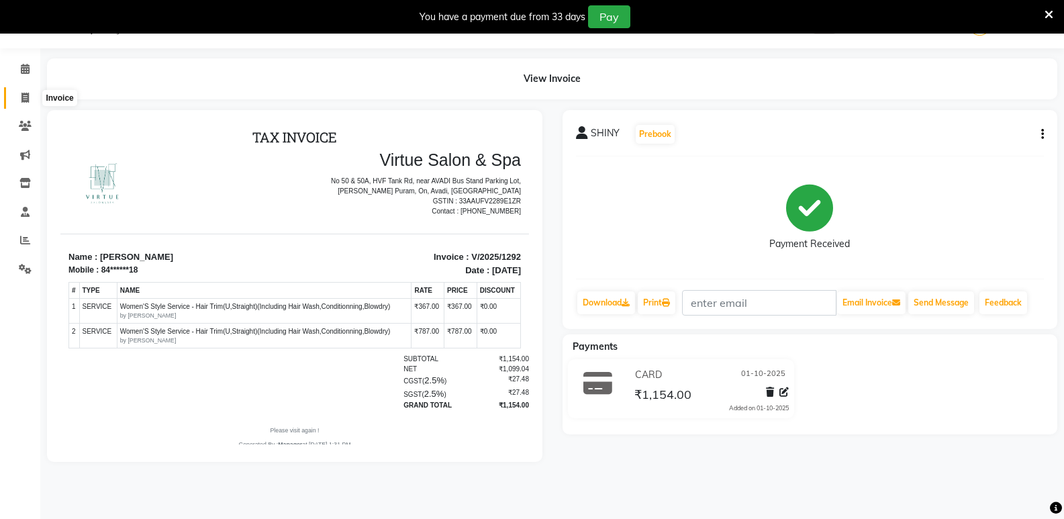
click at [13, 101] on span at bounding box center [24, 98] width 23 height 15
select select "service"
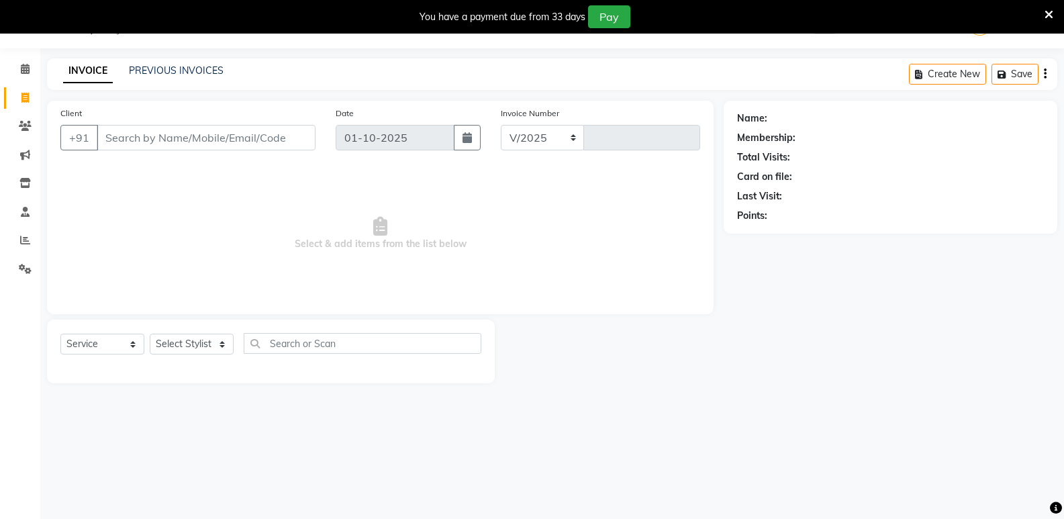
select select "4611"
type input "1293"
click at [135, 138] on input "Client" at bounding box center [206, 138] width 219 height 26
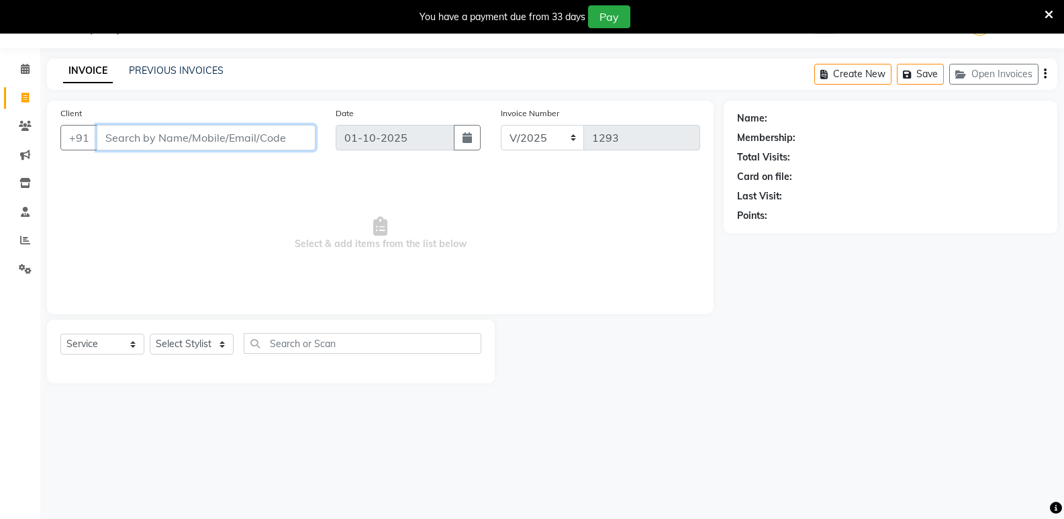
click at [135, 138] on input "Client" at bounding box center [206, 138] width 219 height 26
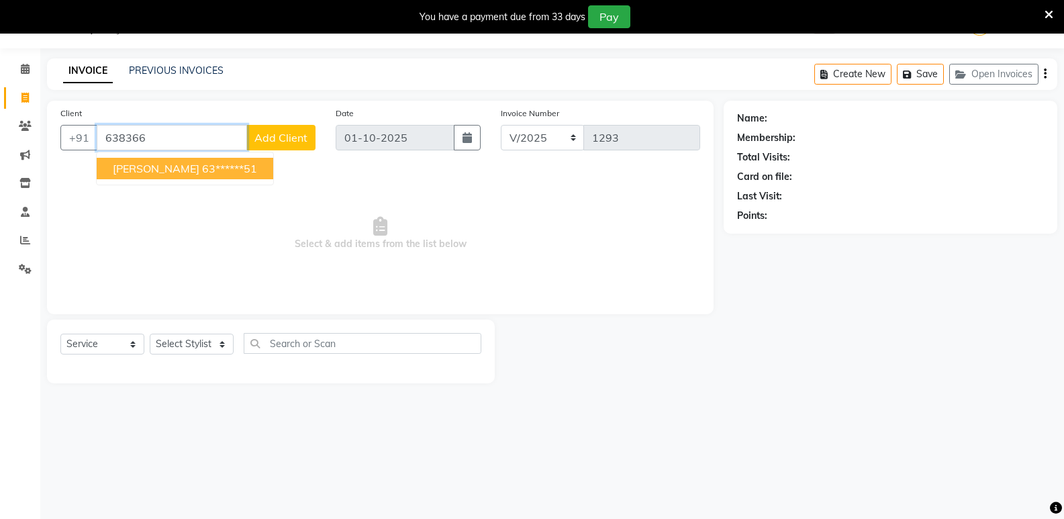
drag, startPoint x: 161, startPoint y: 164, endPoint x: 166, endPoint y: 173, distance: 9.9
click at [202, 166] on ngb-highlight "63******51" at bounding box center [229, 168] width 55 height 13
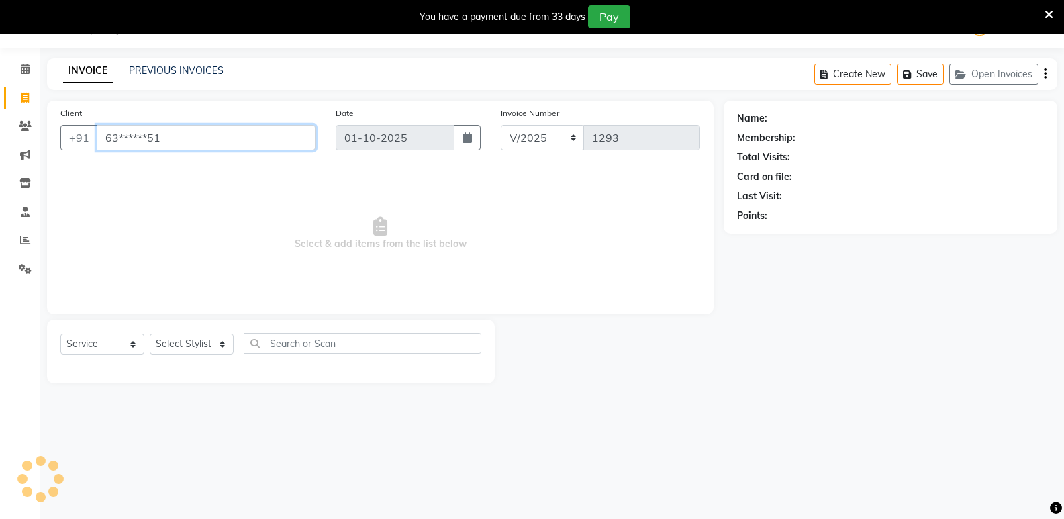
type input "63******51"
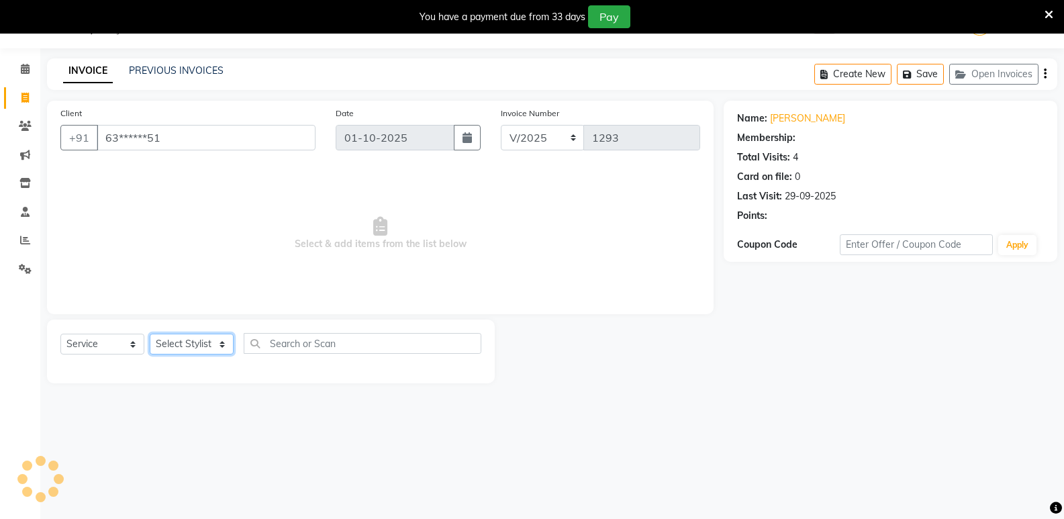
click at [188, 352] on select "Select Stylist [PERSON_NAME] [PERSON_NAME] Manager [PERSON_NAME] PRIYA [PERSON_…" at bounding box center [192, 344] width 84 height 21
select select "92936"
click at [150, 334] on select "Select Stylist [PERSON_NAME] [PERSON_NAME] Manager [PERSON_NAME] PRIYA [PERSON_…" at bounding box center [192, 344] width 84 height 21
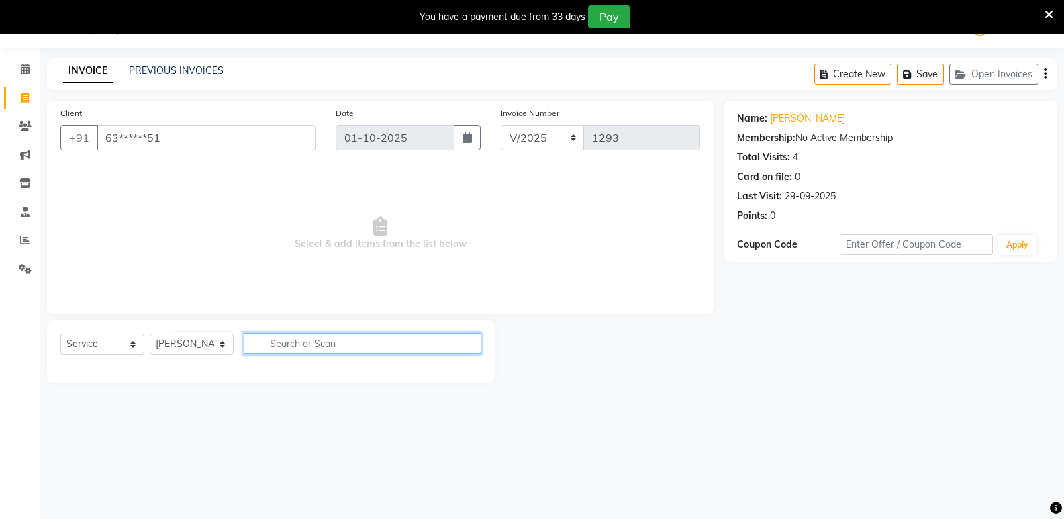
click at [290, 343] on input "text" at bounding box center [363, 343] width 238 height 21
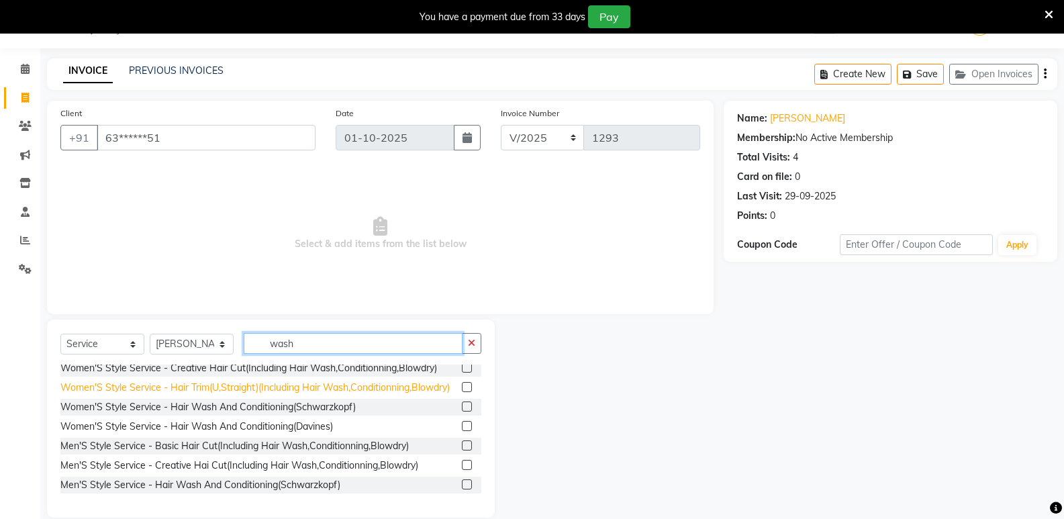
scroll to position [67, 0]
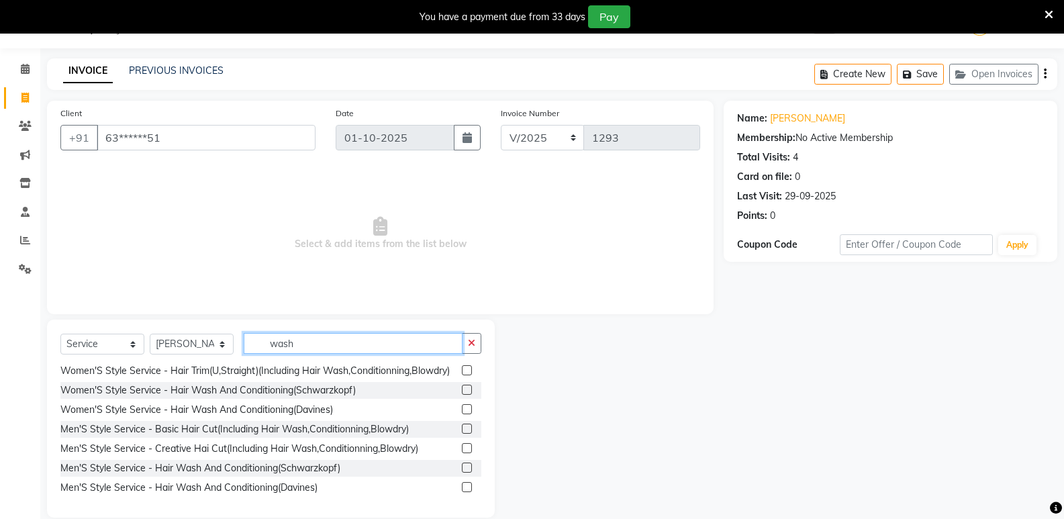
type input "wash"
click at [462, 414] on label at bounding box center [467, 409] width 10 height 10
click at [462, 414] on input "checkbox" at bounding box center [466, 409] width 9 height 9
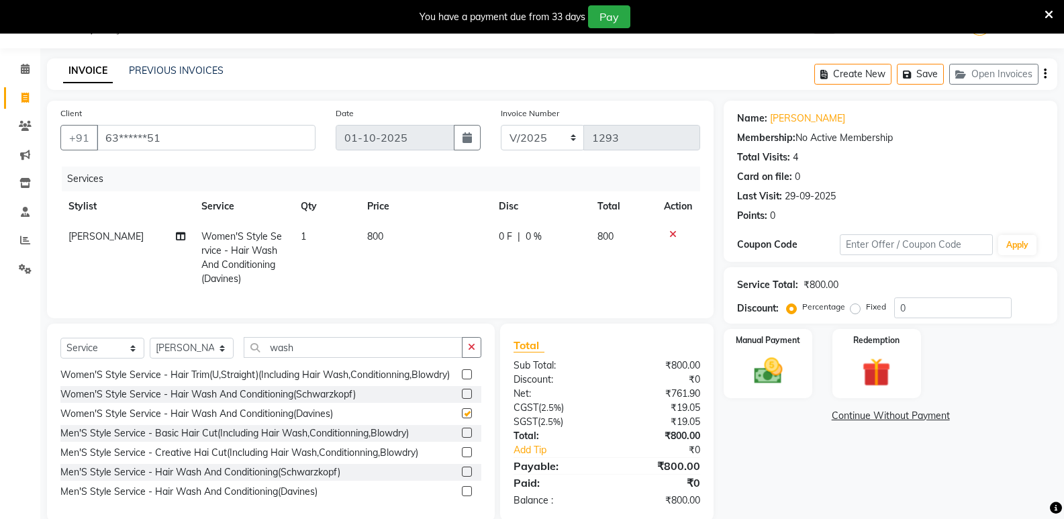
checkbox input "false"
click at [408, 243] on td "800" at bounding box center [425, 258] width 132 height 73
select select "92936"
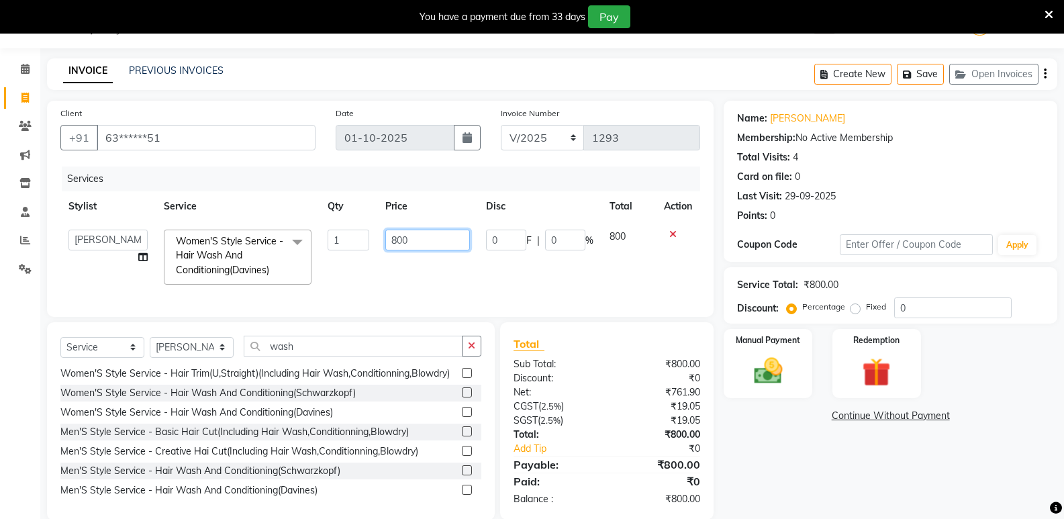
click at [415, 239] on input "800" at bounding box center [427, 240] width 84 height 21
type input "8"
type input "700"
click at [620, 456] on link "Add Tip" at bounding box center [563, 449] width 121 height 14
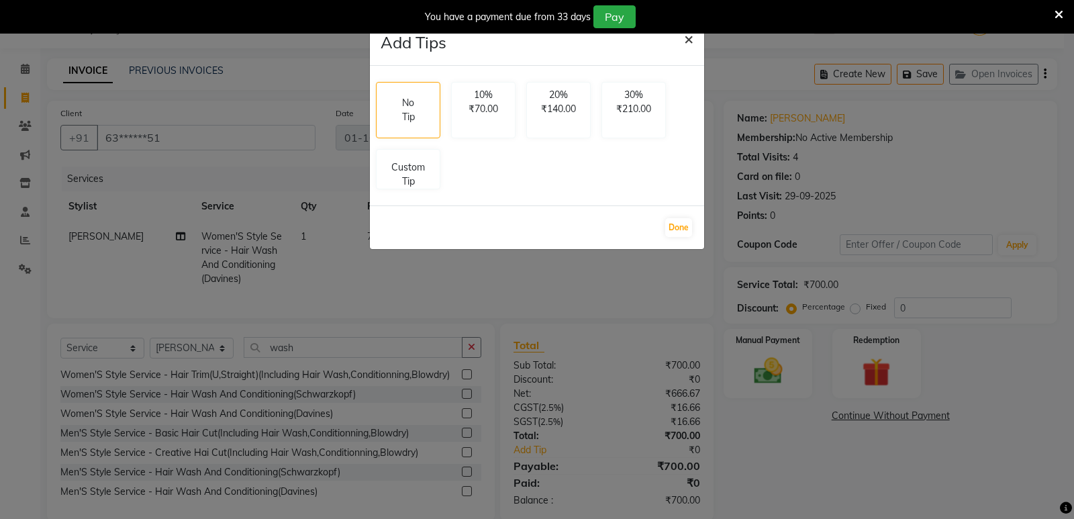
click at [688, 38] on span "×" at bounding box center [688, 38] width 9 height 20
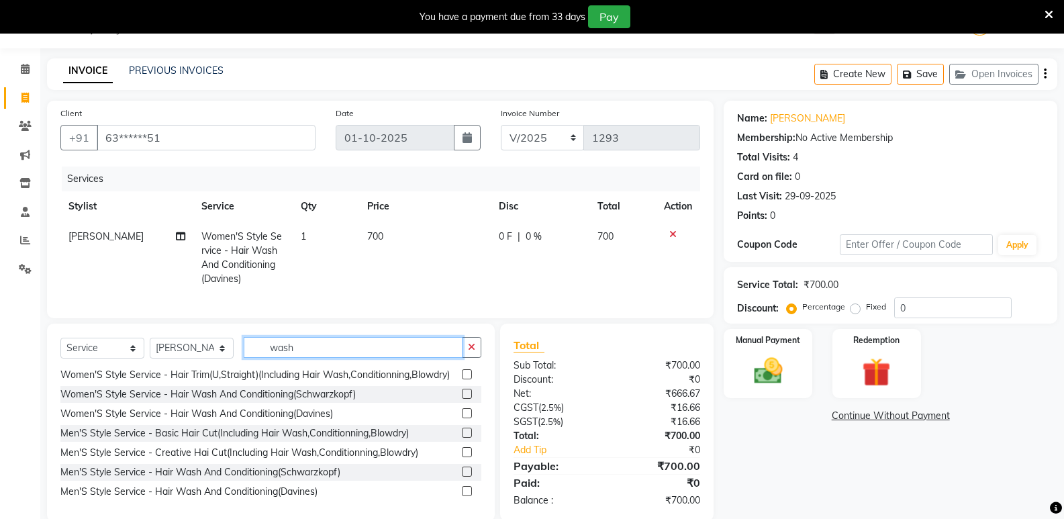
click at [364, 358] on input "wash" at bounding box center [353, 347] width 219 height 21
click at [358, 358] on input "wash" at bounding box center [353, 347] width 219 height 21
type input "w"
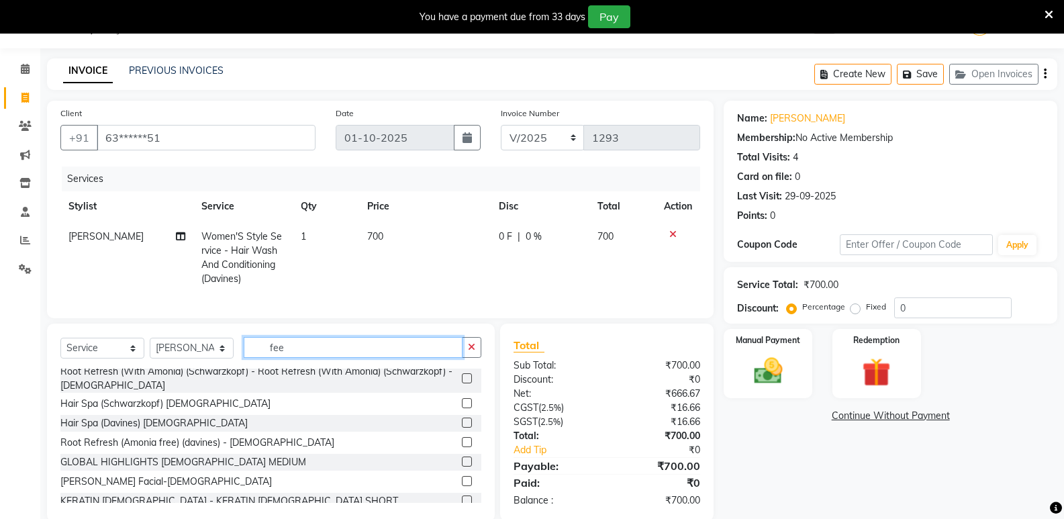
scroll to position [2, 0]
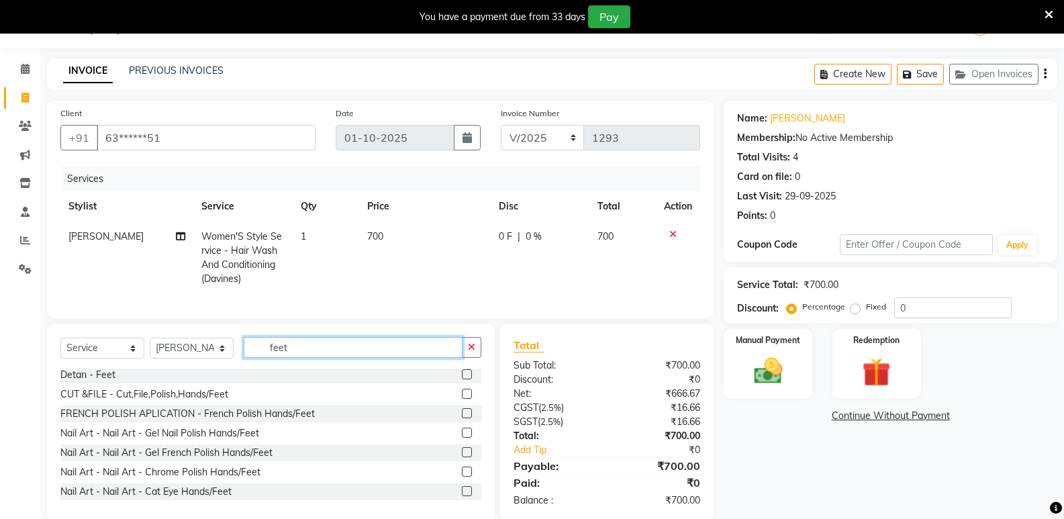
type input "feet"
click at [462, 379] on label at bounding box center [467, 374] width 10 height 10
click at [462, 379] on input "checkbox" at bounding box center [466, 375] width 9 height 9
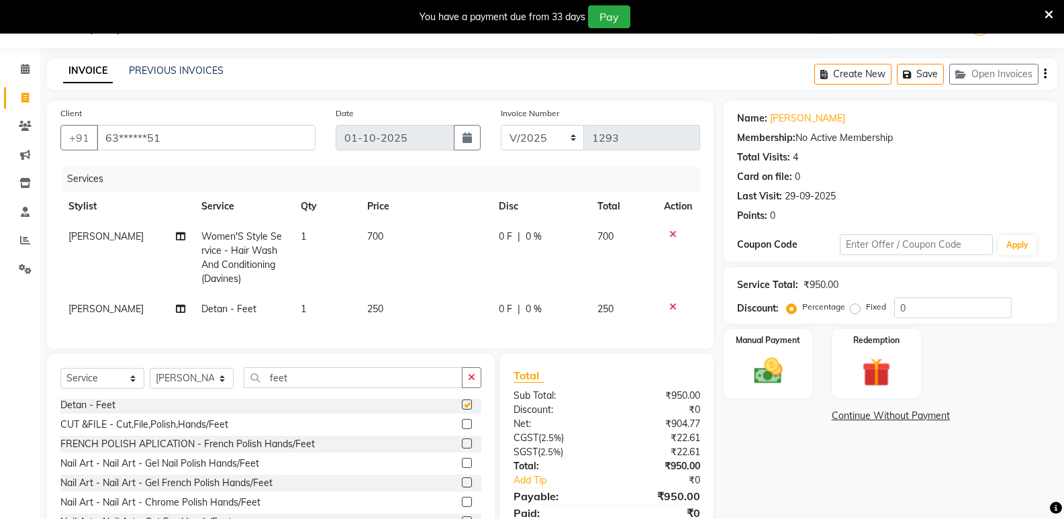
checkbox input "false"
click at [376, 311] on span "250" at bounding box center [375, 309] width 16 height 12
select select "92936"
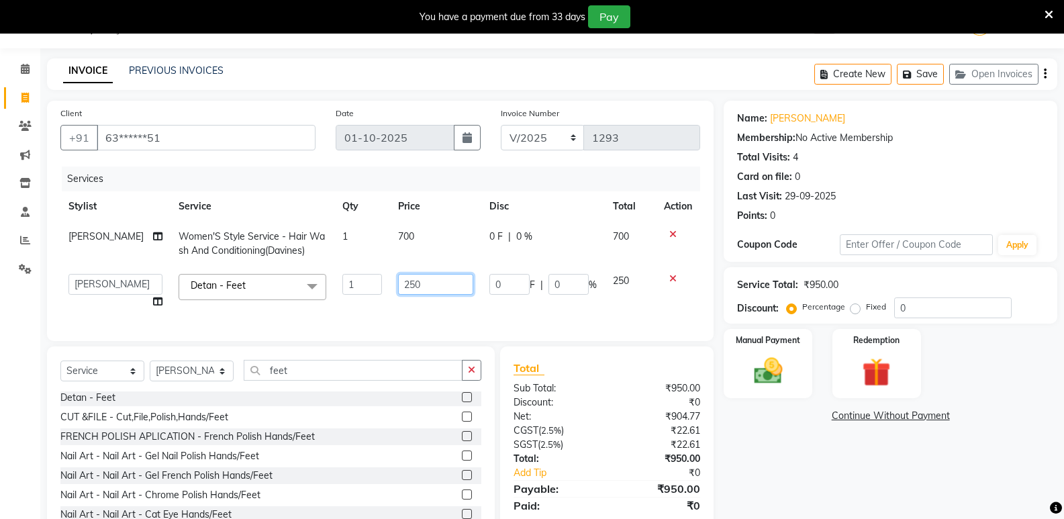
click at [444, 281] on input "250" at bounding box center [435, 284] width 75 height 21
type input "2"
type input "400"
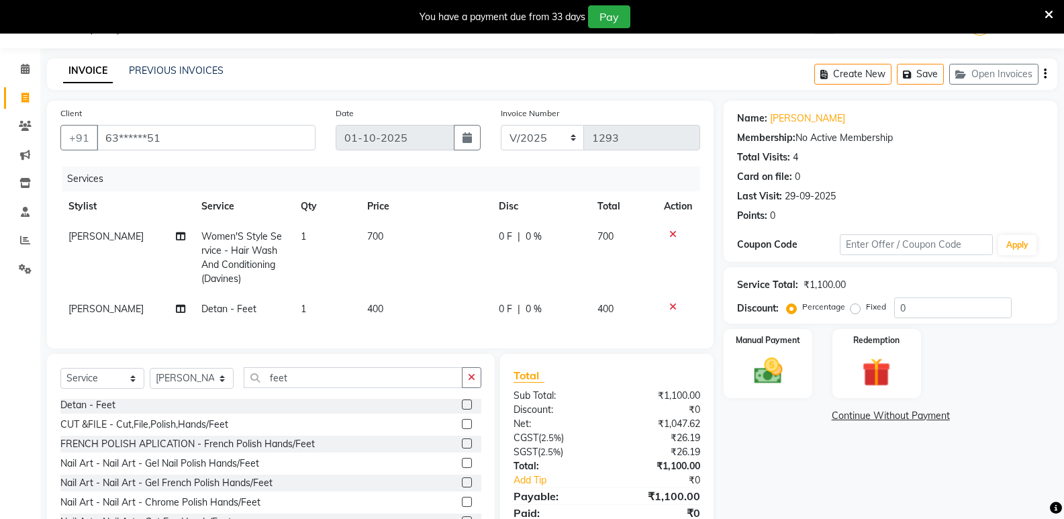
scroll to position [97, 0]
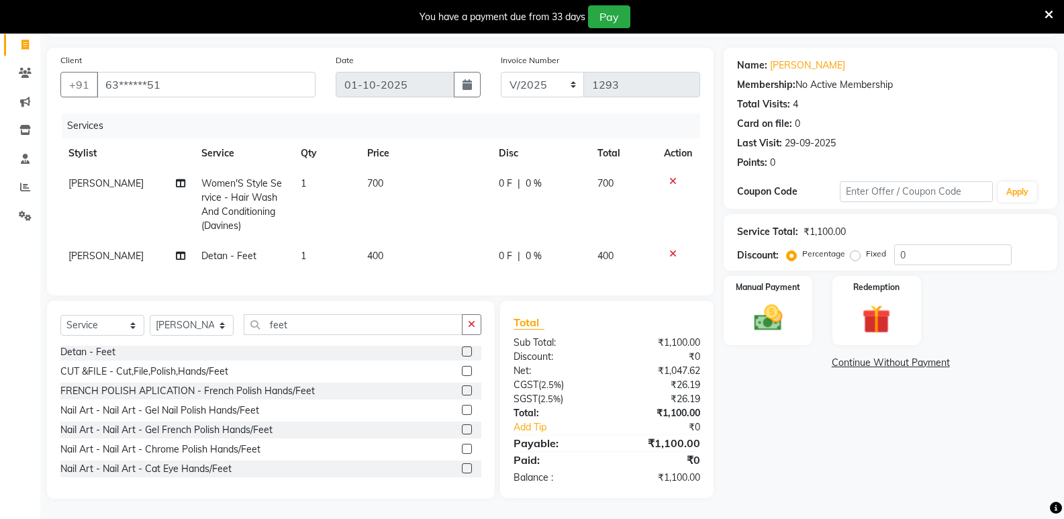
click at [385, 252] on td "400" at bounding box center [425, 256] width 132 height 30
select select "92936"
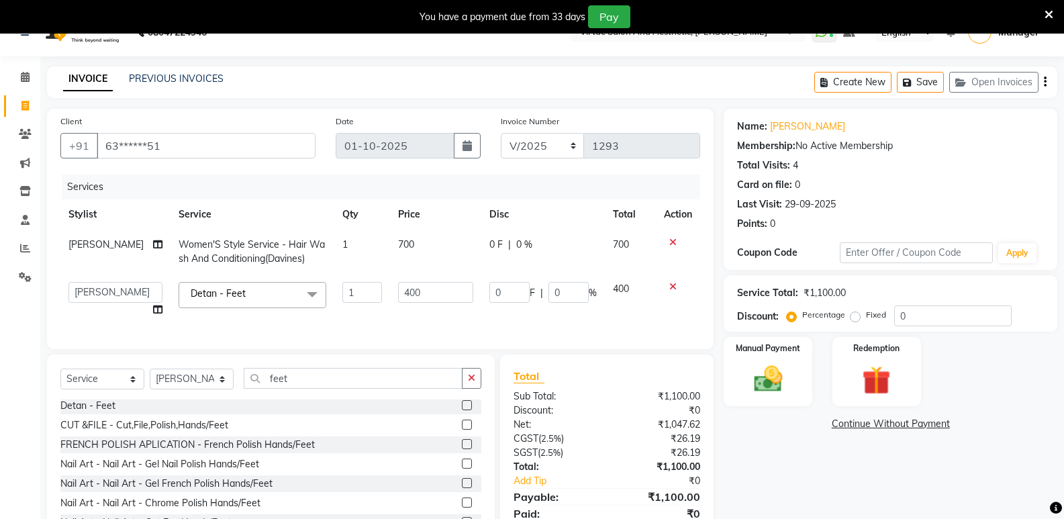
scroll to position [0, 0]
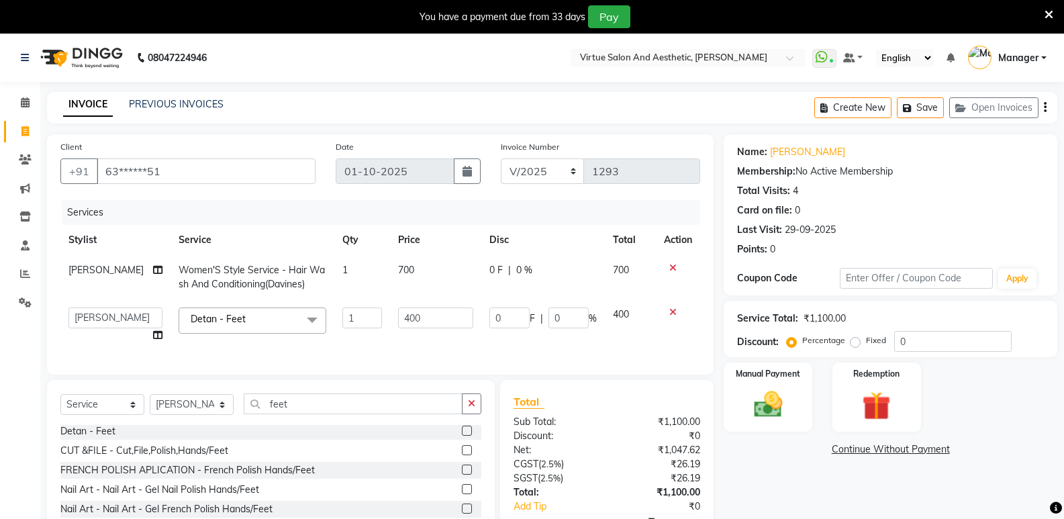
click at [1041, 107] on div "Create New Save Open Invoices" at bounding box center [935, 108] width 243 height 32
click at [1045, 107] on icon "button" at bounding box center [1045, 107] width 3 height 1
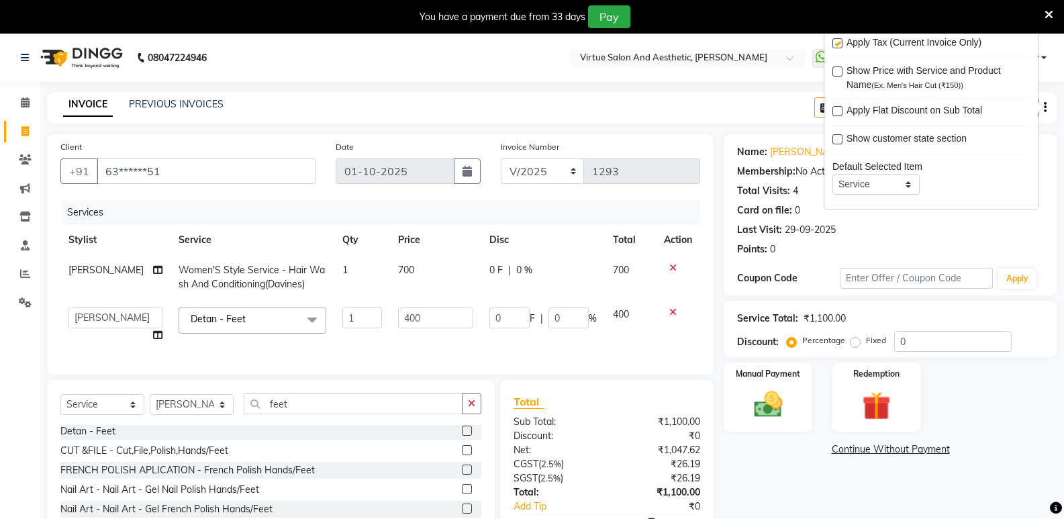
click at [636, 100] on div "INVOICE PREVIOUS INVOICES Create New Save Open Invoices" at bounding box center [552, 108] width 1010 height 32
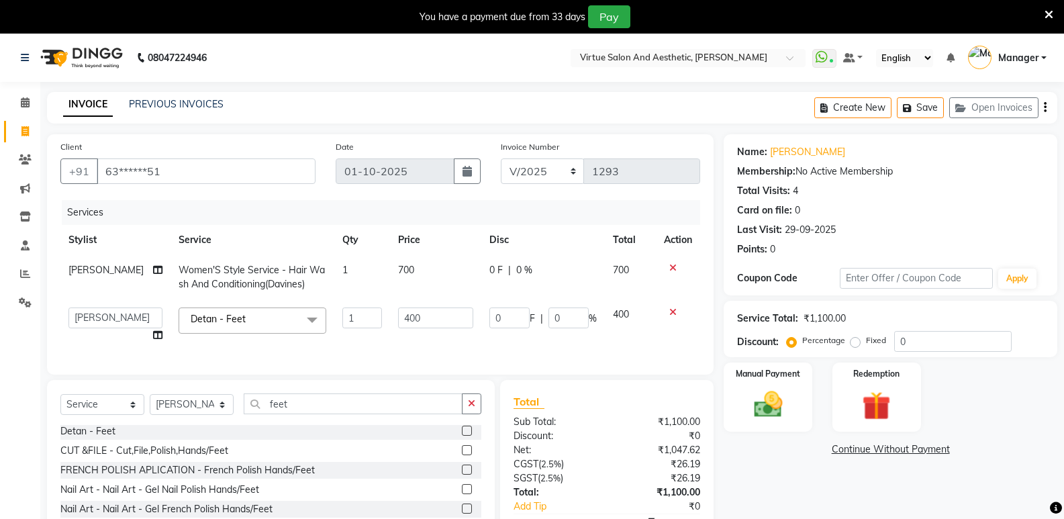
click at [481, 271] on td "0 F | 0 %" at bounding box center [543, 277] width 124 height 44
select select "92936"
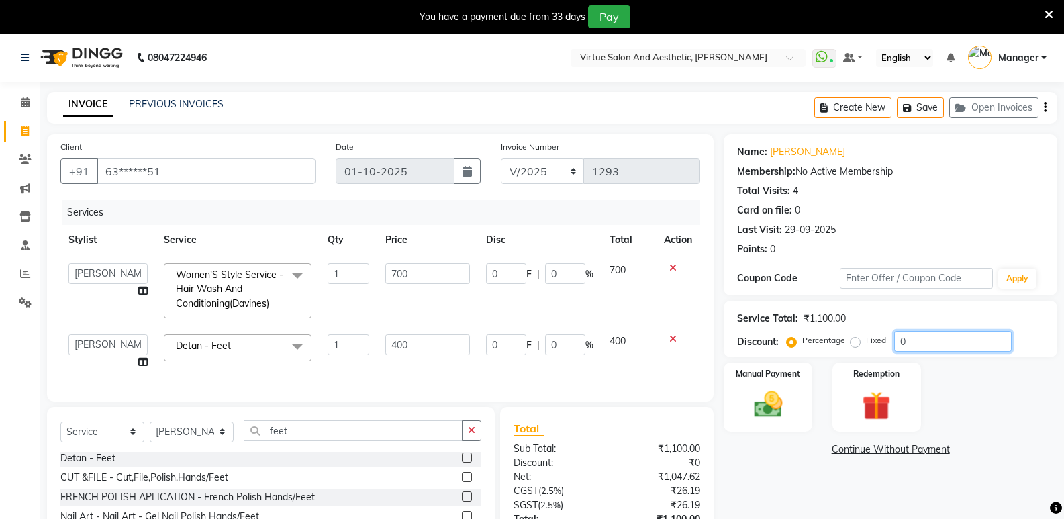
click at [936, 340] on input "0" at bounding box center [952, 341] width 117 height 21
type input "2"
type input "8"
type input "2"
type input "14"
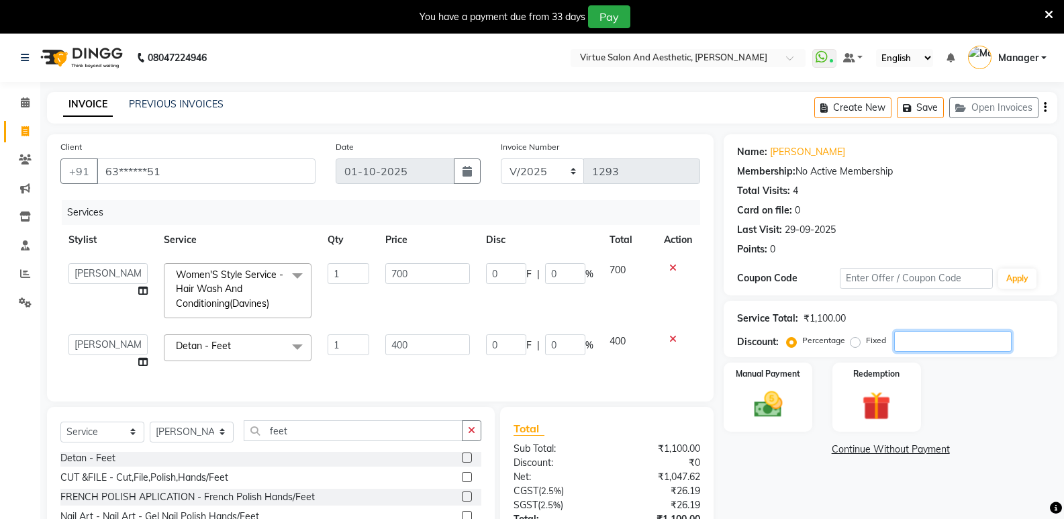
type input "2"
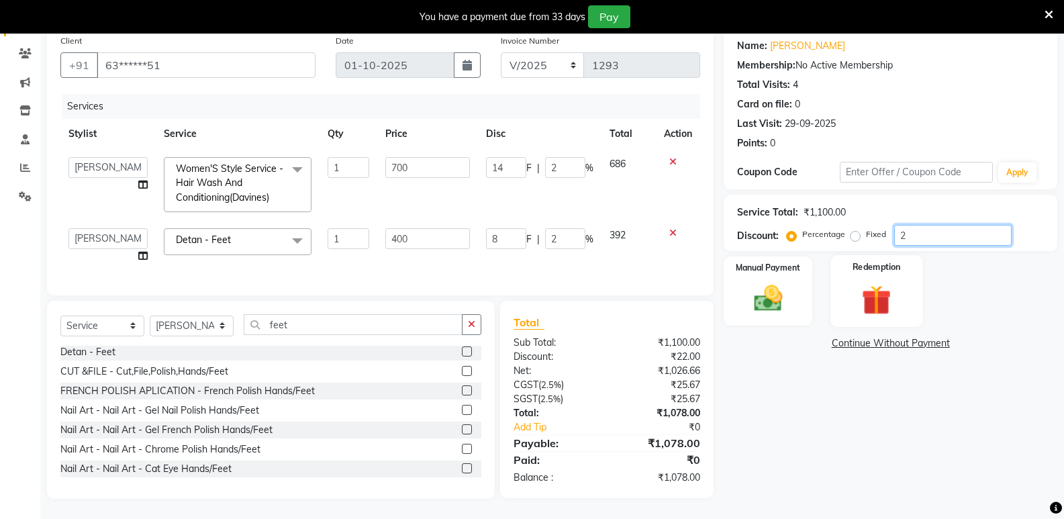
type input "0"
type input "1"
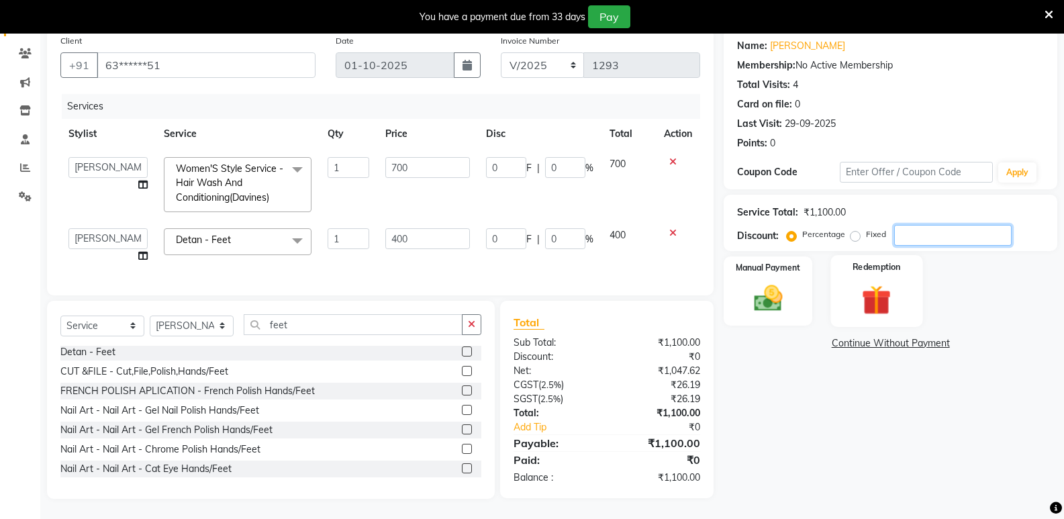
type input "4"
type input "1"
type input "7"
type input "1"
type input "0"
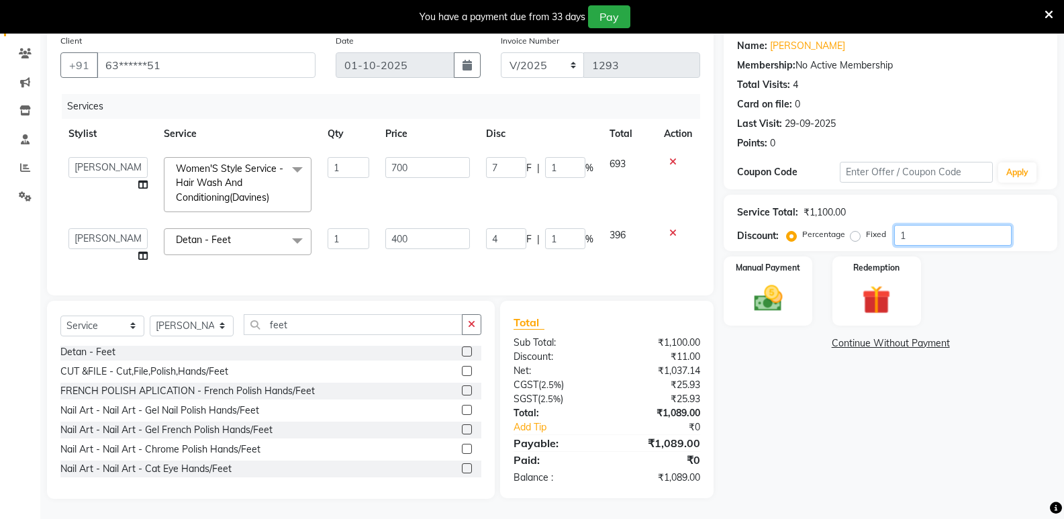
type input "0"
type input "5"
type input "20"
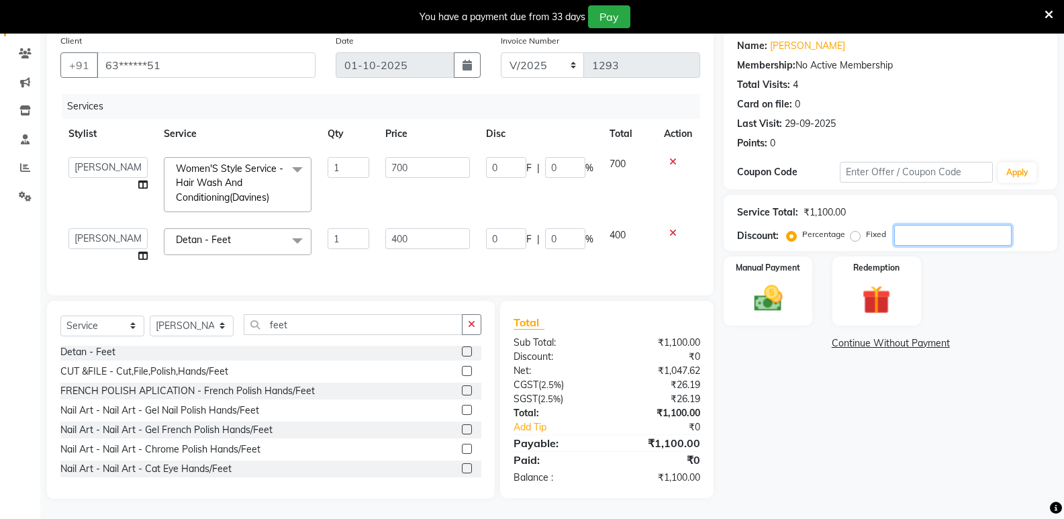
type input "5"
type input "35"
type input "5"
click at [820, 469] on div "Name: [PERSON_NAME] Membership: No Active Membership Total Visits: 4 Card on fi…" at bounding box center [896, 263] width 344 height 471
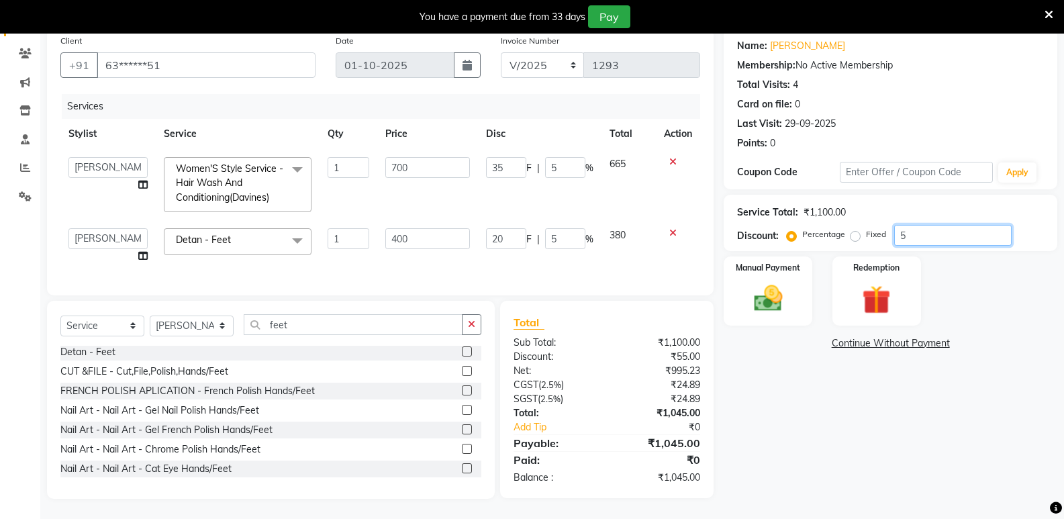
click at [931, 225] on input "5" at bounding box center [952, 235] width 117 height 21
type input "0"
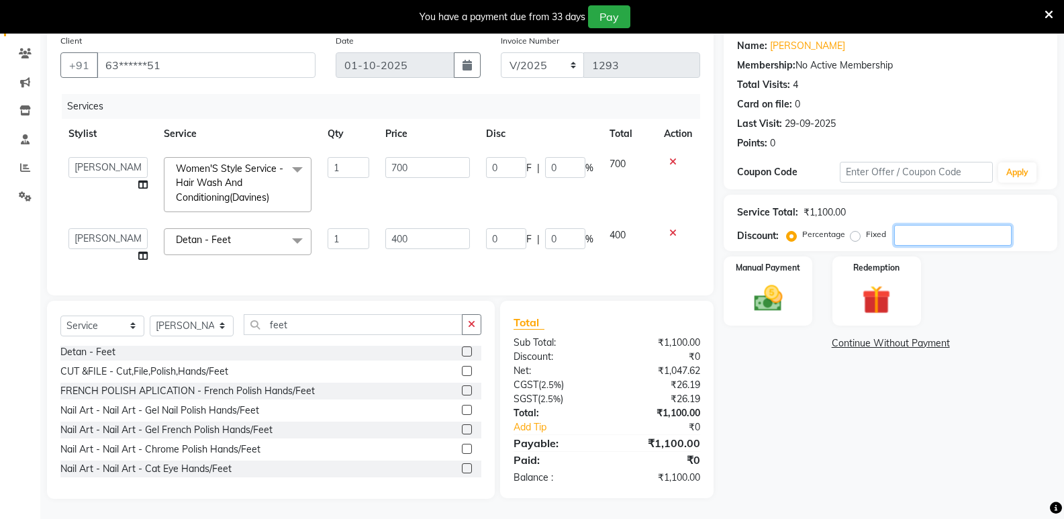
type input "8"
type input "32"
type input "8"
type input "56"
type input "8"
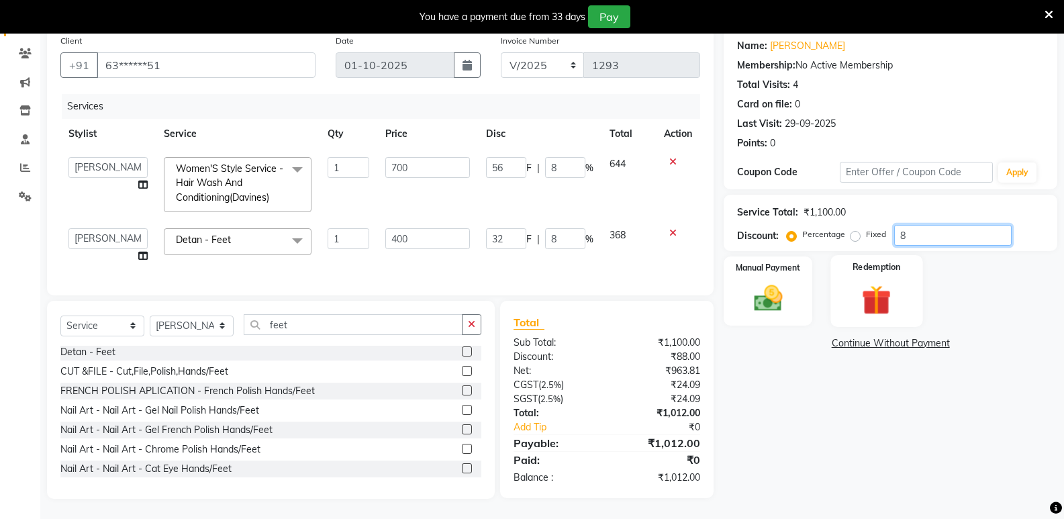
type input "0"
type input "7"
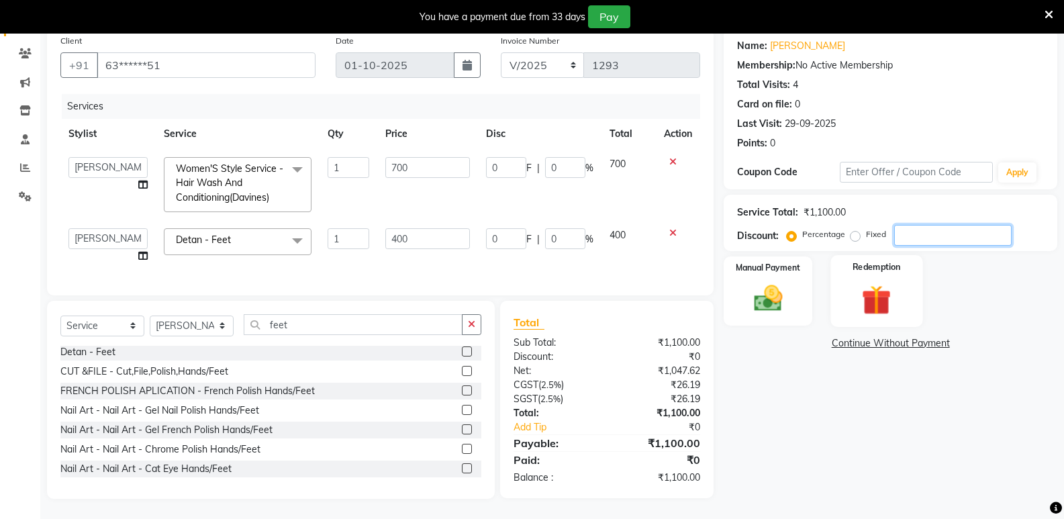
type input "28"
type input "7"
type input "49"
type input "7"
type input "0"
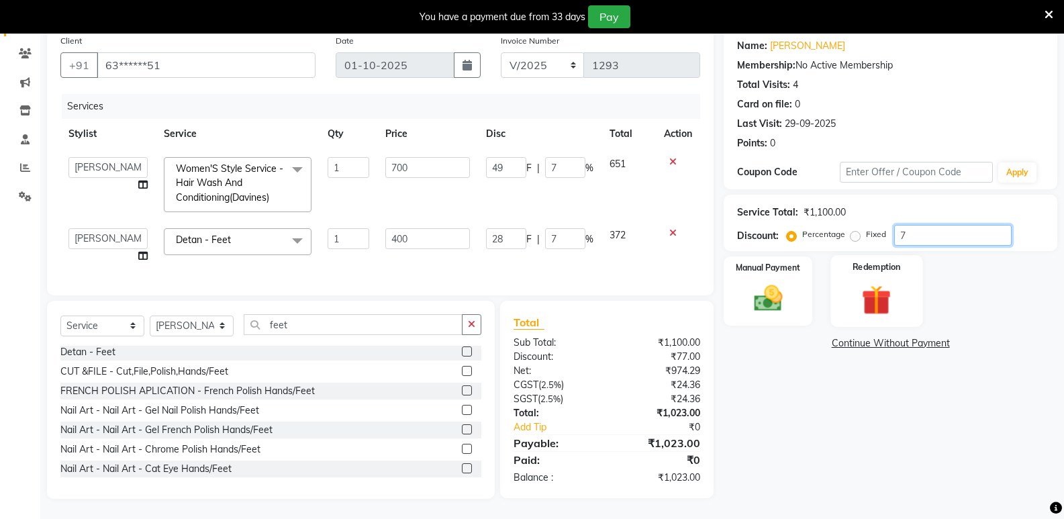
type input "0"
type input "1"
type input "4"
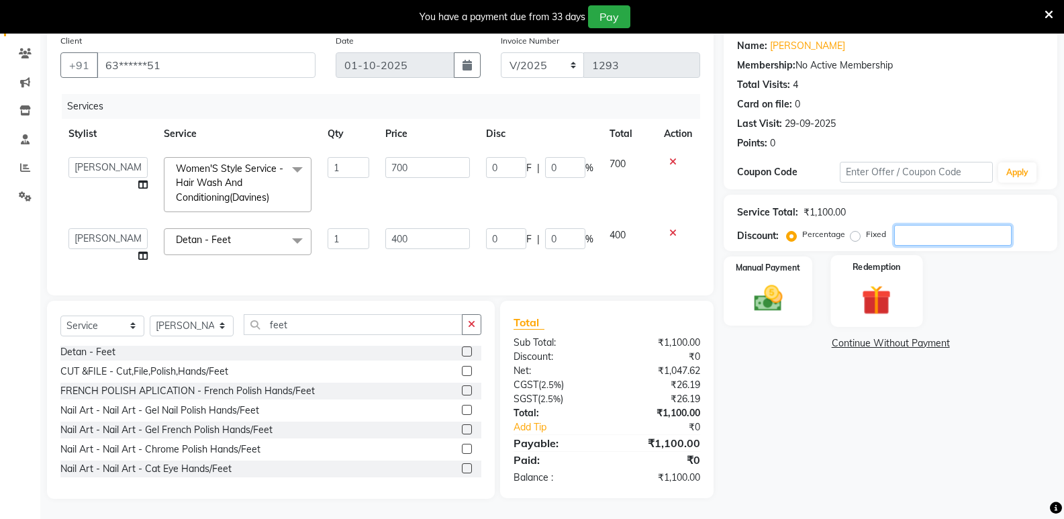
type input "1"
type input "7"
type input "1"
type input "10"
type input "40"
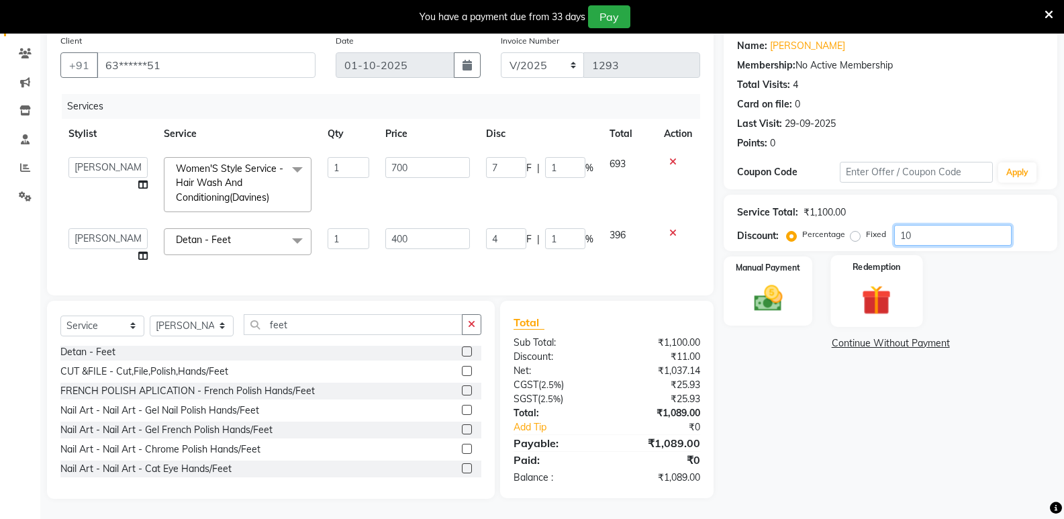
type input "10"
type input "70"
type input "10"
type input "1"
type input "4"
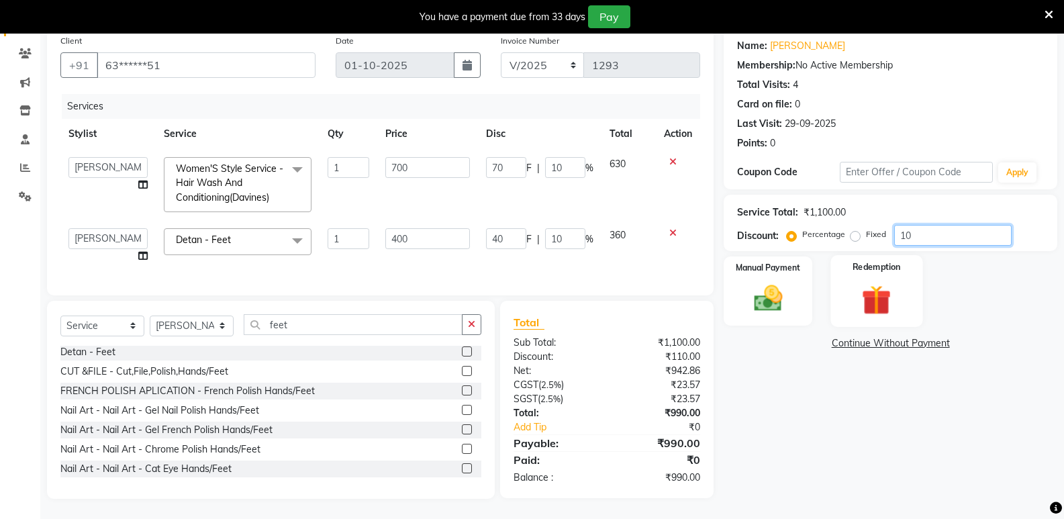
type input "1"
type input "7"
type input "1"
type input "0"
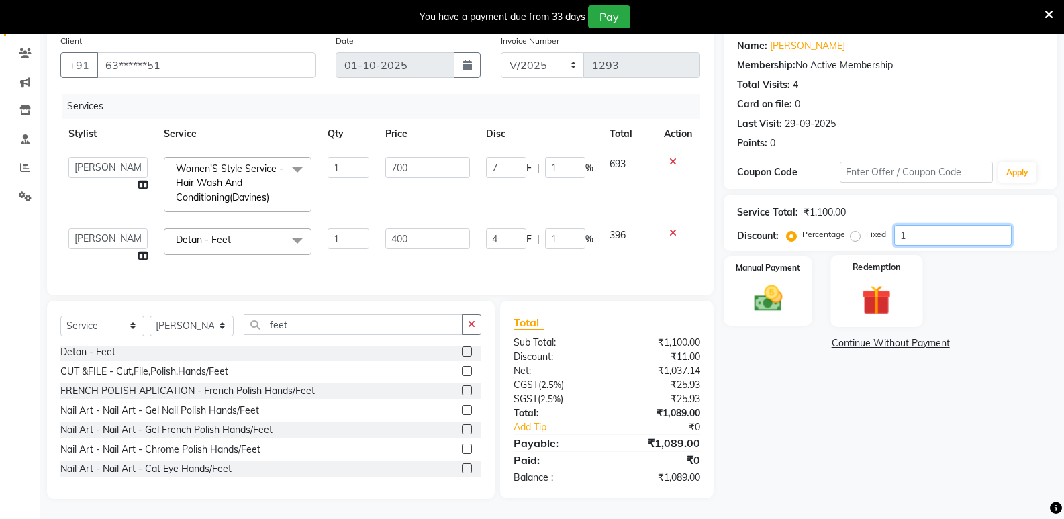
type input "0"
click at [444, 138] on th "Price" at bounding box center [427, 134] width 100 height 30
click at [437, 158] on input "700" at bounding box center [427, 167] width 84 height 21
type input "701"
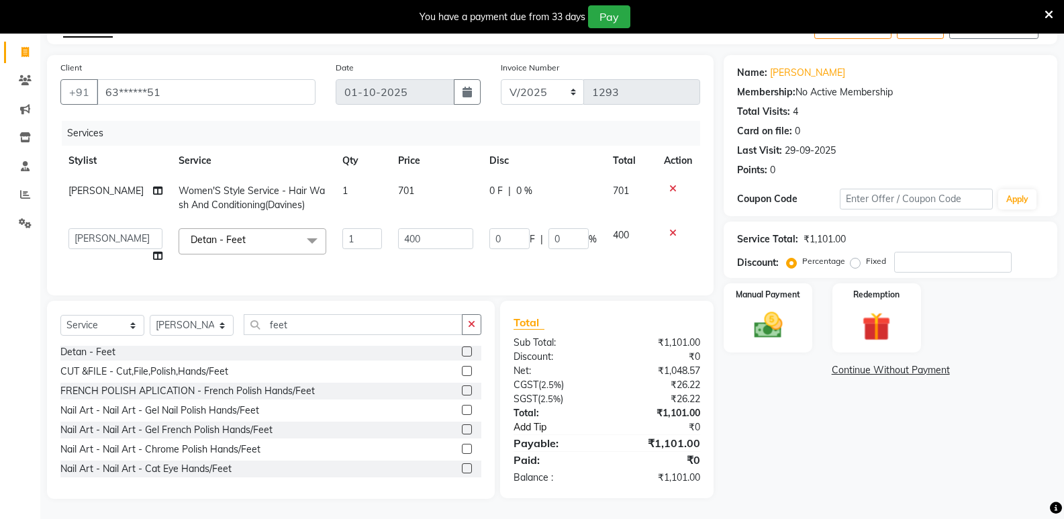
scroll to position [89, 0]
click at [620, 432] on link "Add Tip" at bounding box center [563, 427] width 121 height 14
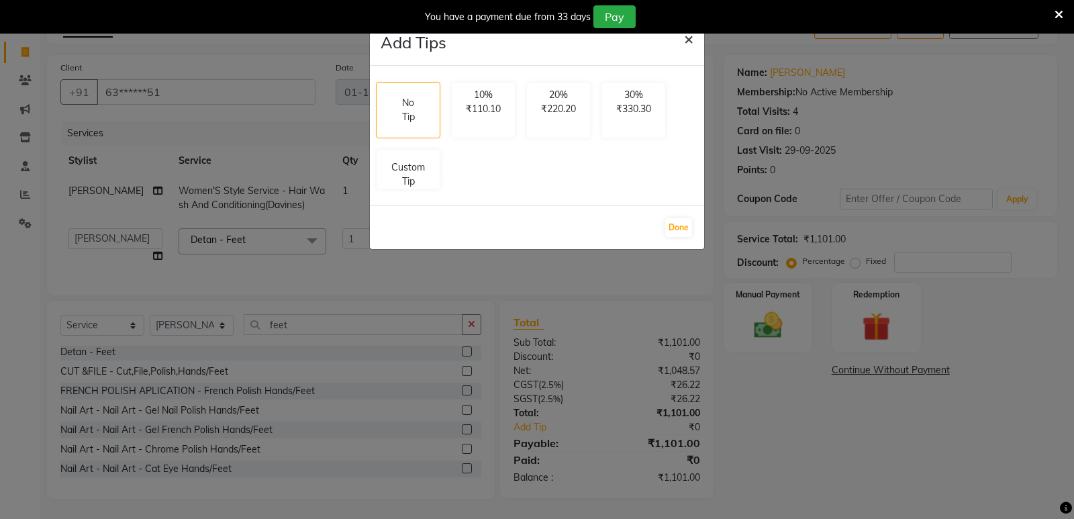
click at [688, 44] on span "×" at bounding box center [688, 38] width 9 height 20
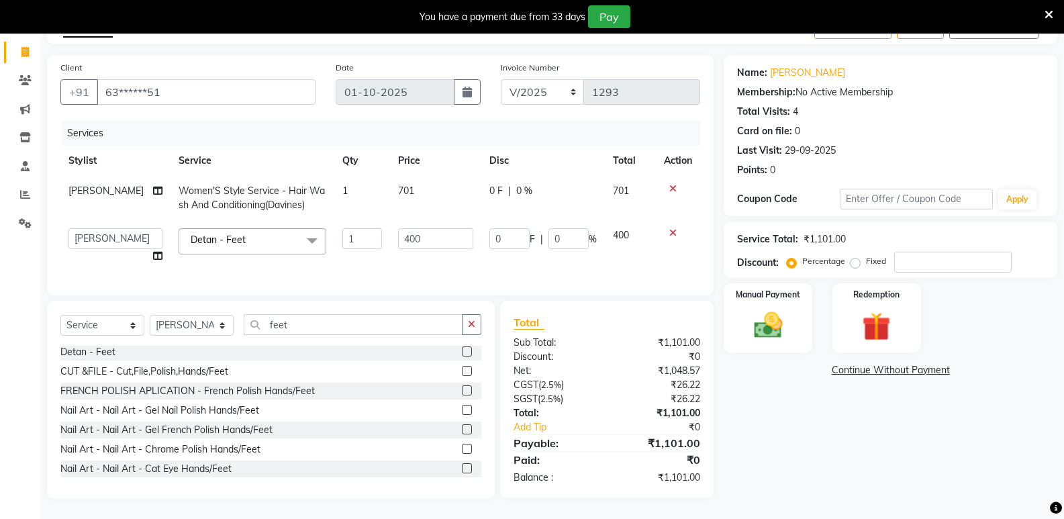
click at [423, 191] on td "701" at bounding box center [435, 198] width 91 height 44
select select "92936"
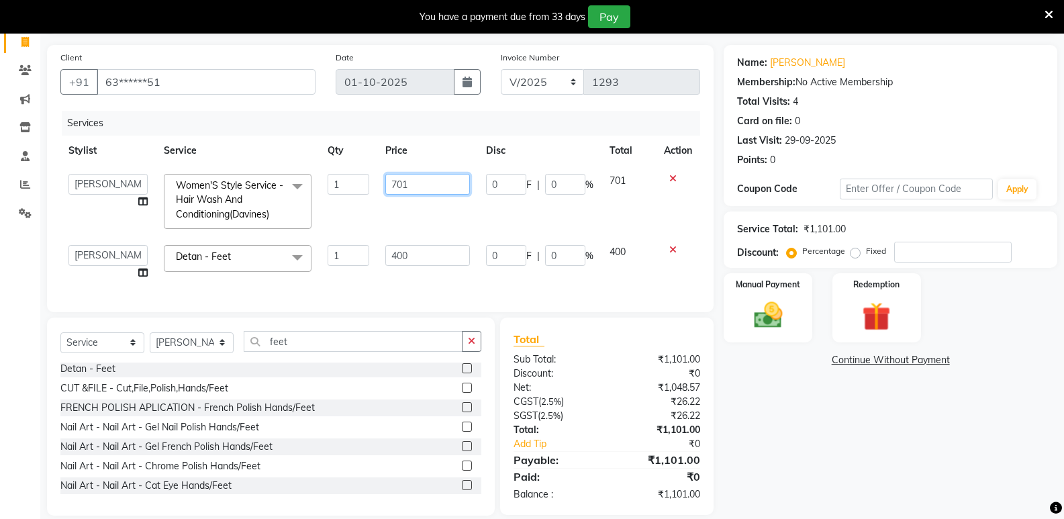
click at [434, 182] on input "701" at bounding box center [427, 184] width 84 height 21
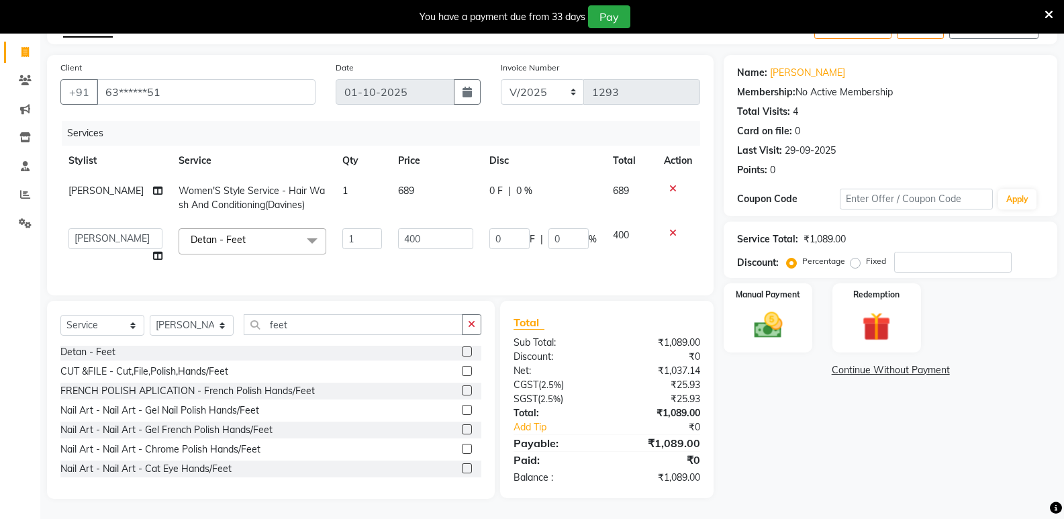
click at [613, 434] on div "Total Sub Total: ₹1,089.00 Discount: ₹0 Net: ₹1,037.14 CGST ( 2.5% ) ₹25.93 SGS…" at bounding box center [607, 399] width 187 height 171
click at [405, 189] on td "689" at bounding box center [435, 198] width 91 height 44
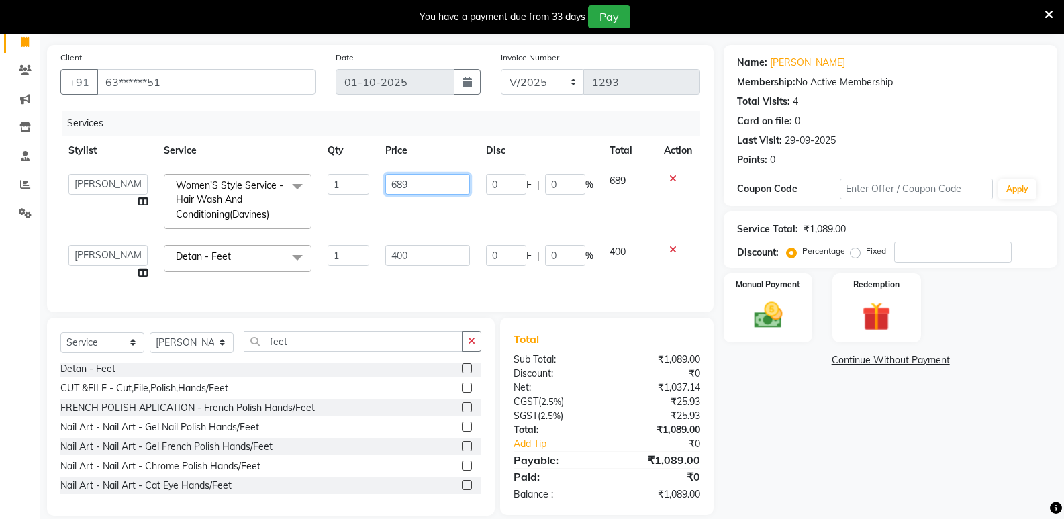
click at [436, 188] on input "689" at bounding box center [427, 184] width 84 height 21
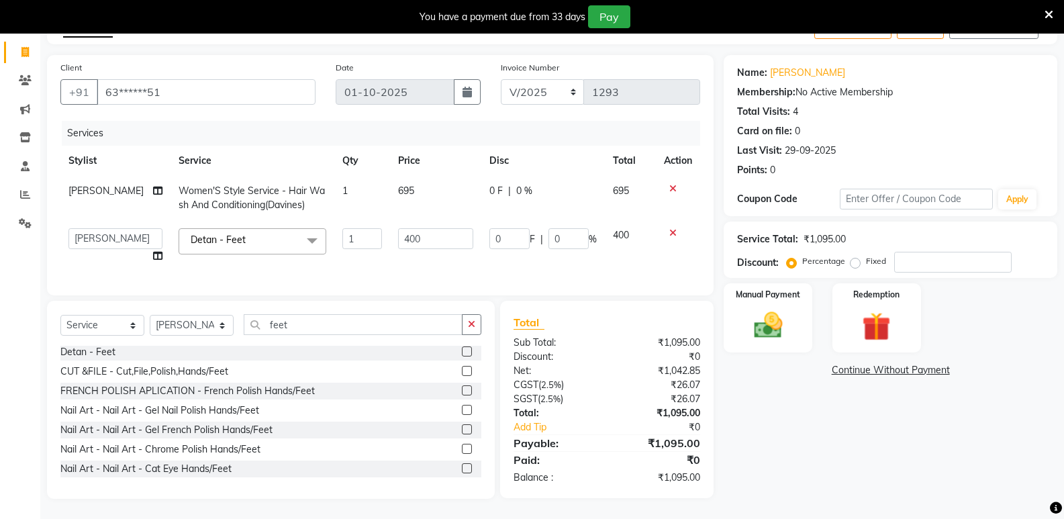
click at [423, 193] on td "695" at bounding box center [435, 198] width 91 height 44
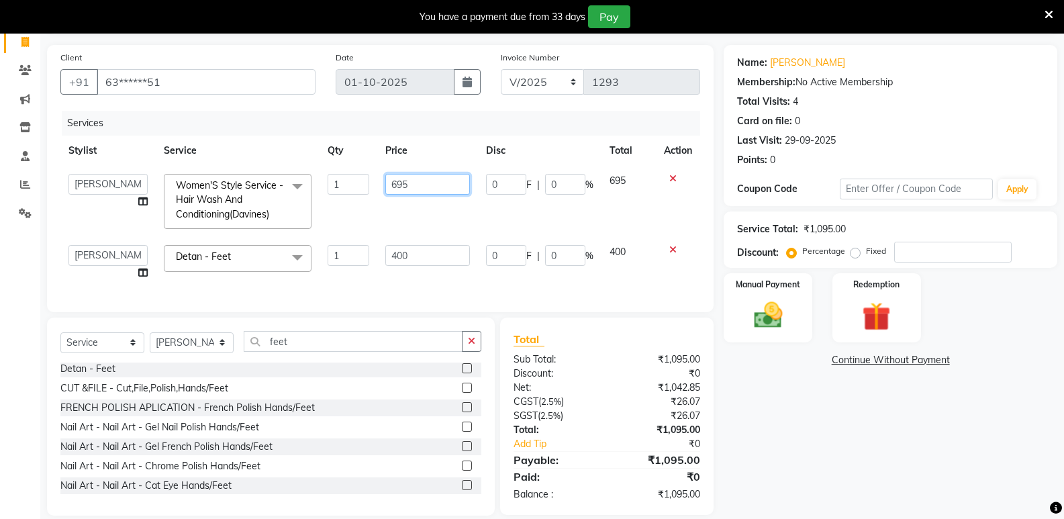
click at [424, 193] on input "695" at bounding box center [427, 184] width 84 height 21
click at [618, 367] on div "Total Sub Total: ₹1,095.00 Discount: ₹0 Net: ₹1,042.85 CGST ( 2.5% ) ₹26.07 SGS…" at bounding box center [607, 416] width 187 height 171
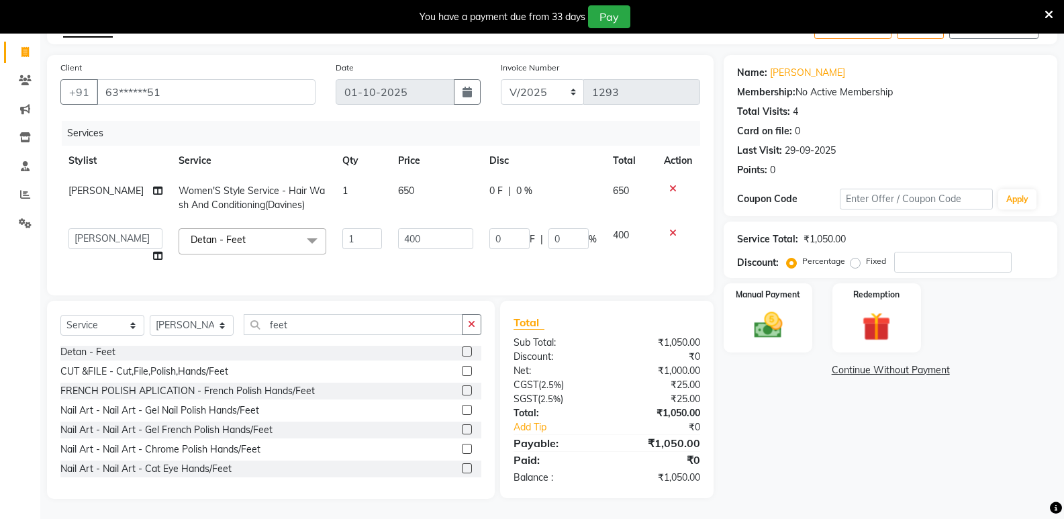
click at [422, 180] on td "650" at bounding box center [435, 198] width 91 height 44
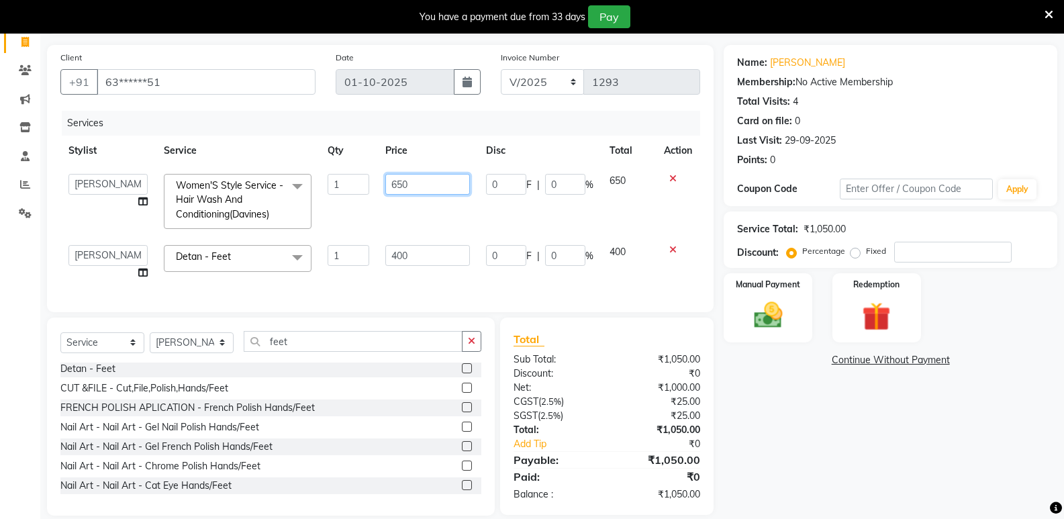
click at [438, 185] on input "650" at bounding box center [427, 184] width 84 height 21
click at [601, 438] on div "Total Sub Total: ₹1,050.00 Discount: ₹0 Net: ₹1,000.00 CGST ( 2.5% ) ₹25.00 SGS…" at bounding box center [607, 416] width 187 height 171
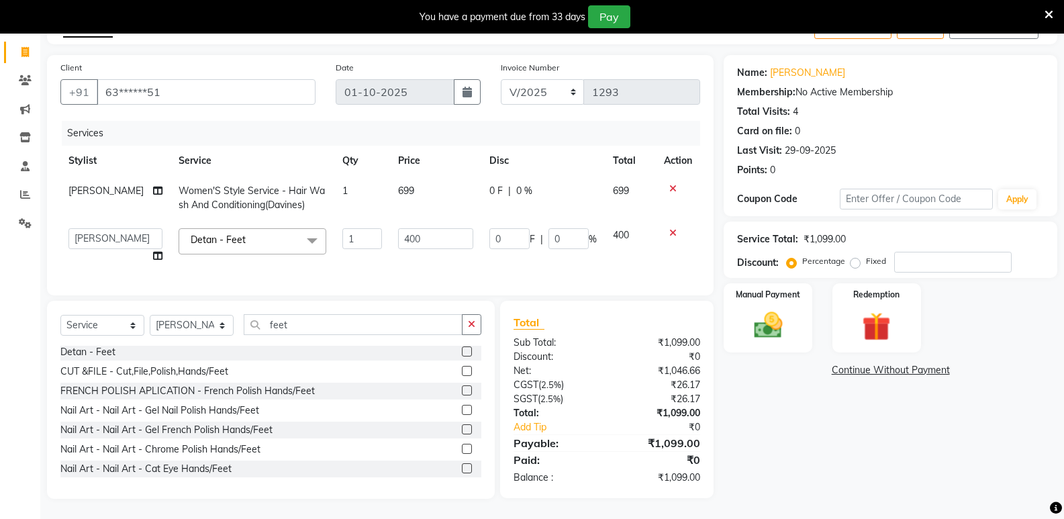
click at [434, 185] on td "699" at bounding box center [435, 198] width 91 height 44
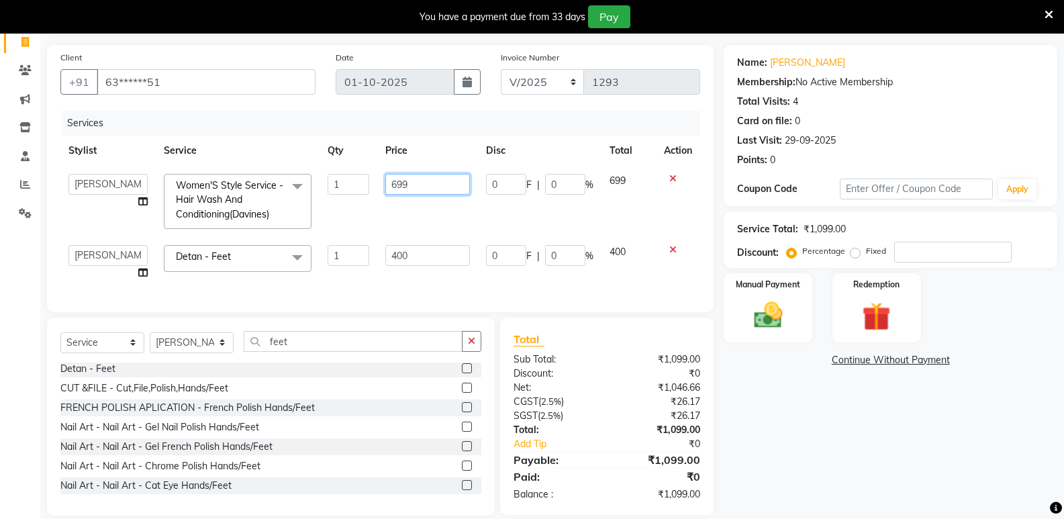
click at [434, 185] on input "699" at bounding box center [427, 184] width 84 height 21
click at [565, 371] on div "Total Sub Total: ₹1,099.00 Discount: ₹0 Net: ₹1,046.66 CGST ( 2.5% ) ₹26.17 SGS…" at bounding box center [607, 416] width 187 height 171
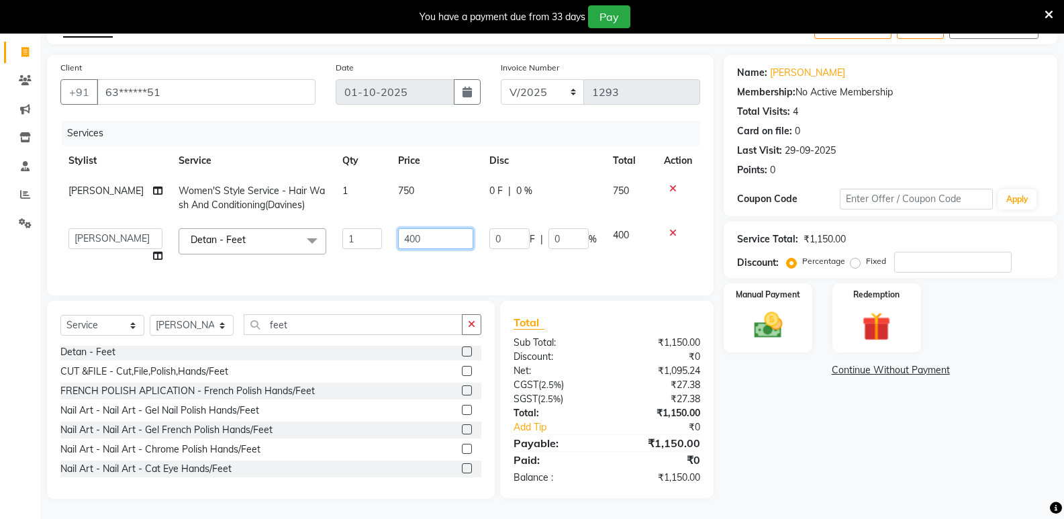
click at [434, 228] on input "400" at bounding box center [435, 238] width 75 height 21
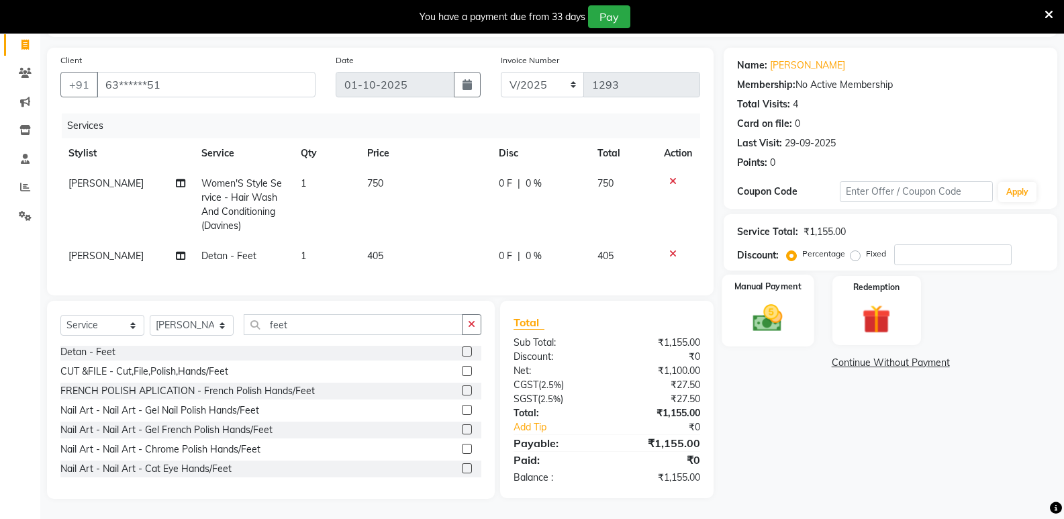
click at [767, 315] on img at bounding box center [768, 318] width 48 height 34
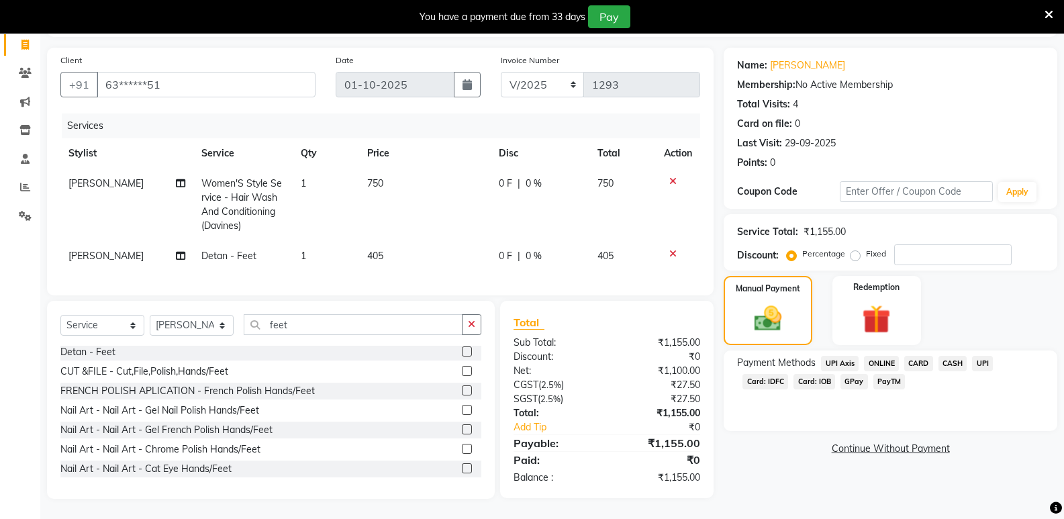
click at [922, 358] on span "CARD" at bounding box center [918, 363] width 29 height 15
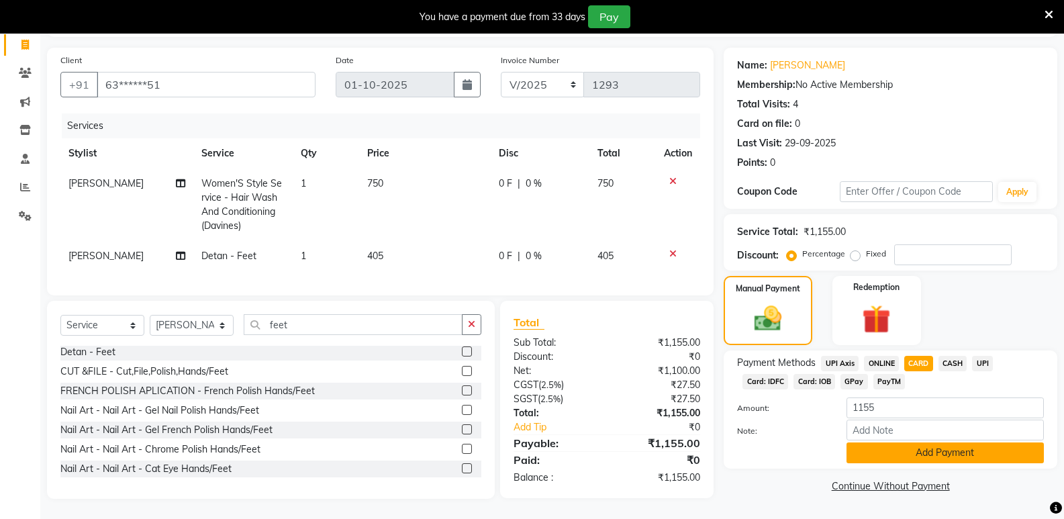
click at [871, 456] on button "Add Payment" at bounding box center [945, 452] width 197 height 21
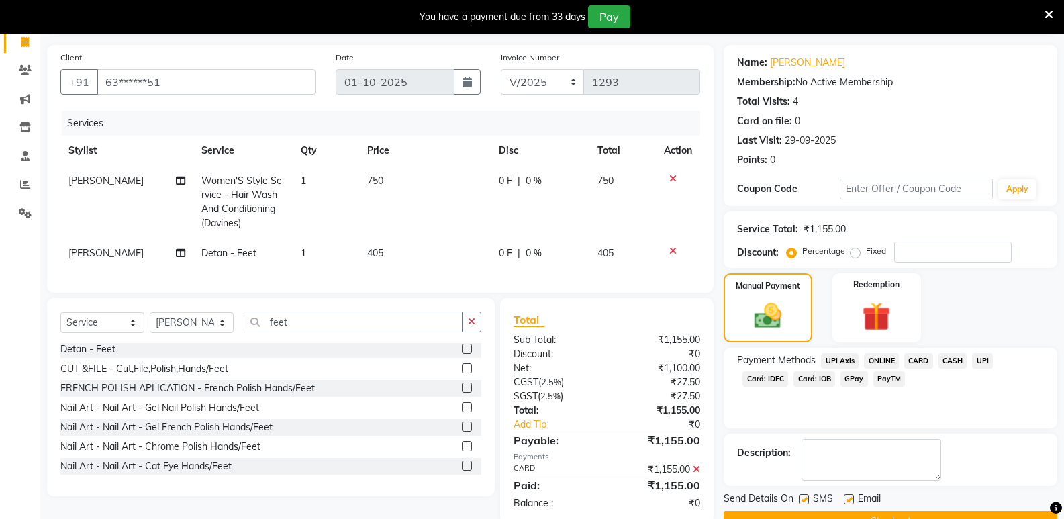
scroll to position [124, 0]
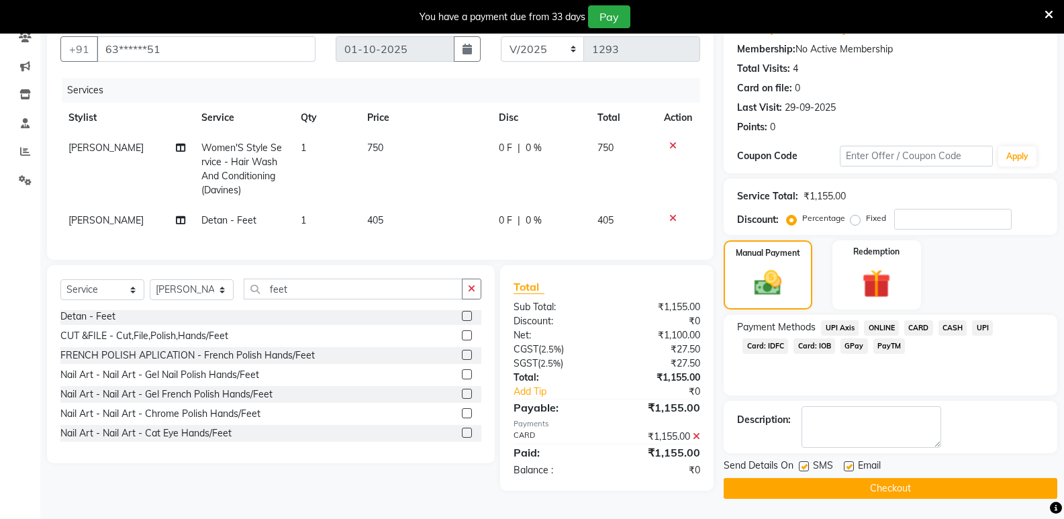
click at [821, 482] on button "Checkout" at bounding box center [891, 488] width 334 height 21
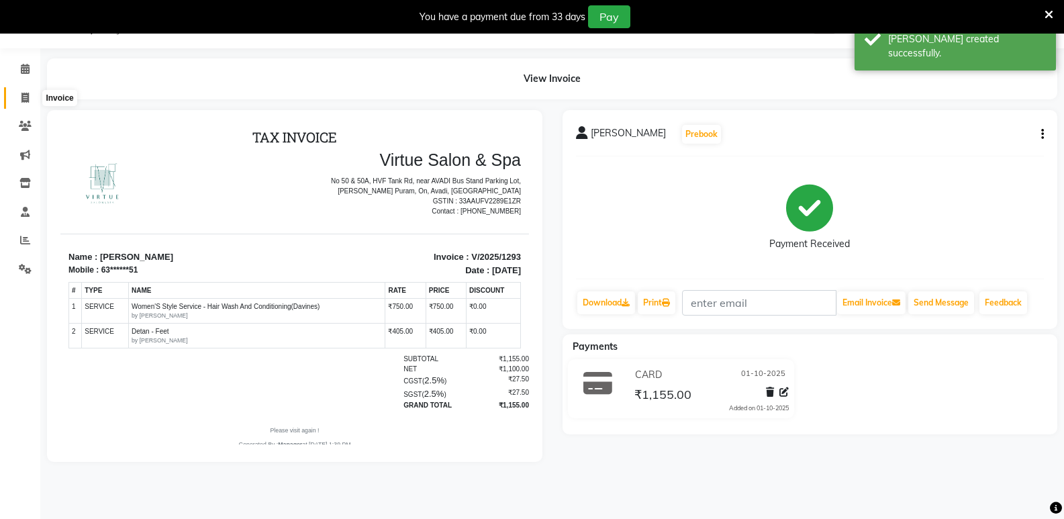
click at [23, 98] on icon at bounding box center [24, 98] width 7 height 10
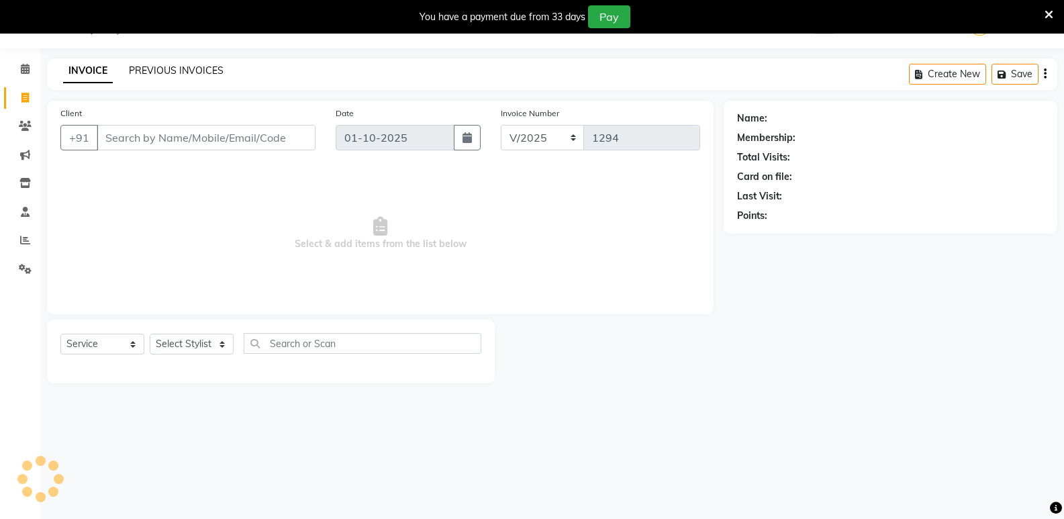
click at [158, 73] on link "PREVIOUS INVOICES" at bounding box center [176, 70] width 95 height 12
